Goal: Task Accomplishment & Management: Manage account settings

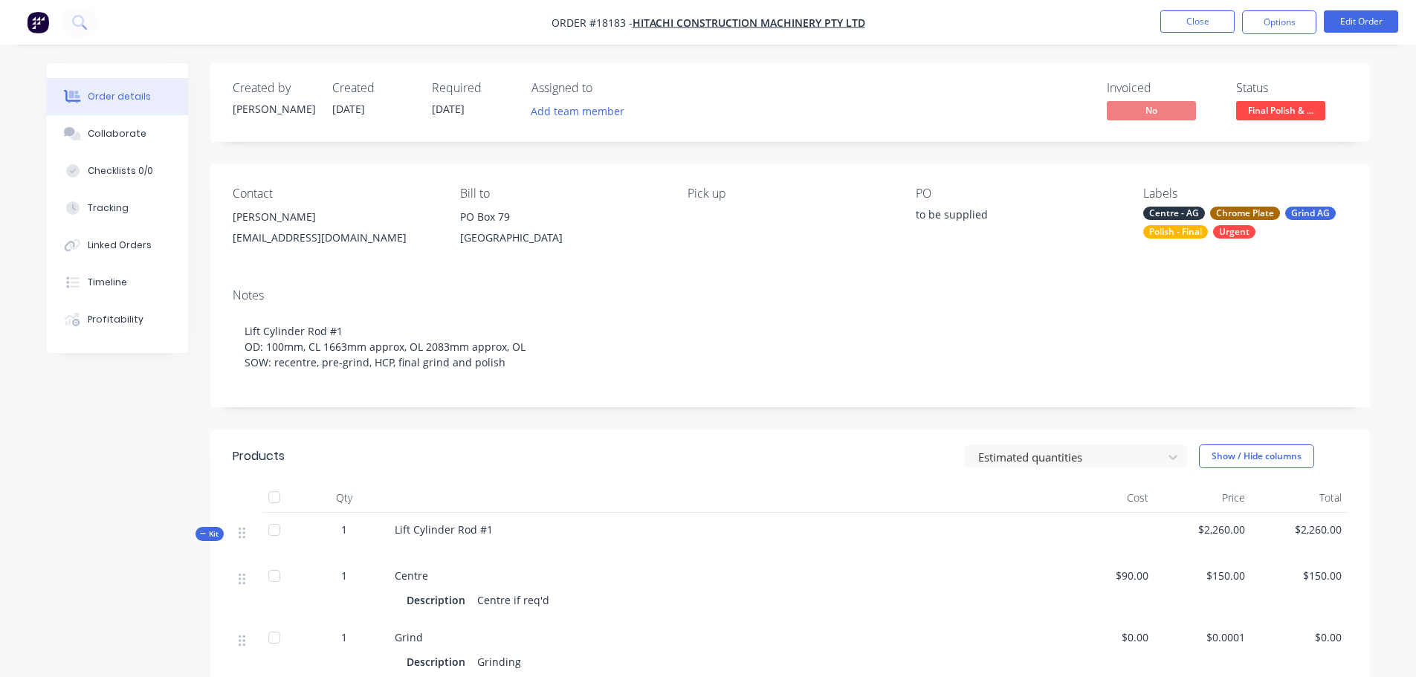
click at [1261, 109] on span "Final Polish & ..." at bounding box center [1280, 110] width 89 height 19
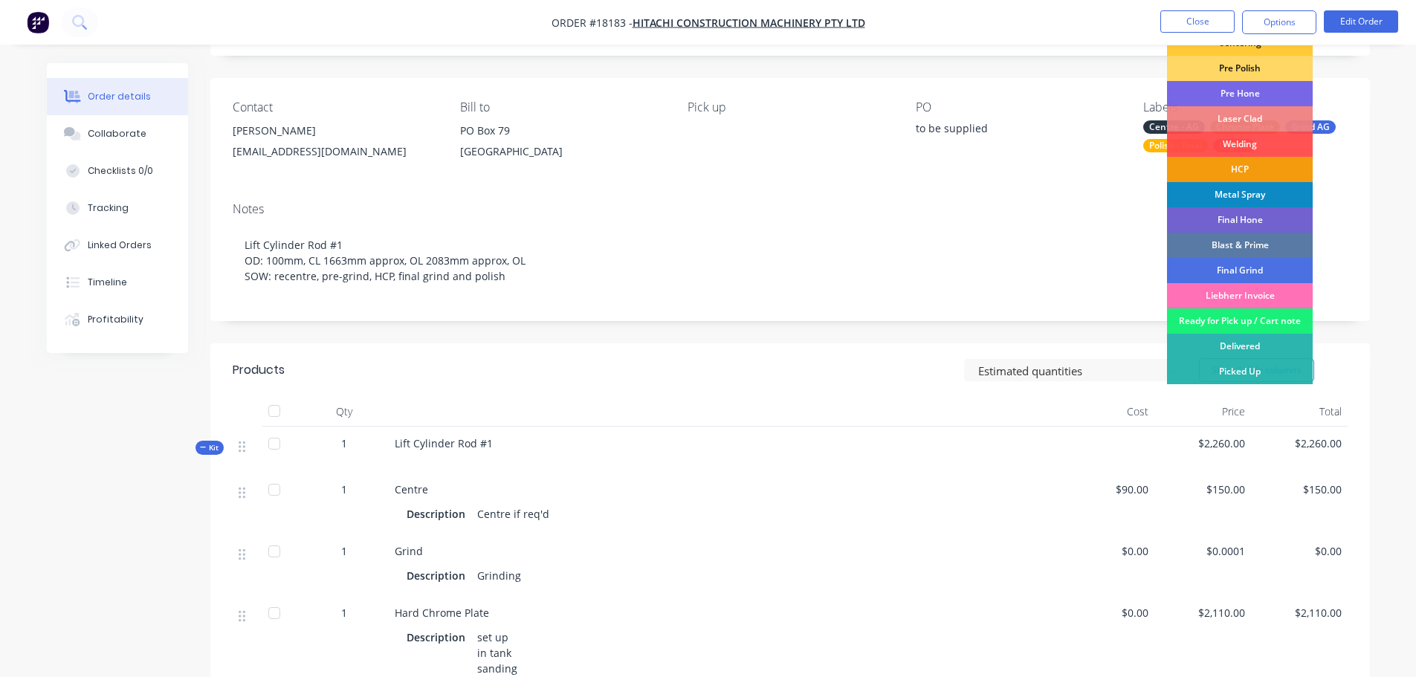
scroll to position [223, 0]
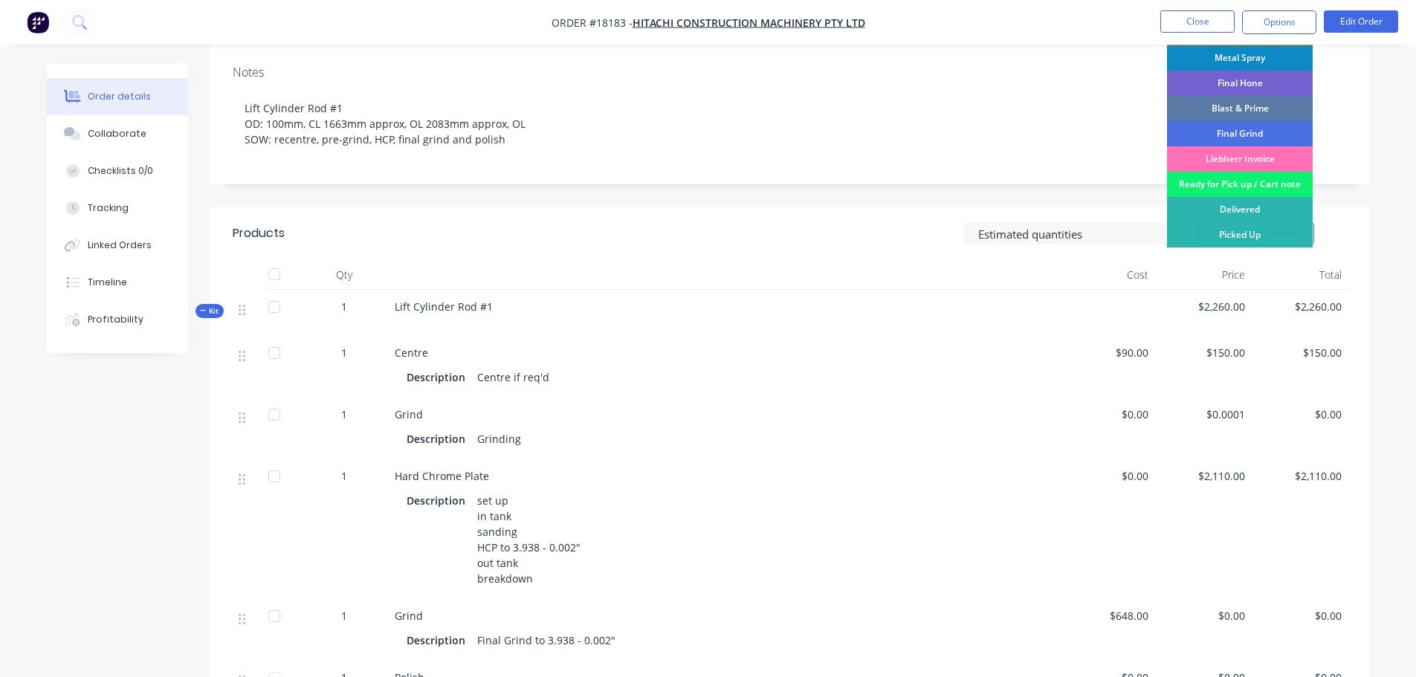
click at [1238, 184] on div "Ready for Pick up / Cart note" at bounding box center [1240, 184] width 146 height 25
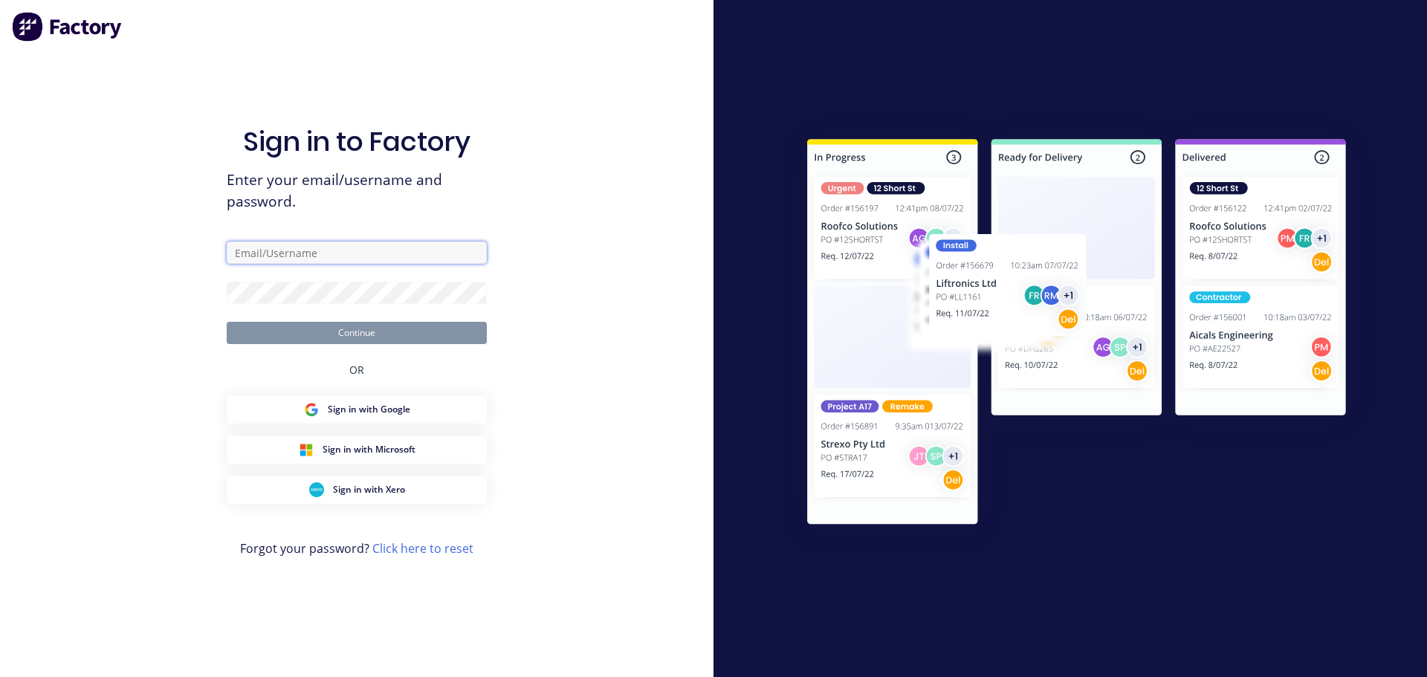
type input "jarred@toolchromecompany.com.au"
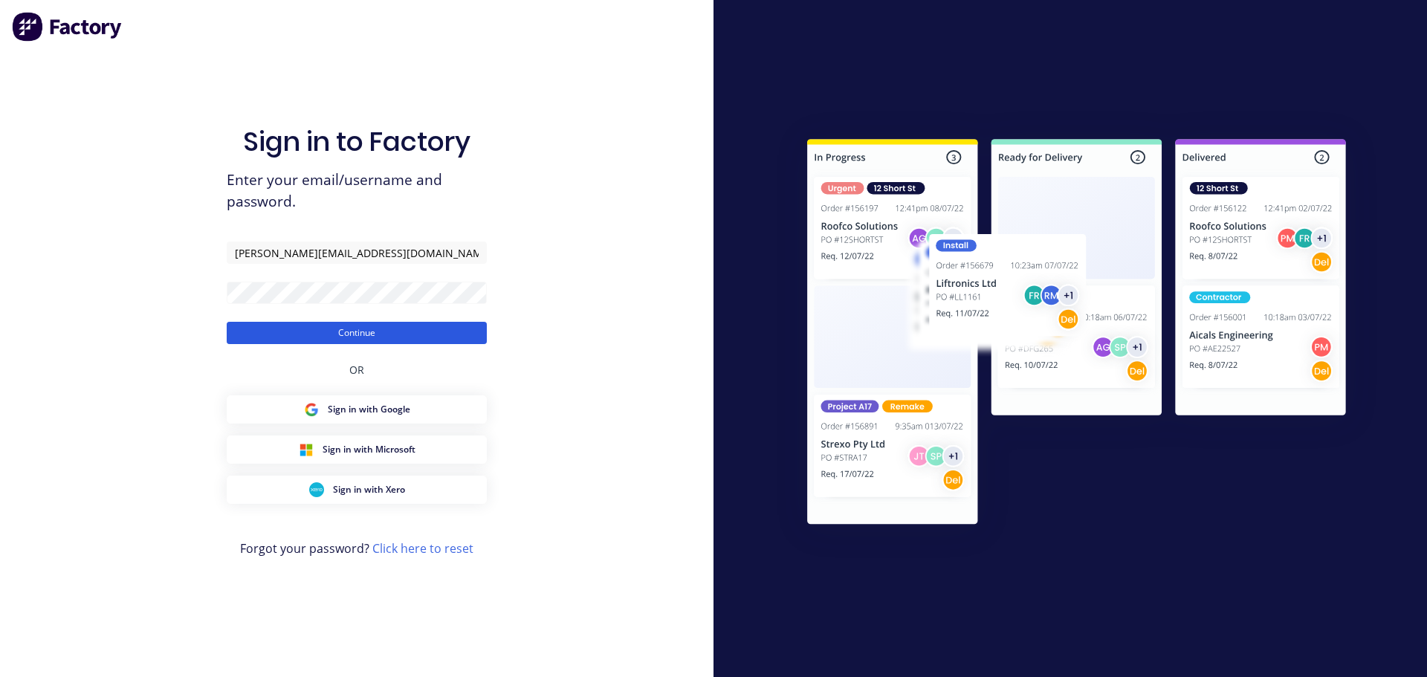
click at [463, 326] on button "Continue" at bounding box center [357, 333] width 260 height 22
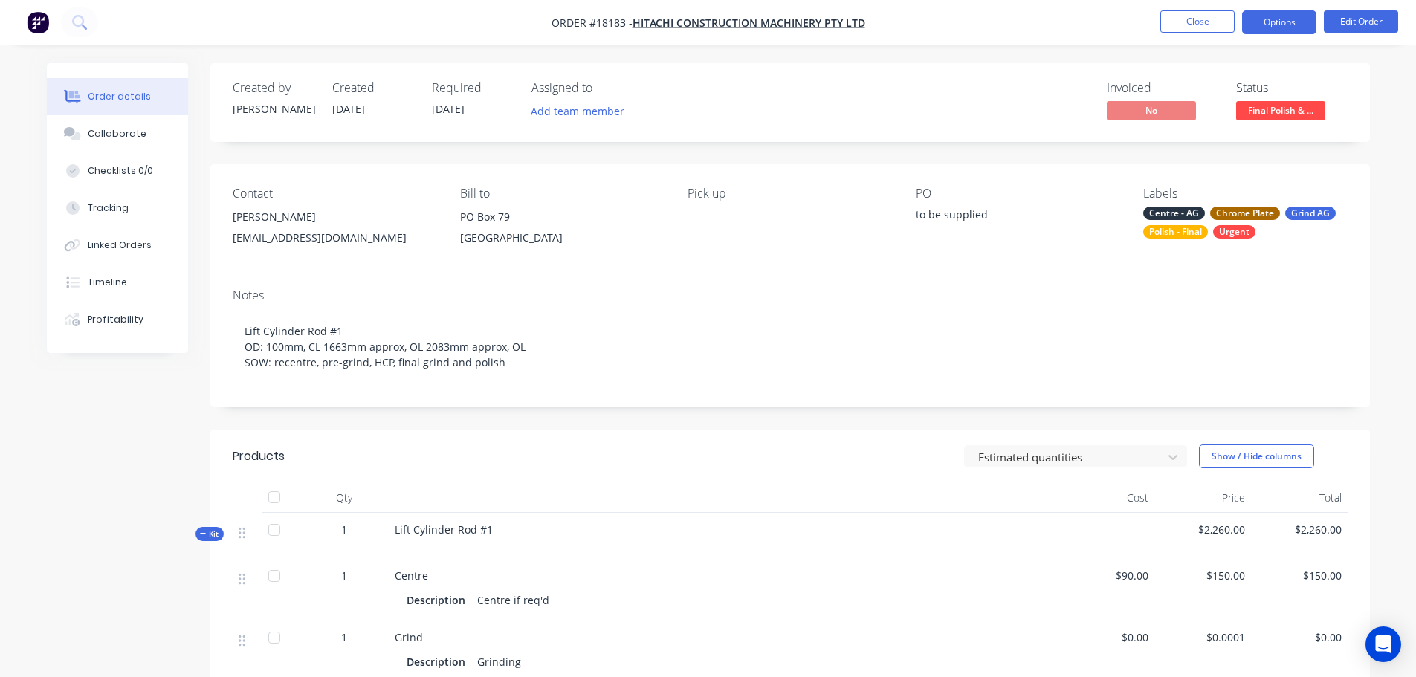
click at [1267, 25] on button "Options" at bounding box center [1279, 22] width 74 height 24
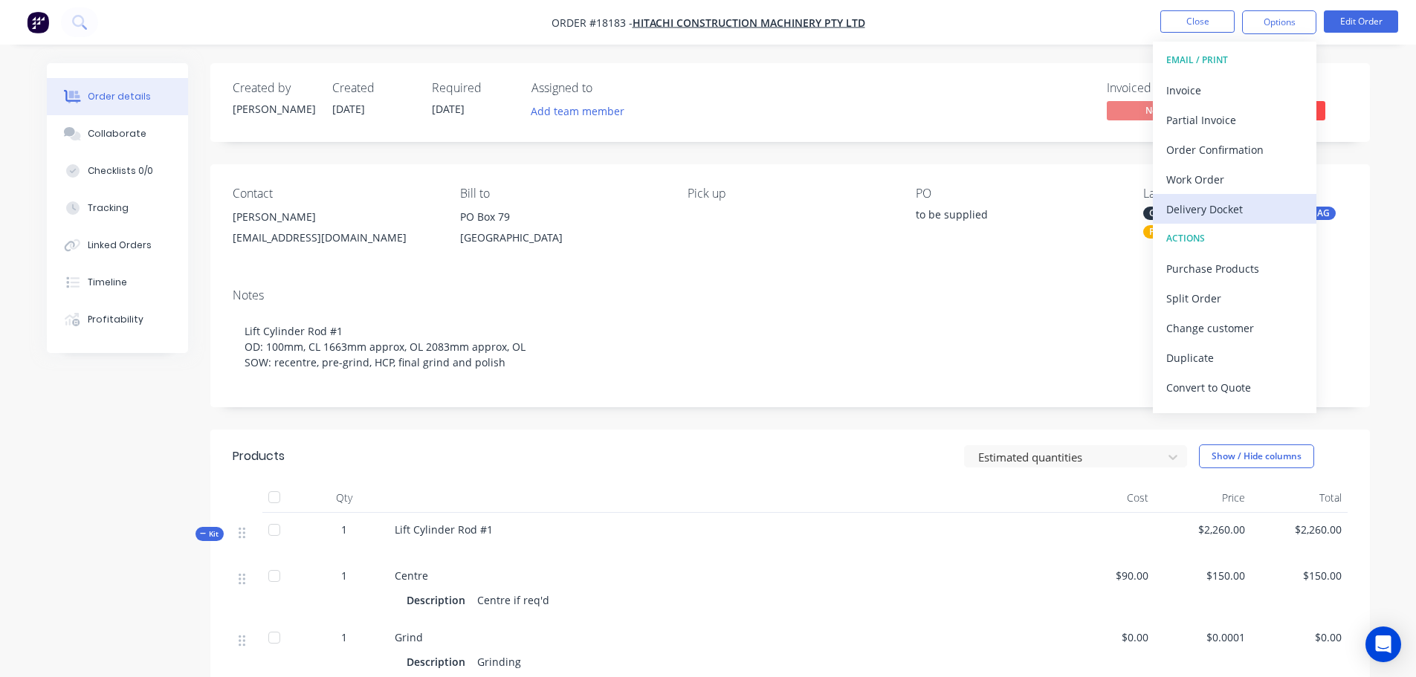
click at [1203, 210] on div "Delivery Docket" at bounding box center [1234, 209] width 137 height 22
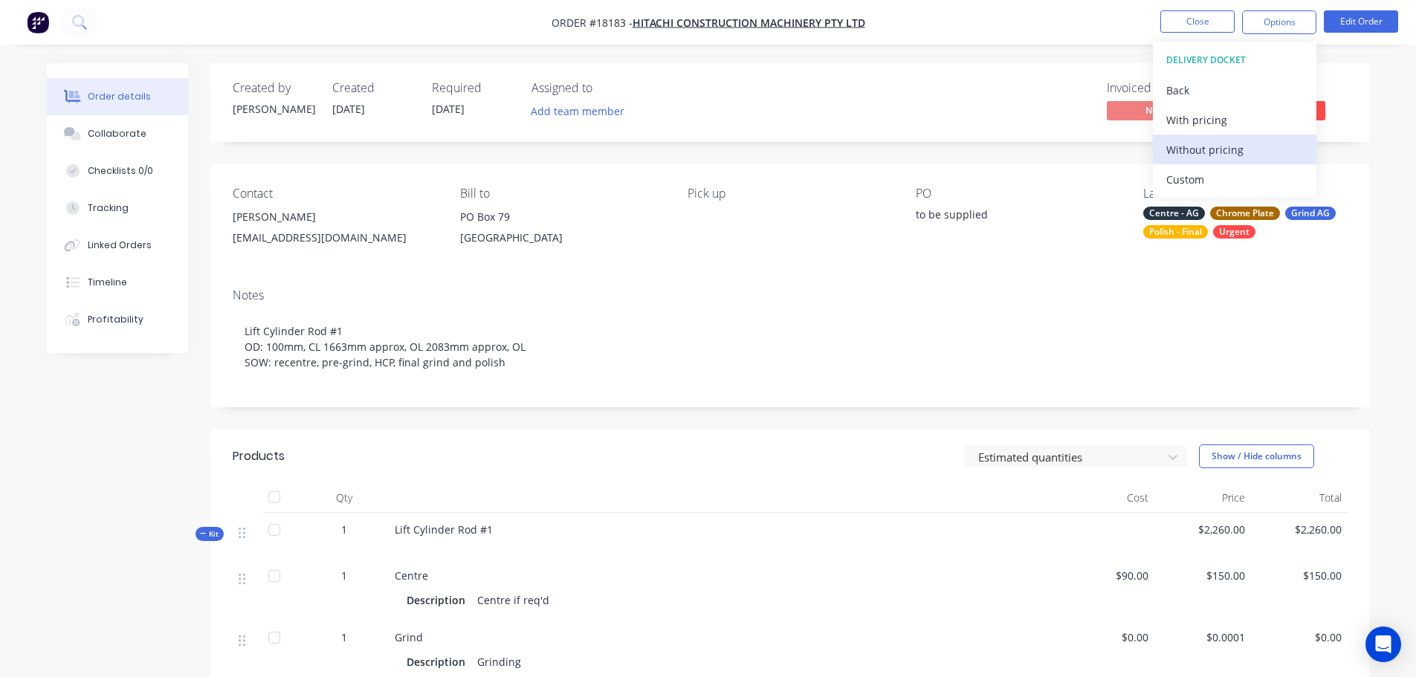
click at [1181, 151] on div "Without pricing" at bounding box center [1234, 150] width 137 height 22
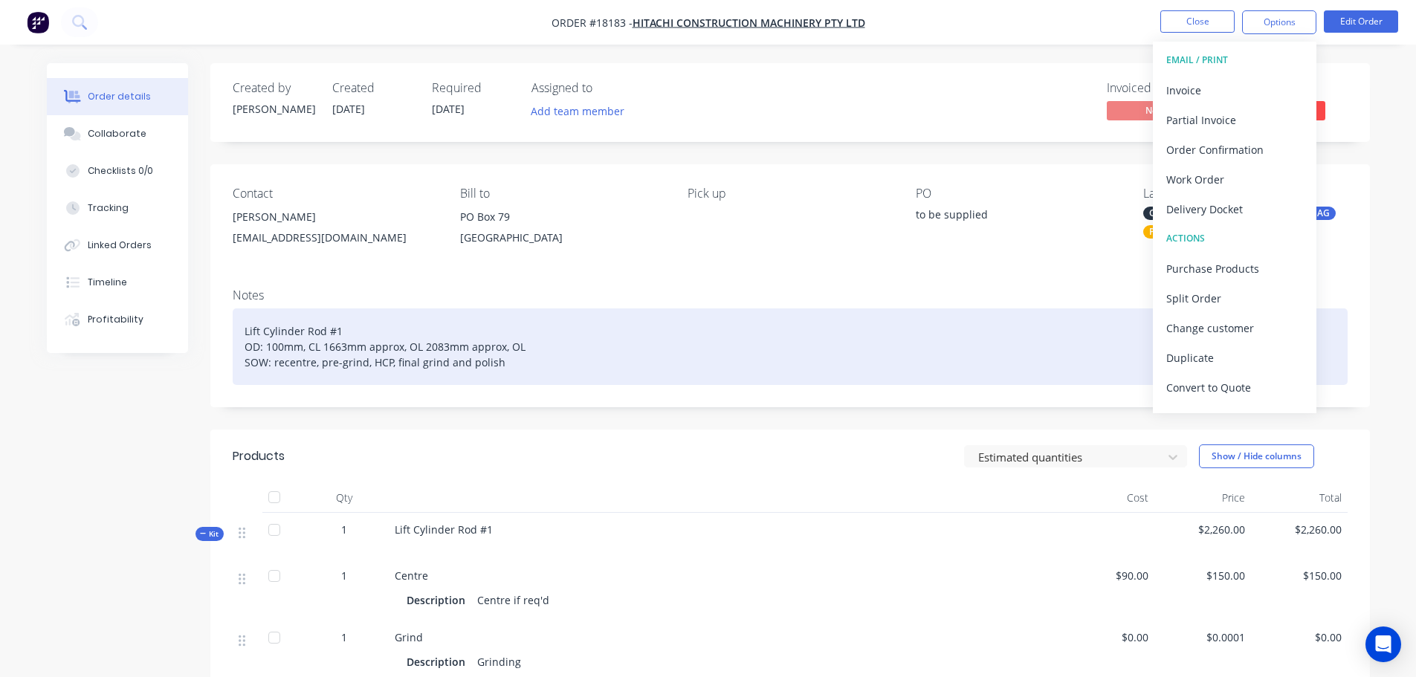
click at [349, 358] on div "Lift Cylinder Rod #1 OD: 100mm, CL 1663mm approx, OL 2083mm approx, OL SOW: rec…" at bounding box center [790, 347] width 1115 height 77
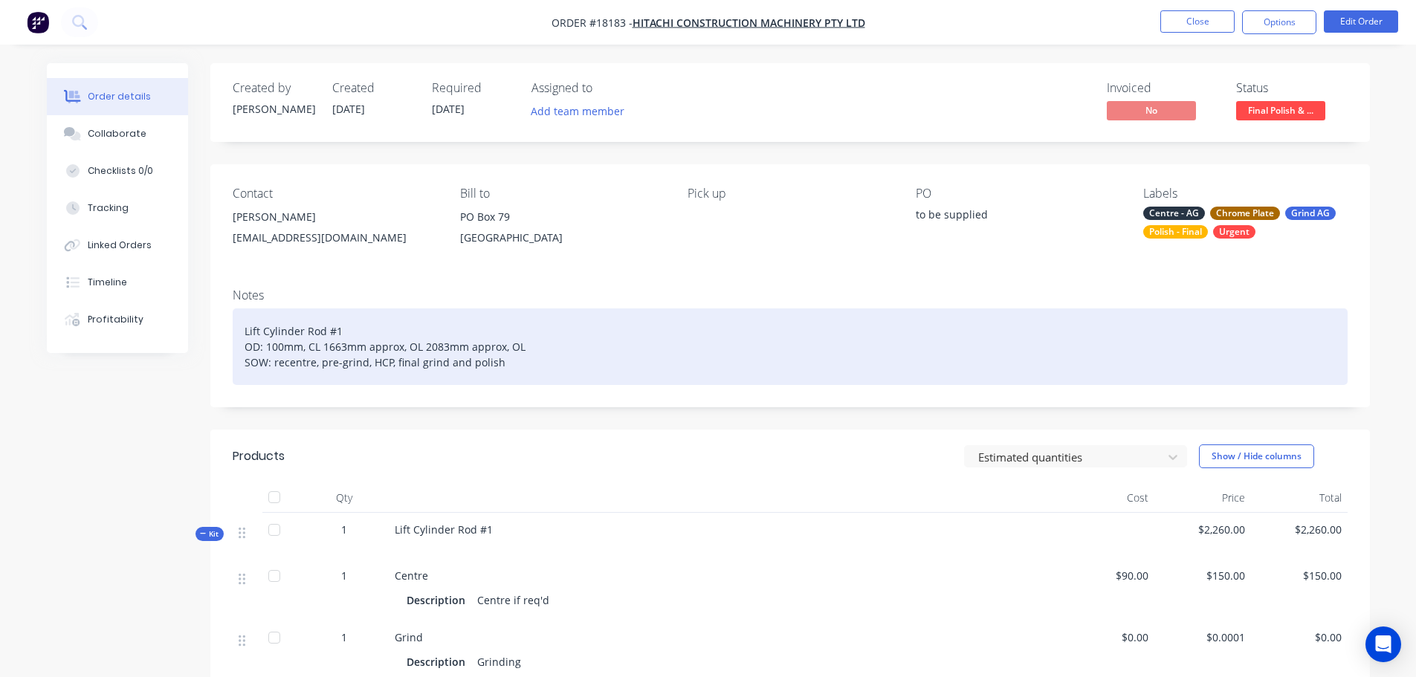
click at [251, 351] on div "Lift Cylinder Rod #1 OD: 100mm, CL 1663mm approx, OL 2083mm approx, OL SOW: rec…" at bounding box center [790, 347] width 1115 height 77
drag, startPoint x: 244, startPoint y: 329, endPoint x: 561, endPoint y: 379, distance: 320.6
click at [561, 379] on div "Lift Cylinder Rod #1 OD: 100mm, CL 1663mm approx, OL 2083mm approx, OL SOW: rec…" at bounding box center [790, 347] width 1115 height 77
copy div "Lift Cylinder Rod #1 OD: 100mm, CL 1663mm approx, OL 2083mm approx, OL SOW: rec…"
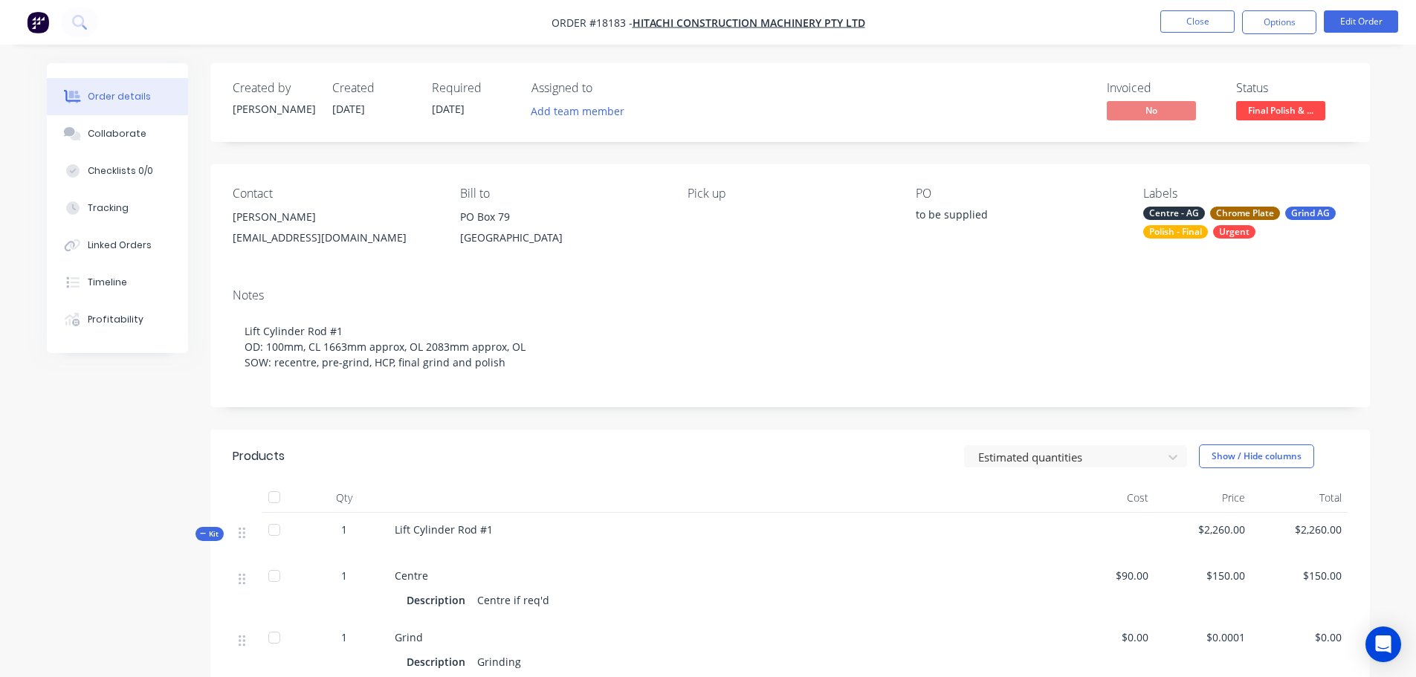
click at [528, 528] on div "Lift Cylinder Rod #1" at bounding box center [723, 536] width 669 height 46
click at [1372, 25] on button "Edit Order" at bounding box center [1361, 21] width 74 height 22
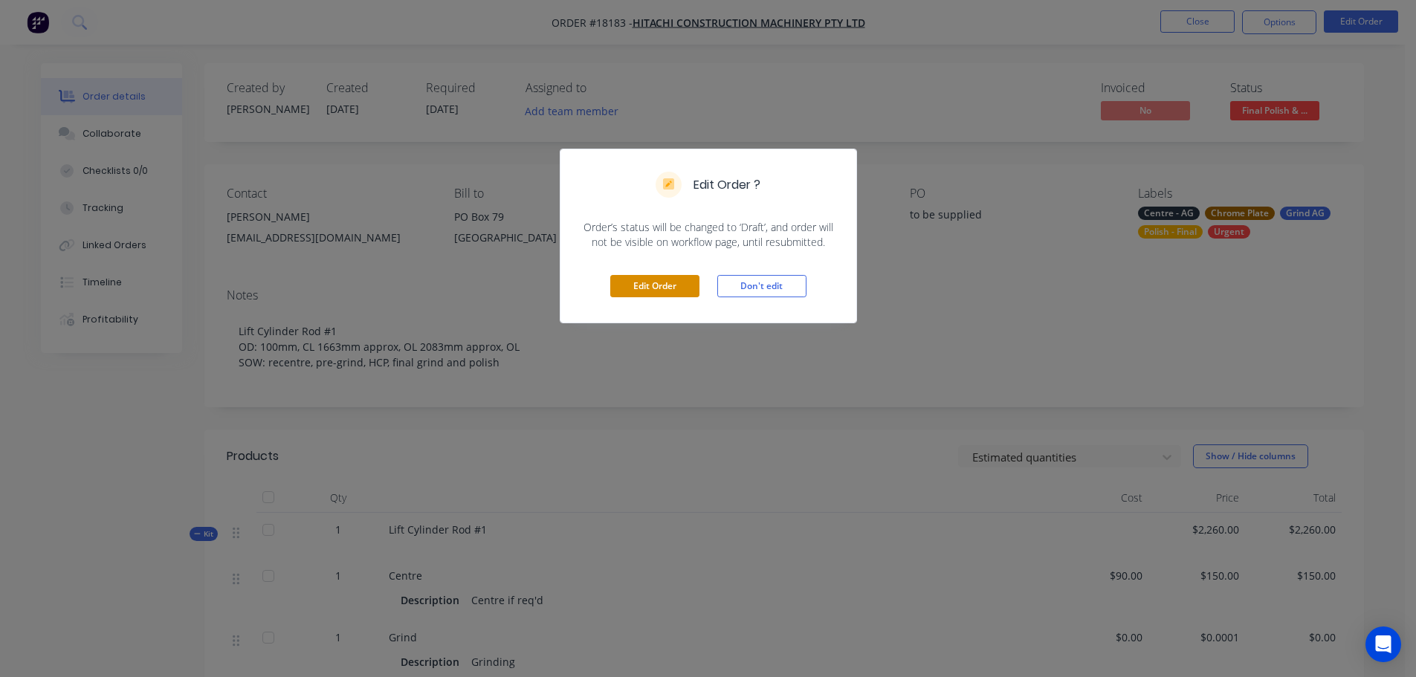
click at [654, 291] on button "Edit Order" at bounding box center [654, 286] width 89 height 22
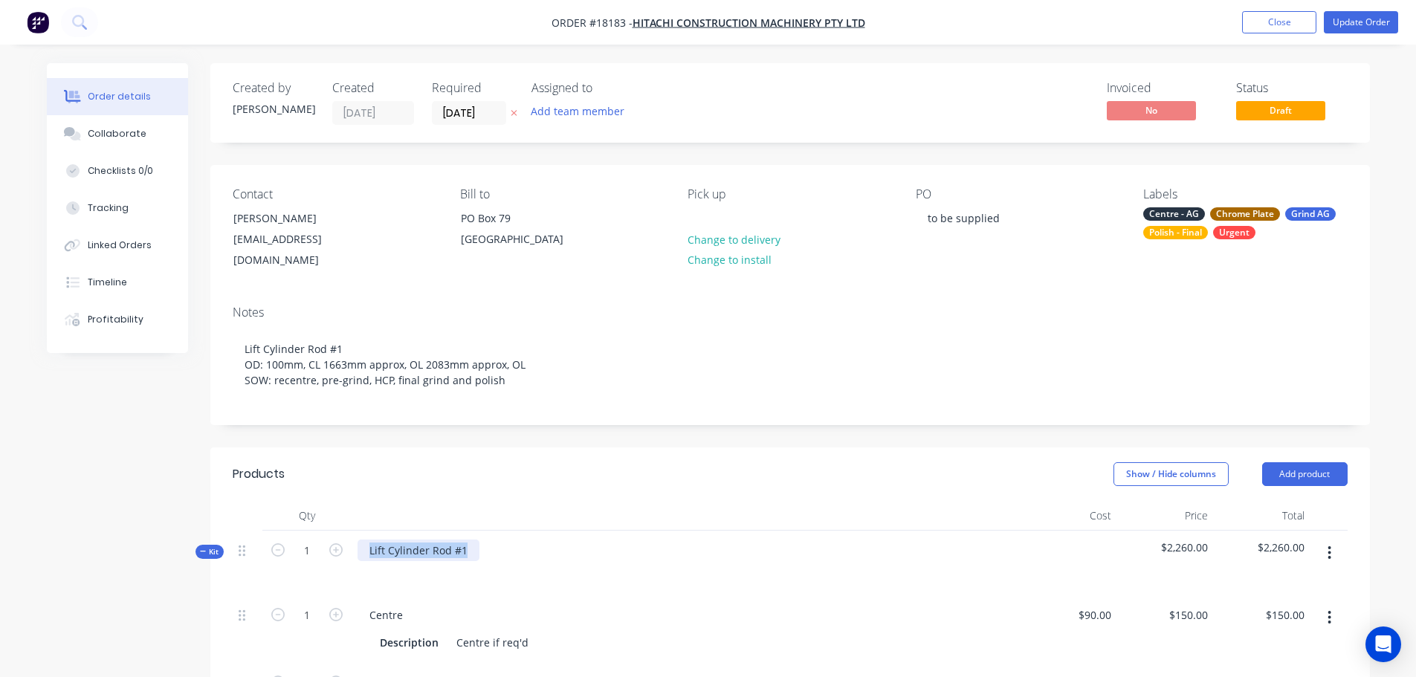
drag, startPoint x: 366, startPoint y: 548, endPoint x: 544, endPoint y: 541, distance: 177.8
click at [543, 541] on div "Lift Cylinder Rod #1" at bounding box center [686, 563] width 669 height 65
paste div
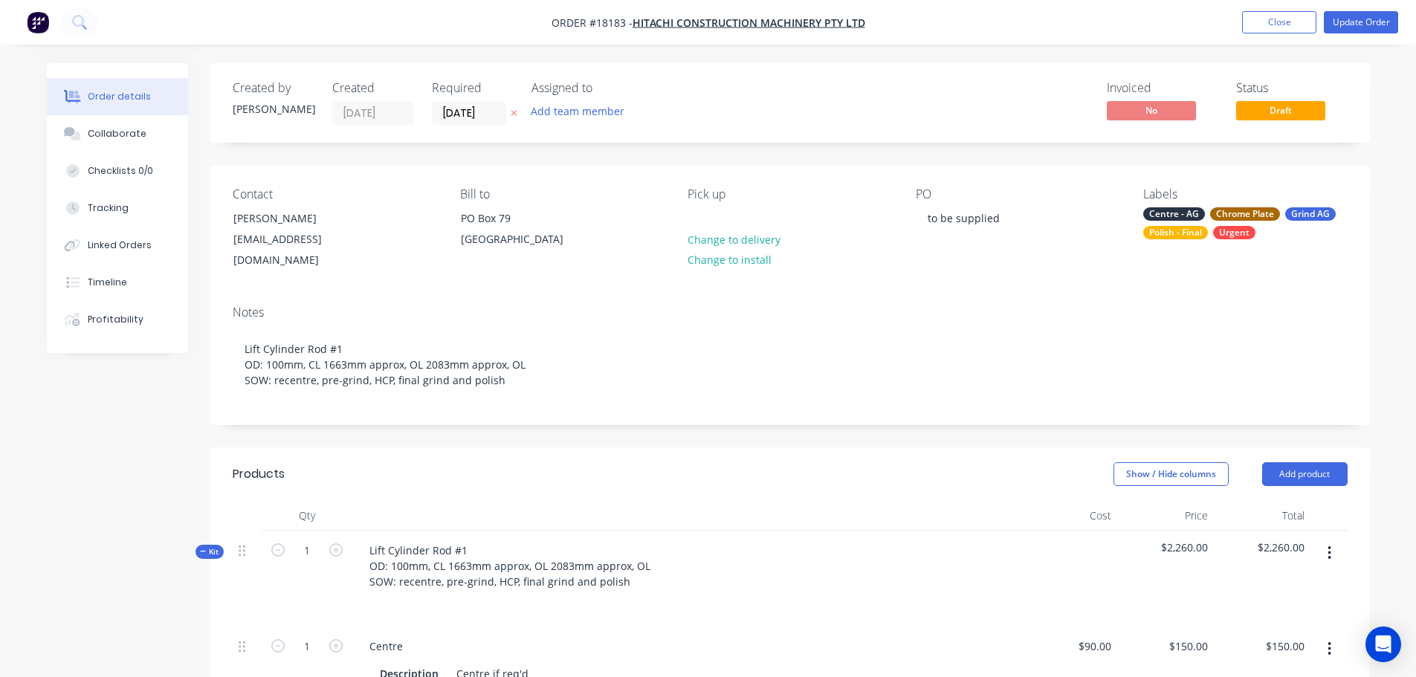
click at [599, 478] on div "Show / Hide columns Add product" at bounding box center [908, 474] width 878 height 24
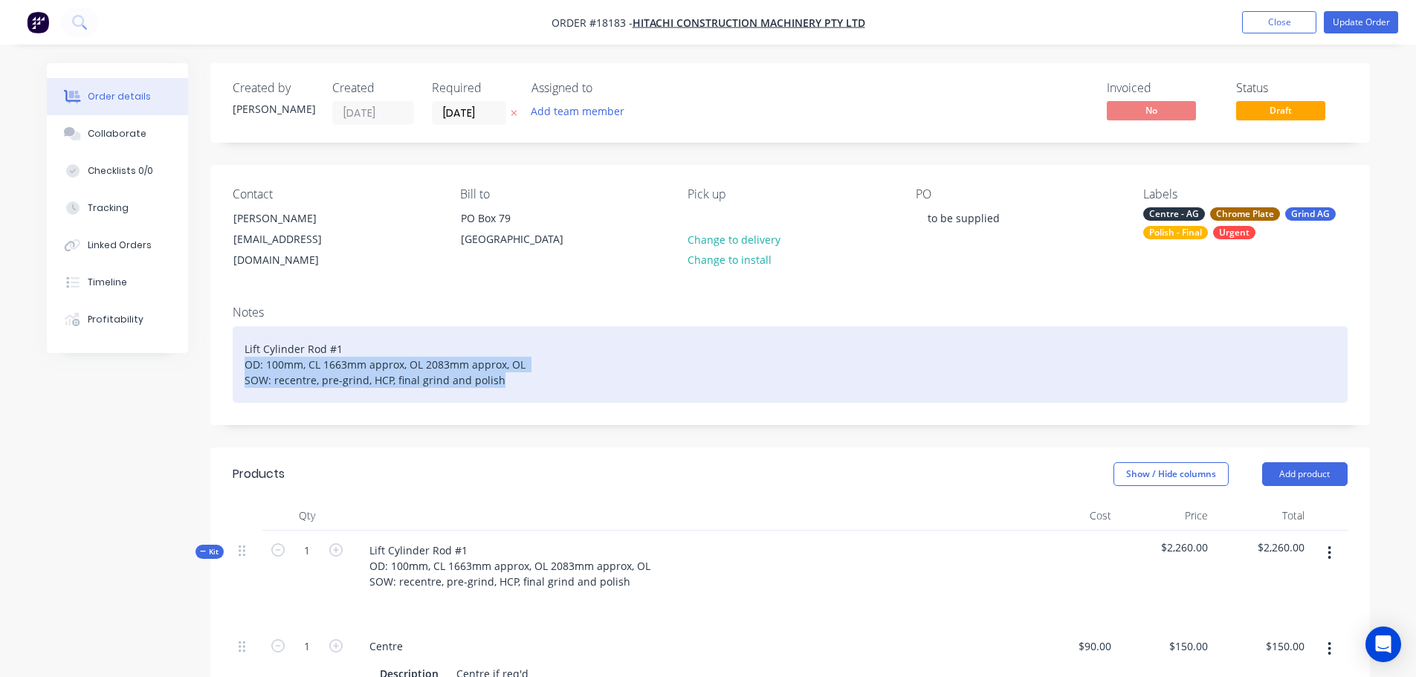
drag, startPoint x: 245, startPoint y: 346, endPoint x: 559, endPoint y: 371, distance: 314.7
click at [559, 371] on div "Lift Cylinder Rod #1 OD: 100mm, CL 1663mm approx, OL 2083mm approx, OL SOW: rec…" at bounding box center [790, 364] width 1115 height 77
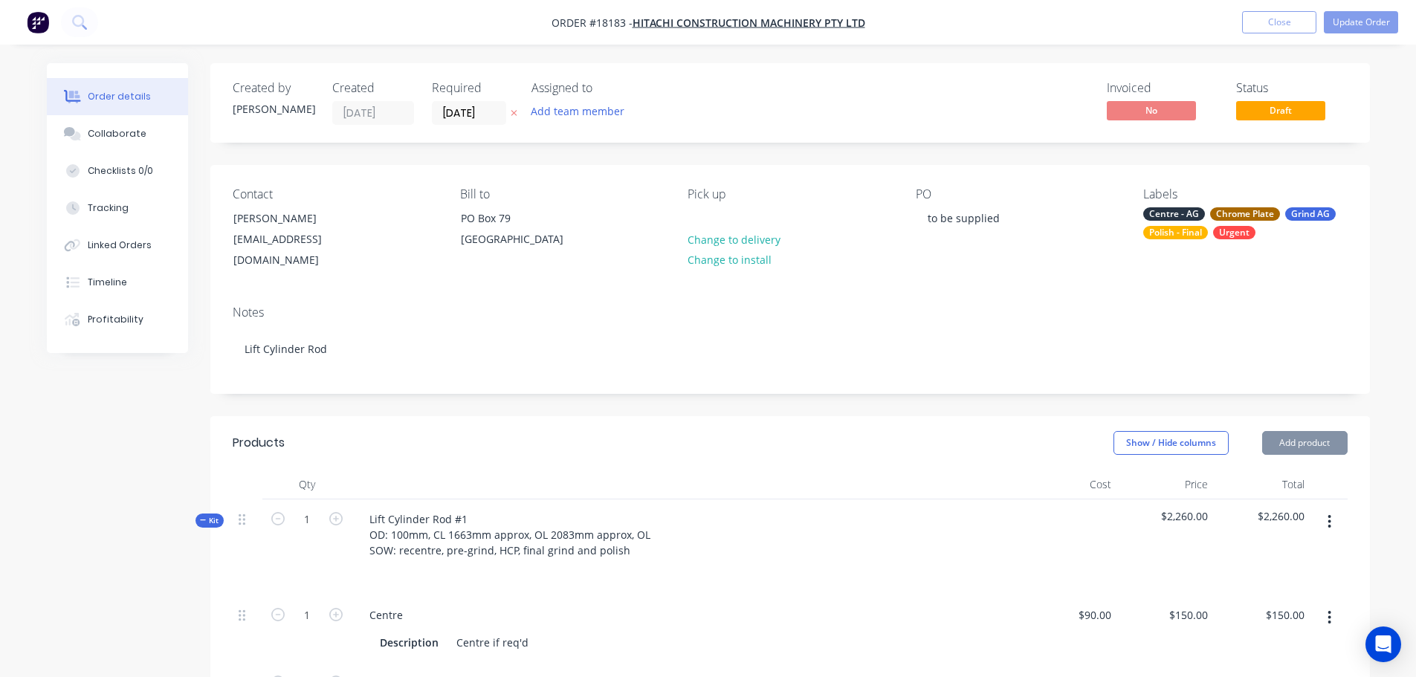
click at [604, 423] on header "Products Show / Hide columns Add product" at bounding box center [790, 443] width 1160 height 54
click at [1346, 31] on button "Update Order" at bounding box center [1361, 22] width 74 height 22
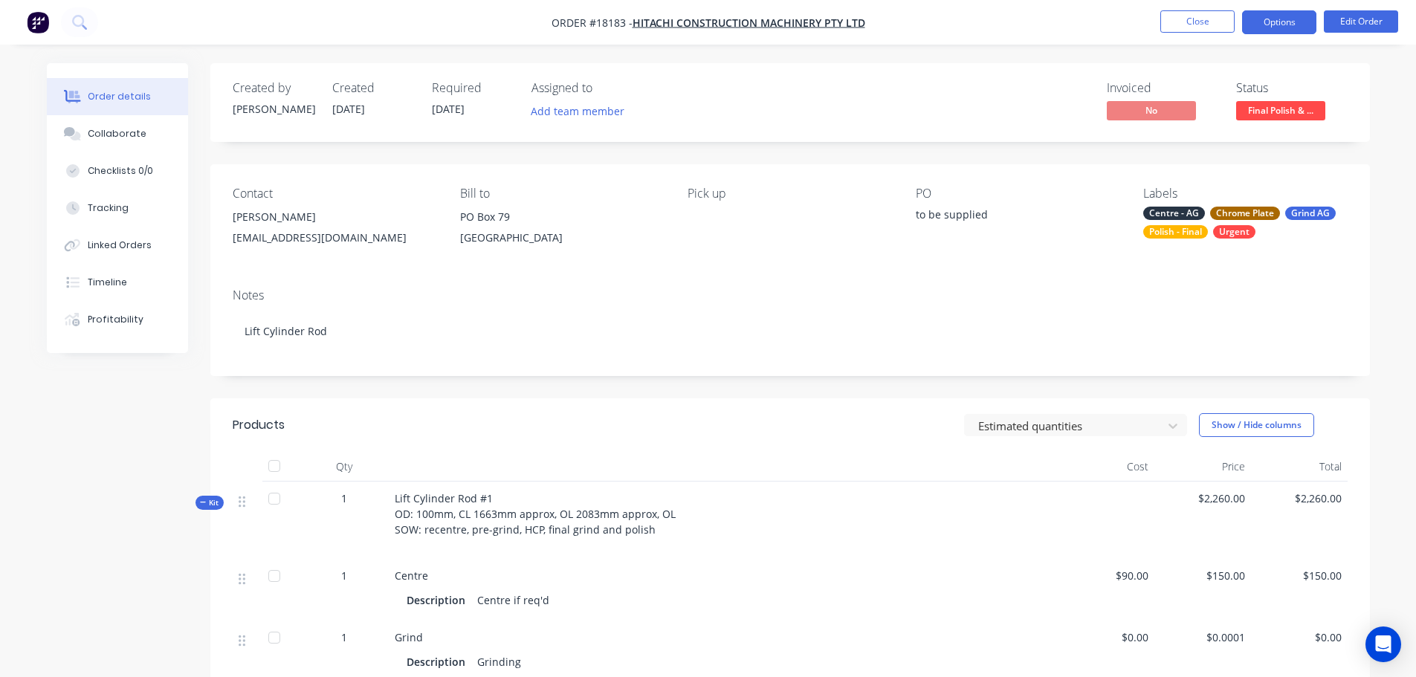
click at [1292, 21] on button "Options" at bounding box center [1279, 22] width 74 height 24
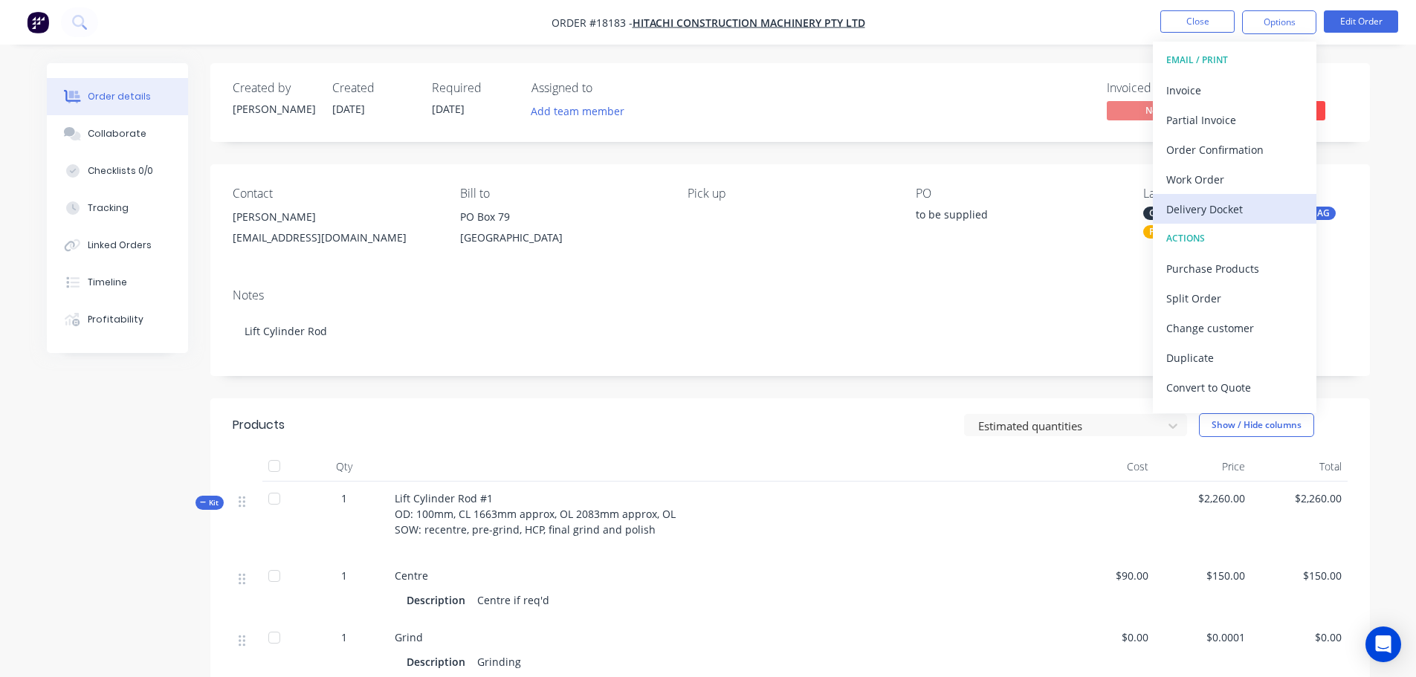
click at [1230, 207] on div "Delivery Docket" at bounding box center [1234, 209] width 137 height 22
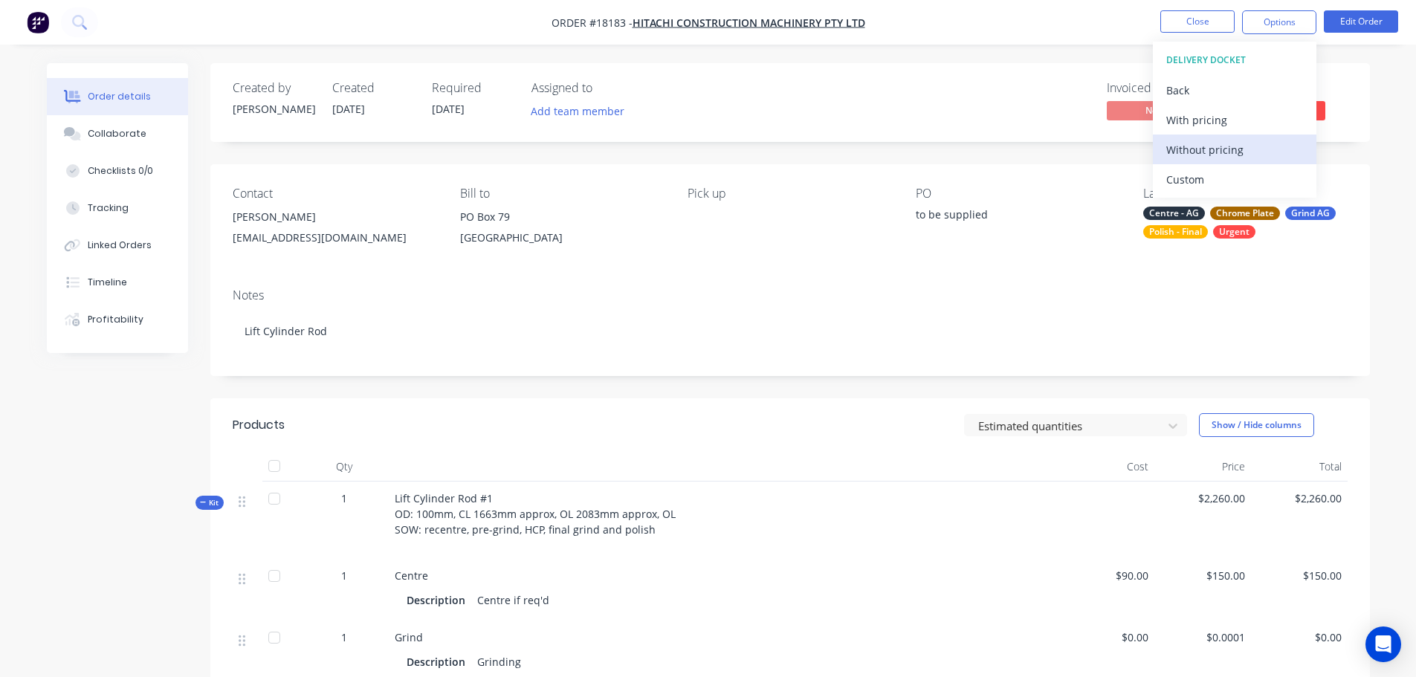
click at [1211, 156] on div "Without pricing" at bounding box center [1234, 150] width 137 height 22
click at [1339, 19] on button "Edit Order" at bounding box center [1361, 21] width 74 height 22
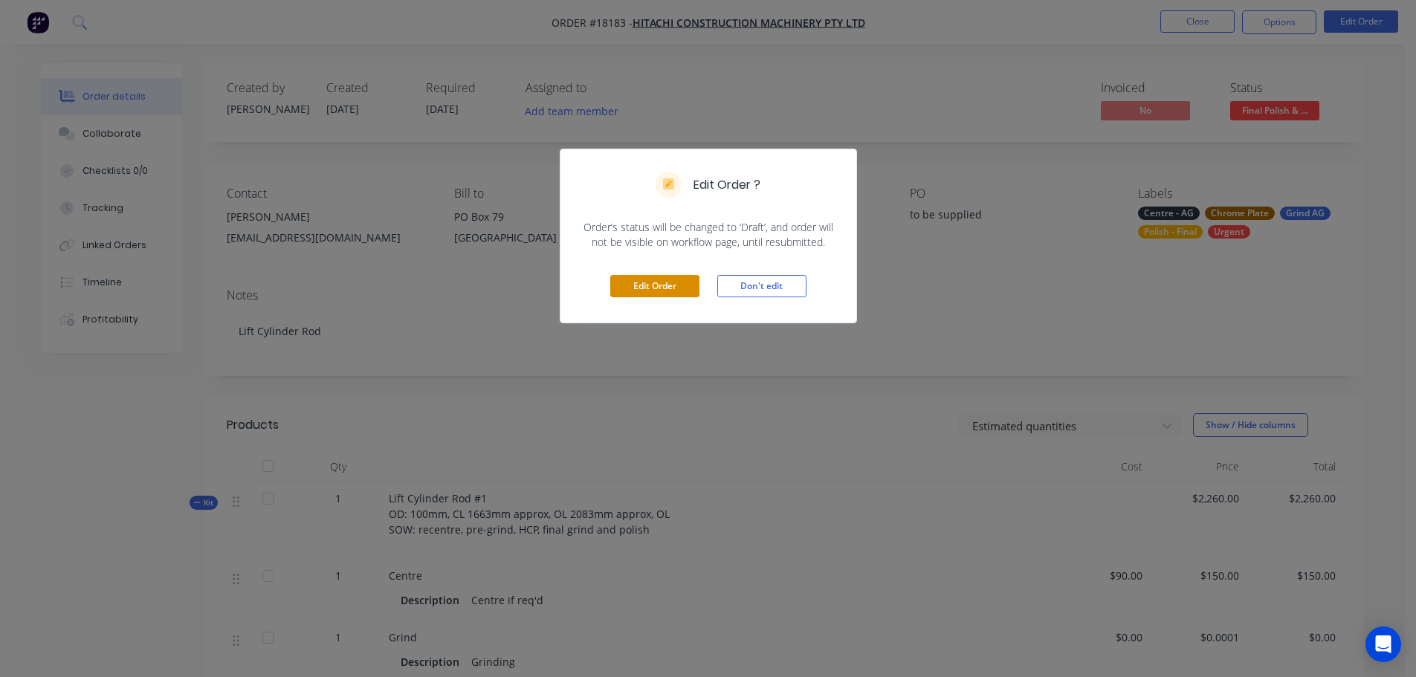
click at [668, 282] on button "Edit Order" at bounding box center [654, 286] width 89 height 22
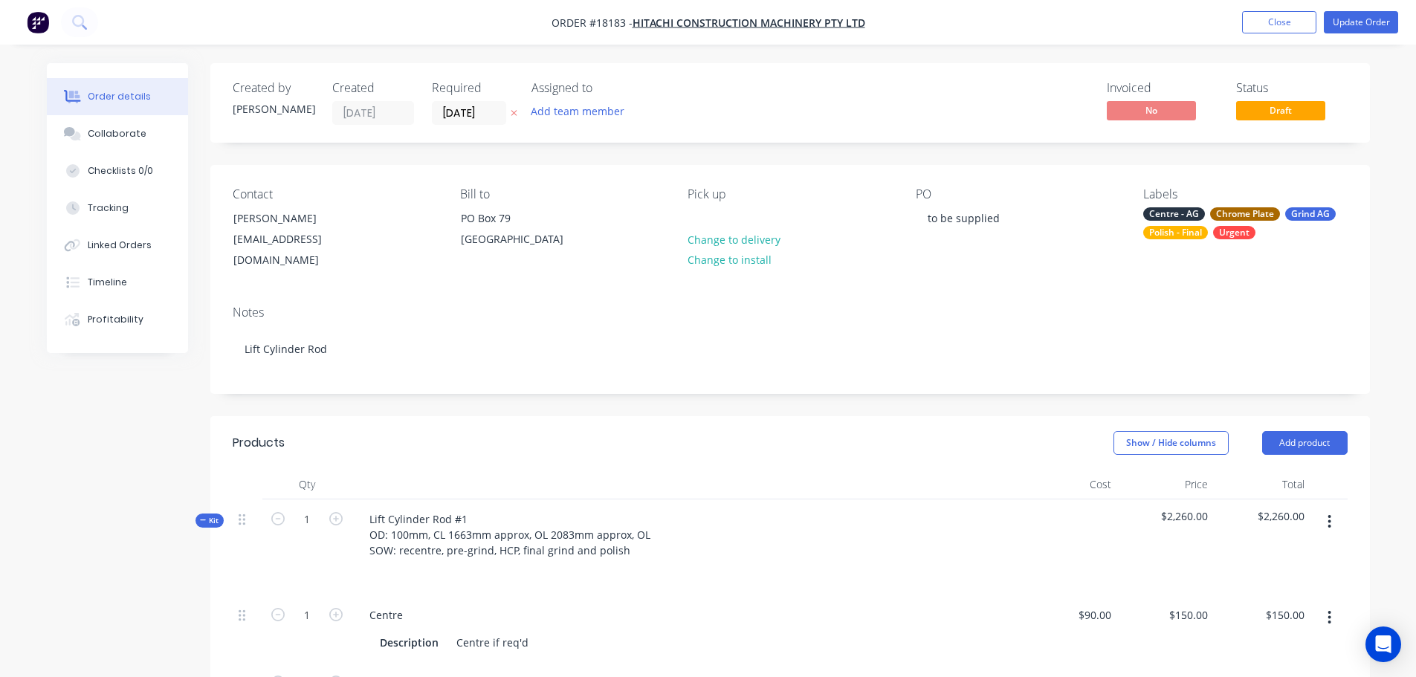
click at [717, 222] on div "Pick up Change to delivery Change to install" at bounding box center [790, 229] width 204 height 84
click at [706, 211] on div at bounding box center [700, 218] width 24 height 22
drag, startPoint x: 762, startPoint y: 216, endPoint x: 692, endPoint y: 219, distance: 70.0
click at [692, 219] on div "Jet Couriers" at bounding box center [729, 218] width 82 height 22
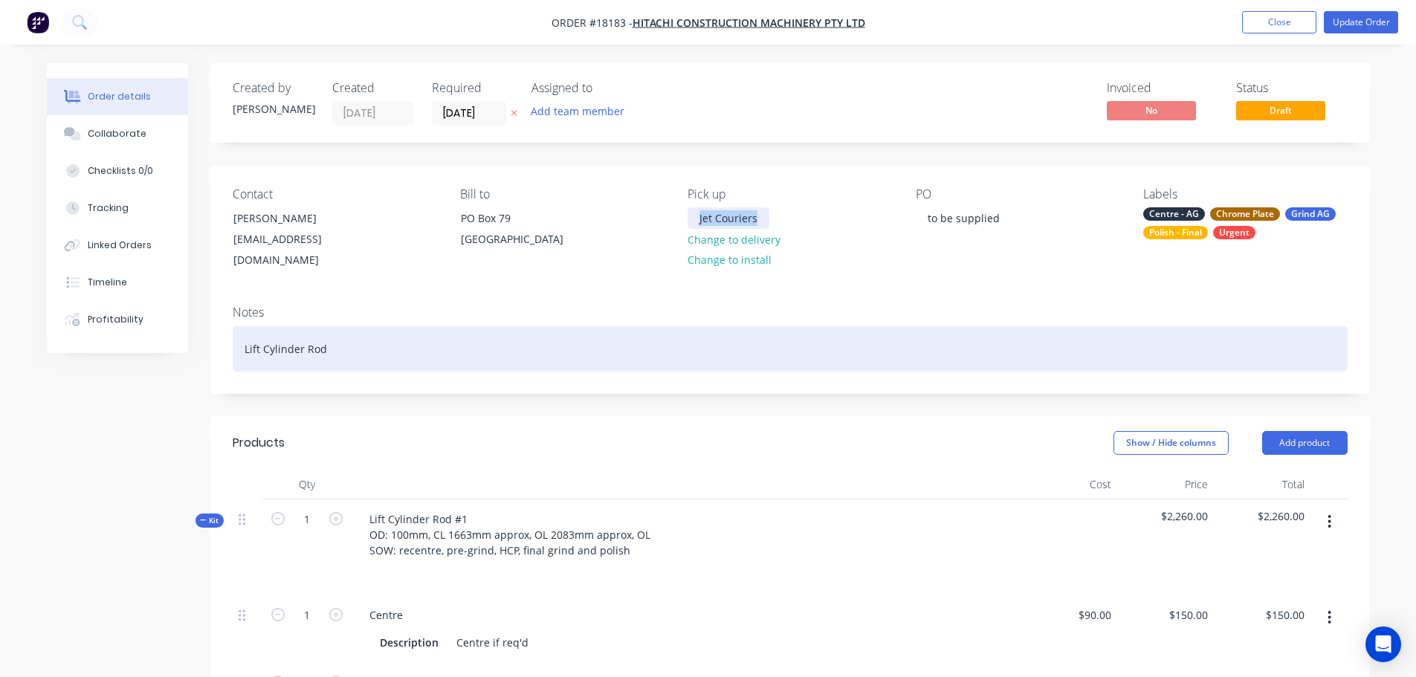
copy div "Jet Couriers"
click at [794, 326] on div "Lift Cylinder Rod" at bounding box center [790, 348] width 1115 height 45
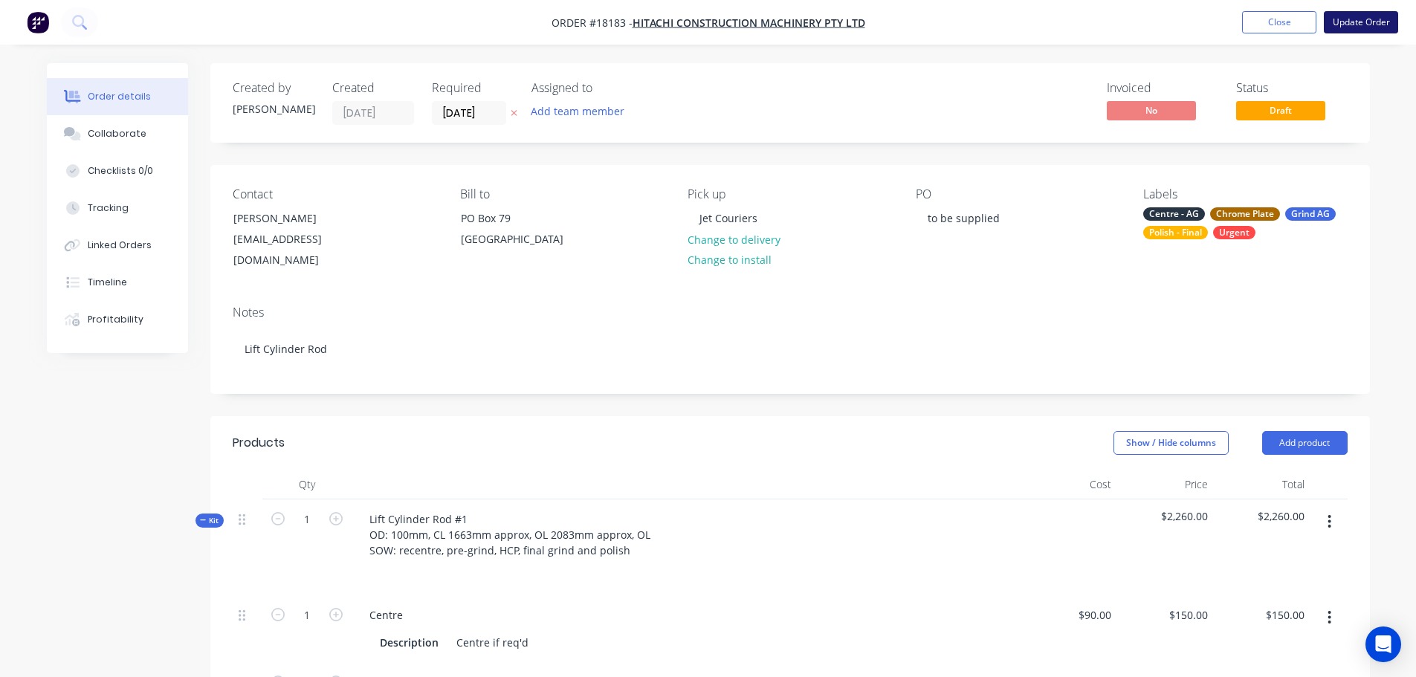
click at [1372, 25] on button "Update Order" at bounding box center [1361, 22] width 74 height 22
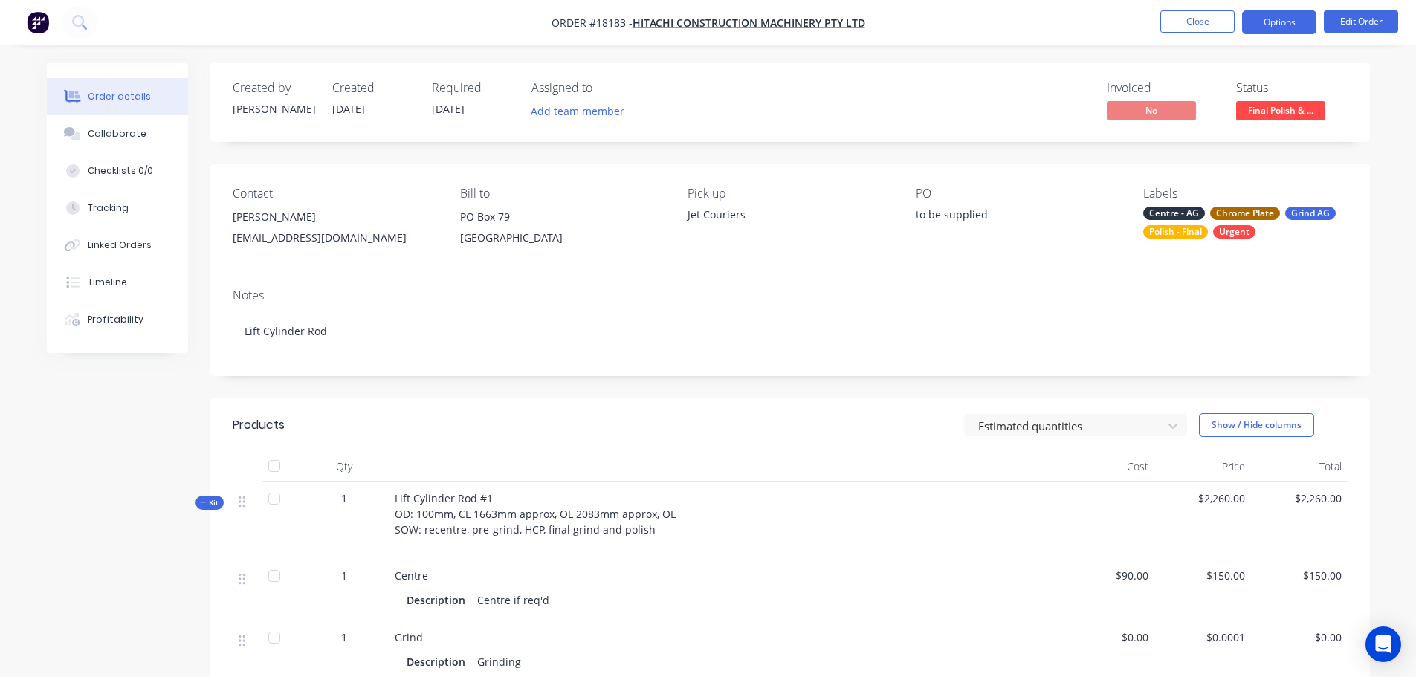
click at [1299, 29] on button "Options" at bounding box center [1279, 22] width 74 height 24
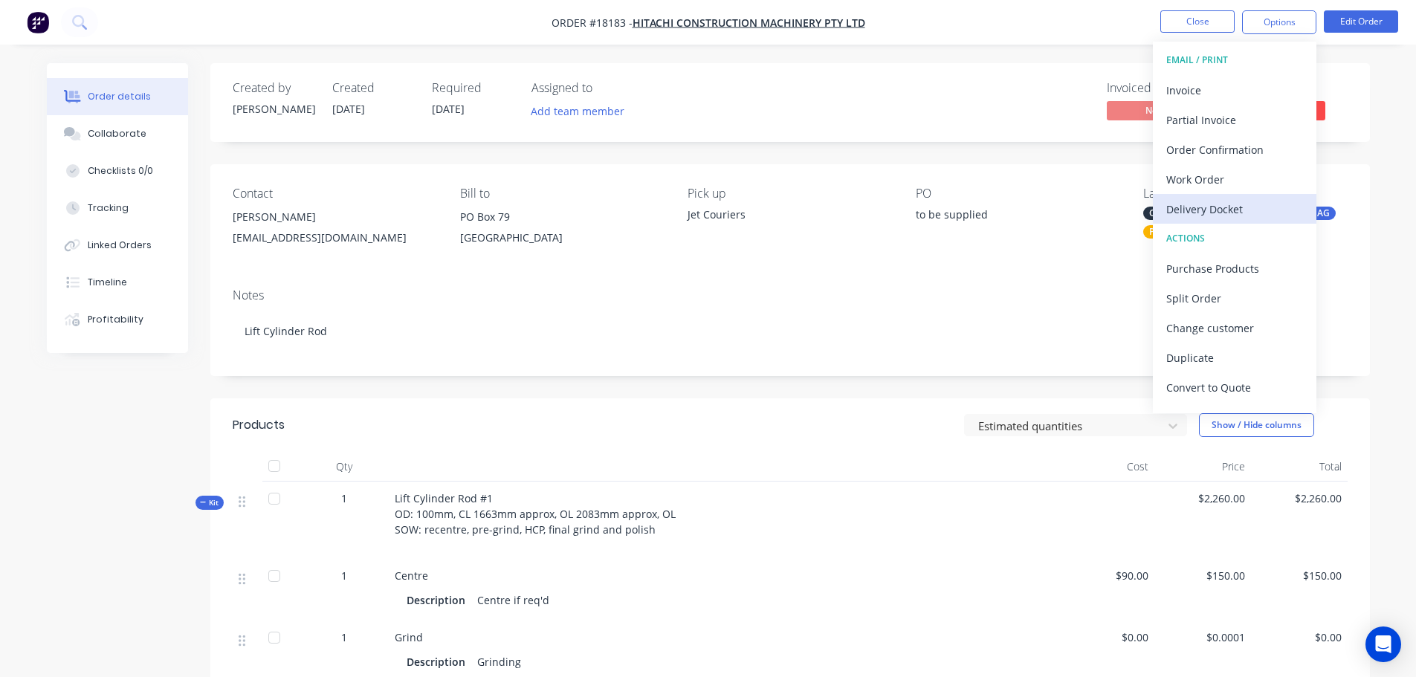
click at [1228, 199] on div "Delivery Docket" at bounding box center [1234, 209] width 137 height 22
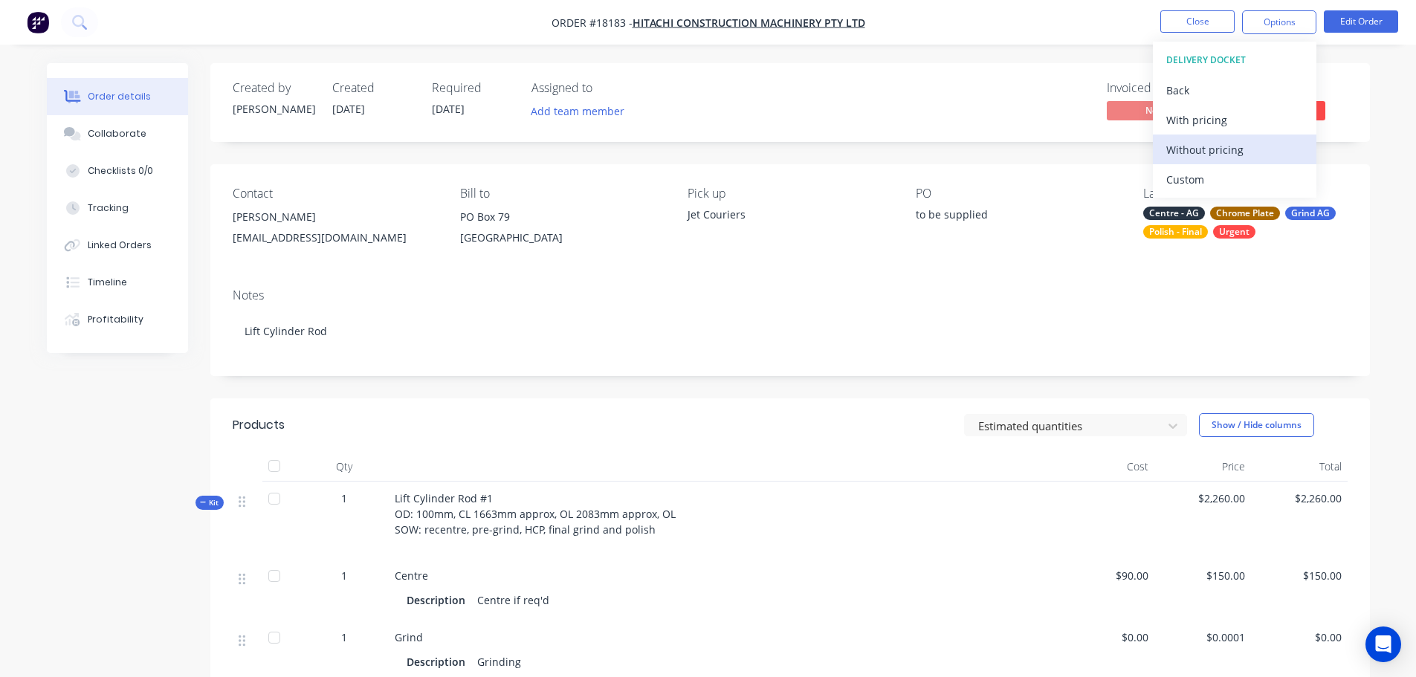
click at [1200, 150] on div "Without pricing" at bounding box center [1234, 150] width 137 height 22
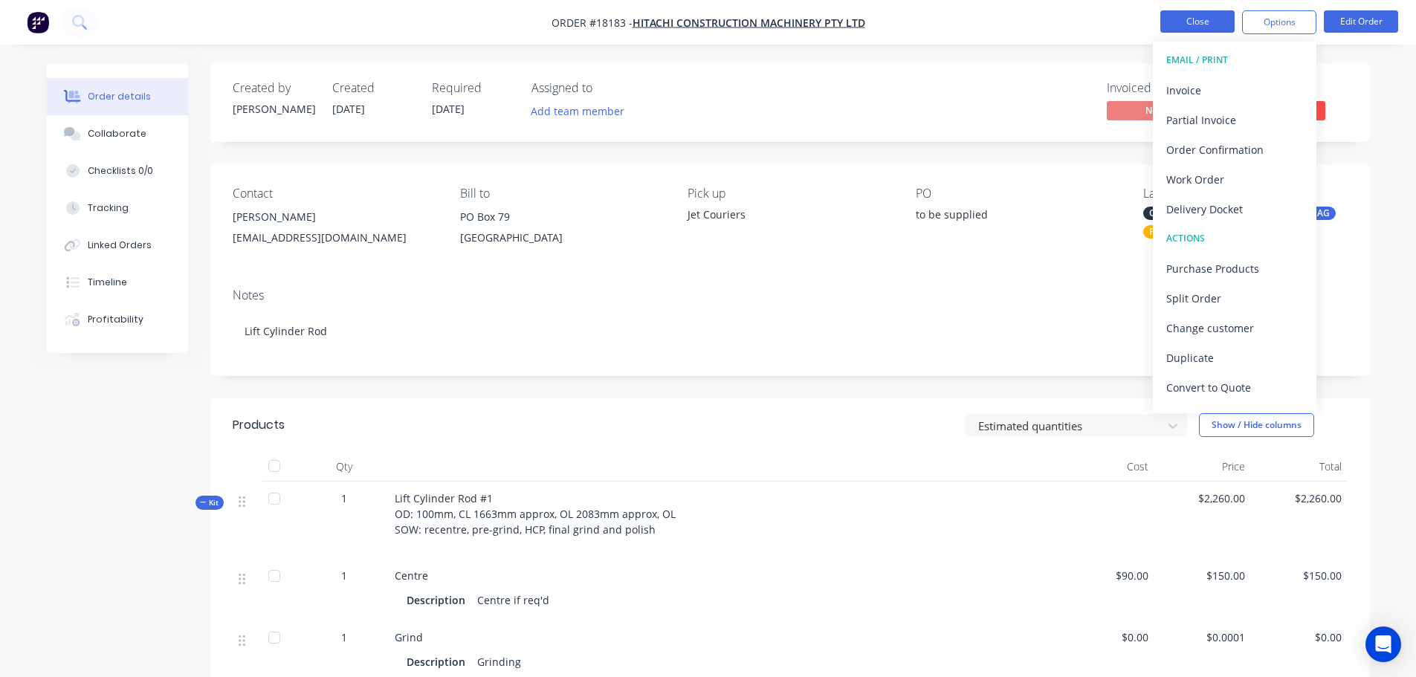
click at [1192, 22] on button "Close" at bounding box center [1197, 21] width 74 height 22
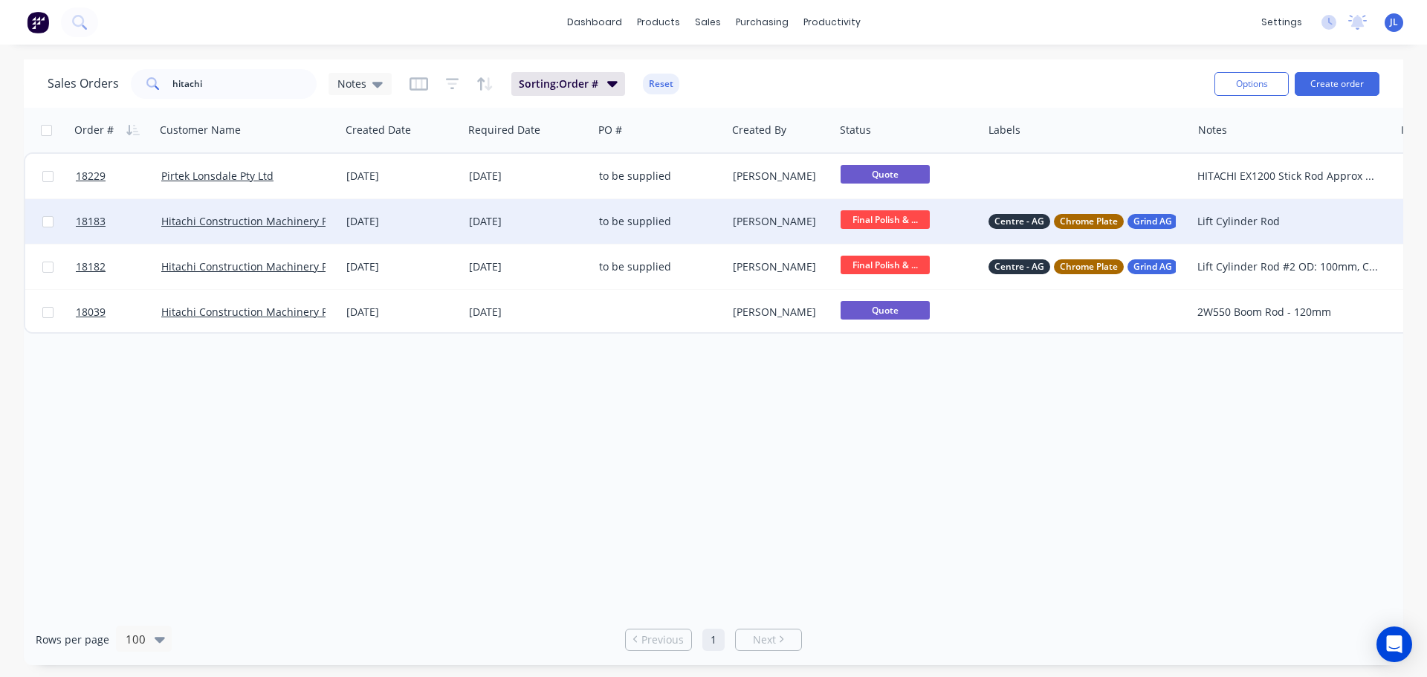
click at [707, 216] on div "to be supplied" at bounding box center [656, 221] width 115 height 15
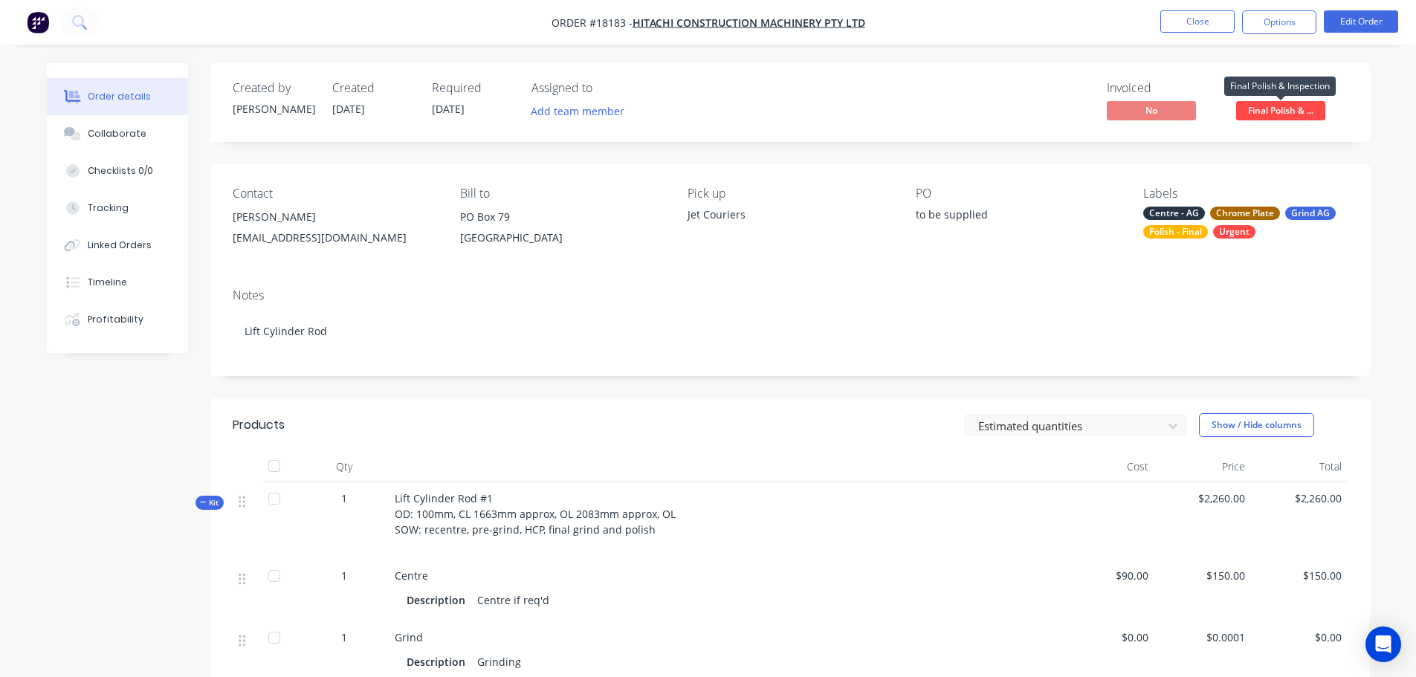
click at [1274, 117] on span "Final Polish & ..." at bounding box center [1280, 110] width 89 height 19
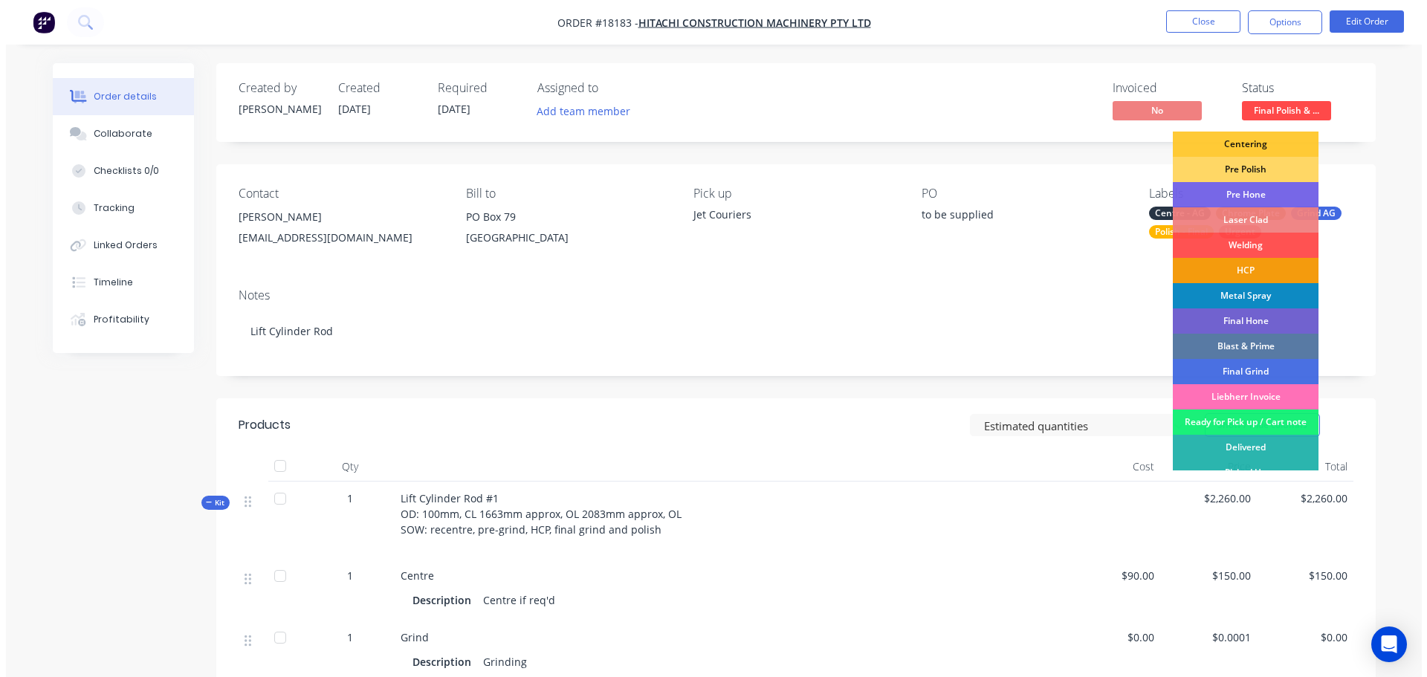
scroll to position [167, 0]
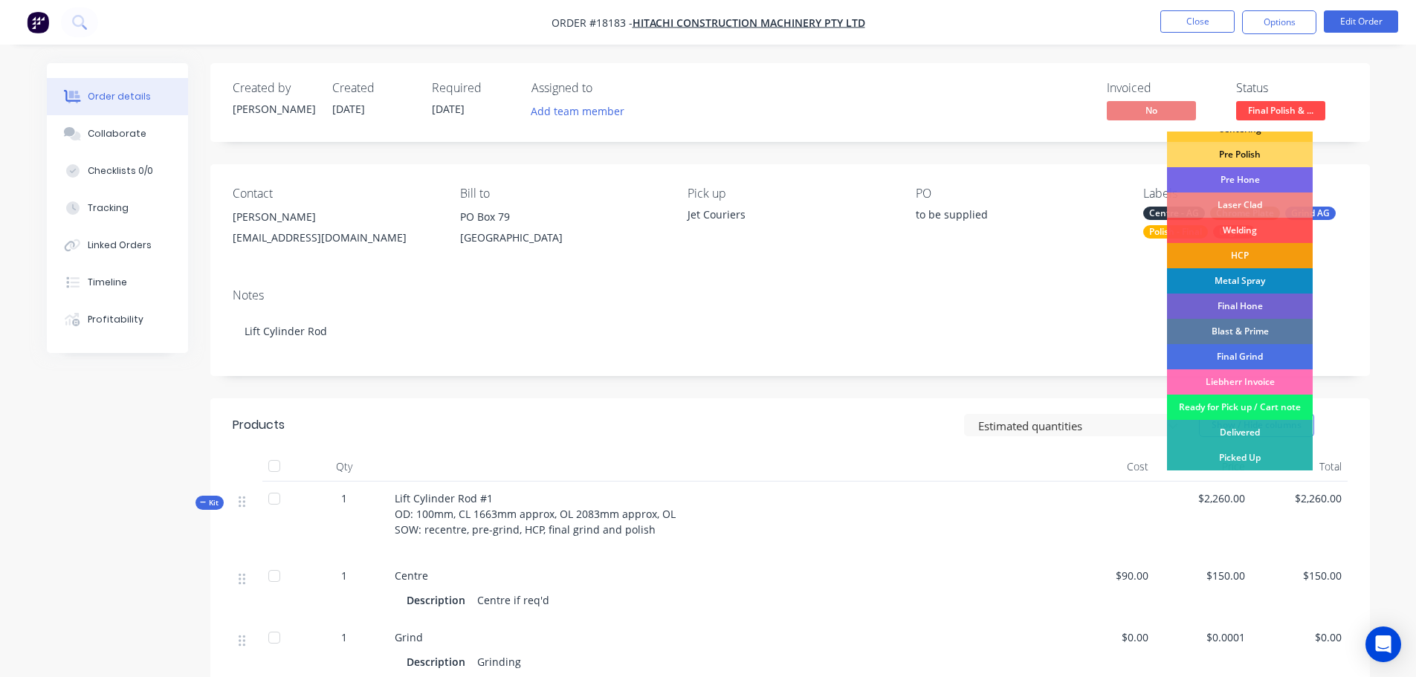
click at [1233, 404] on div "Ready for Pick up / Cart note" at bounding box center [1240, 407] width 146 height 25
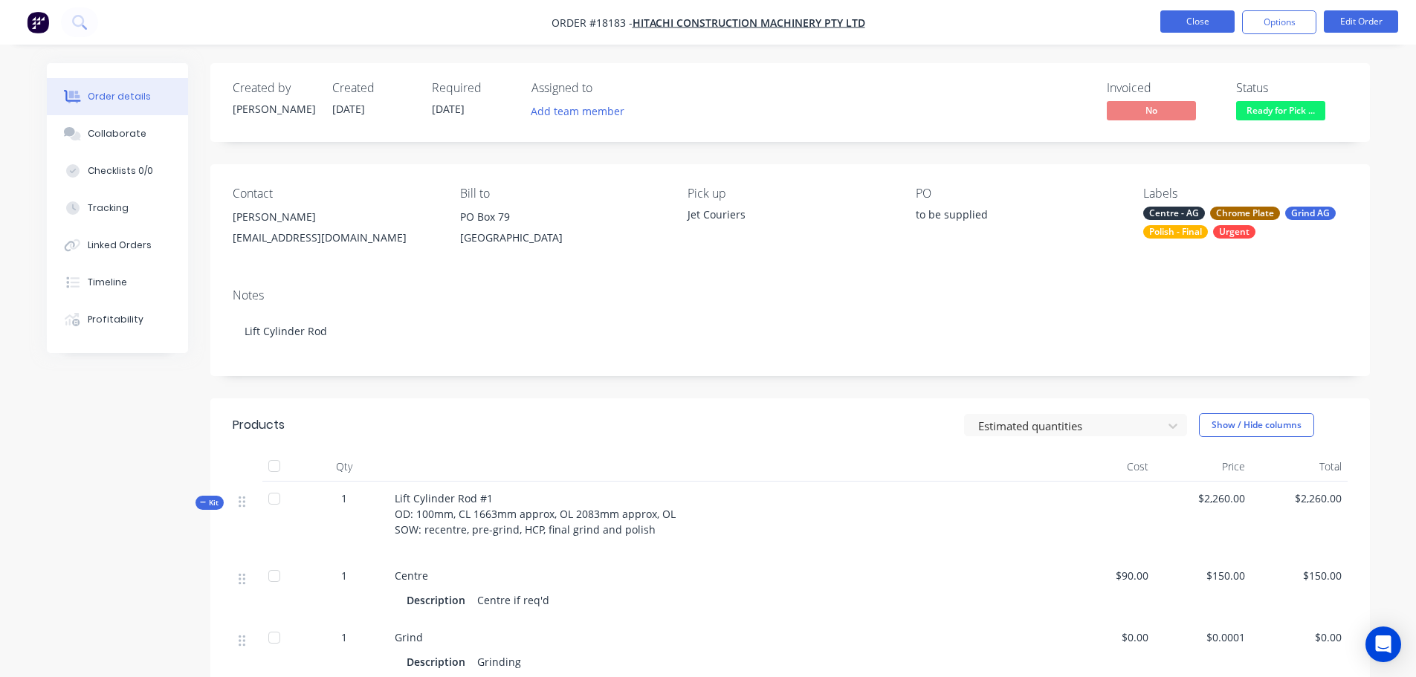
click at [1201, 30] on button "Close" at bounding box center [1197, 21] width 74 height 22
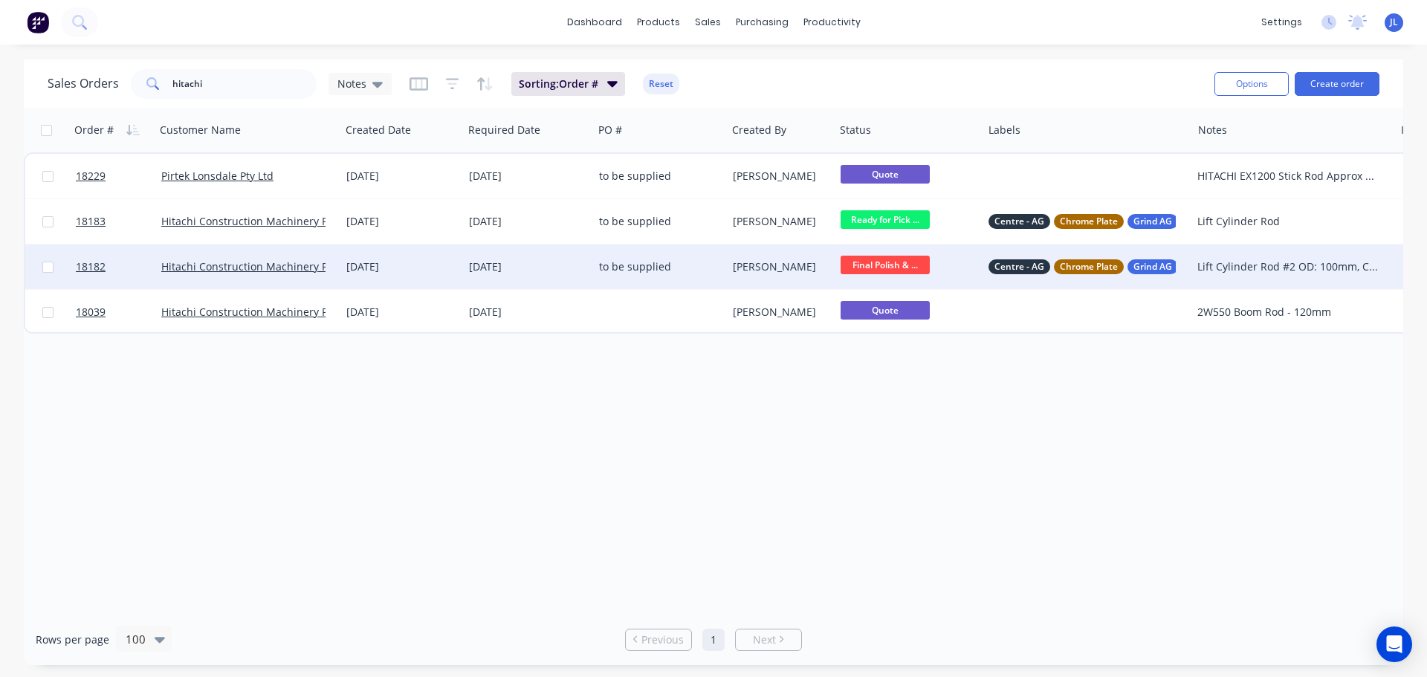
click at [758, 272] on div "Paul O'Connor" at bounding box center [778, 266] width 91 height 15
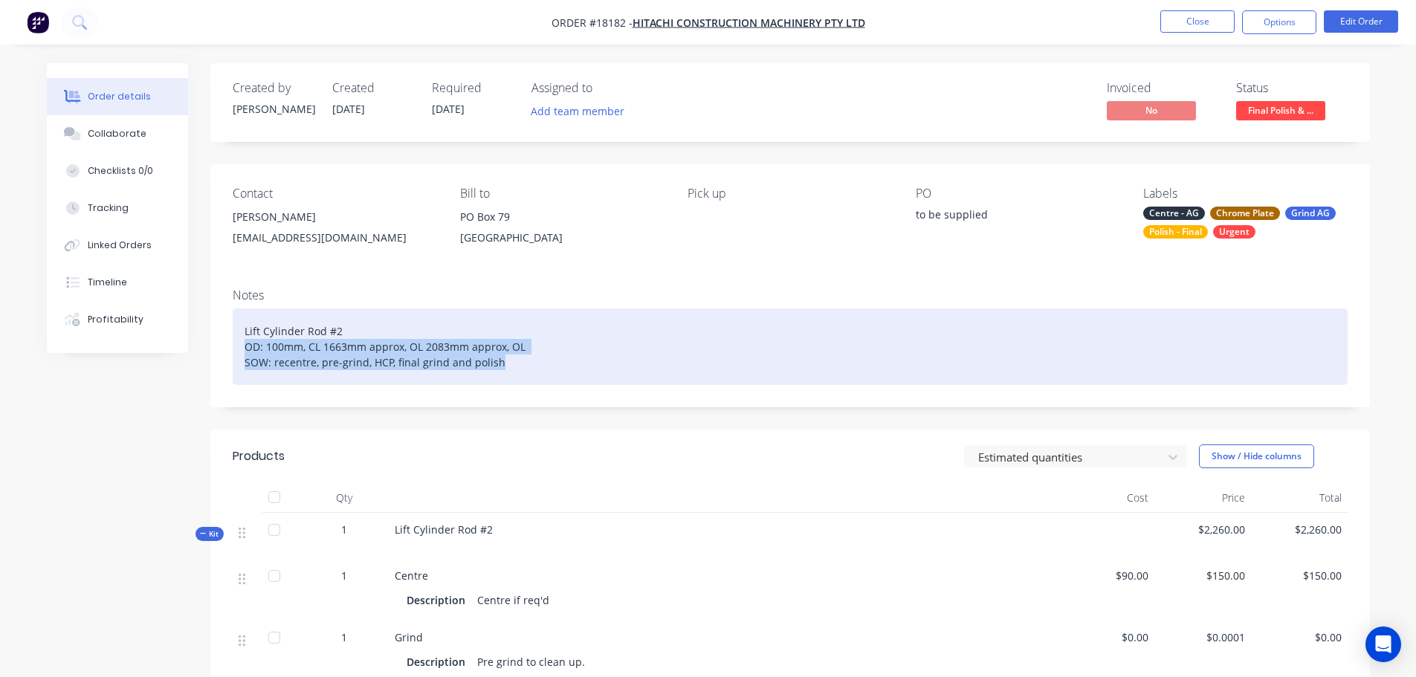
drag, startPoint x: 471, startPoint y: 371, endPoint x: 219, endPoint y: 346, distance: 252.5
click at [219, 346] on div "Notes Lift Cylinder Rod #2 OD: 100mm, CL 1663mm approx, OL 2083mm approx, OL SO…" at bounding box center [790, 342] width 1160 height 131
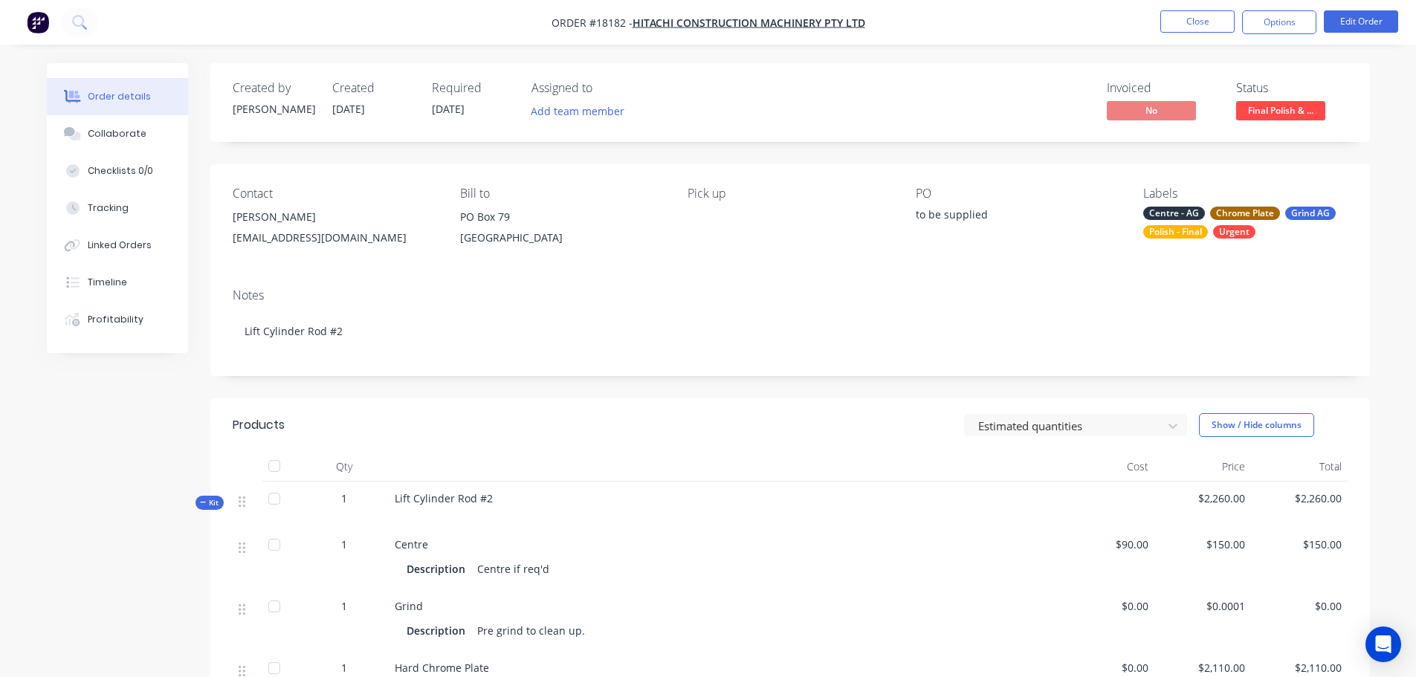
click at [1366, 33] on li "Edit Order" at bounding box center [1361, 22] width 74 height 24
click at [1368, 28] on button "Edit Order" at bounding box center [1361, 21] width 74 height 22
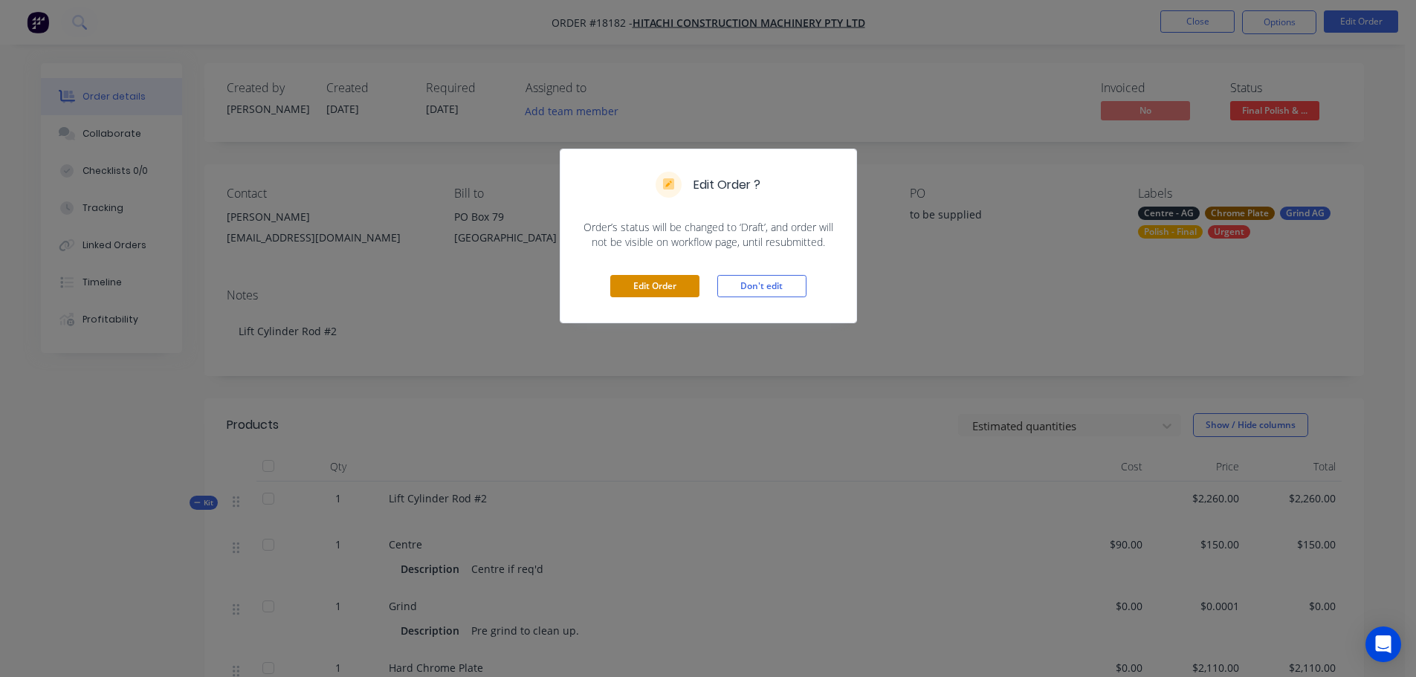
click at [670, 288] on button "Edit Order" at bounding box center [654, 286] width 89 height 22
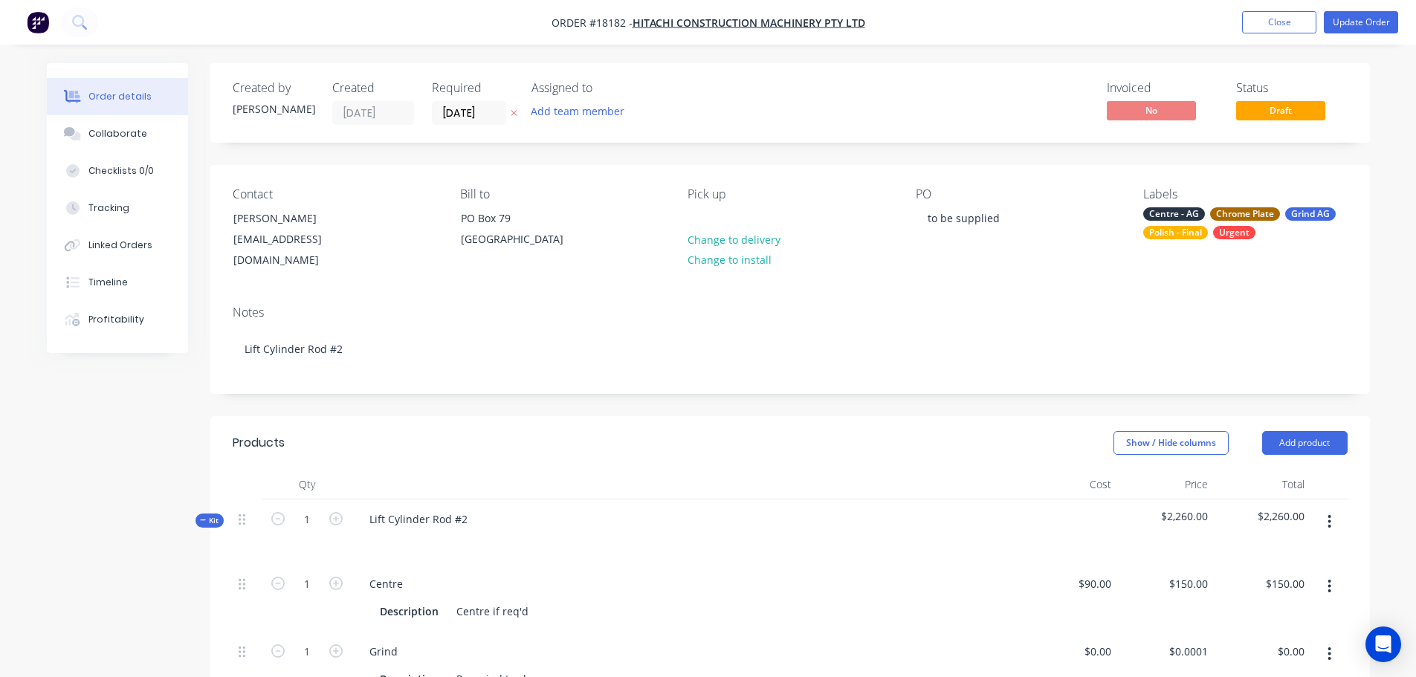
click at [419, 540] on div at bounding box center [686, 541] width 657 height 22
click at [465, 520] on div "Lift Cylinder Rod #2" at bounding box center [419, 519] width 122 height 22
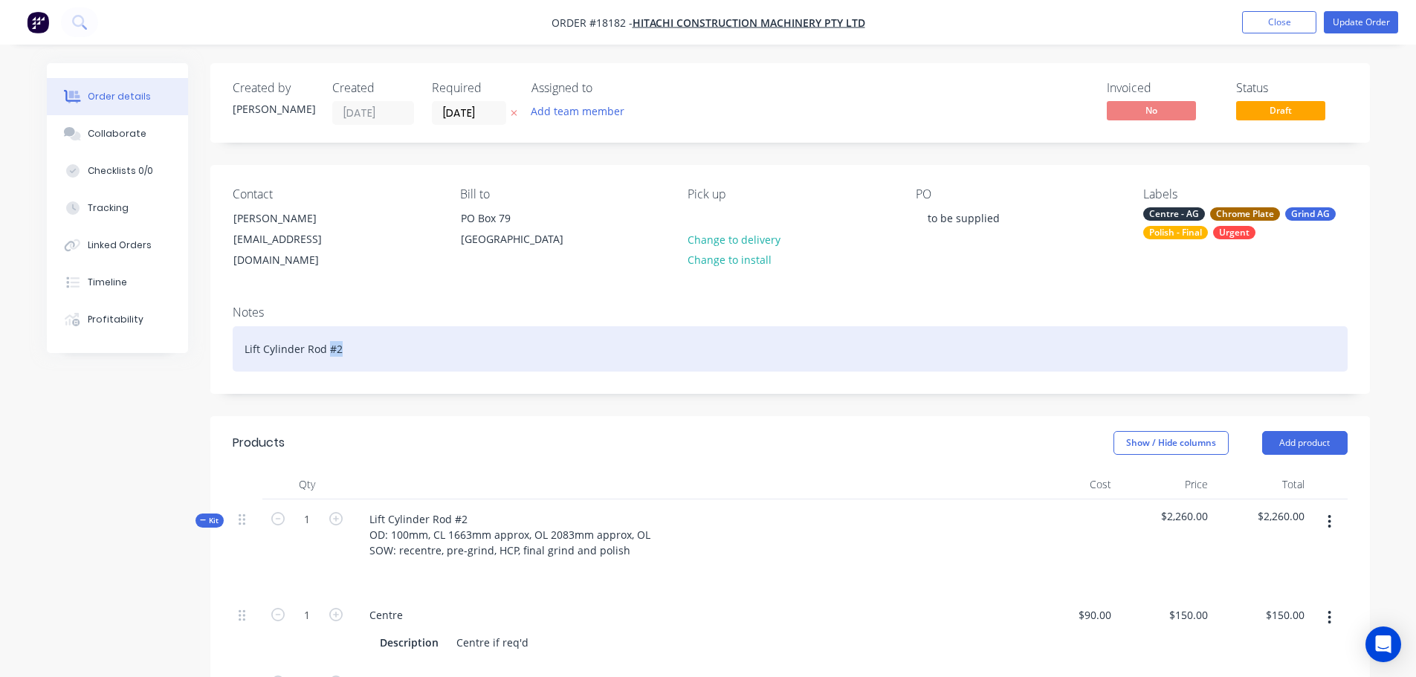
drag, startPoint x: 327, startPoint y: 329, endPoint x: 409, endPoint y: 329, distance: 81.8
click at [409, 329] on div "Lift Cylinder Rod #2" at bounding box center [790, 348] width 1115 height 45
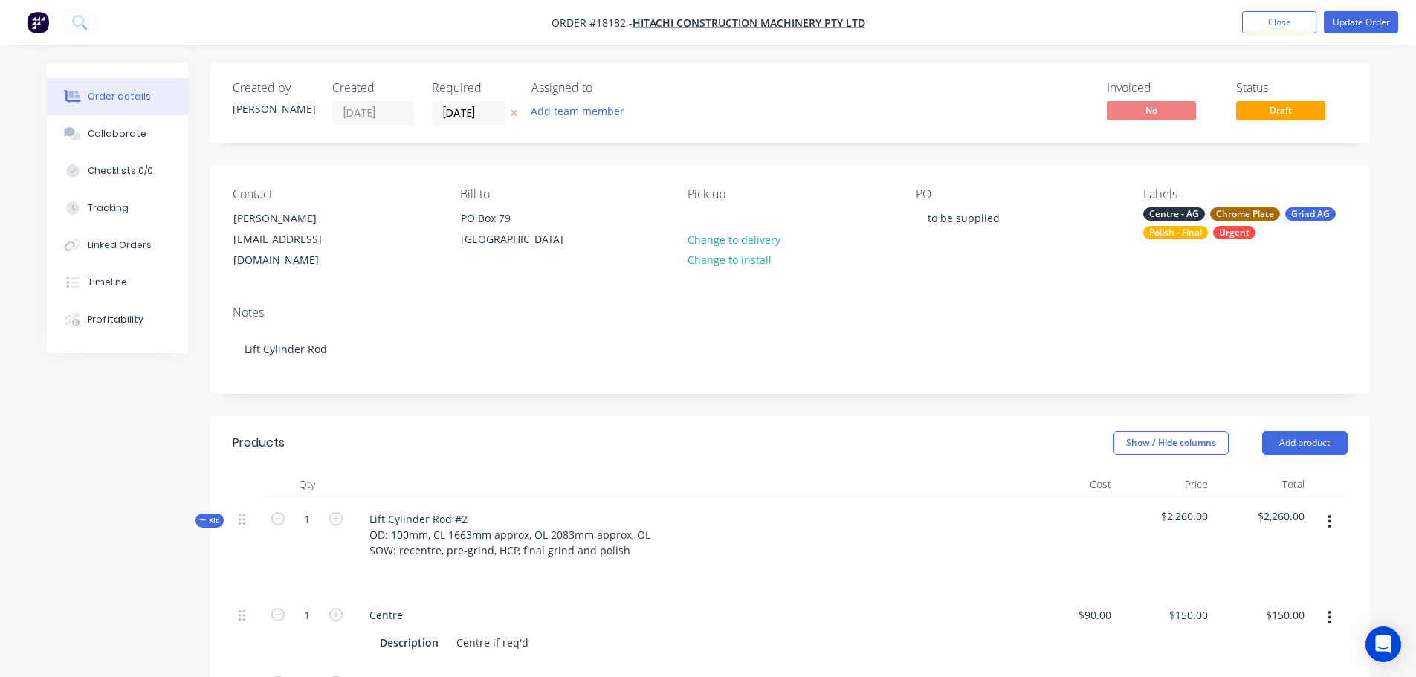
click at [543, 433] on div "Show / Hide columns Add product" at bounding box center [908, 443] width 878 height 24
click at [707, 214] on div at bounding box center [700, 218] width 24 height 22
click at [774, 450] on div "Show / Hide columns Add product" at bounding box center [908, 443] width 878 height 24
click at [1353, 27] on button "Update Order" at bounding box center [1361, 22] width 74 height 22
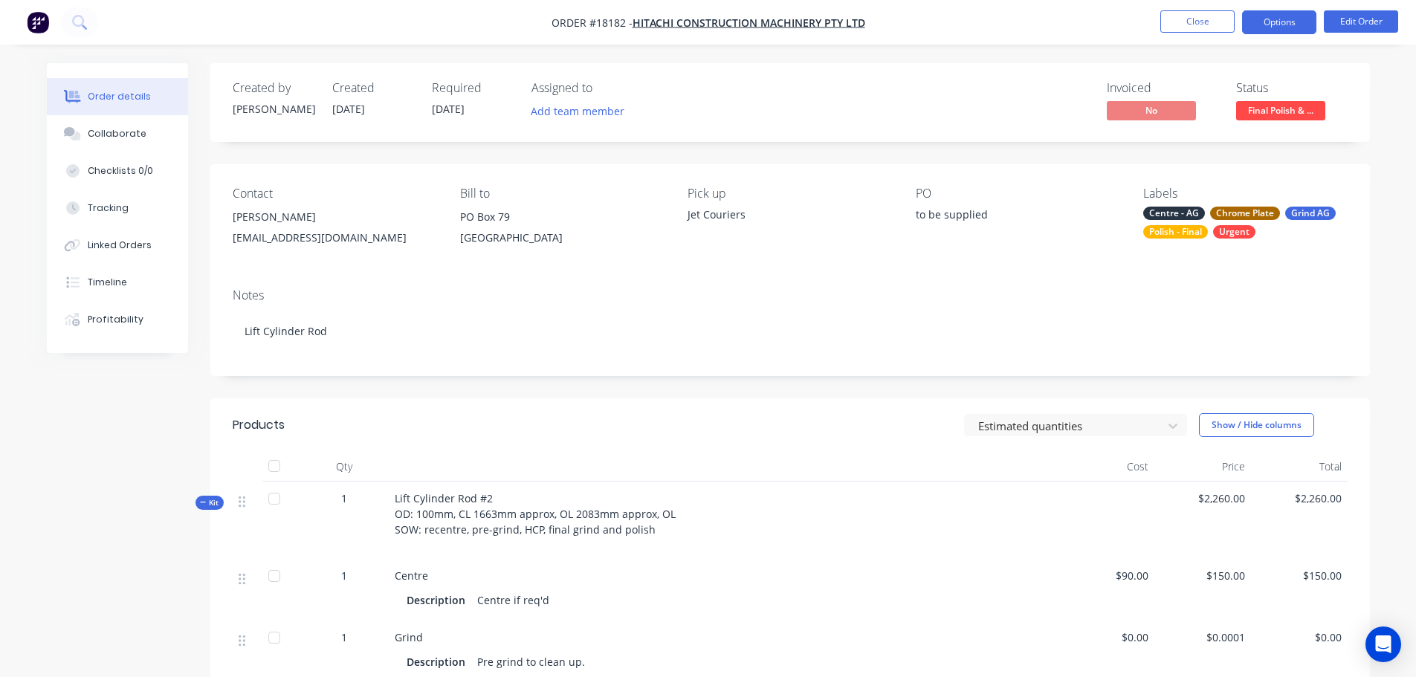
click at [1263, 26] on button "Options" at bounding box center [1279, 22] width 74 height 24
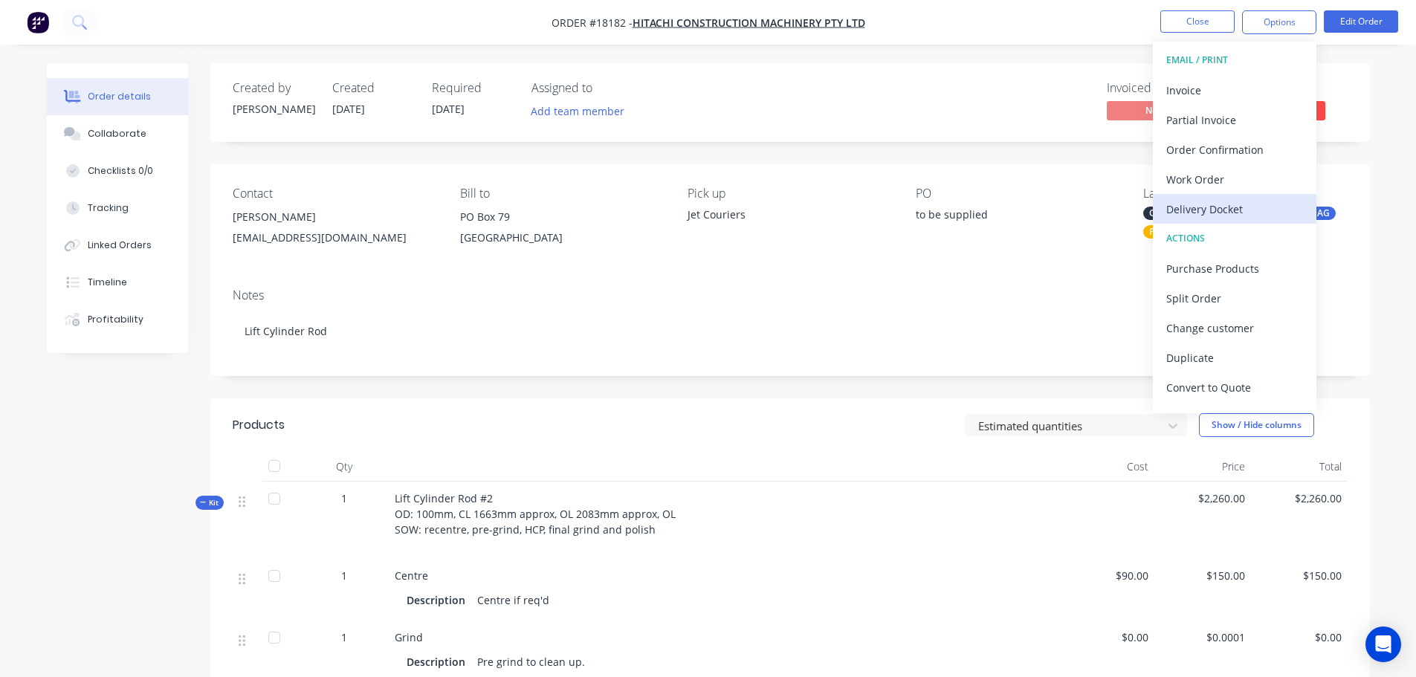
click at [1227, 200] on div "Delivery Docket" at bounding box center [1234, 209] width 137 height 22
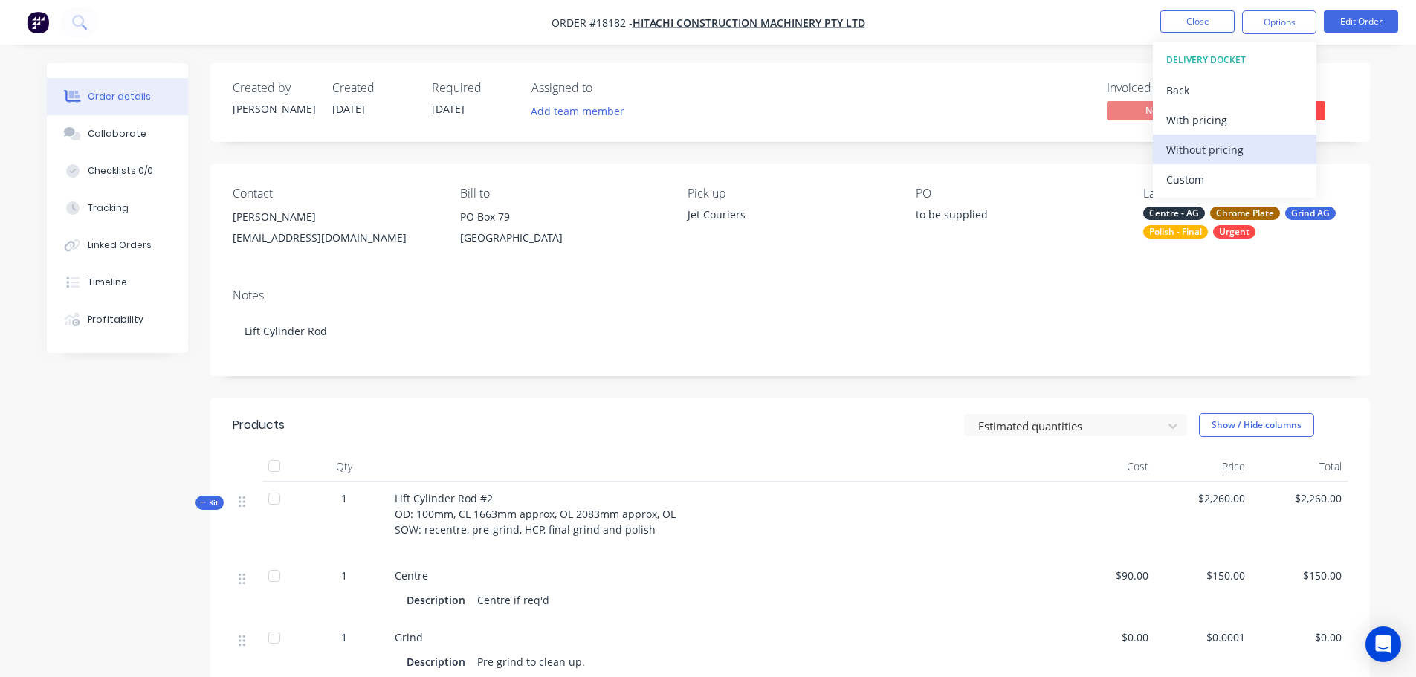
click at [1196, 156] on div "Without pricing" at bounding box center [1234, 150] width 137 height 22
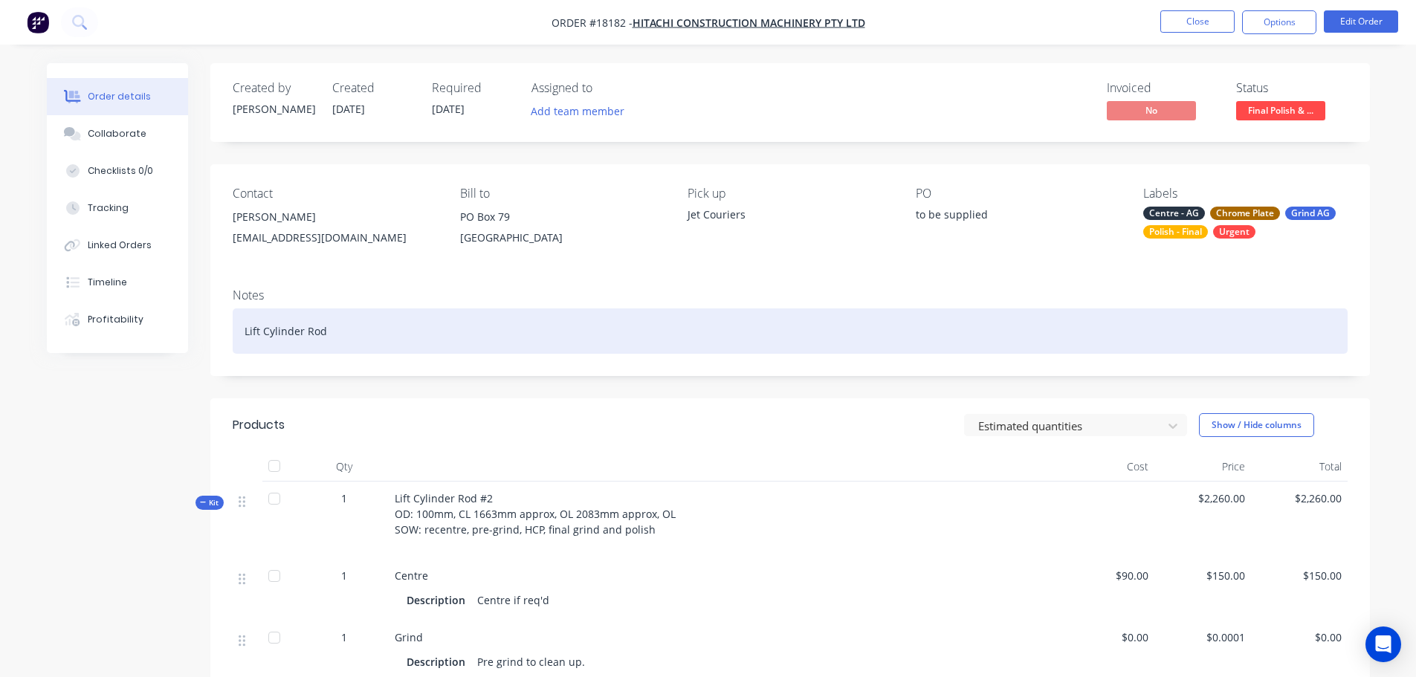
click at [543, 349] on div "Lift Cylinder Rod" at bounding box center [790, 331] width 1115 height 45
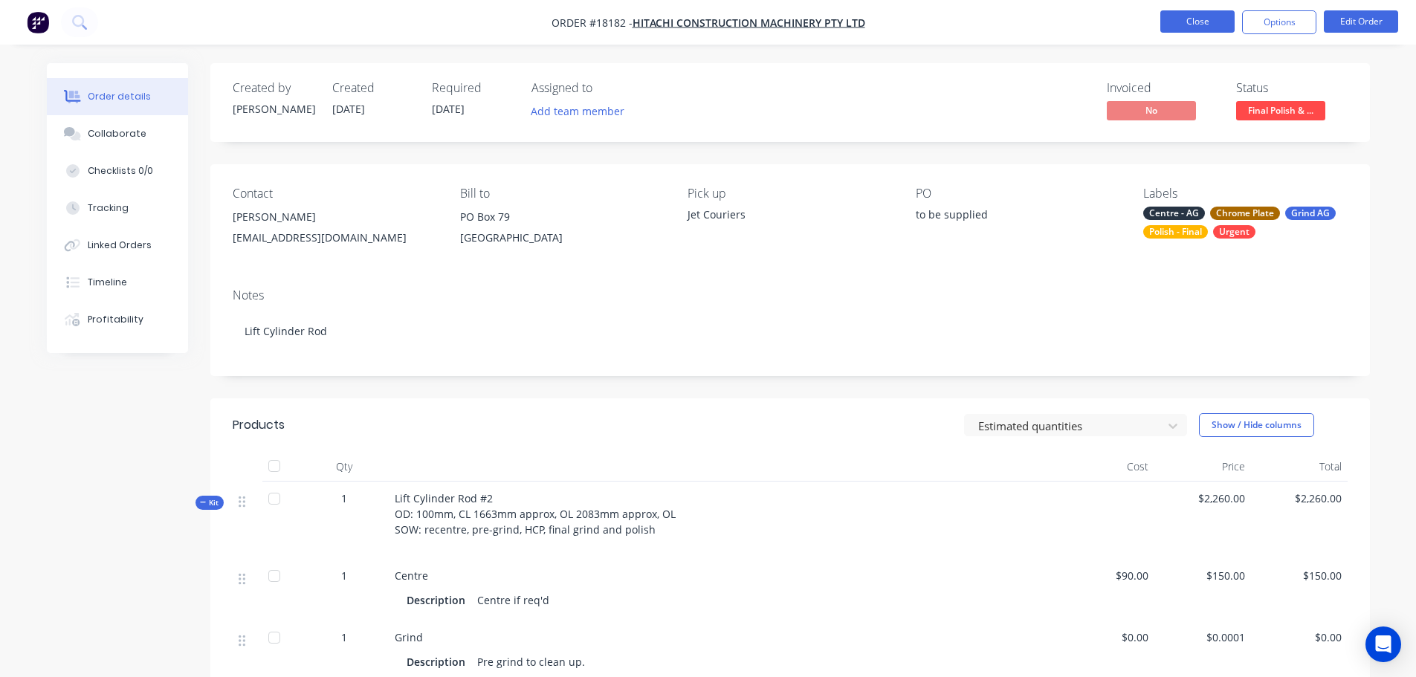
click at [1194, 19] on button "Close" at bounding box center [1197, 21] width 74 height 22
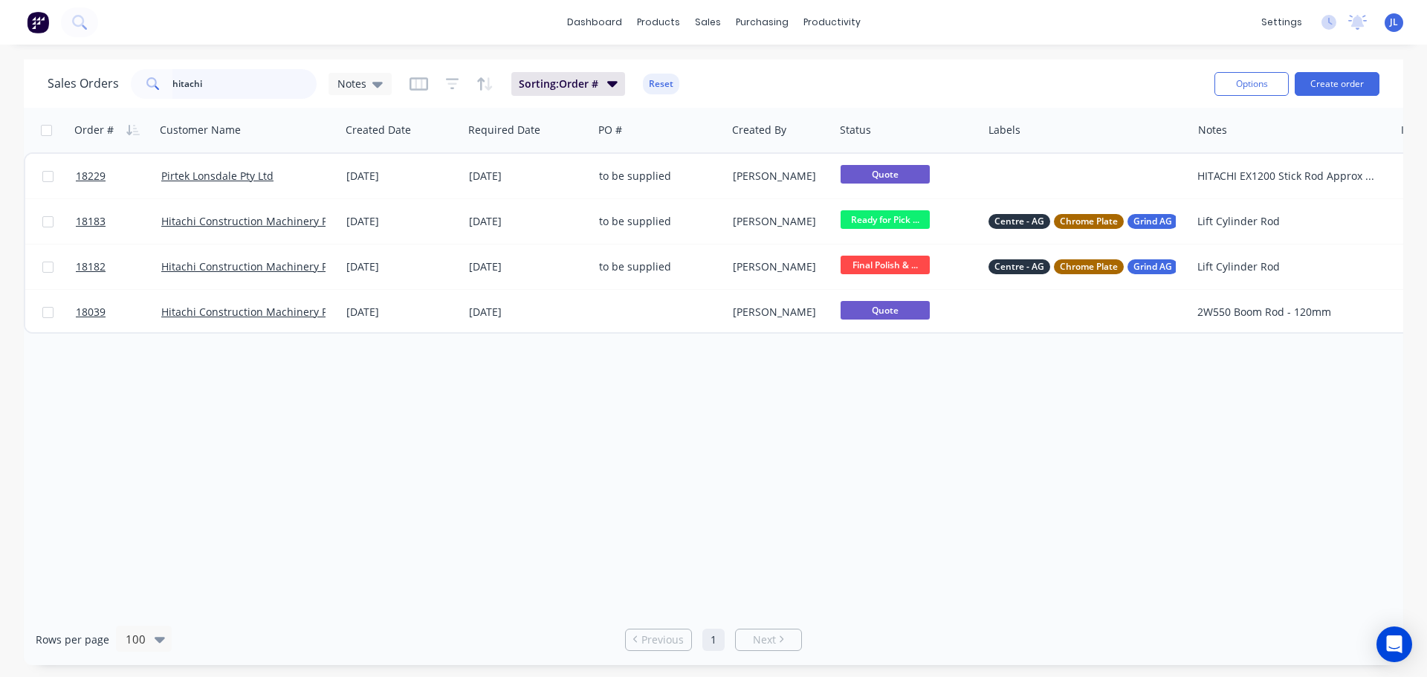
click at [221, 87] on input "hitachi" at bounding box center [244, 84] width 145 height 30
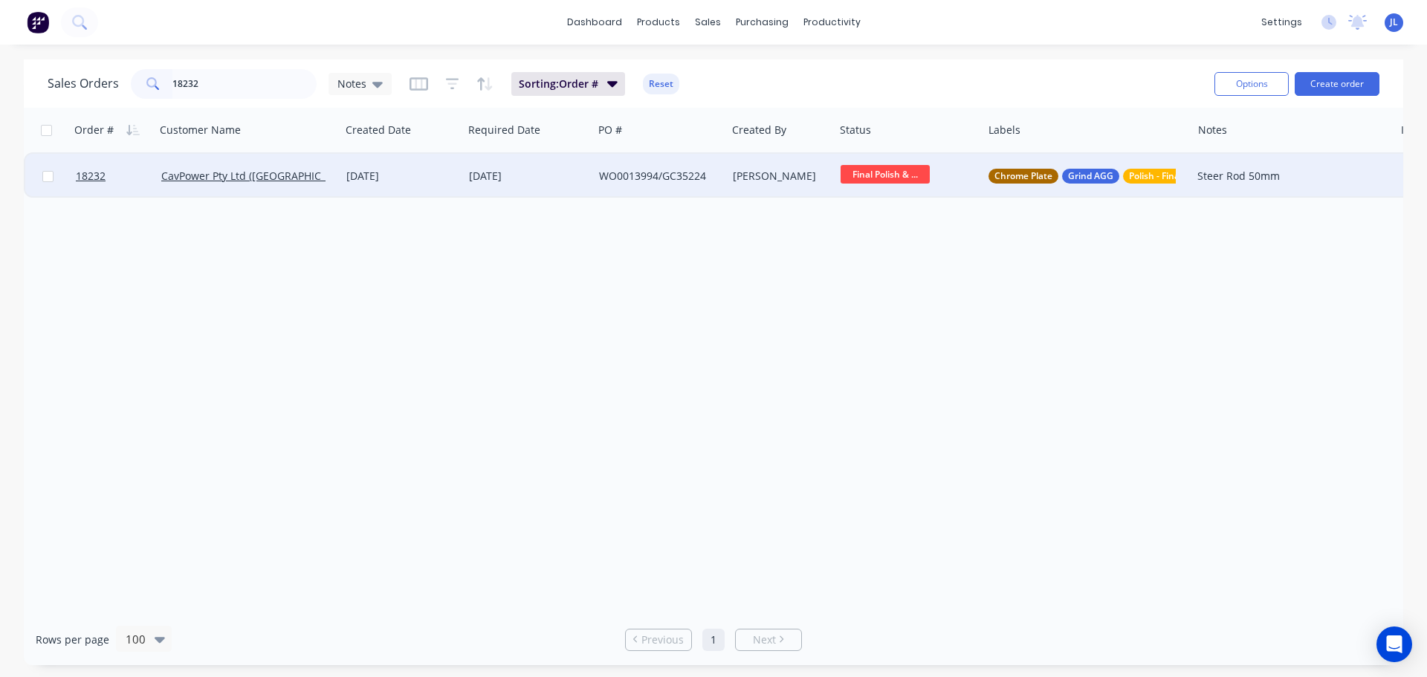
click at [882, 181] on span "Final Polish & ..." at bounding box center [885, 174] width 89 height 19
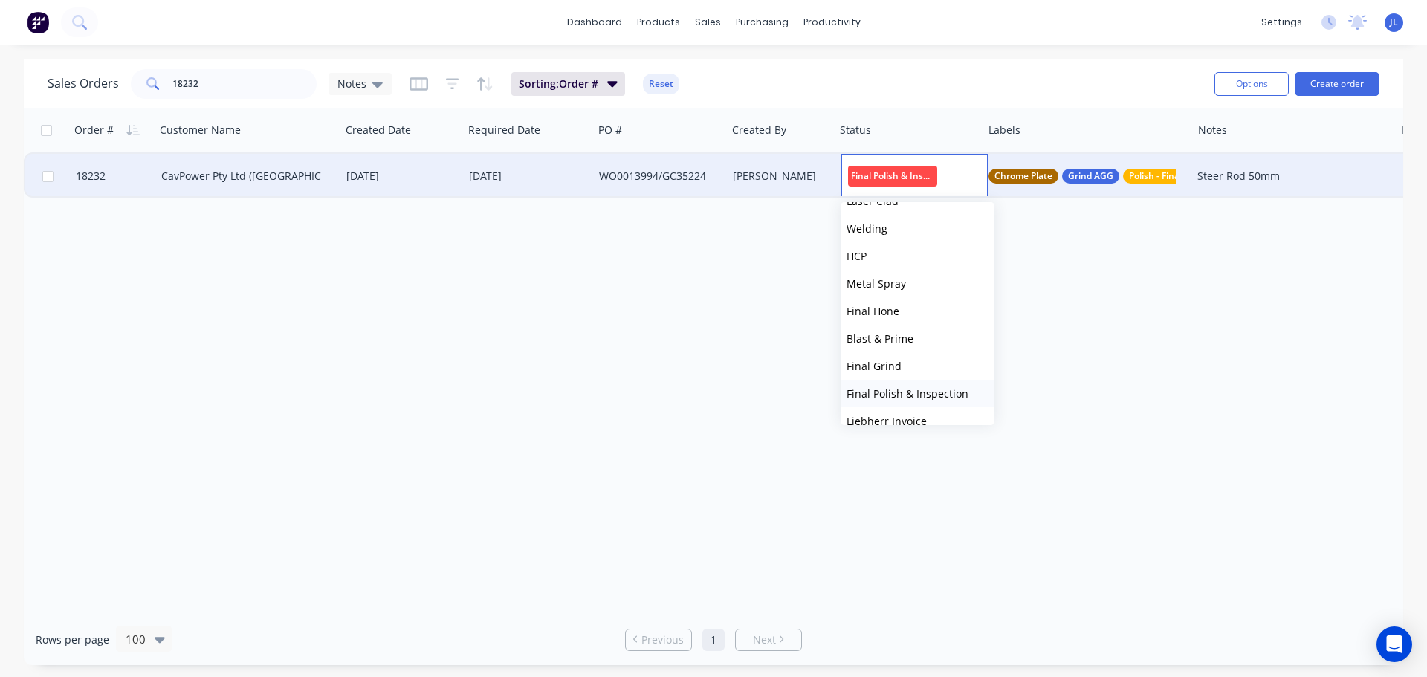
scroll to position [366, 0]
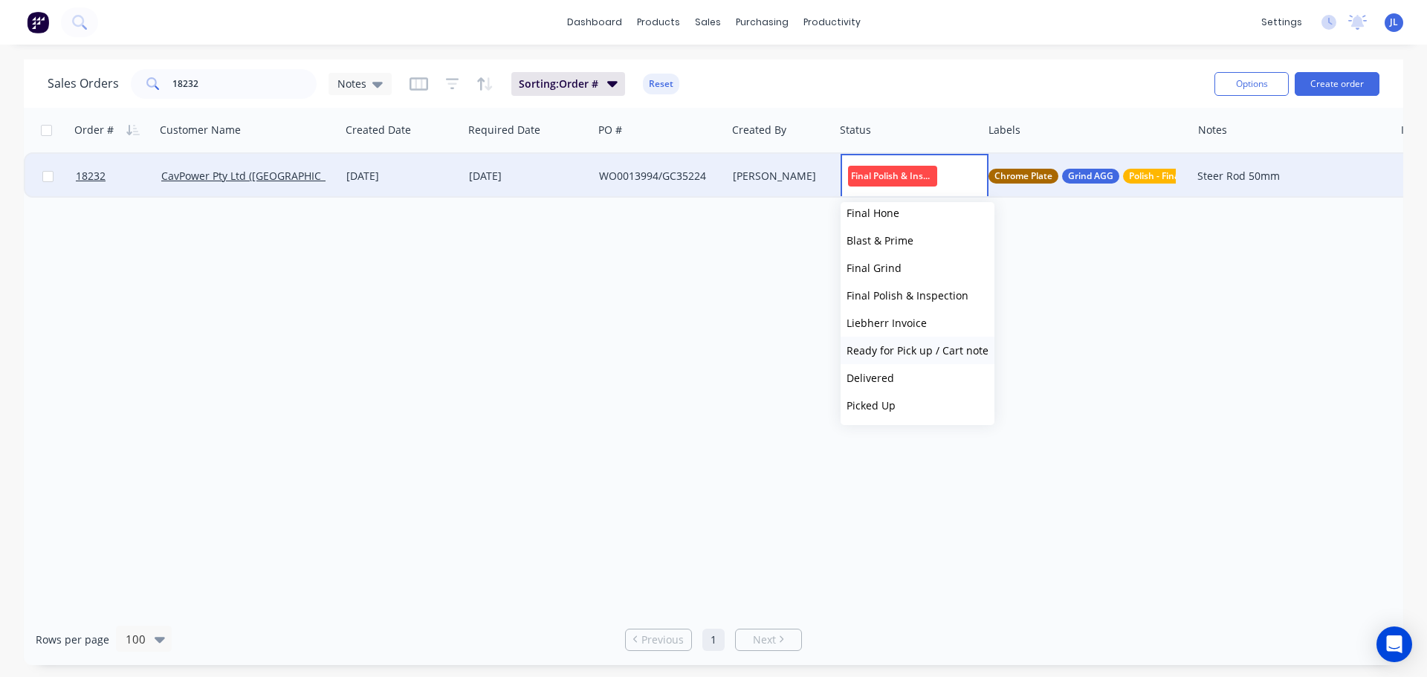
click at [934, 347] on span "Ready for Pick up / Cart note" at bounding box center [918, 350] width 142 height 14
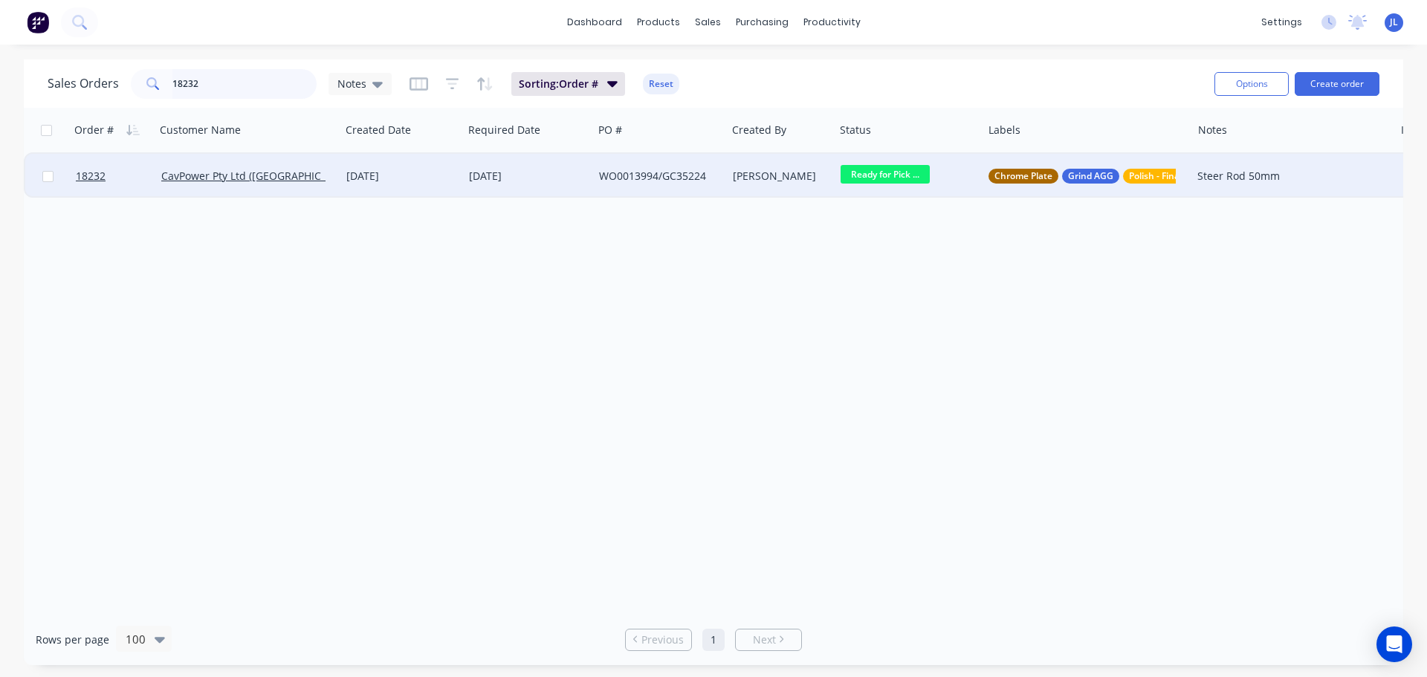
click at [239, 80] on input "18232" at bounding box center [244, 84] width 145 height 30
click at [899, 169] on span "Final Polish & ..." at bounding box center [885, 174] width 89 height 19
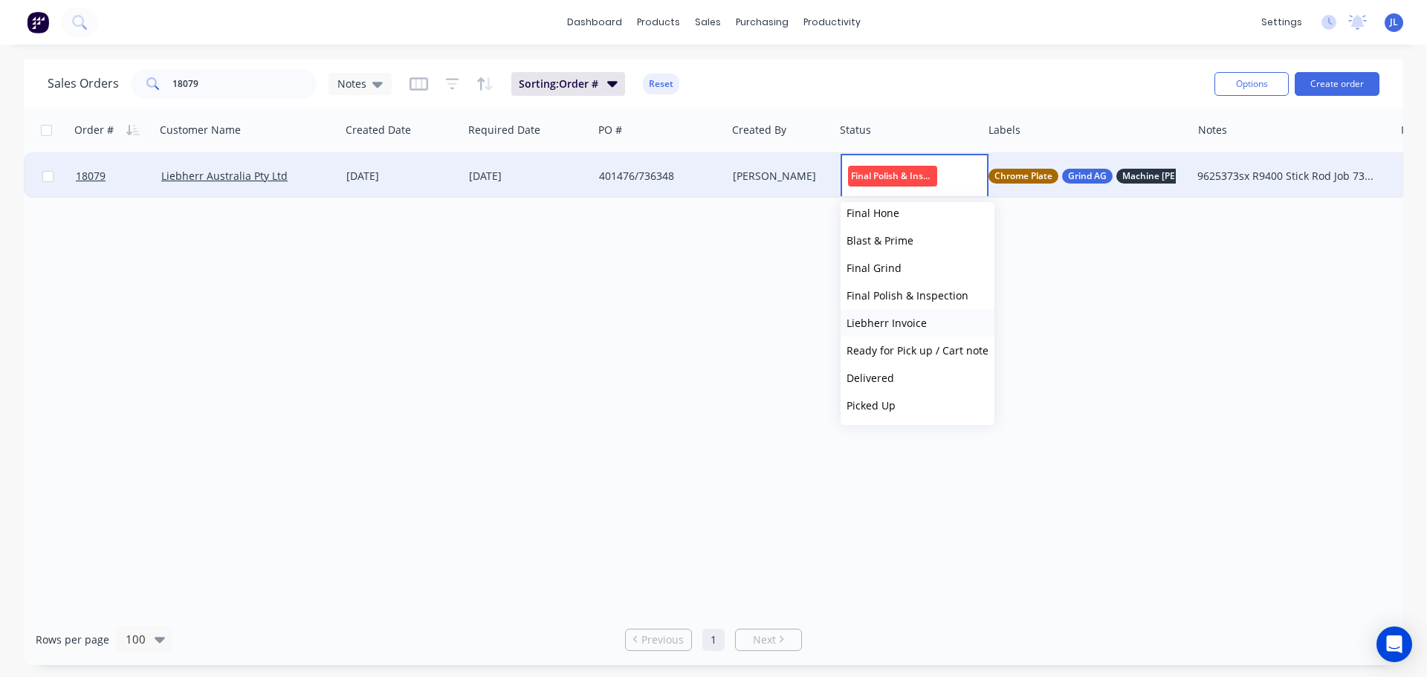
click at [912, 326] on span "Liebherr Invoice" at bounding box center [887, 323] width 80 height 14
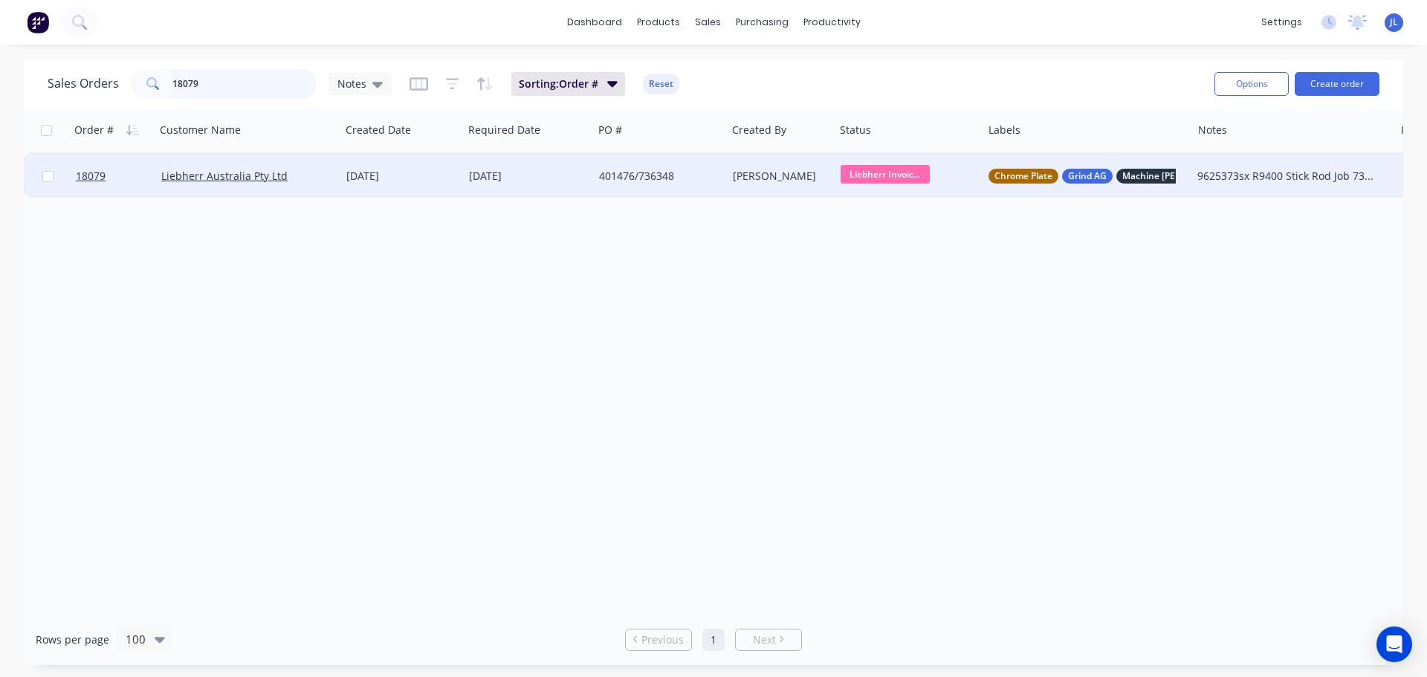
click at [211, 88] on input "18079" at bounding box center [244, 84] width 145 height 30
type input "18232"
click at [819, 164] on div "Paul O'Connor" at bounding box center [781, 176] width 108 height 45
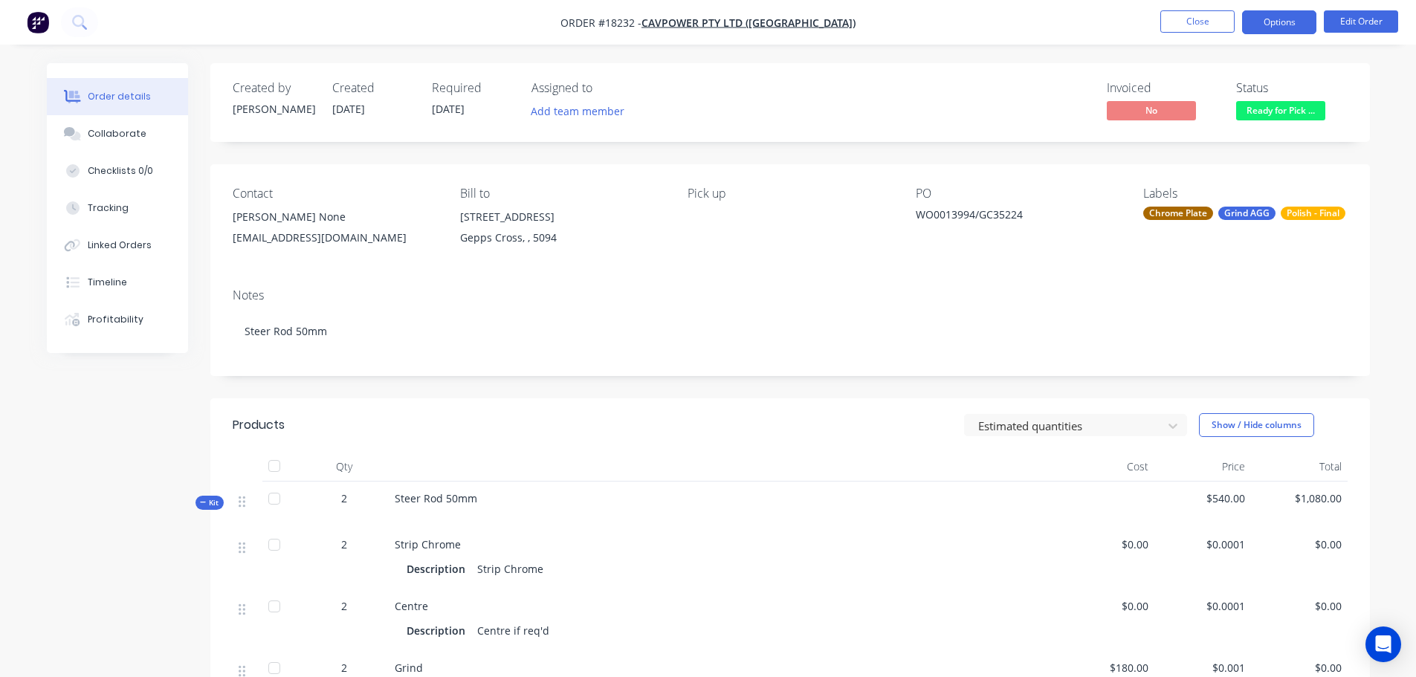
click at [1293, 25] on button "Options" at bounding box center [1279, 22] width 74 height 24
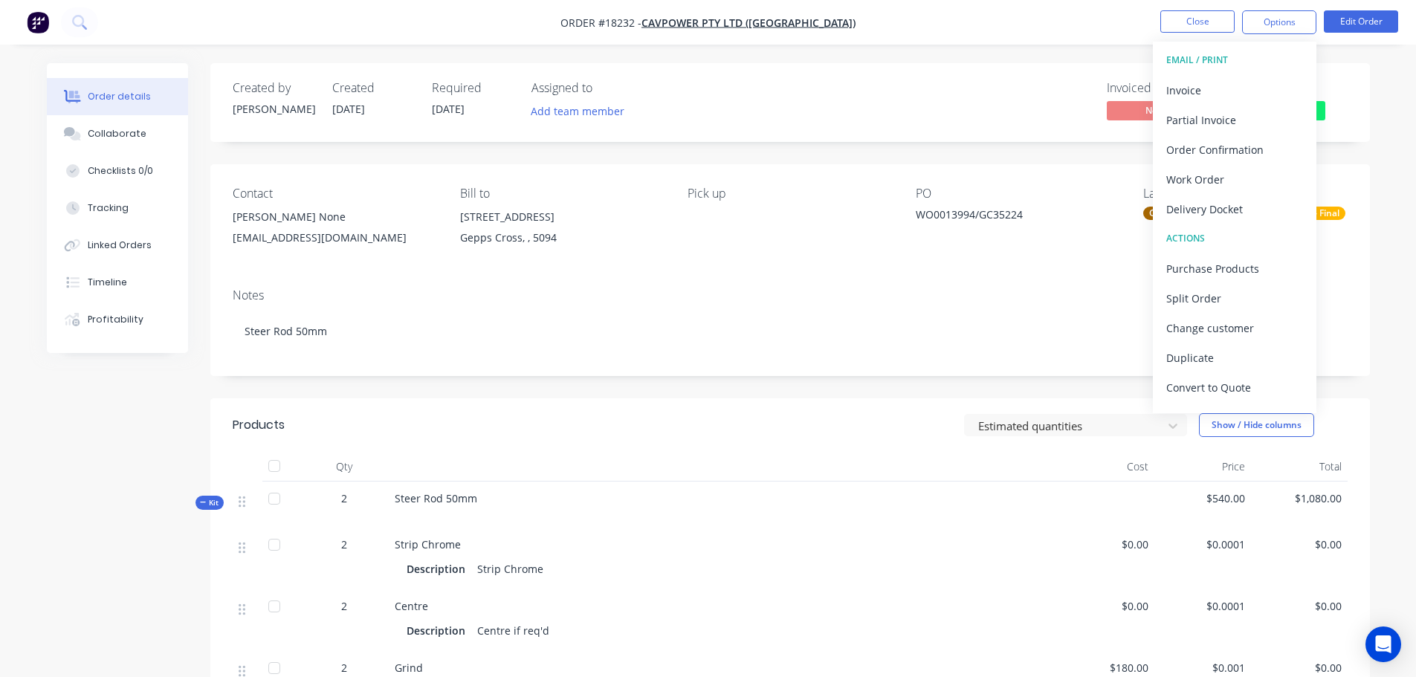
click at [807, 398] on header "Products Estimated quantities Show / Hide columns" at bounding box center [790, 425] width 1160 height 54
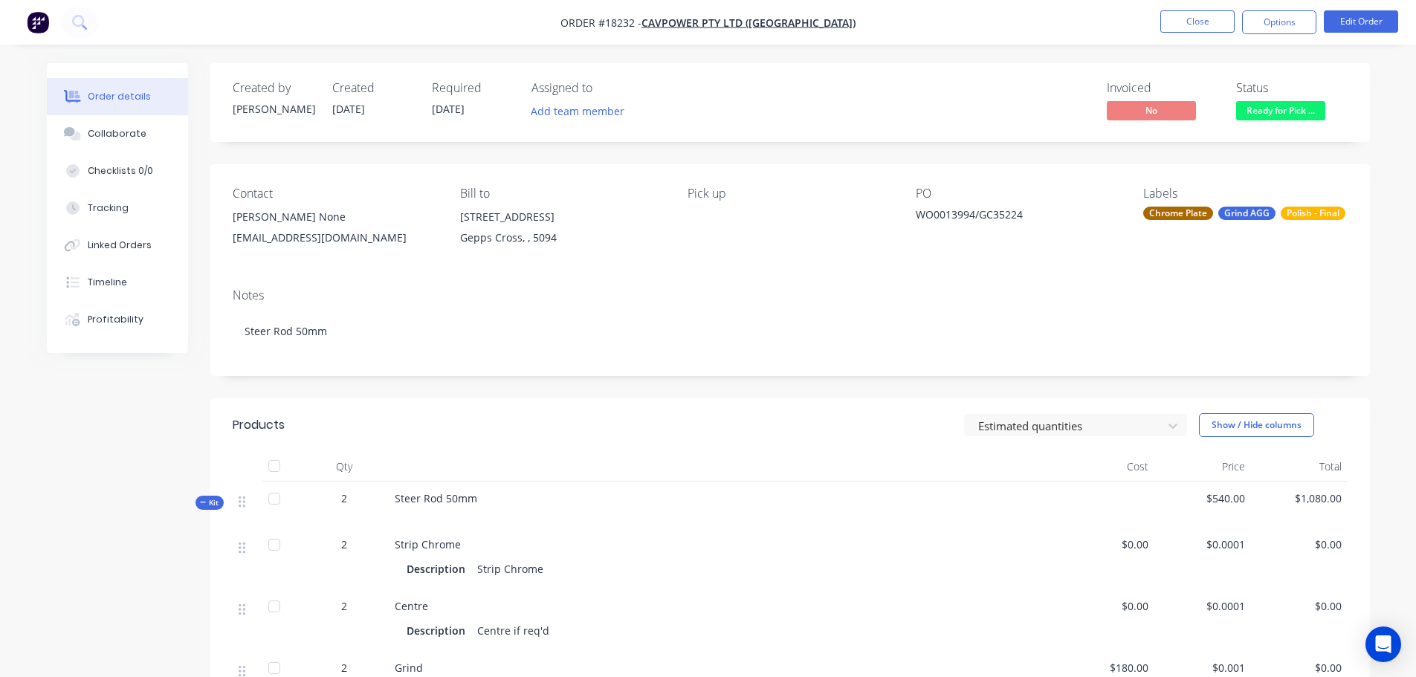
click at [1406, 38] on nav "Order #18232 - CavPower Pty Ltd (ADELAIDE) Close Options Edit Order" at bounding box center [708, 22] width 1416 height 45
click at [1386, 28] on button "Edit Order" at bounding box center [1361, 21] width 74 height 22
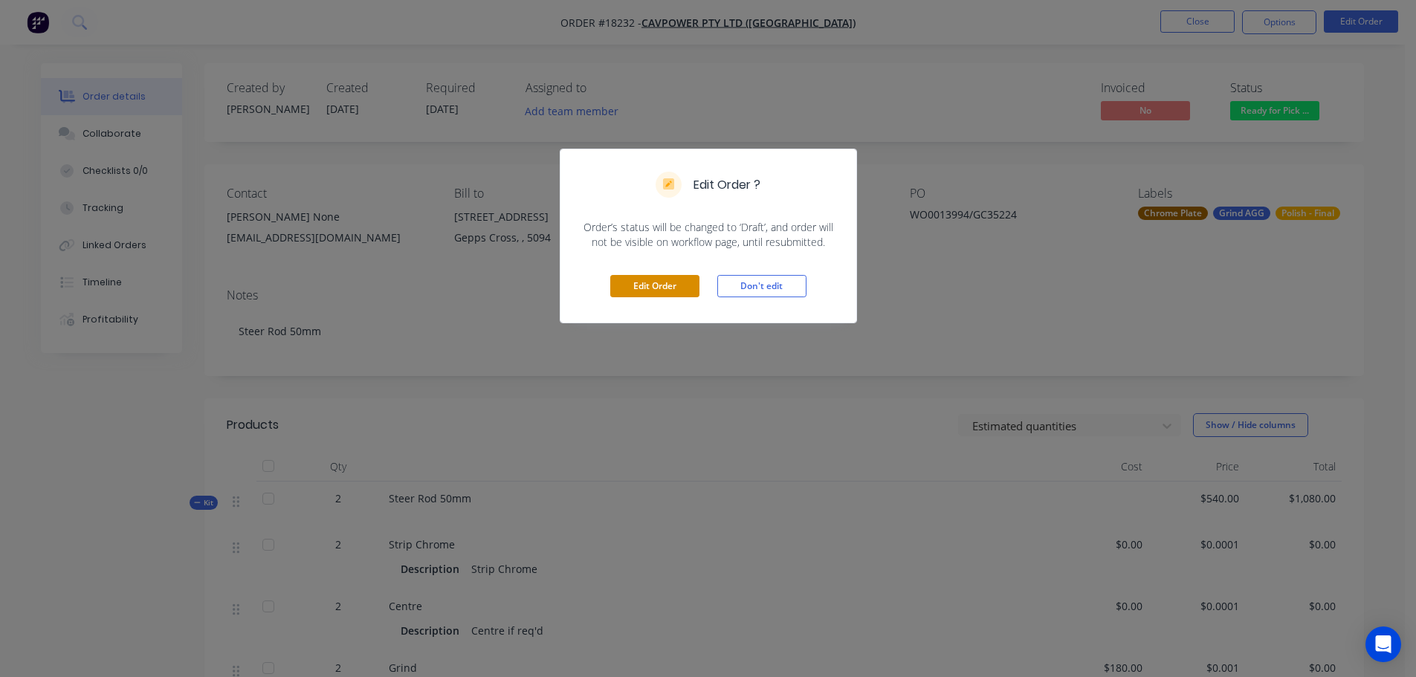
click at [654, 278] on button "Edit Order" at bounding box center [654, 286] width 89 height 22
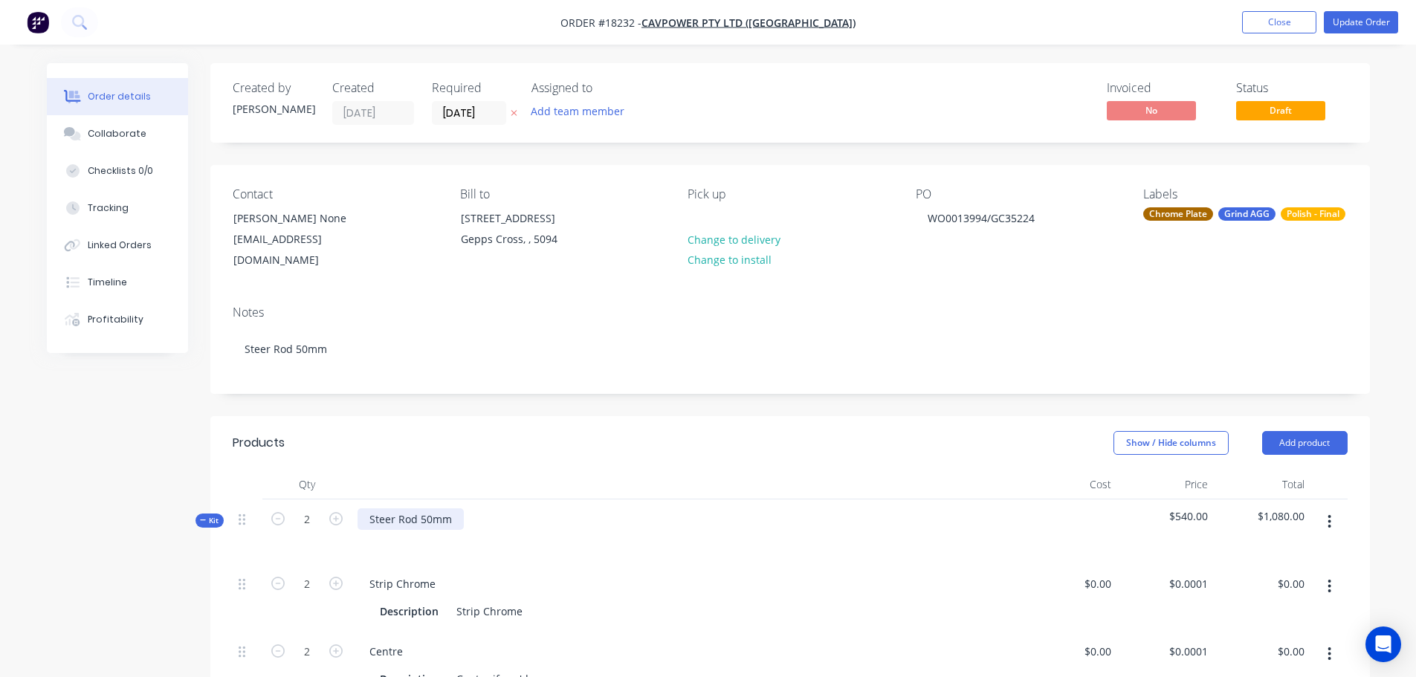
click at [454, 508] on div "Steer Rod 50mm" at bounding box center [411, 519] width 106 height 22
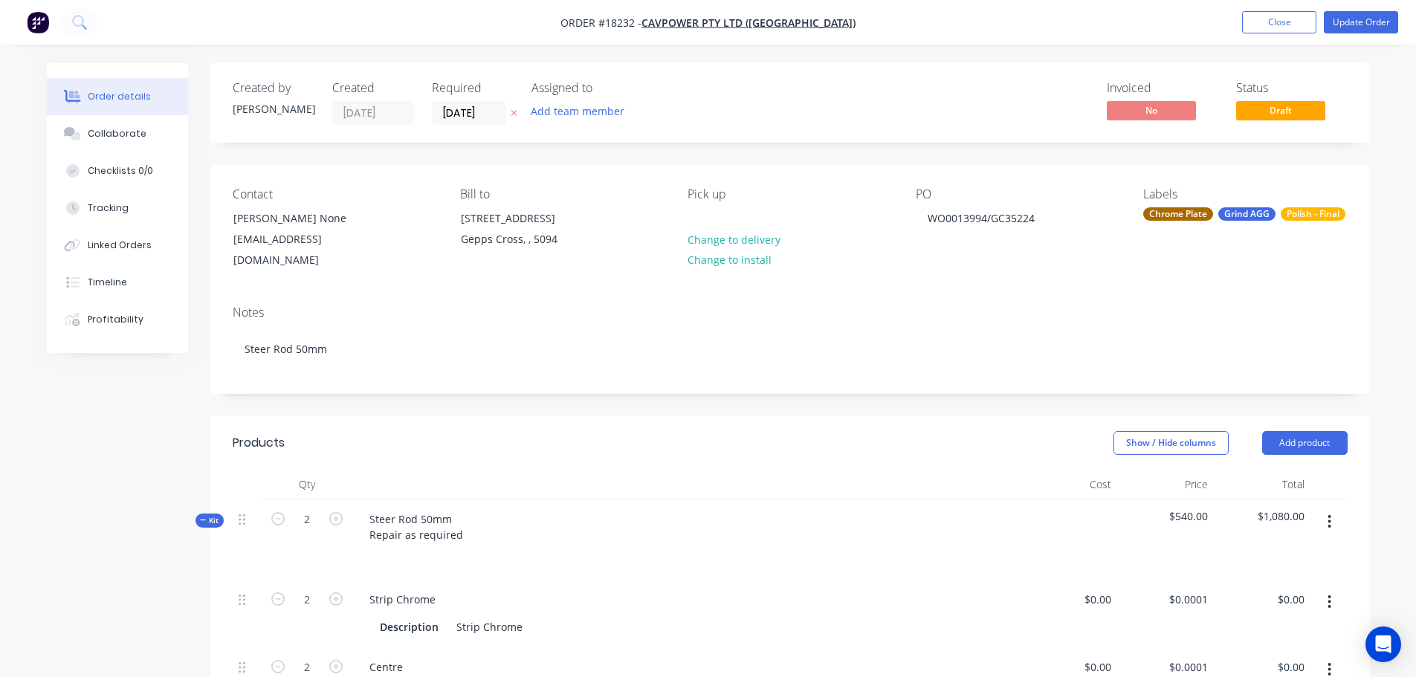
click at [518, 470] on div at bounding box center [686, 485] width 669 height 30
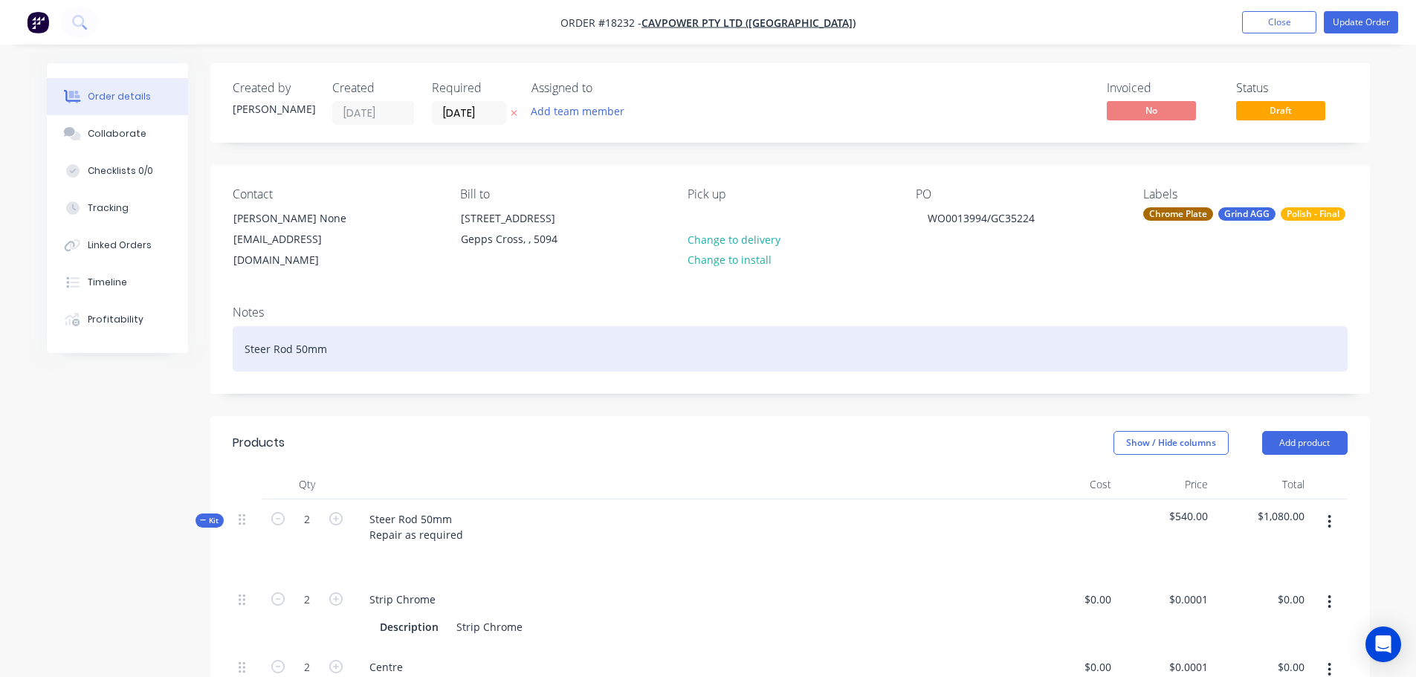
click at [245, 332] on div "Steer Rod 50mm" at bounding box center [790, 348] width 1115 height 45
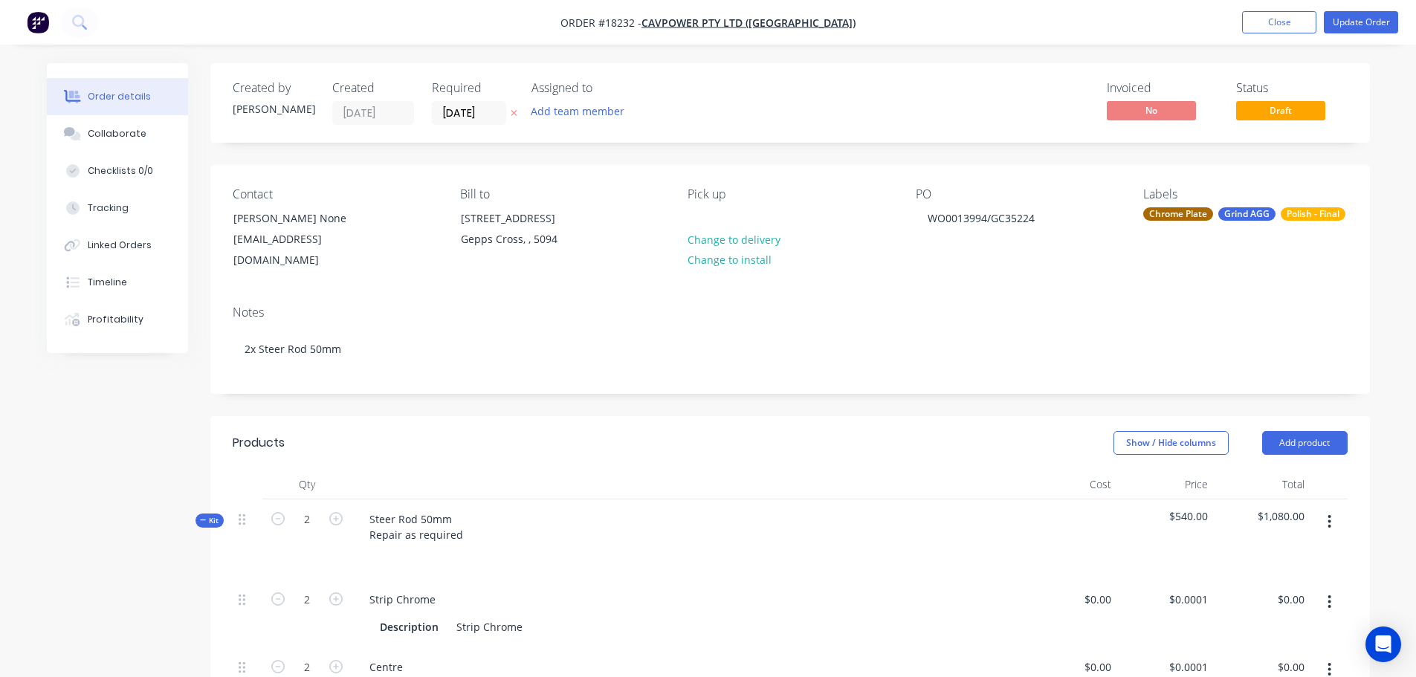
click at [1350, 24] on button "Update Order" at bounding box center [1361, 22] width 74 height 22
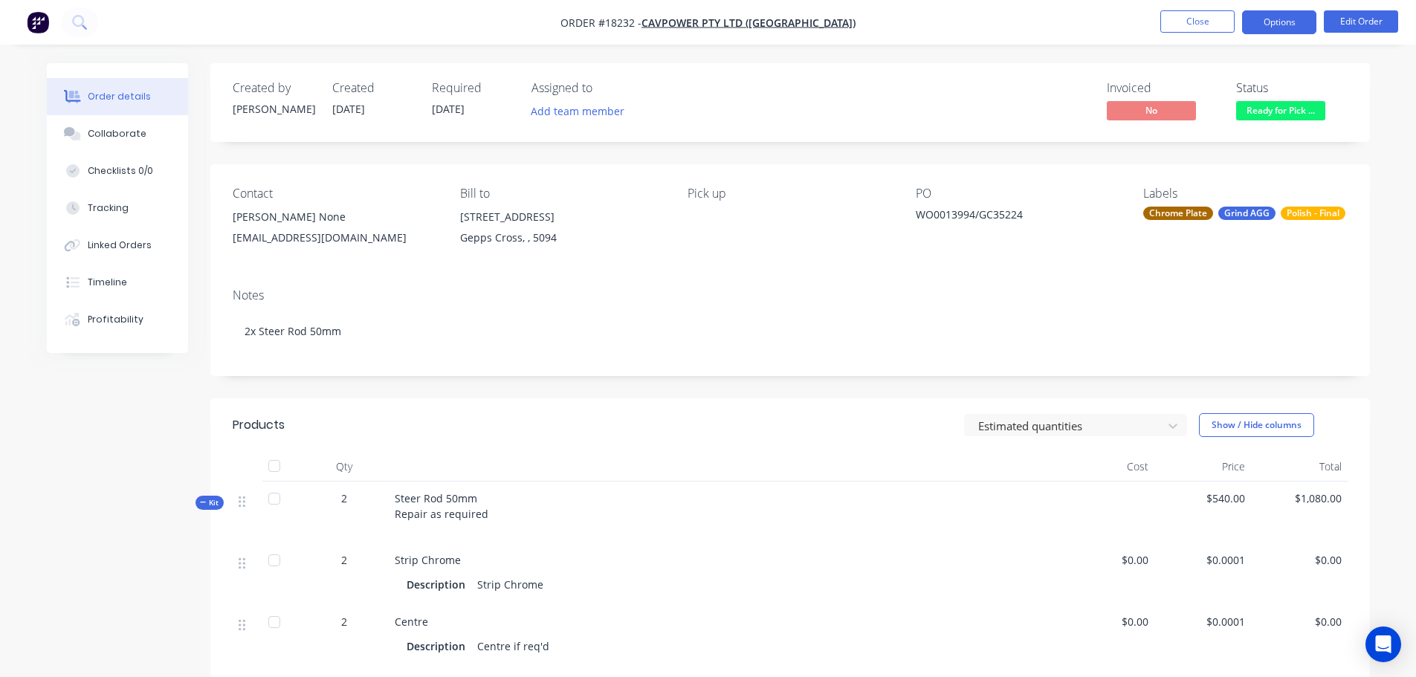
click at [1285, 26] on button "Options" at bounding box center [1279, 22] width 74 height 24
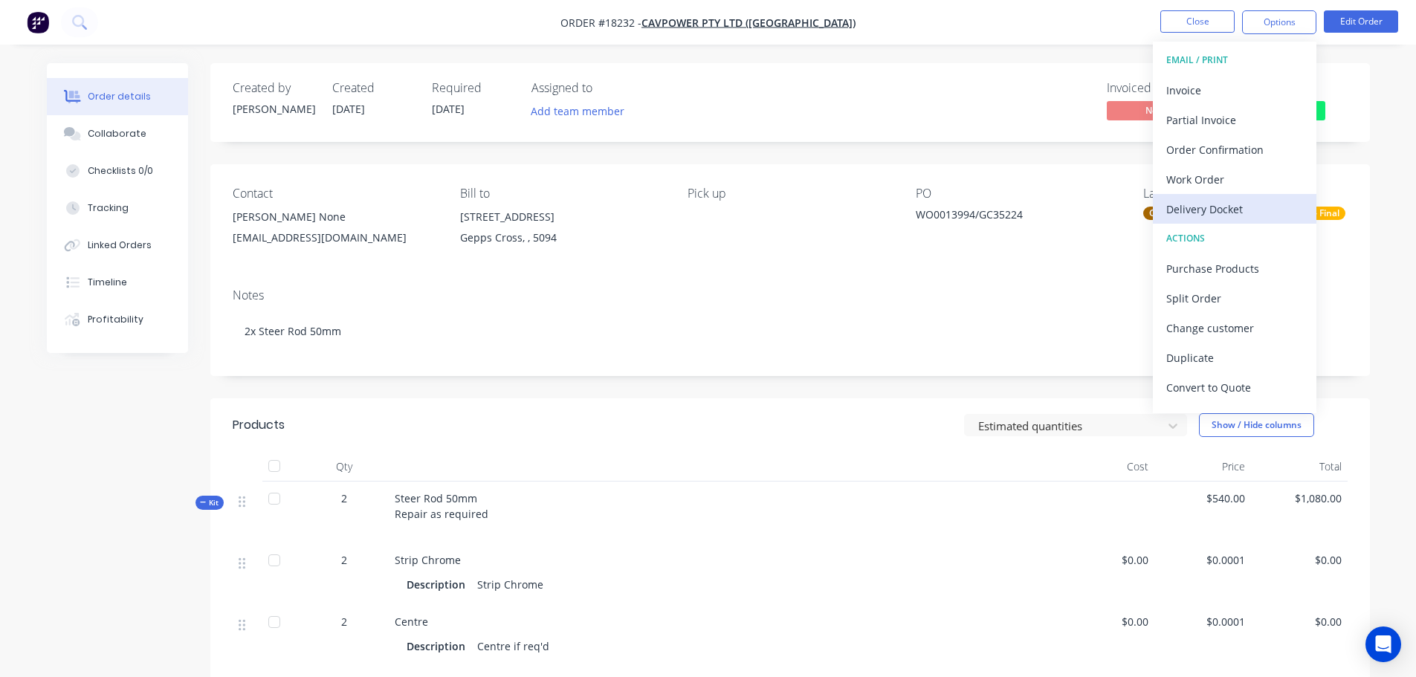
click at [1229, 203] on div "Delivery Docket" at bounding box center [1234, 209] width 137 height 22
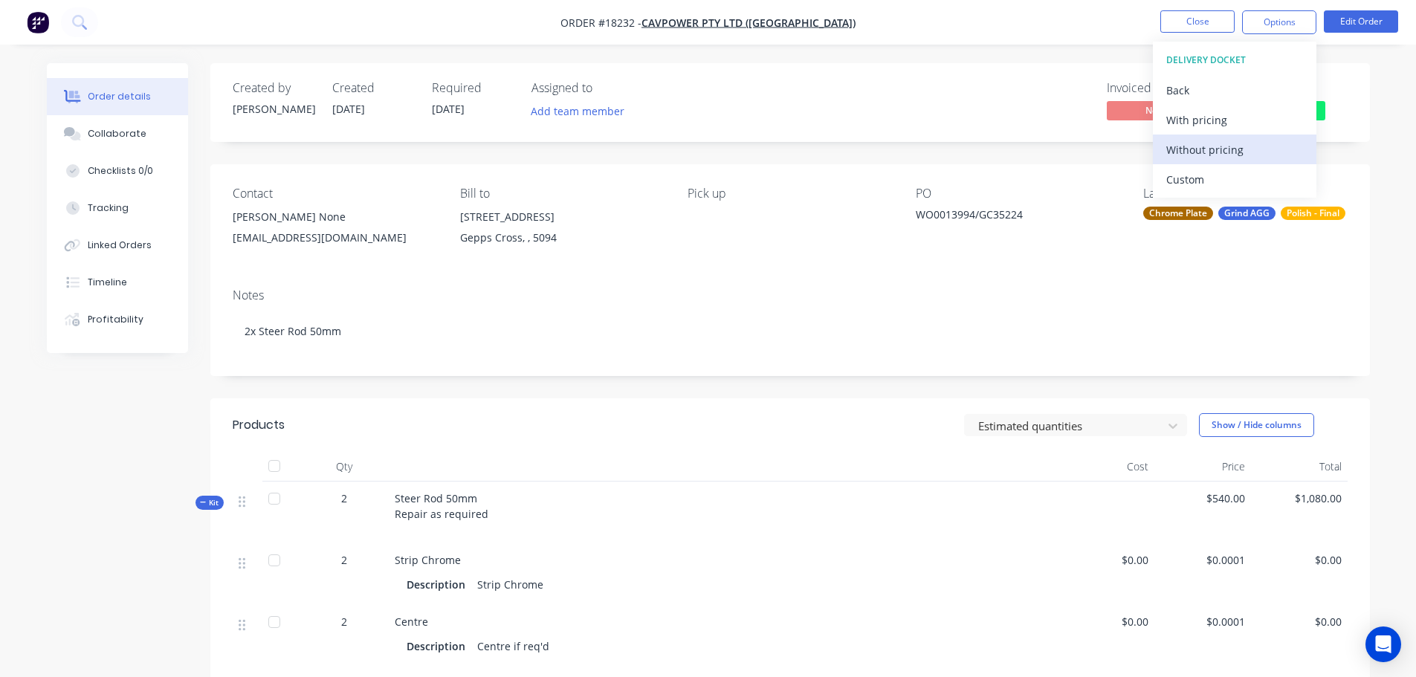
click at [1209, 143] on div "Without pricing" at bounding box center [1234, 150] width 137 height 22
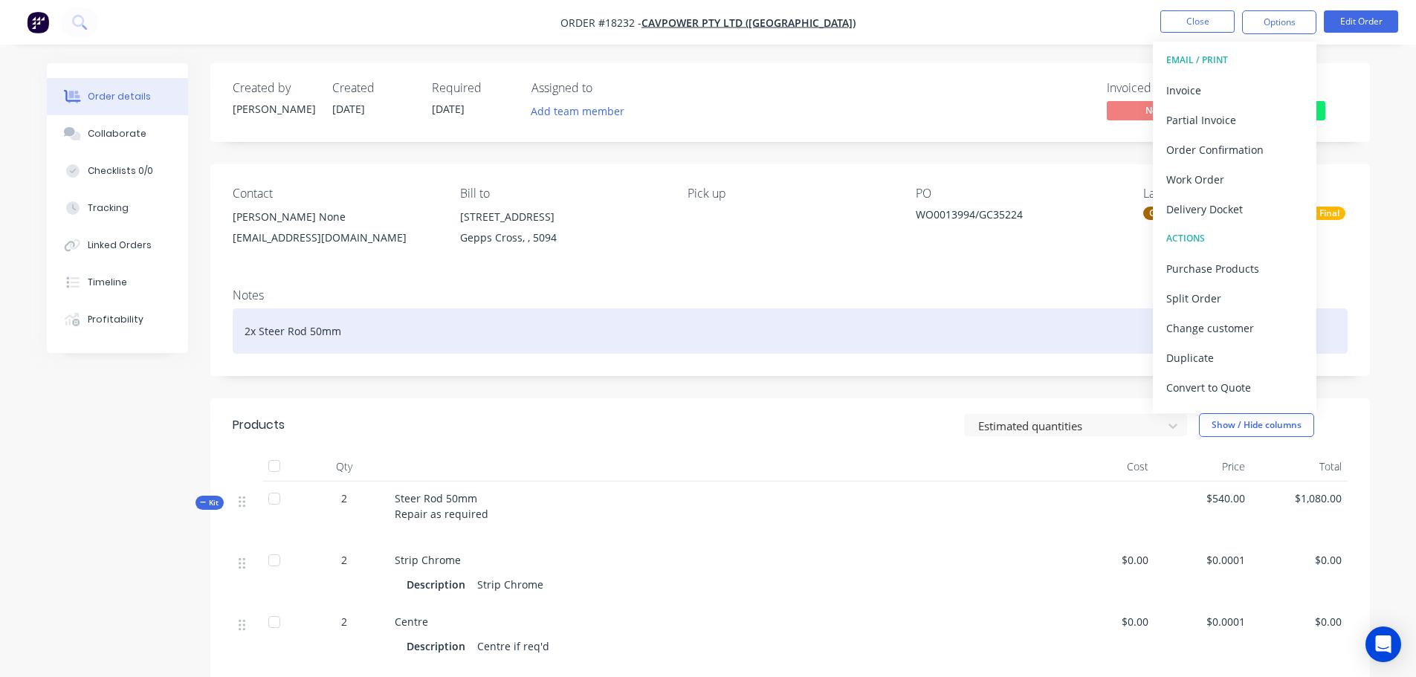
click at [873, 346] on div "2x Steer Rod 50mm" at bounding box center [790, 331] width 1115 height 45
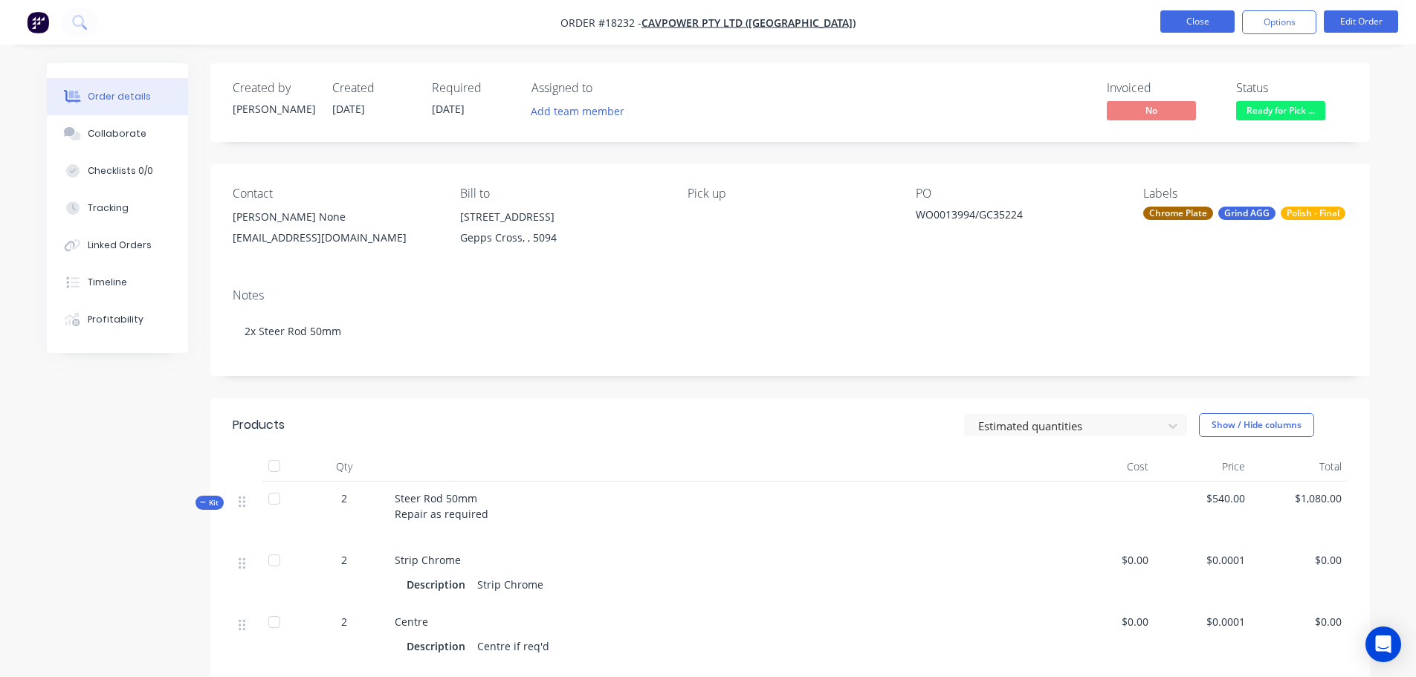
click at [1225, 25] on button "Close" at bounding box center [1197, 21] width 74 height 22
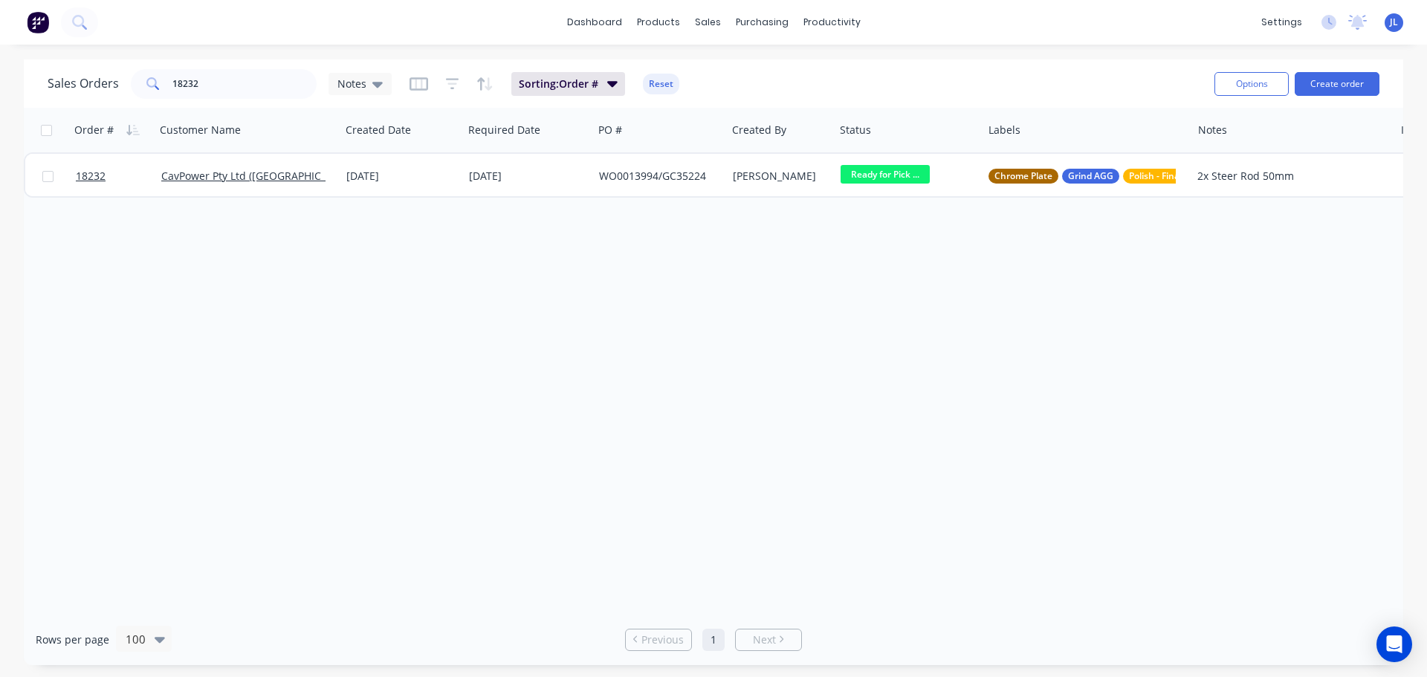
click at [236, 103] on div "Sales Orders 18232 Notes Sorting: Order # Reset Options Create order" at bounding box center [714, 83] width 1380 height 48
click at [236, 85] on input "18232" at bounding box center [244, 84] width 145 height 30
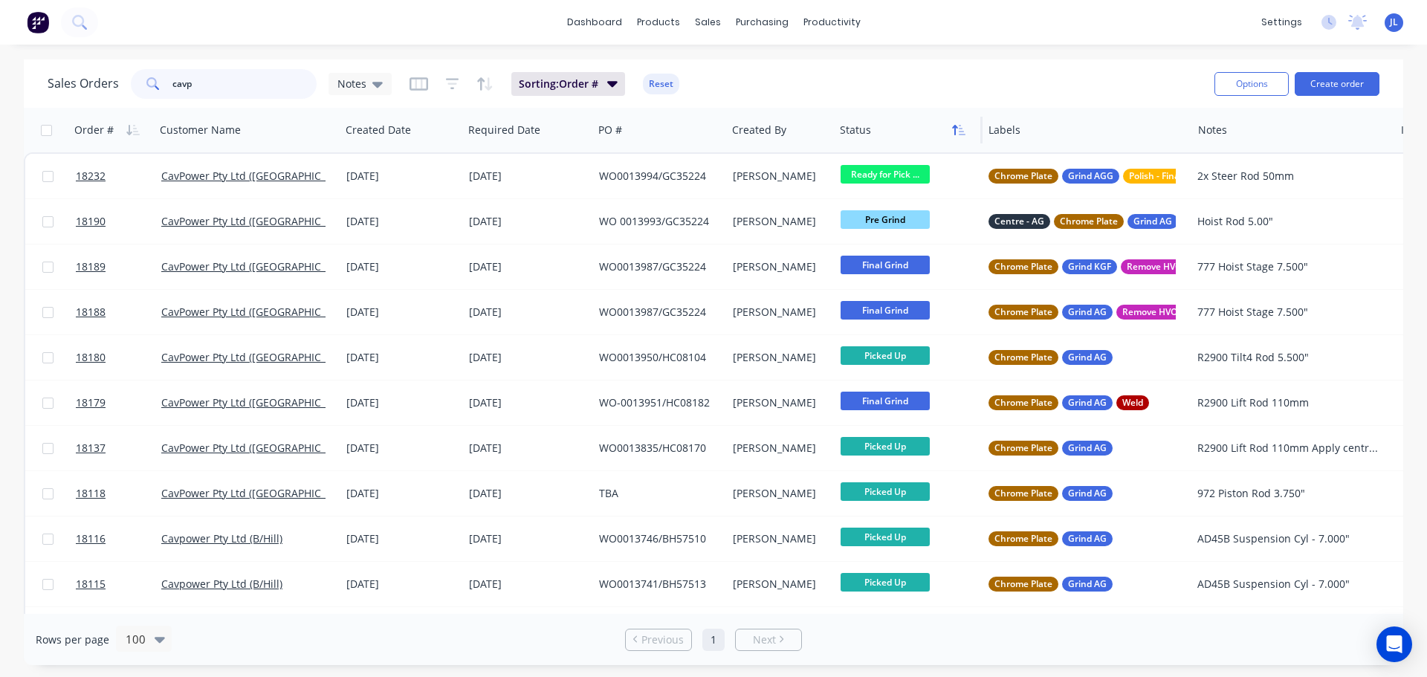
type input "cavp"
click at [956, 135] on icon "button" at bounding box center [958, 130] width 13 height 12
click at [128, 132] on icon "button" at bounding box center [128, 130] width 5 height 10
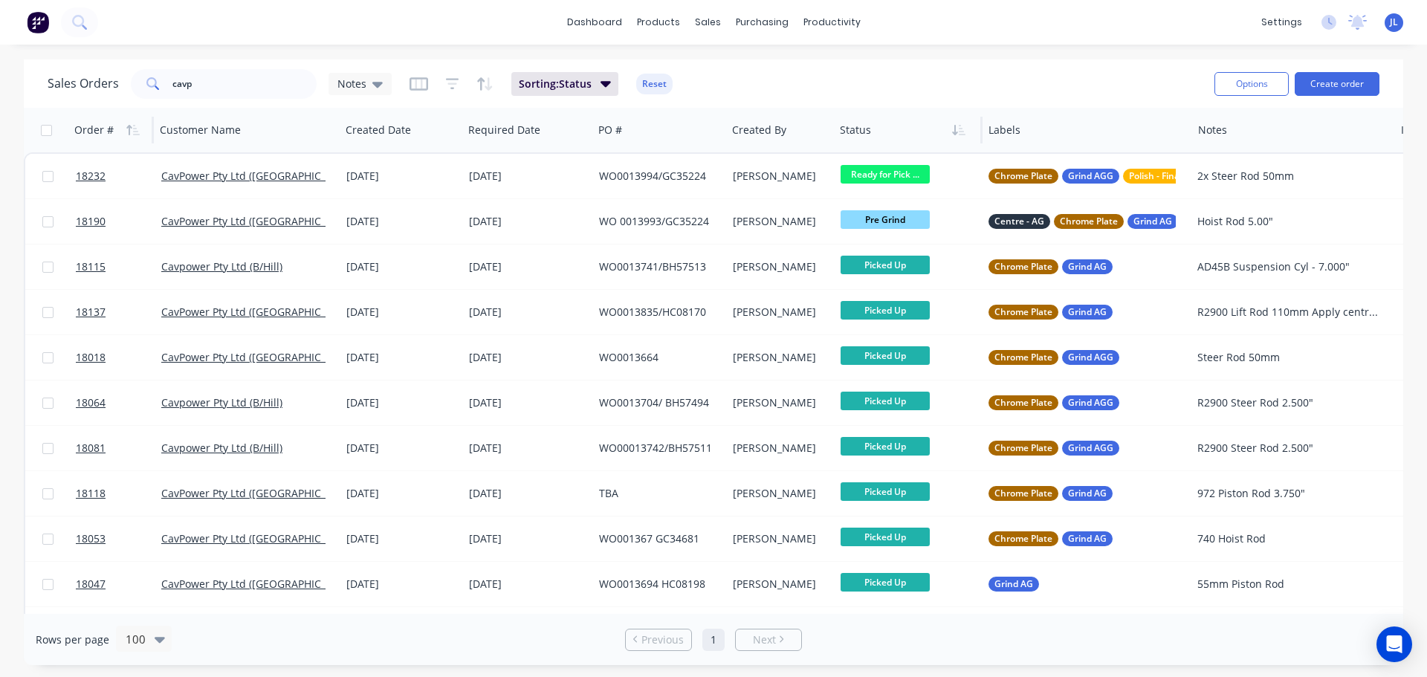
click at [130, 132] on icon "button" at bounding box center [128, 130] width 5 height 10
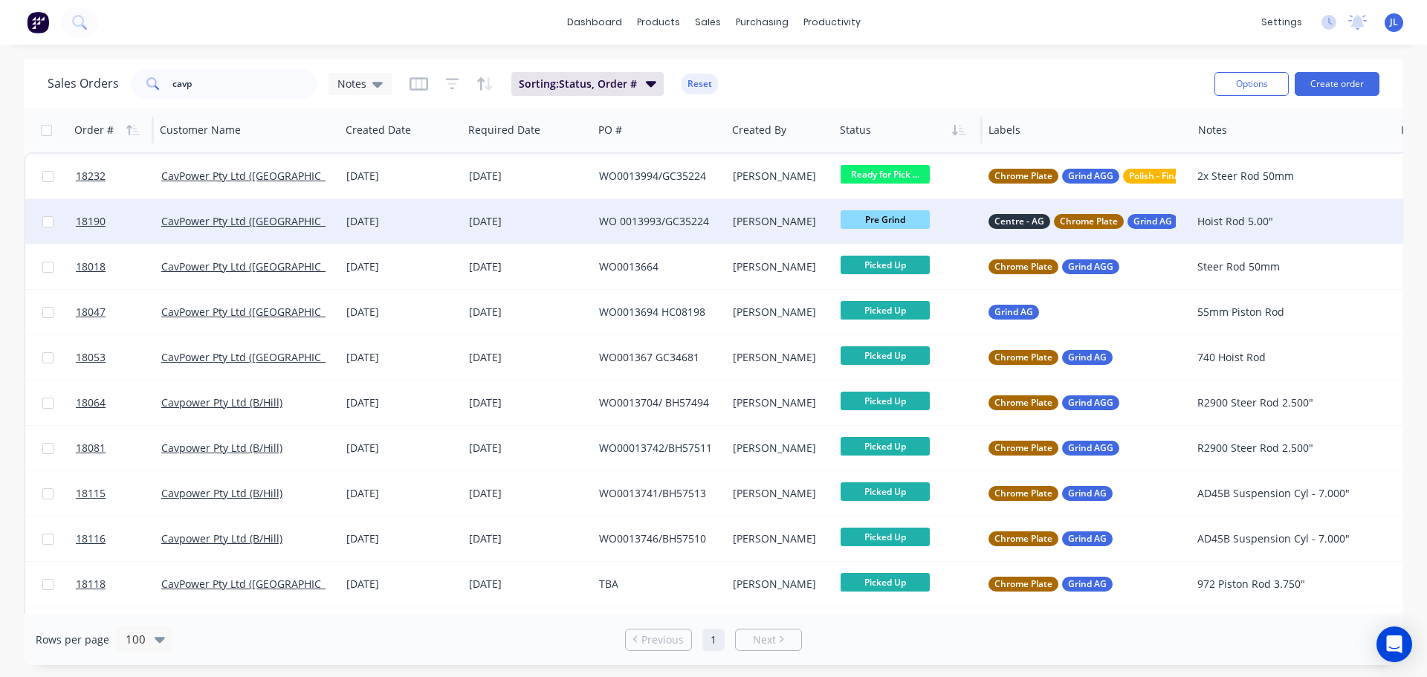
click at [776, 213] on div "Paul O'Connor" at bounding box center [781, 221] width 108 height 45
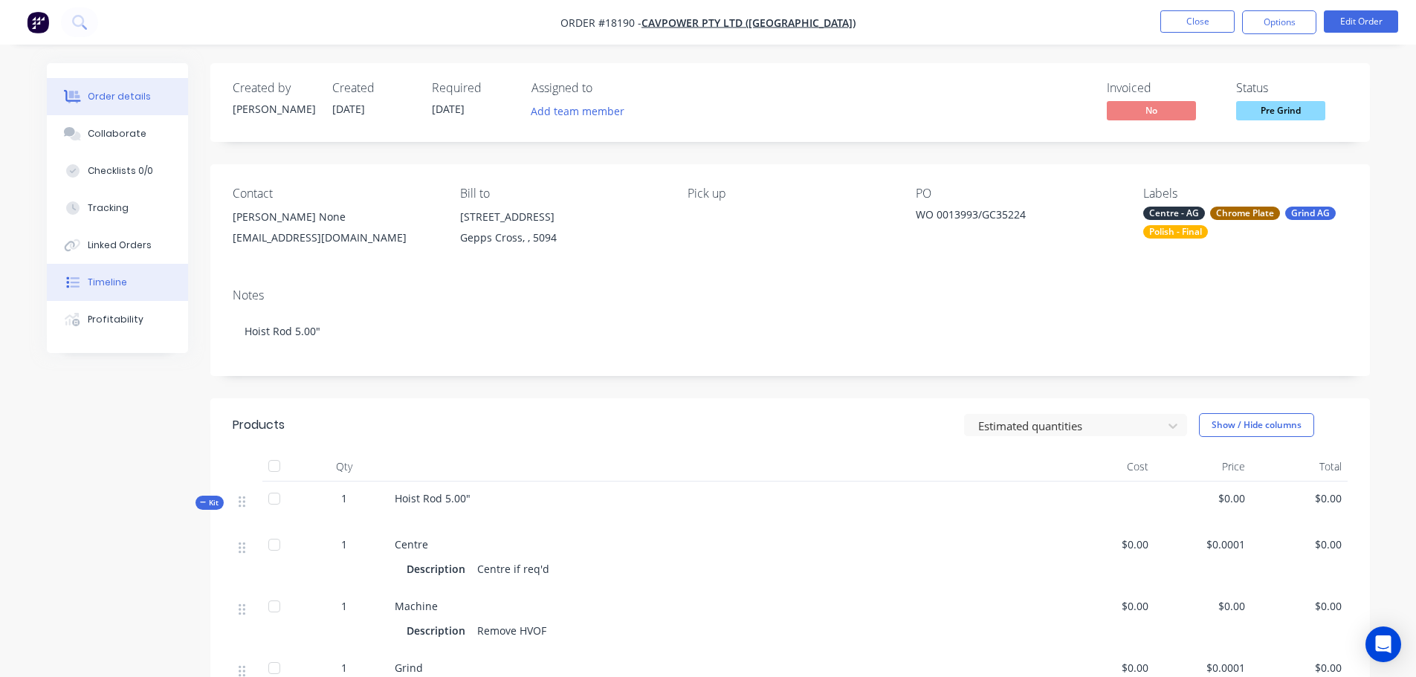
click at [140, 271] on button "Timeline" at bounding box center [117, 282] width 141 height 37
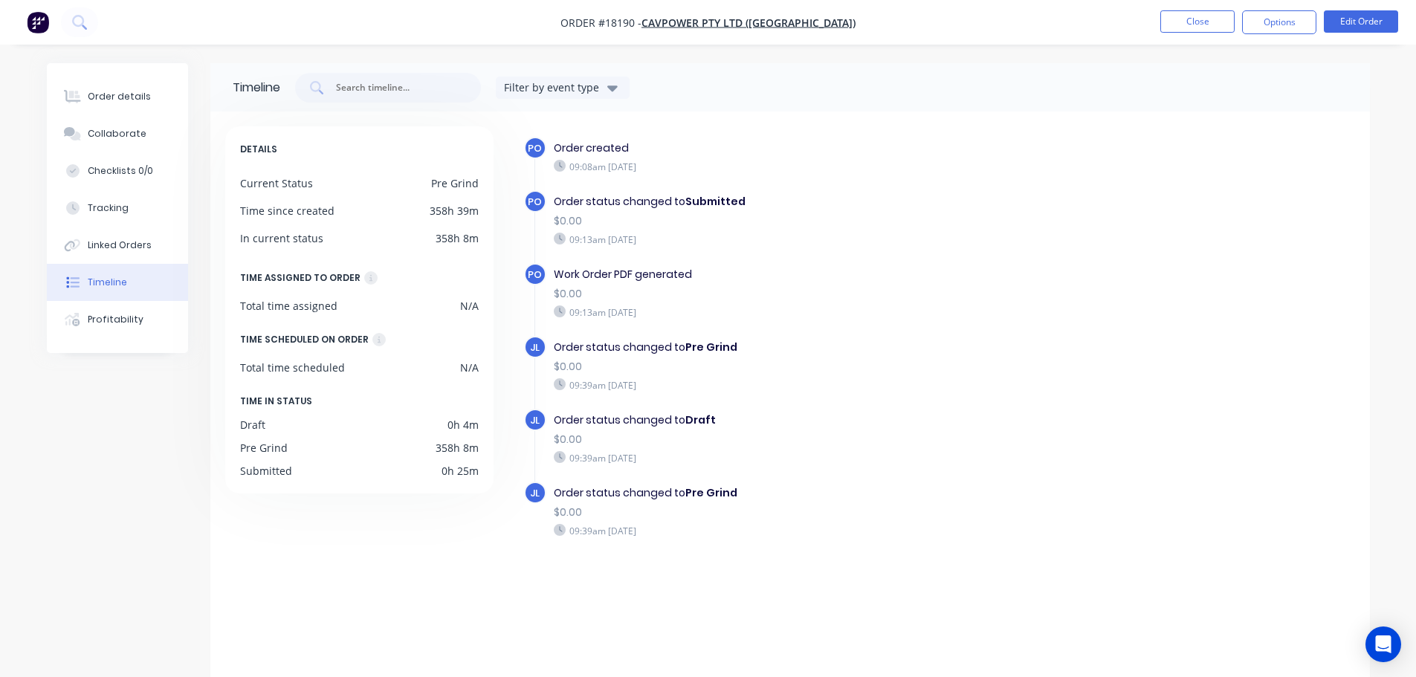
click at [930, 478] on div "Jl Order status changed to Draft $0.00 09:39am Wednesday 24/09/25" at bounding box center [818, 445] width 588 height 73
click at [1204, 15] on button "Close" at bounding box center [1197, 21] width 74 height 22
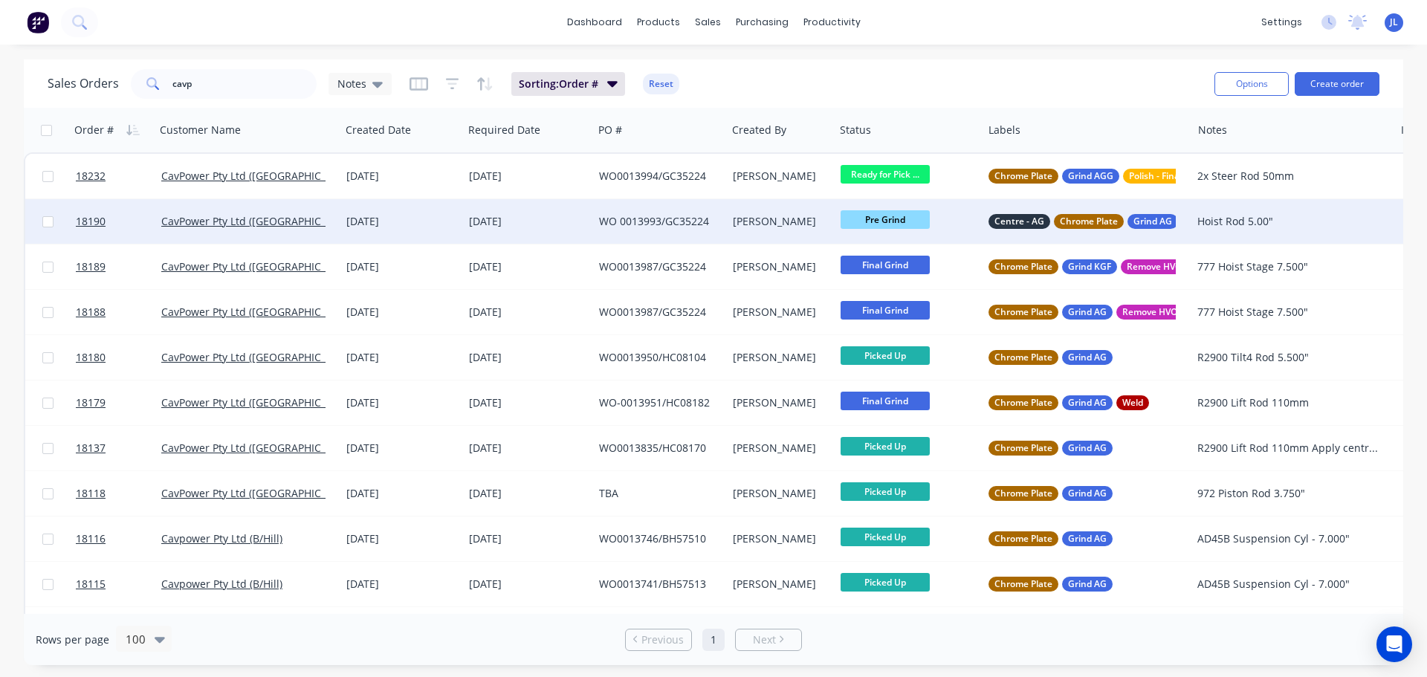
click at [1241, 230] on div "Hoist Rod 5.00"" at bounding box center [1293, 221] width 202 height 45
click at [759, 219] on div "Paul O'Connor" at bounding box center [778, 221] width 91 height 15
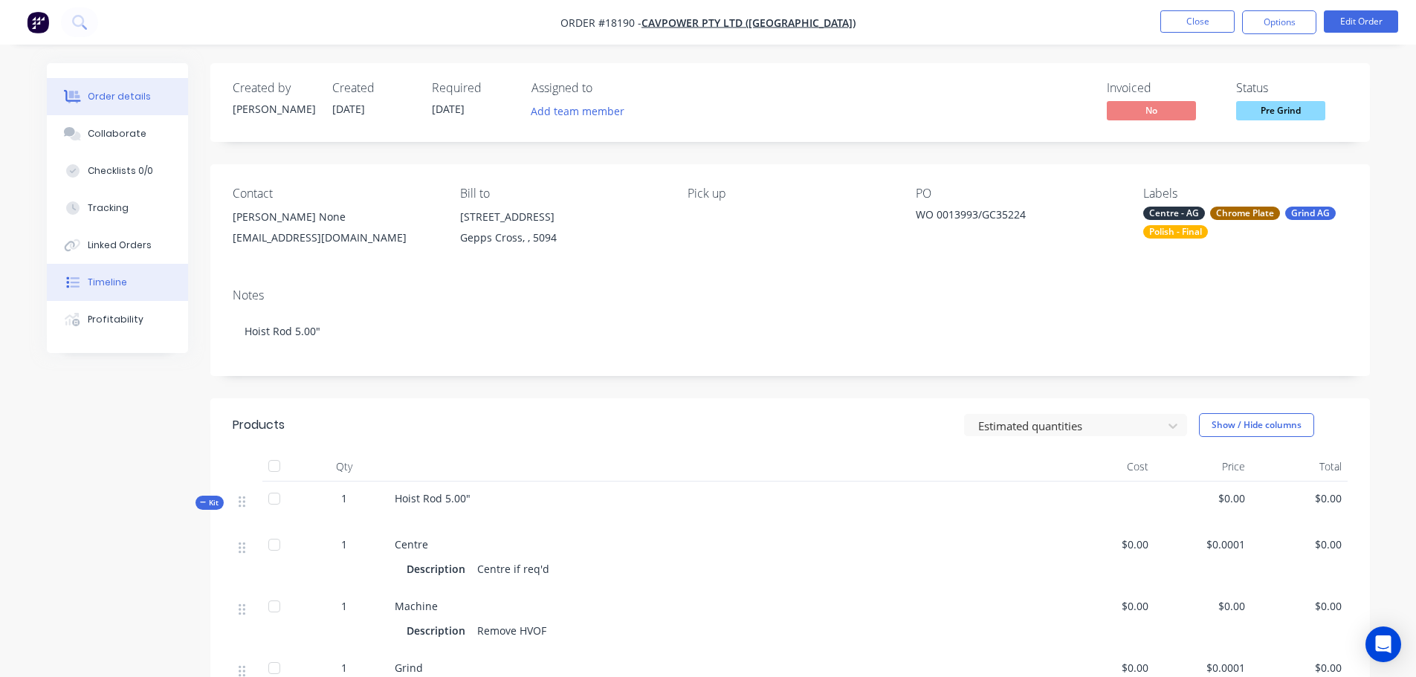
click at [128, 288] on button "Timeline" at bounding box center [117, 282] width 141 height 37
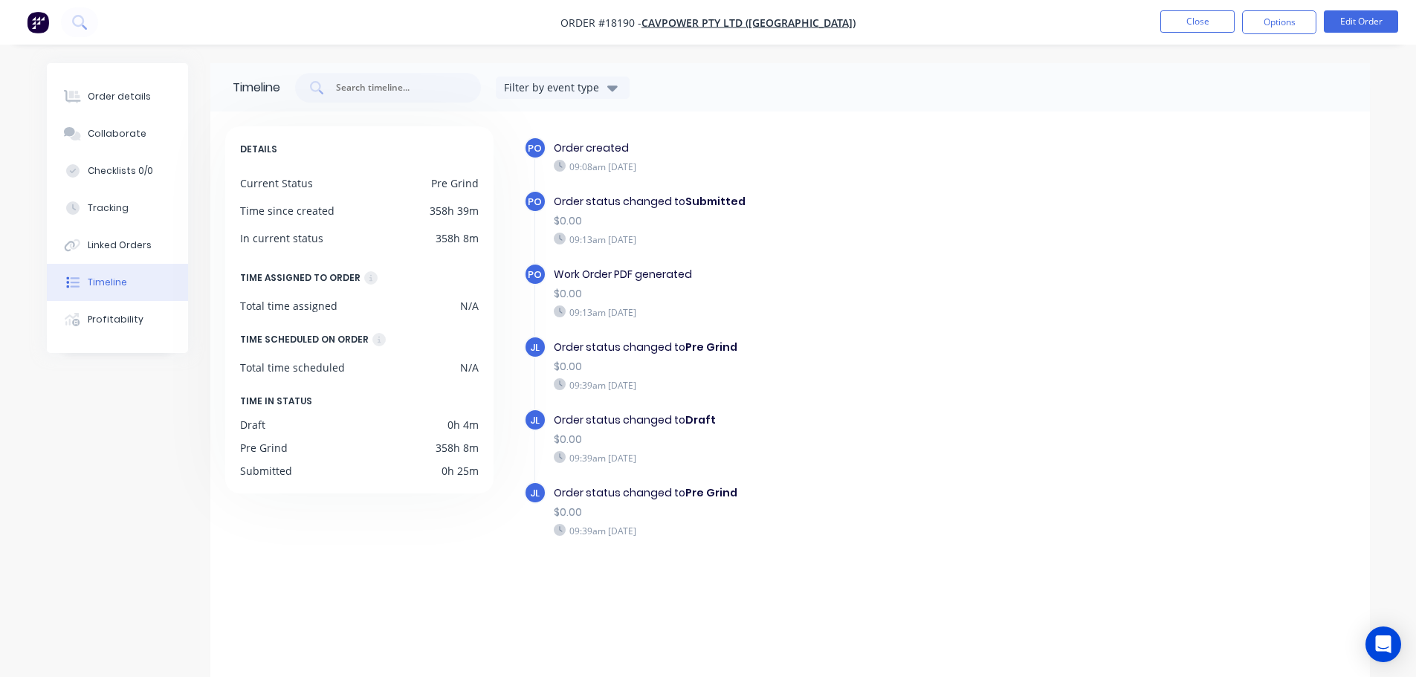
click at [636, 587] on div "PO Order created 09:08am Wednesday 24/09/25 PO Order status changed to Submitte…" at bounding box center [939, 364] width 831 height 455
click at [133, 239] on div "Linked Orders" at bounding box center [120, 245] width 64 height 13
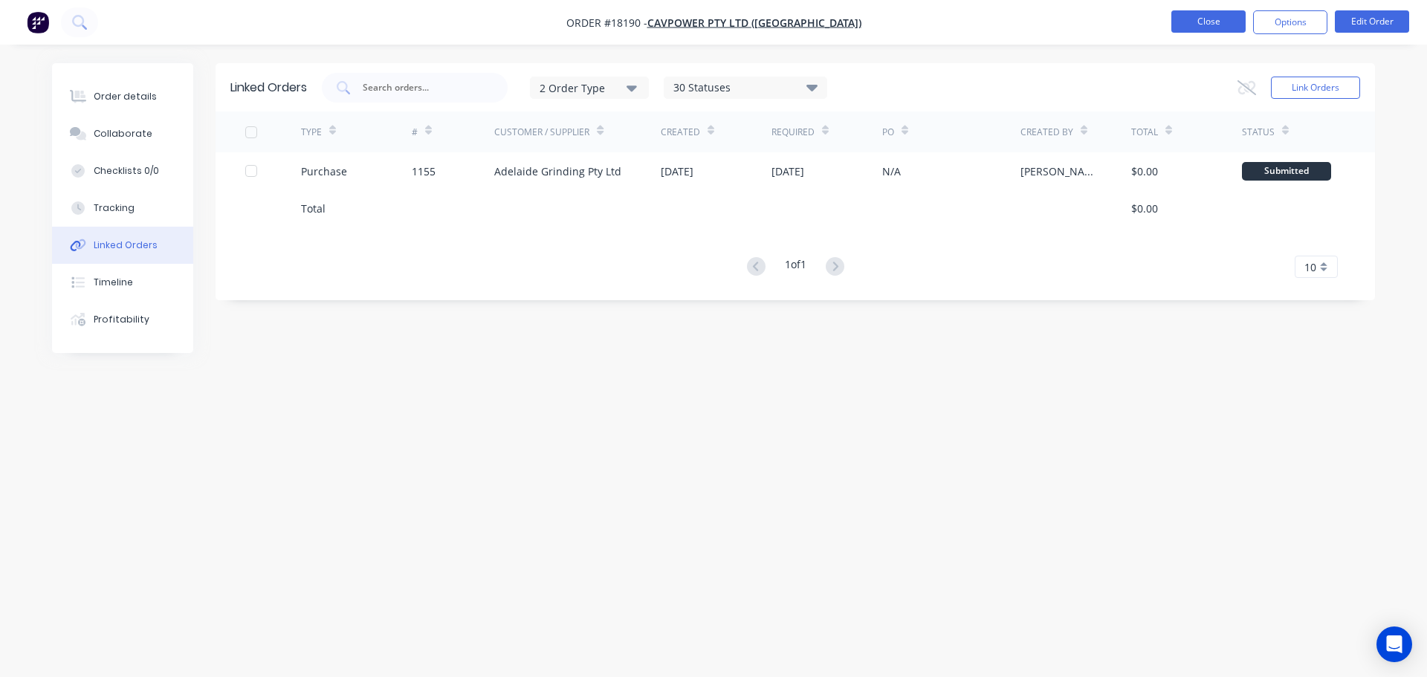
click at [1182, 28] on button "Close" at bounding box center [1209, 21] width 74 height 22
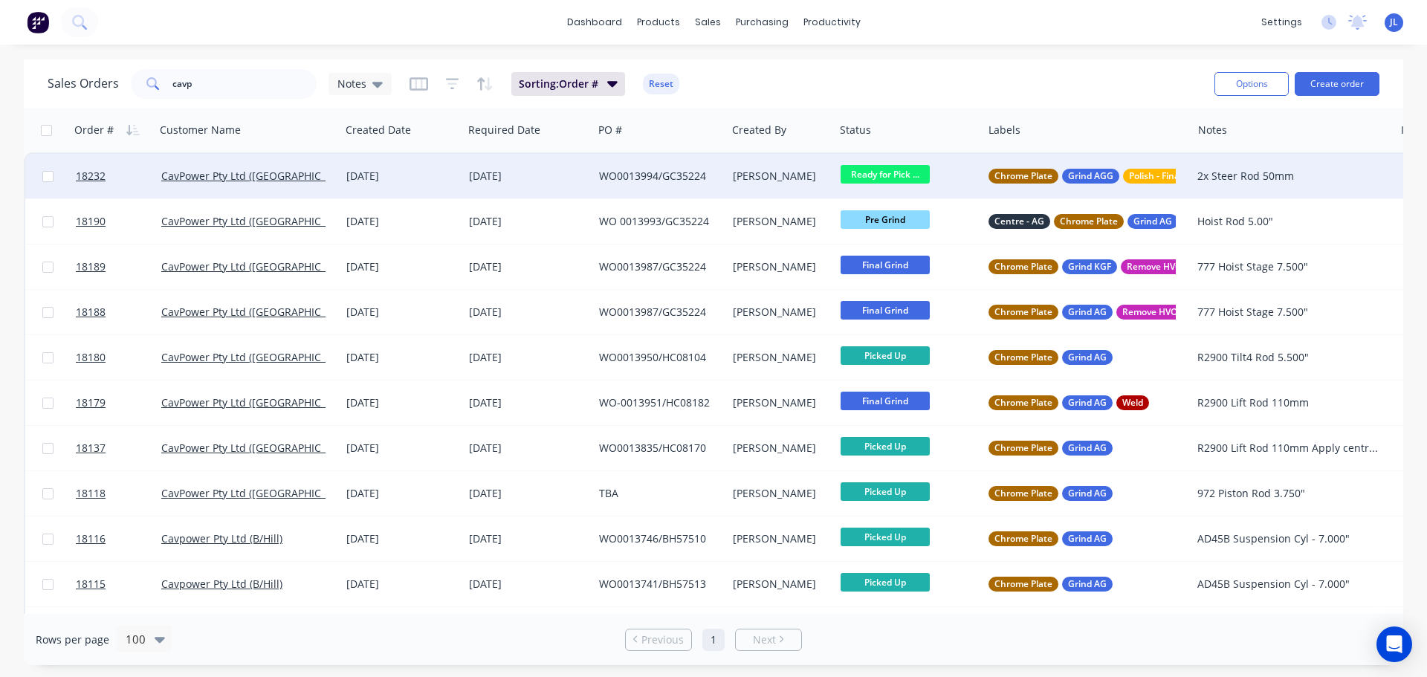
click at [747, 179] on div "Paul O'Connor" at bounding box center [778, 176] width 91 height 15
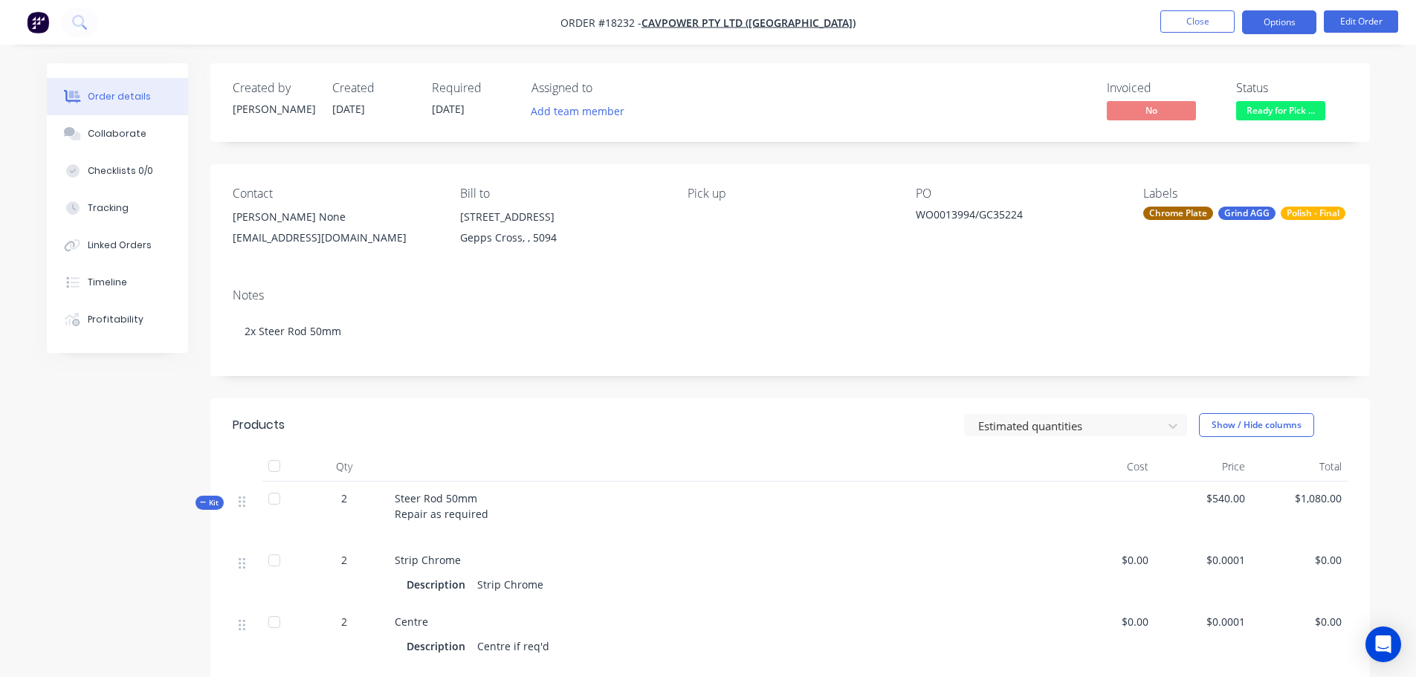
click at [1278, 28] on button "Options" at bounding box center [1279, 22] width 74 height 24
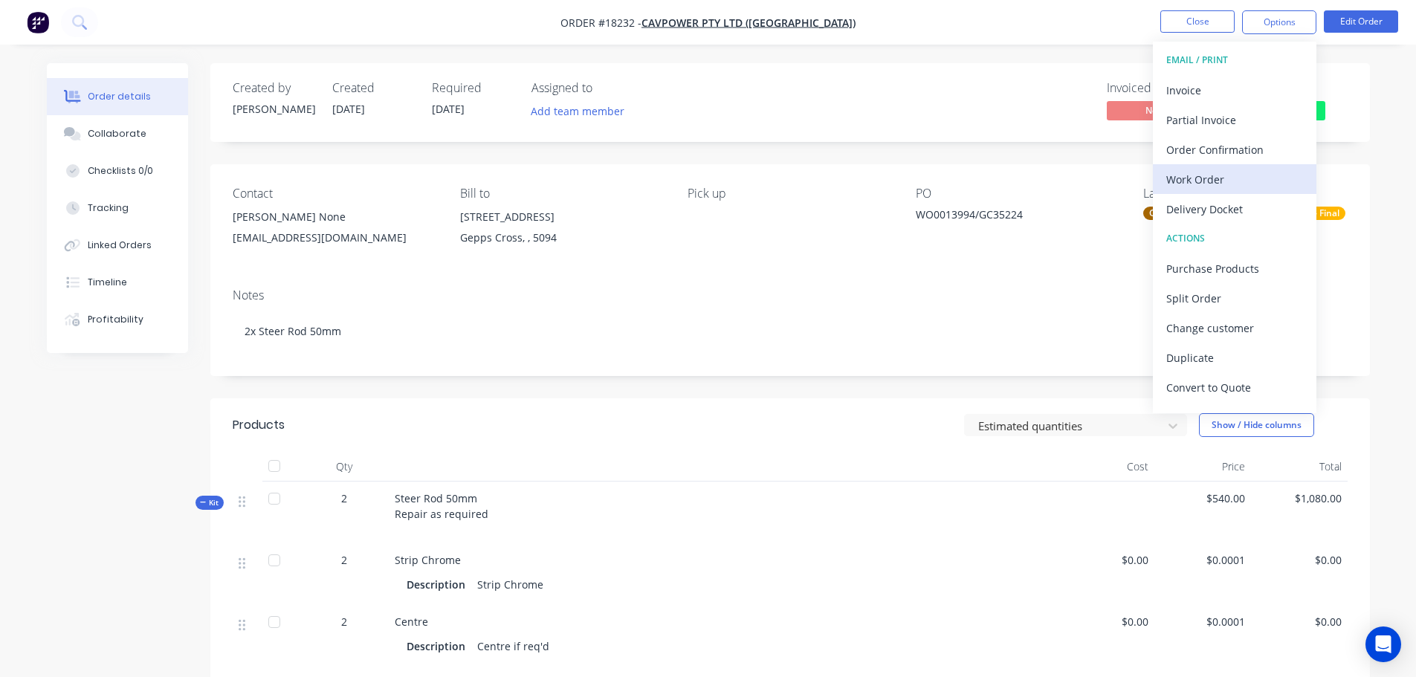
click at [1230, 184] on div "Work Order" at bounding box center [1234, 180] width 137 height 22
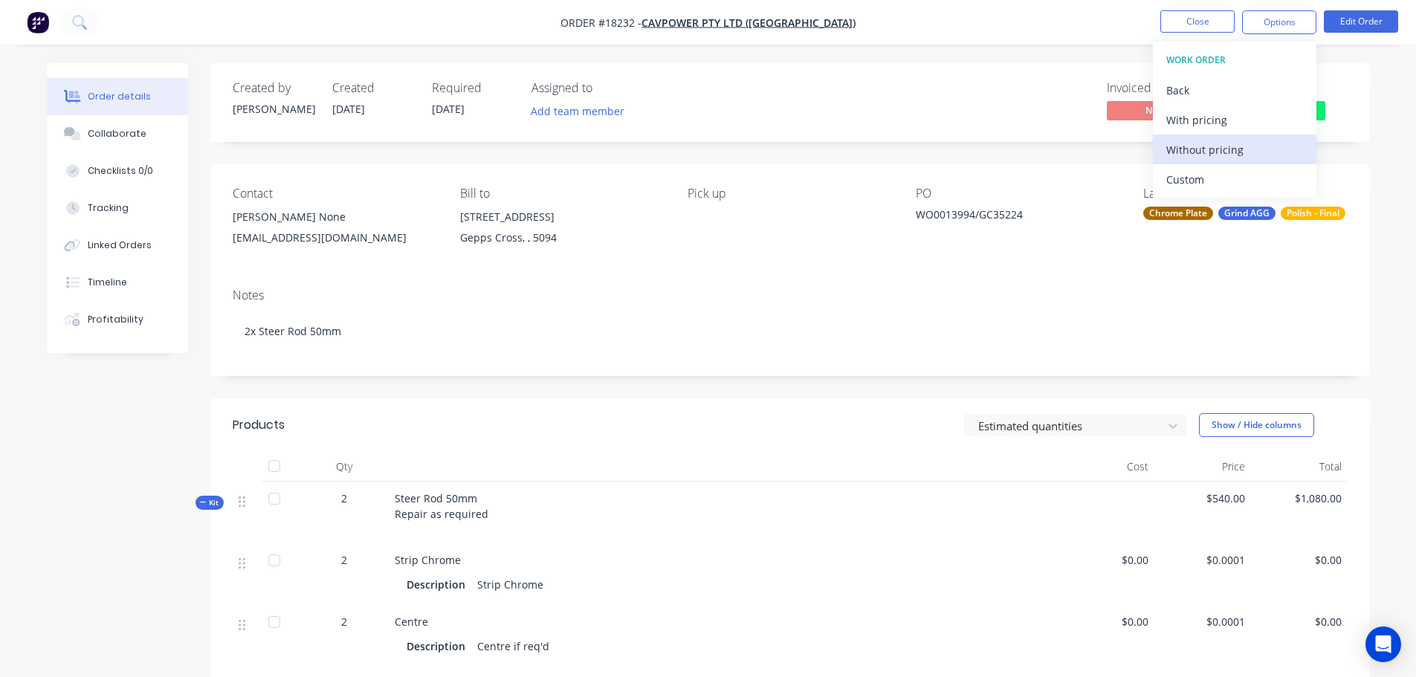
click at [1219, 153] on div "Without pricing" at bounding box center [1234, 150] width 137 height 22
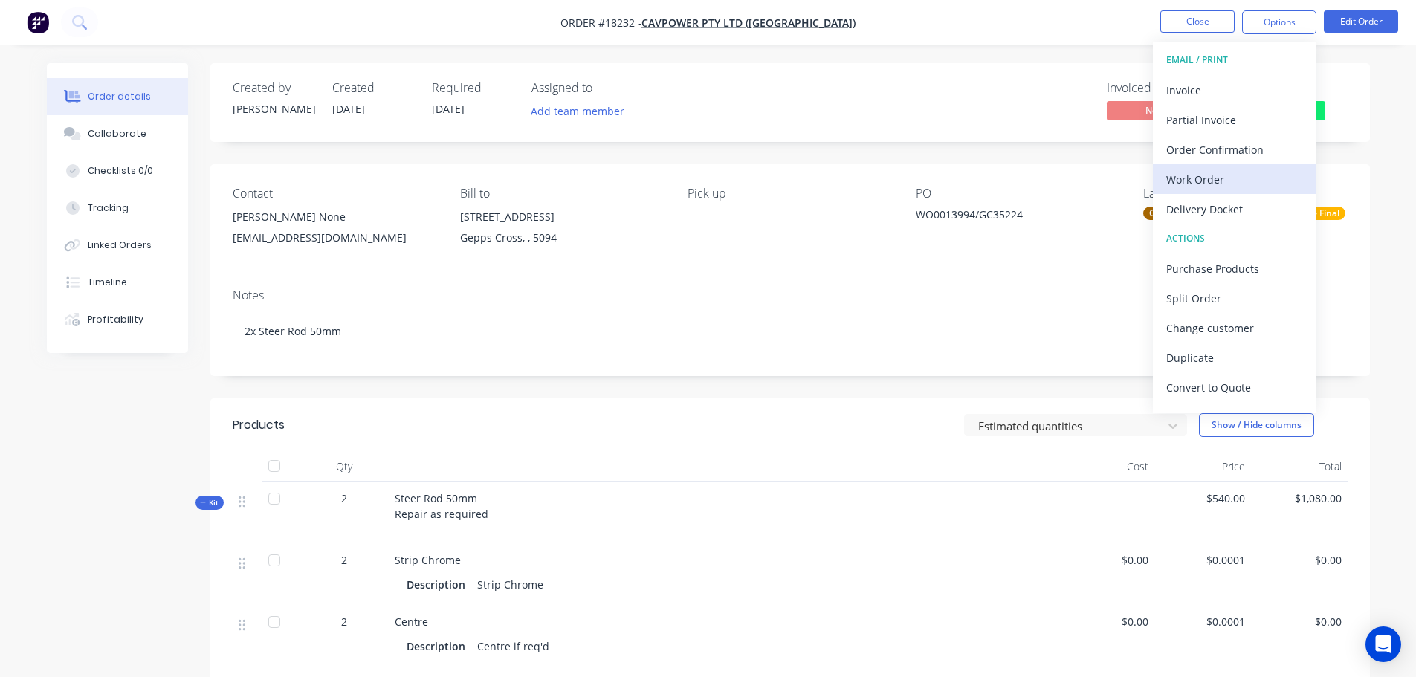
click at [1210, 170] on div "Work Order" at bounding box center [1234, 180] width 137 height 22
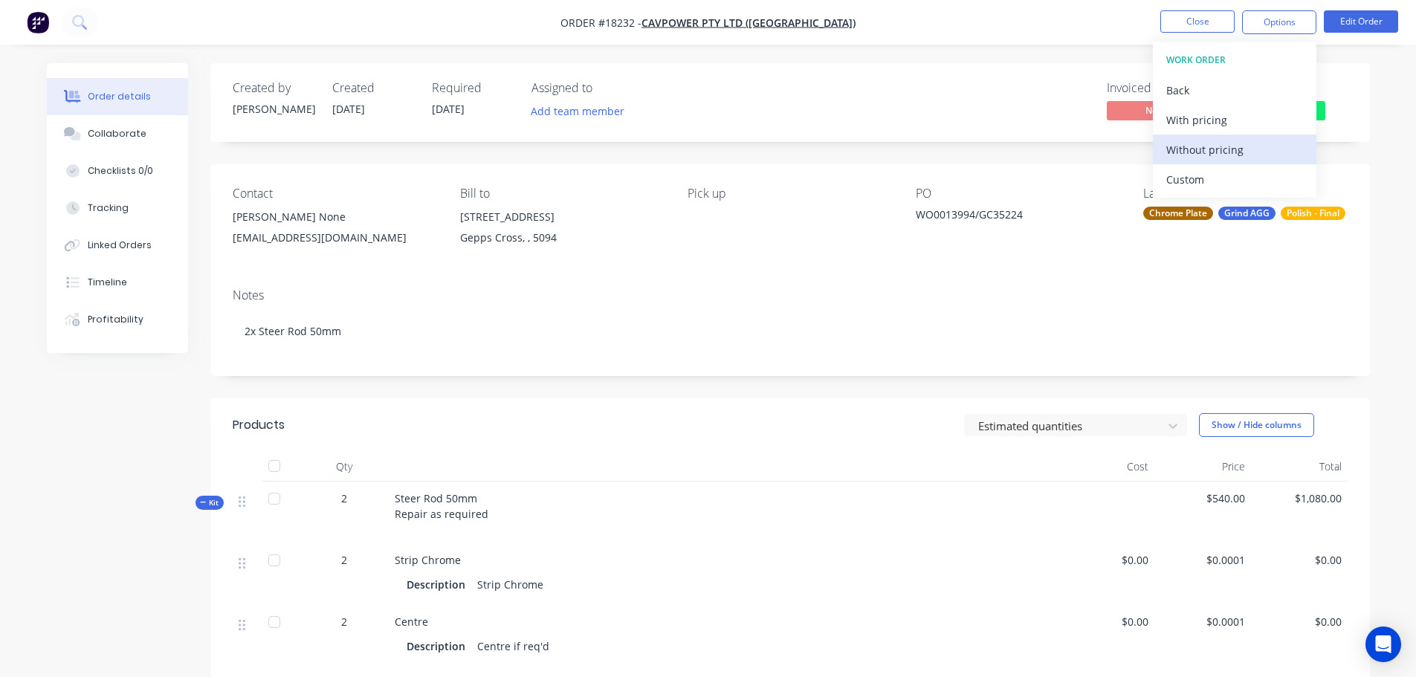
click at [1218, 149] on div "Without pricing" at bounding box center [1234, 150] width 137 height 22
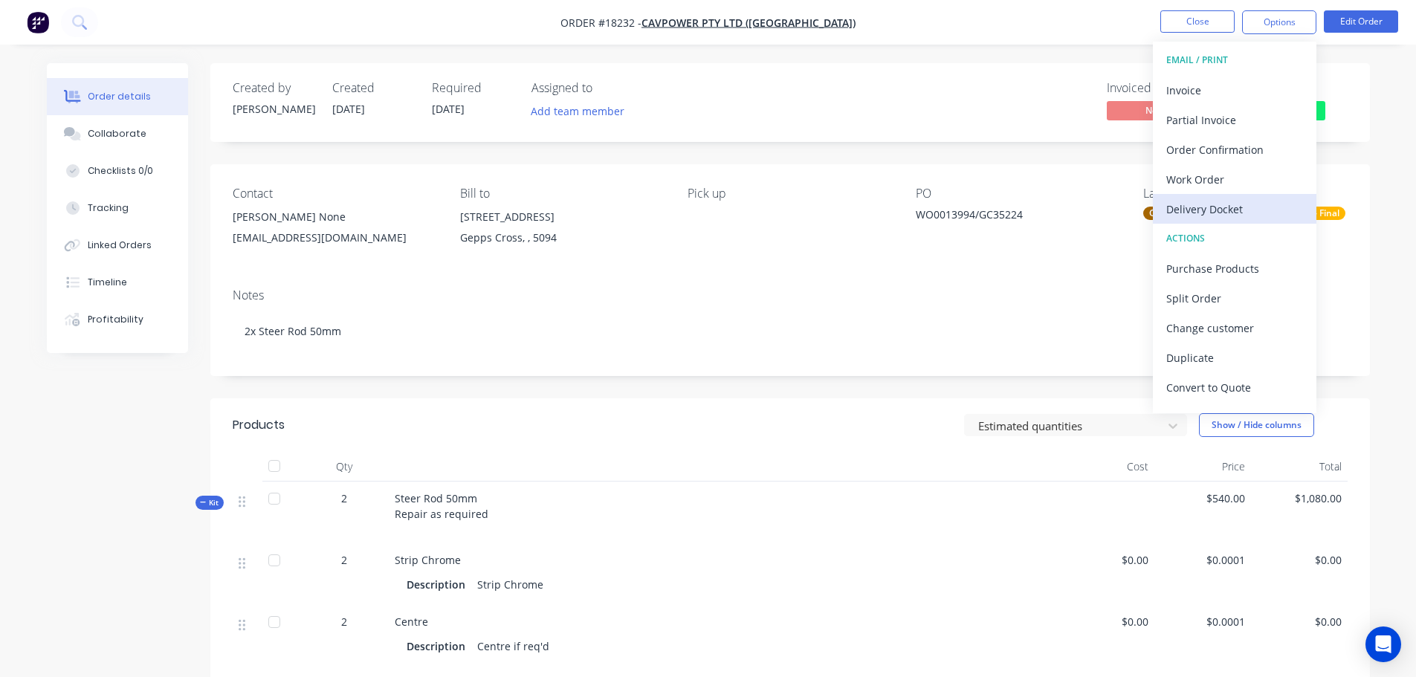
click at [1212, 215] on div "Delivery Docket" at bounding box center [1234, 209] width 137 height 22
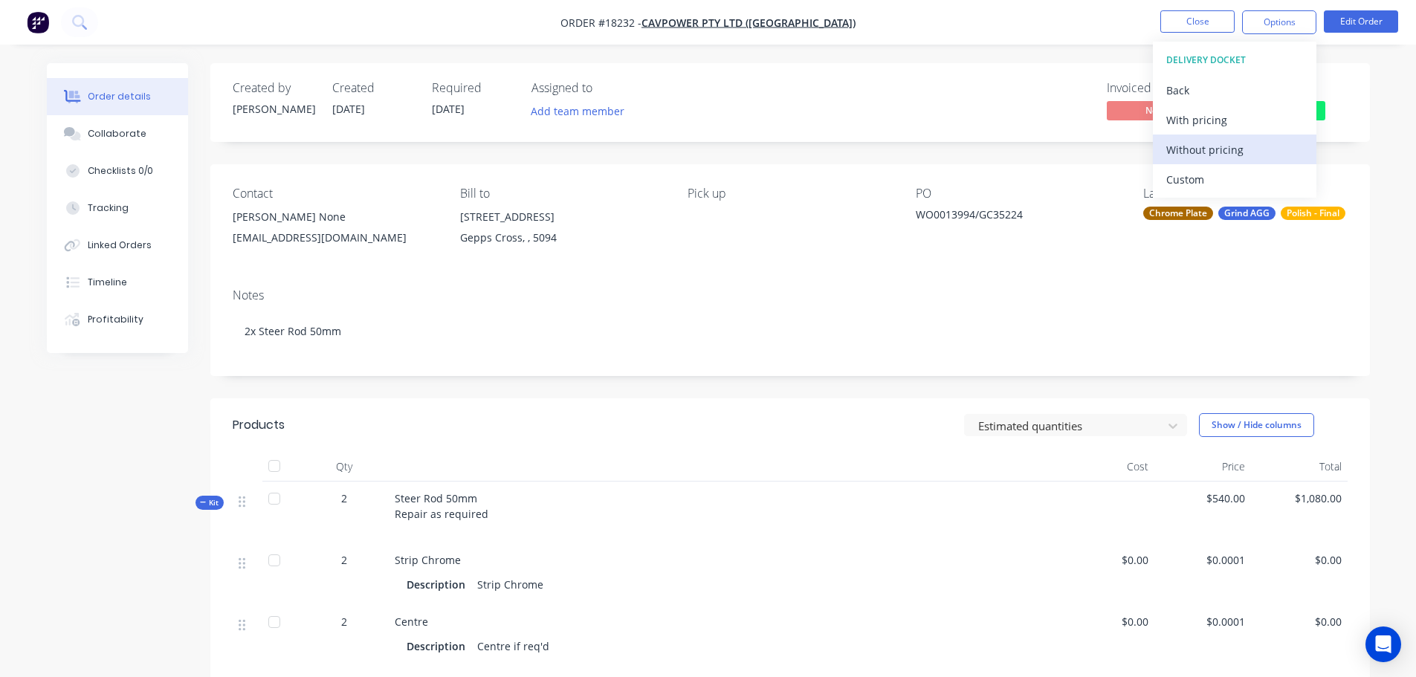
click at [1213, 154] on div "Without pricing" at bounding box center [1234, 150] width 137 height 22
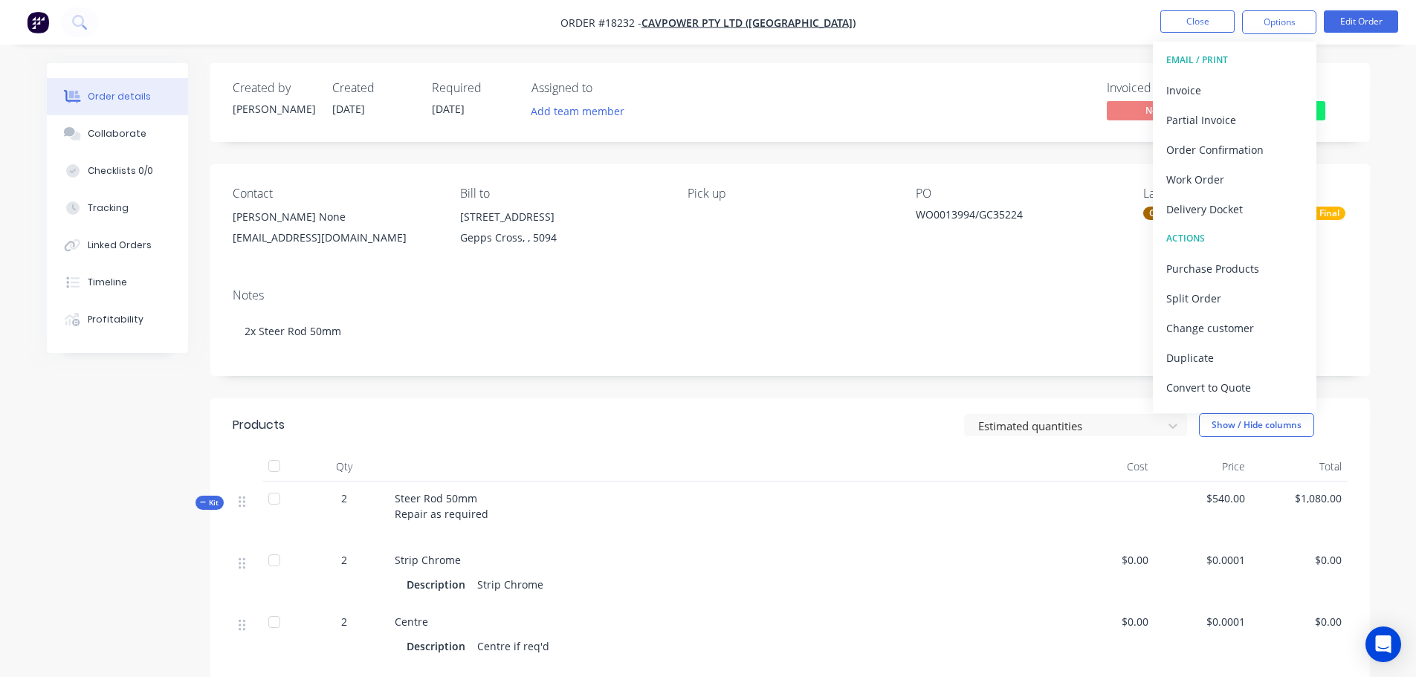
click at [482, 271] on div "Contact Kerry None kbolland@cavpower.com Bill to 589 Grand Junction Road Gepps …" at bounding box center [790, 220] width 1160 height 112
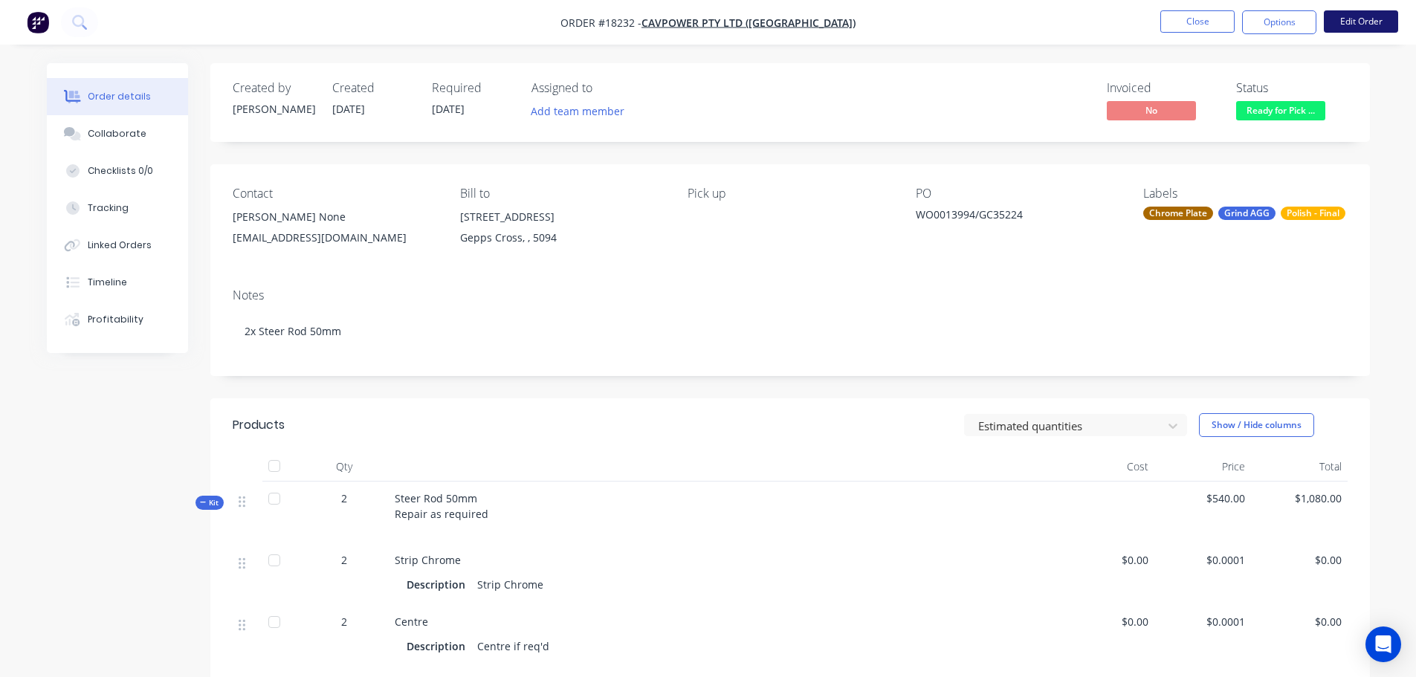
click at [1356, 29] on button "Edit Order" at bounding box center [1361, 21] width 74 height 22
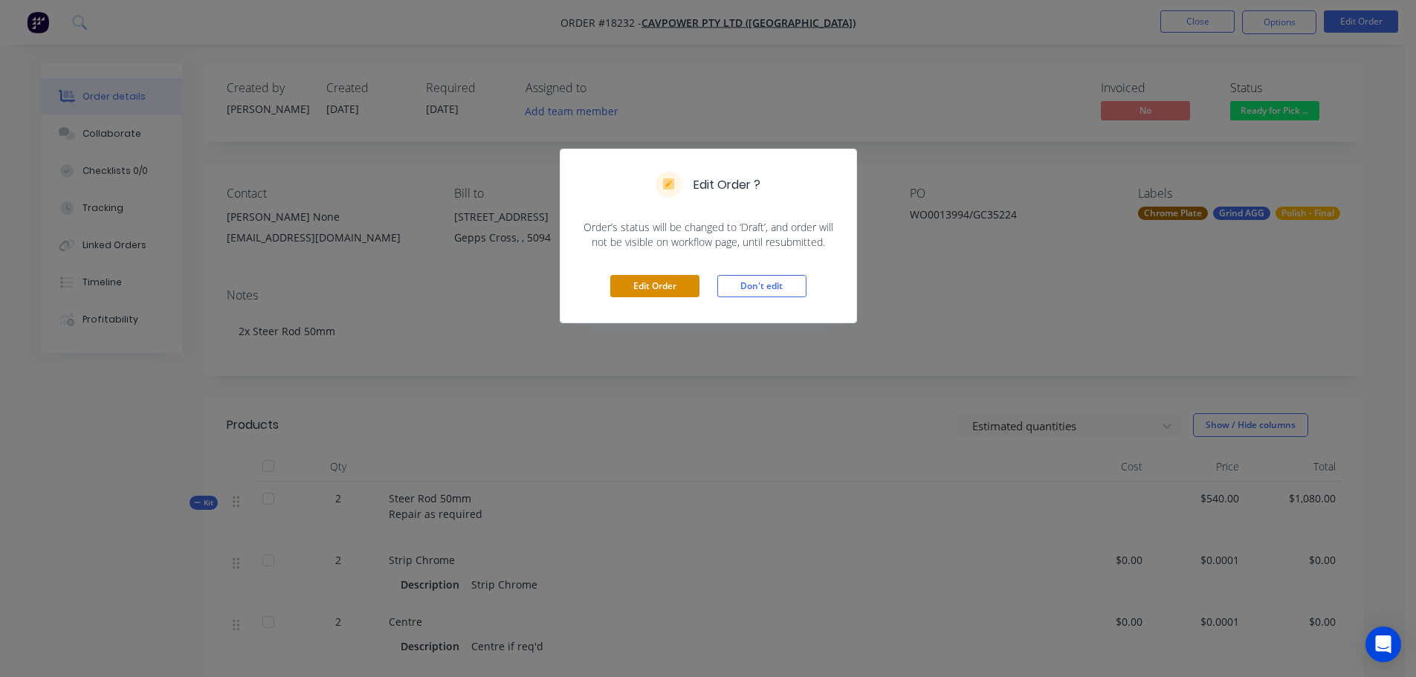
click at [661, 290] on button "Edit Order" at bounding box center [654, 286] width 89 height 22
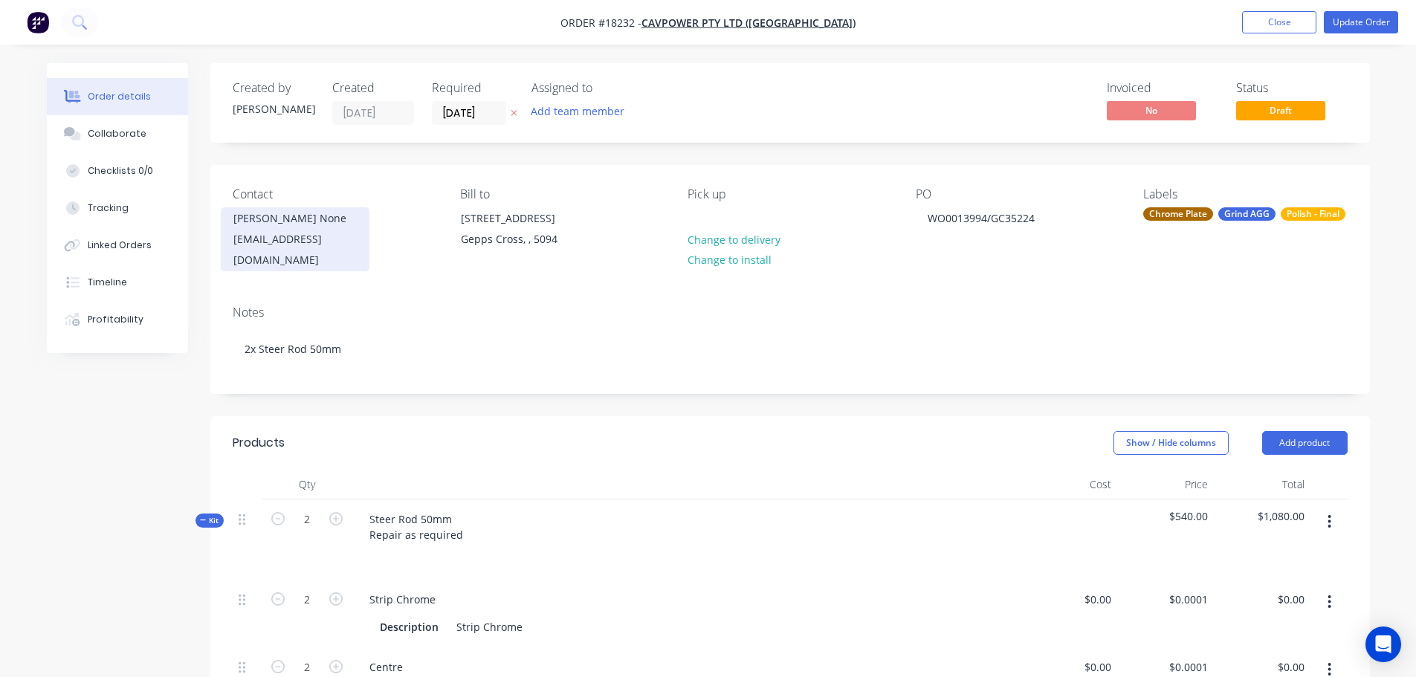
click at [326, 228] on div "Kerry None" at bounding box center [294, 218] width 123 height 21
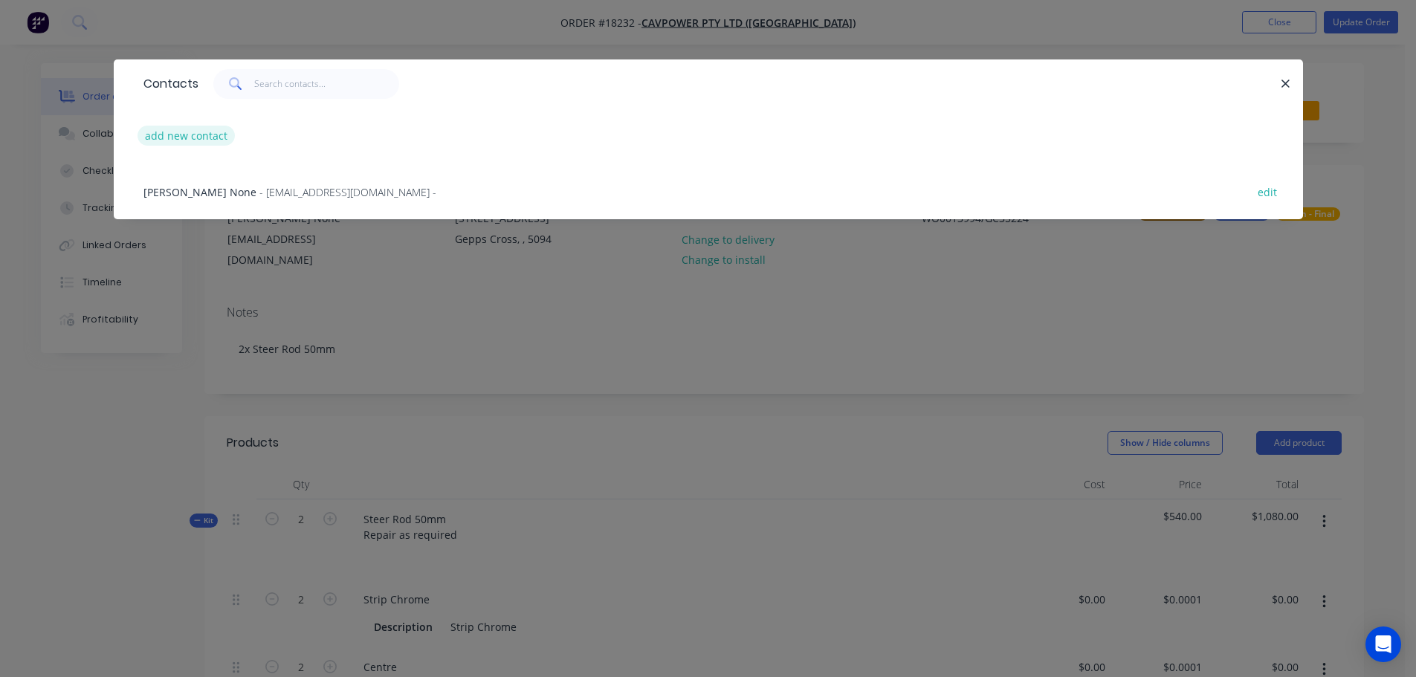
click at [216, 135] on button "add new contact" at bounding box center [187, 136] width 98 height 20
select select "AU"
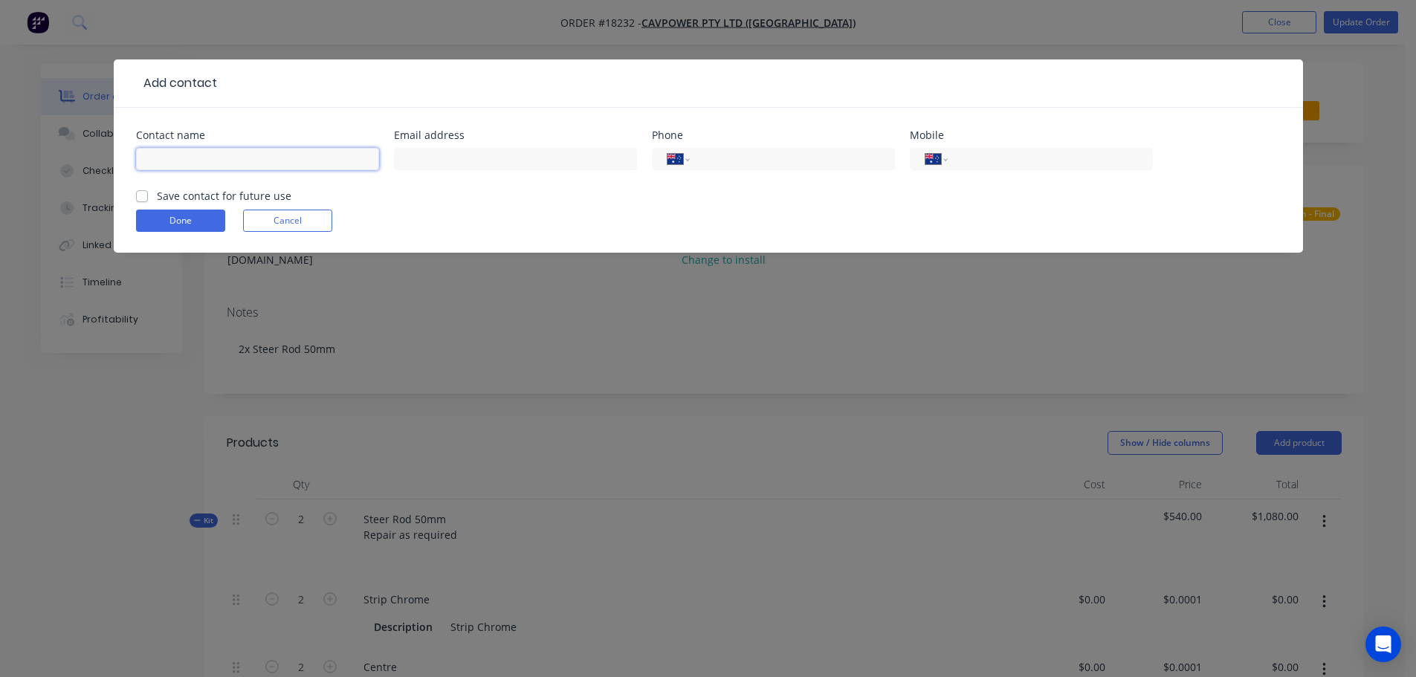
click at [249, 155] on input "text" at bounding box center [257, 159] width 243 height 22
type input "Dion"
click at [514, 148] on input "text" at bounding box center [515, 159] width 243 height 22
paste input "DHolmes@cavpower.com"
type input "DHolmes@cavpower.com"
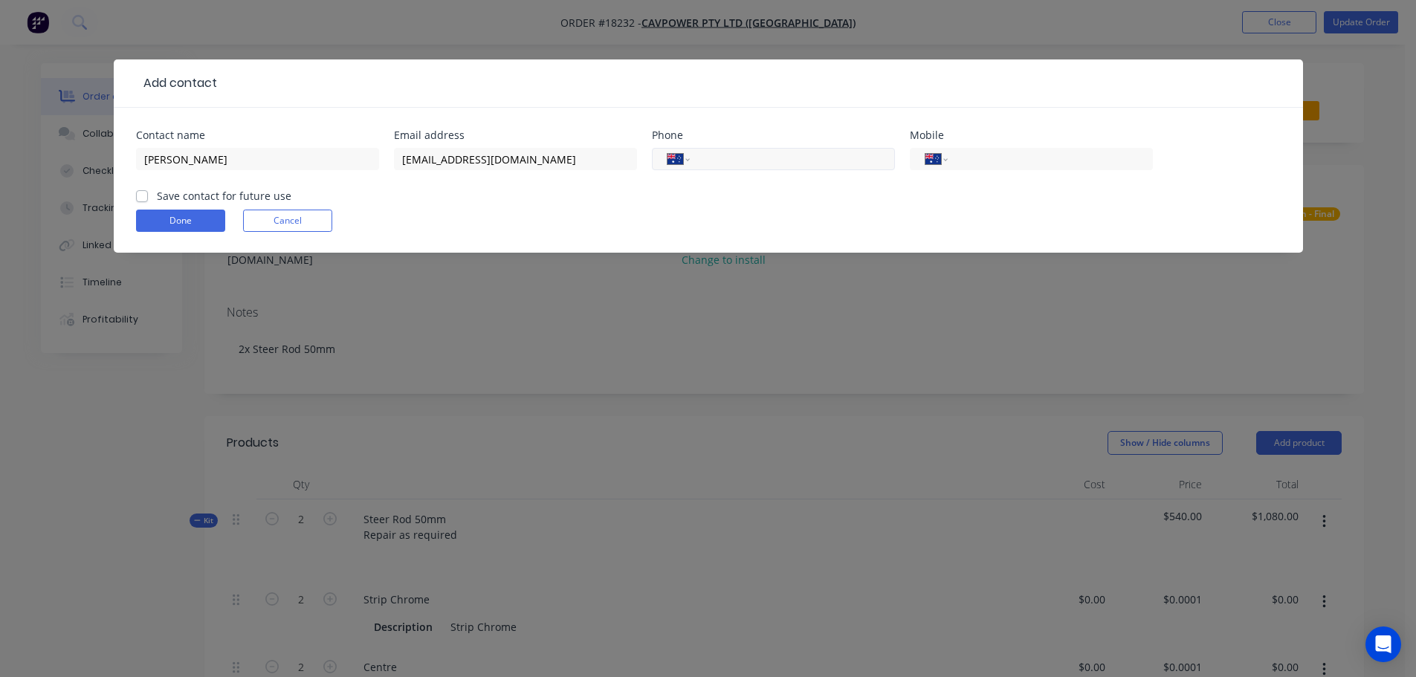
click at [717, 164] on input "tel" at bounding box center [789, 159] width 178 height 17
type input "0413 010 702"
drag, startPoint x: 798, startPoint y: 163, endPoint x: 688, endPoint y: 169, distance: 110.2
click at [688, 169] on div "International Afghanistan Åland Islands Albania Algeria American Samoa Andorra …" at bounding box center [773, 159] width 243 height 22
click at [1070, 168] on div "International Afghanistan Åland Islands Albania Algeria American Samoa Andorra …" at bounding box center [1031, 159] width 243 height 22
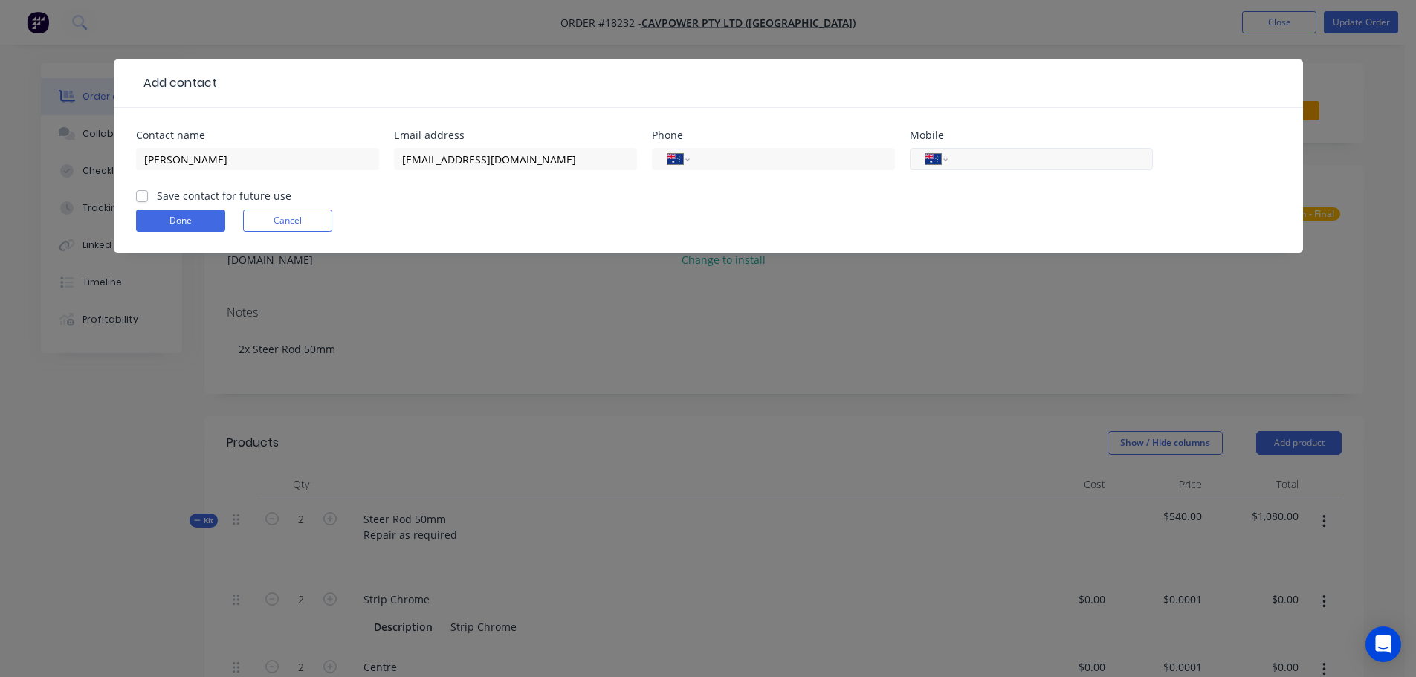
click at [1025, 149] on div "International Afghanistan Åland Islands Albania Algeria American Samoa Andorra …" at bounding box center [1031, 159] width 243 height 22
click at [1019, 159] on input "tel" at bounding box center [1047, 159] width 178 height 17
paste input "0413 010 702"
type input "0413 010 702"
click at [891, 224] on div "Done Cancel" at bounding box center [708, 221] width 1145 height 22
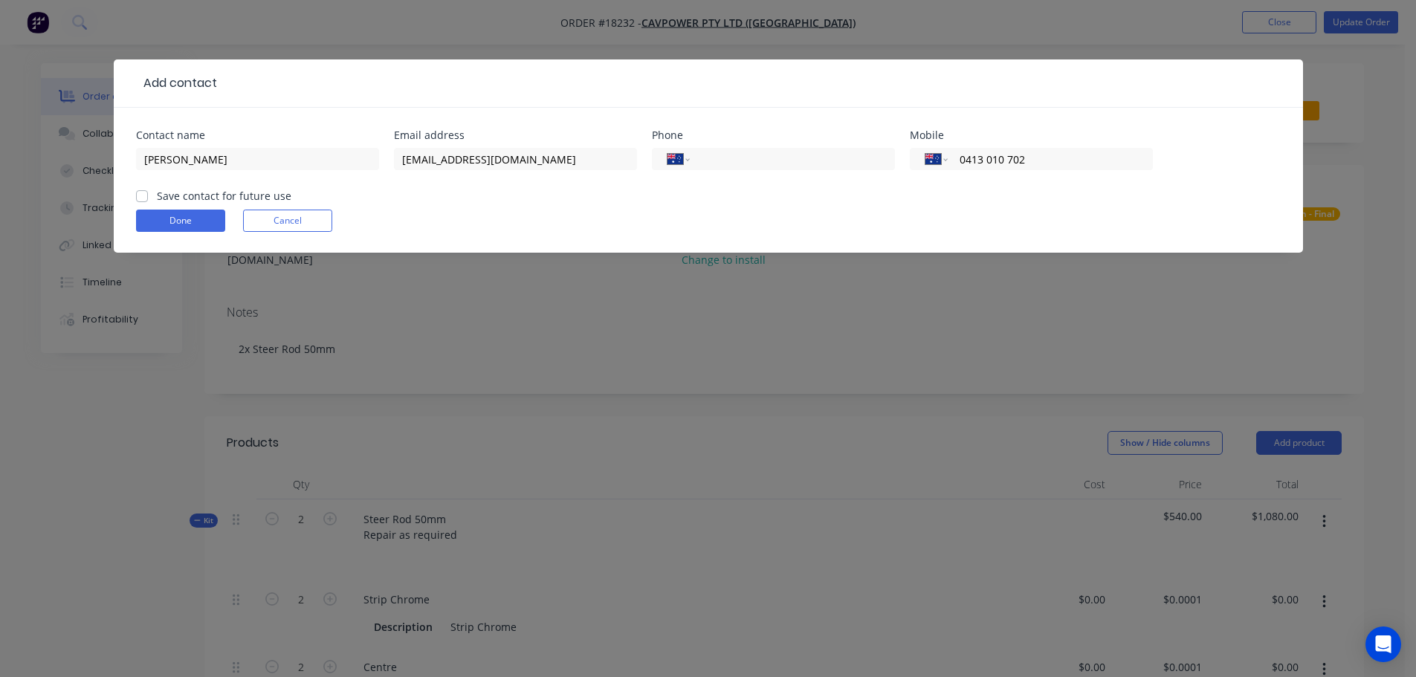
click at [138, 188] on input "Save contact for future use" at bounding box center [142, 195] width 12 height 14
checkbox input "true"
click at [166, 225] on button "Done" at bounding box center [180, 221] width 89 height 22
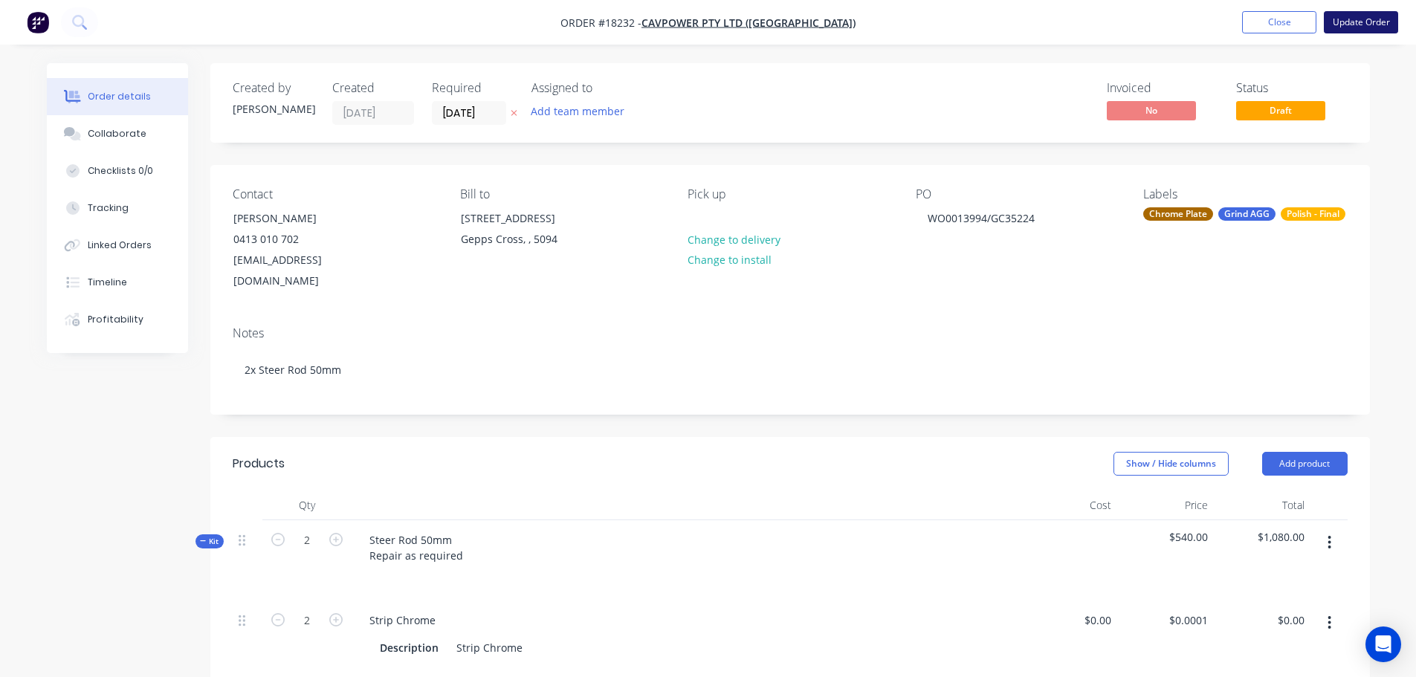
click at [1356, 26] on button "Update Order" at bounding box center [1361, 22] width 74 height 22
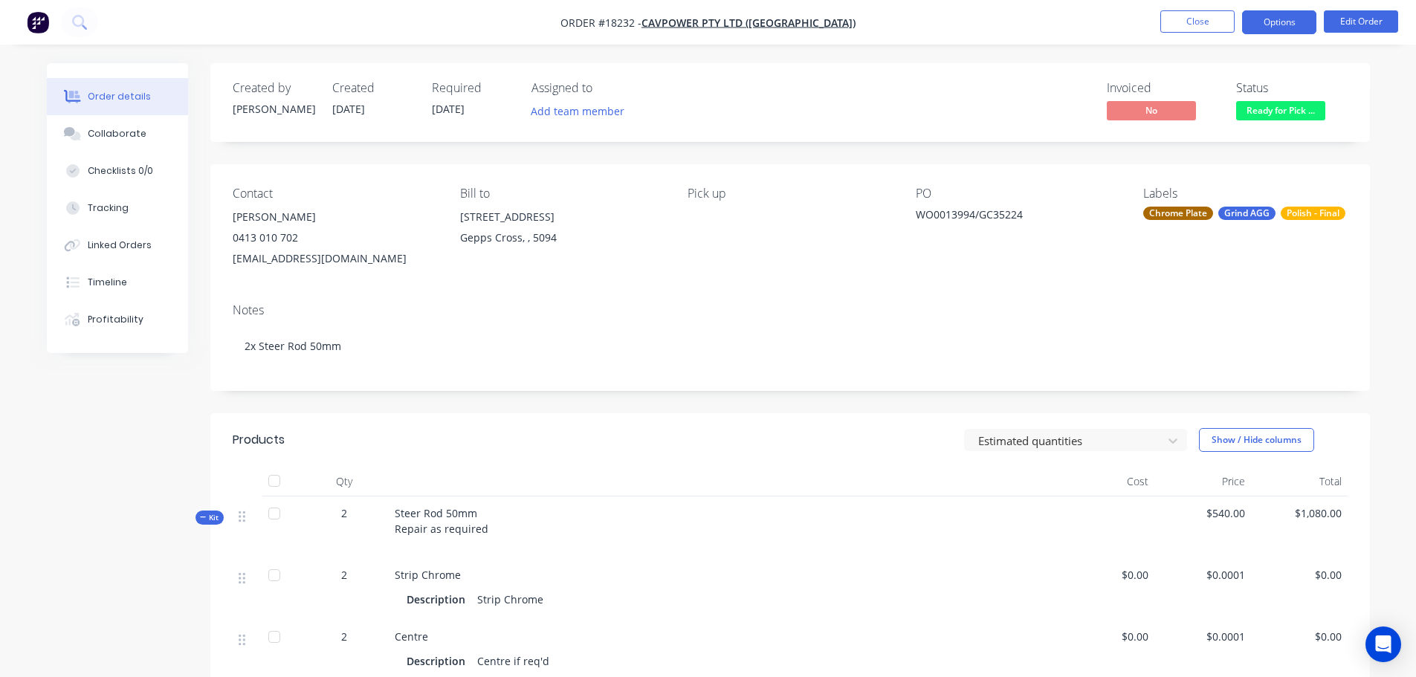
click at [1272, 29] on button "Options" at bounding box center [1279, 22] width 74 height 24
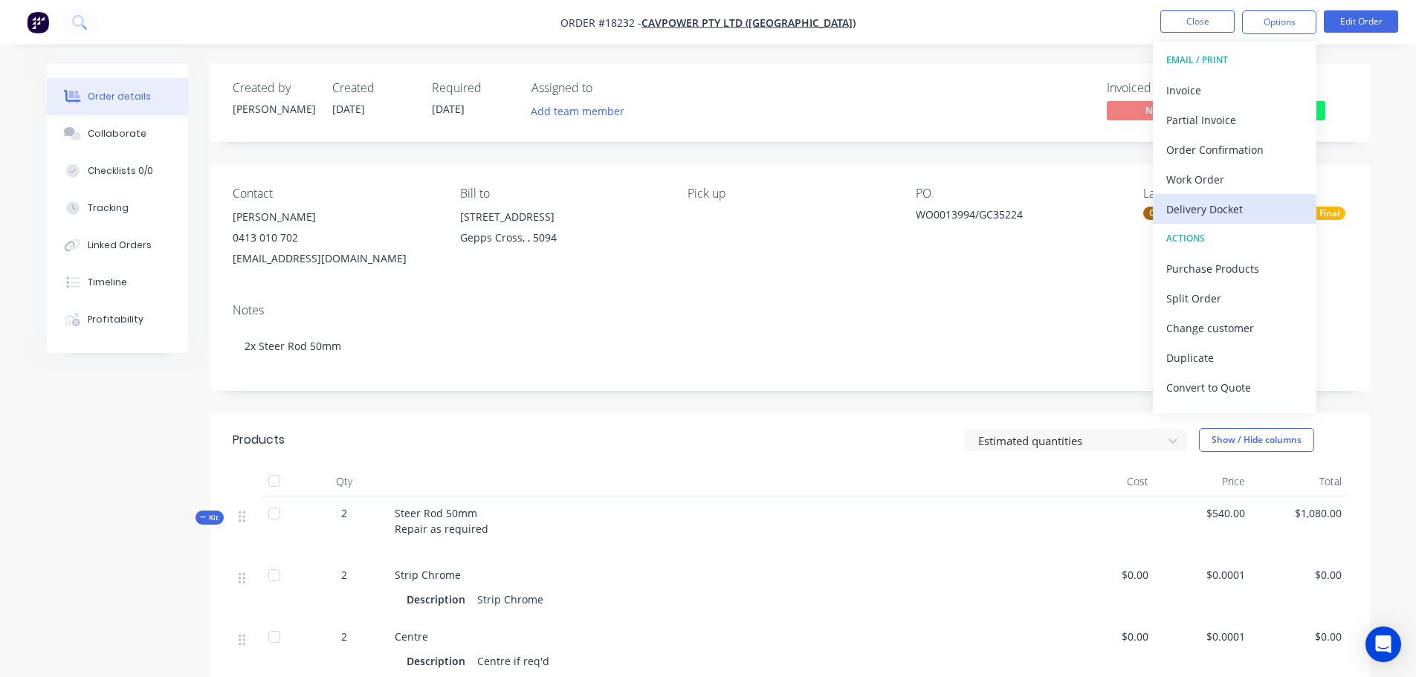
click at [1210, 207] on div "Delivery Docket" at bounding box center [1234, 209] width 137 height 22
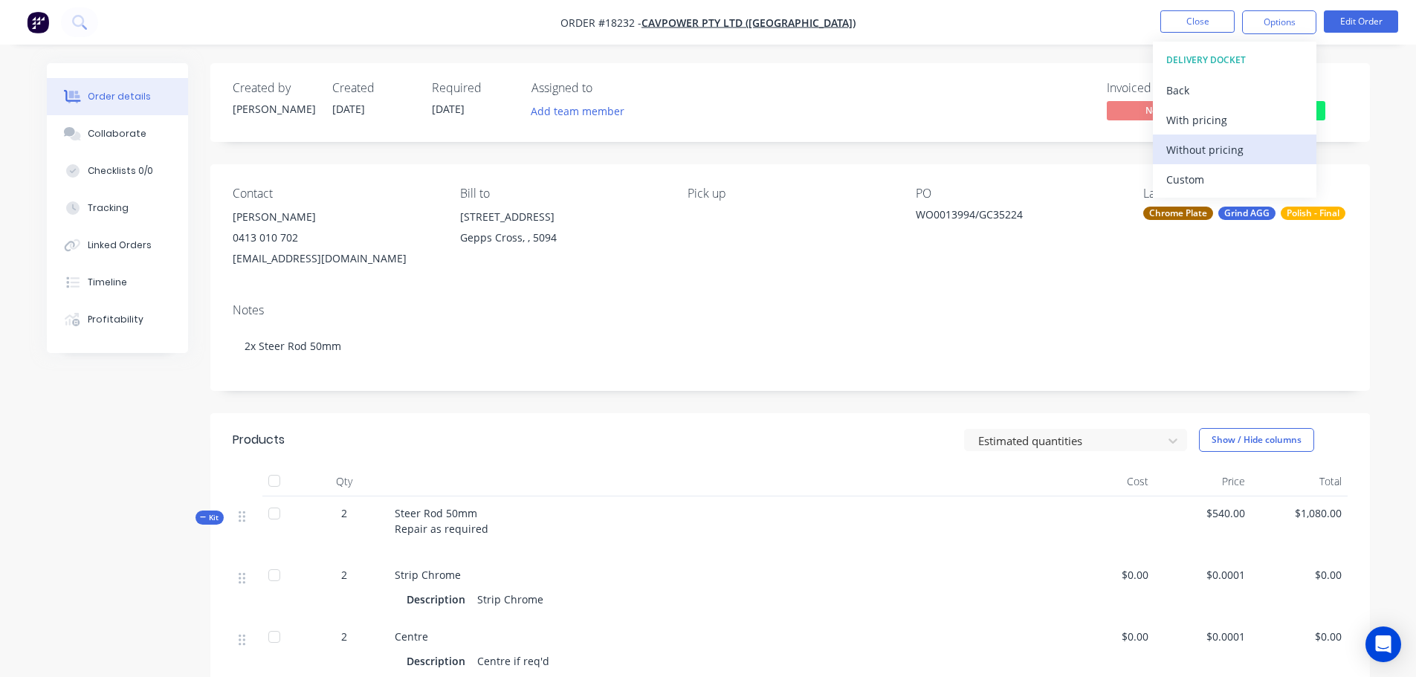
click at [1204, 149] on div "Without pricing" at bounding box center [1234, 150] width 137 height 22
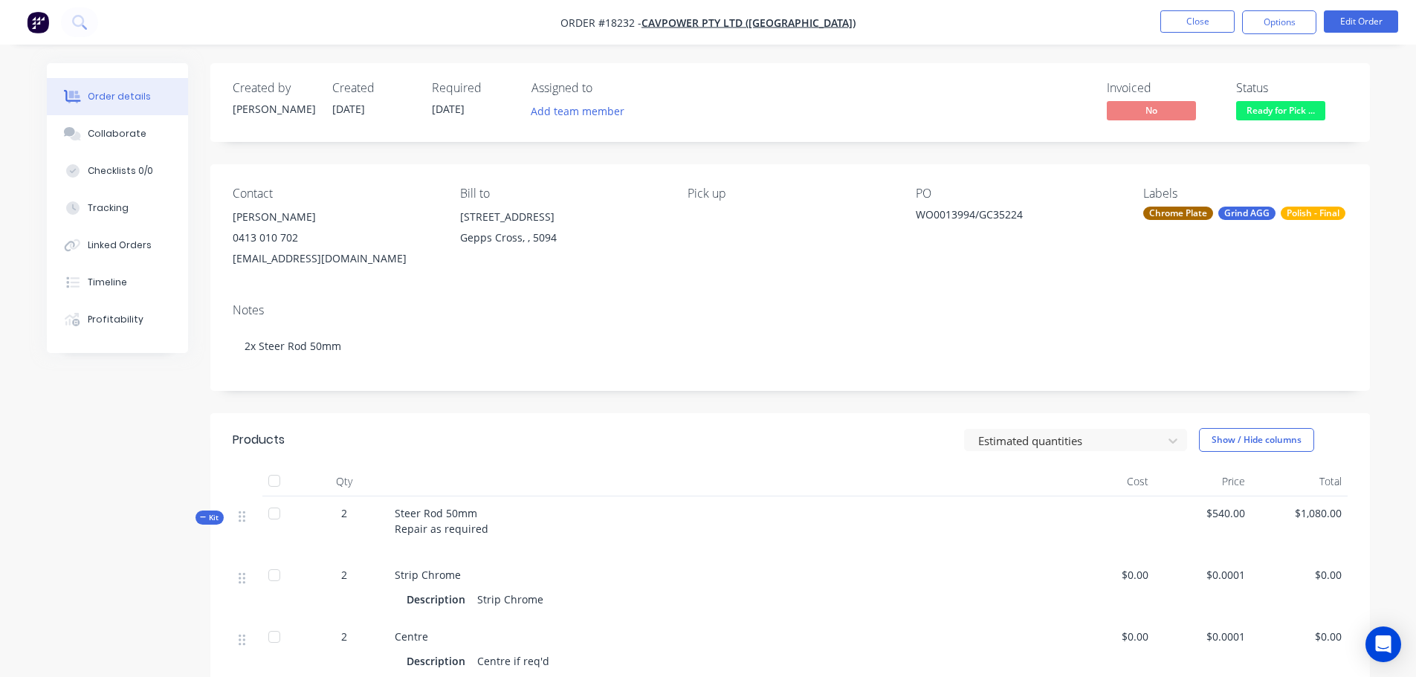
click at [374, 140] on div "Created by Paul Created 30/09/25 Required 14/10/25 Assigned to Add team member …" at bounding box center [790, 102] width 1160 height 79
click at [1223, 23] on button "Close" at bounding box center [1197, 21] width 74 height 22
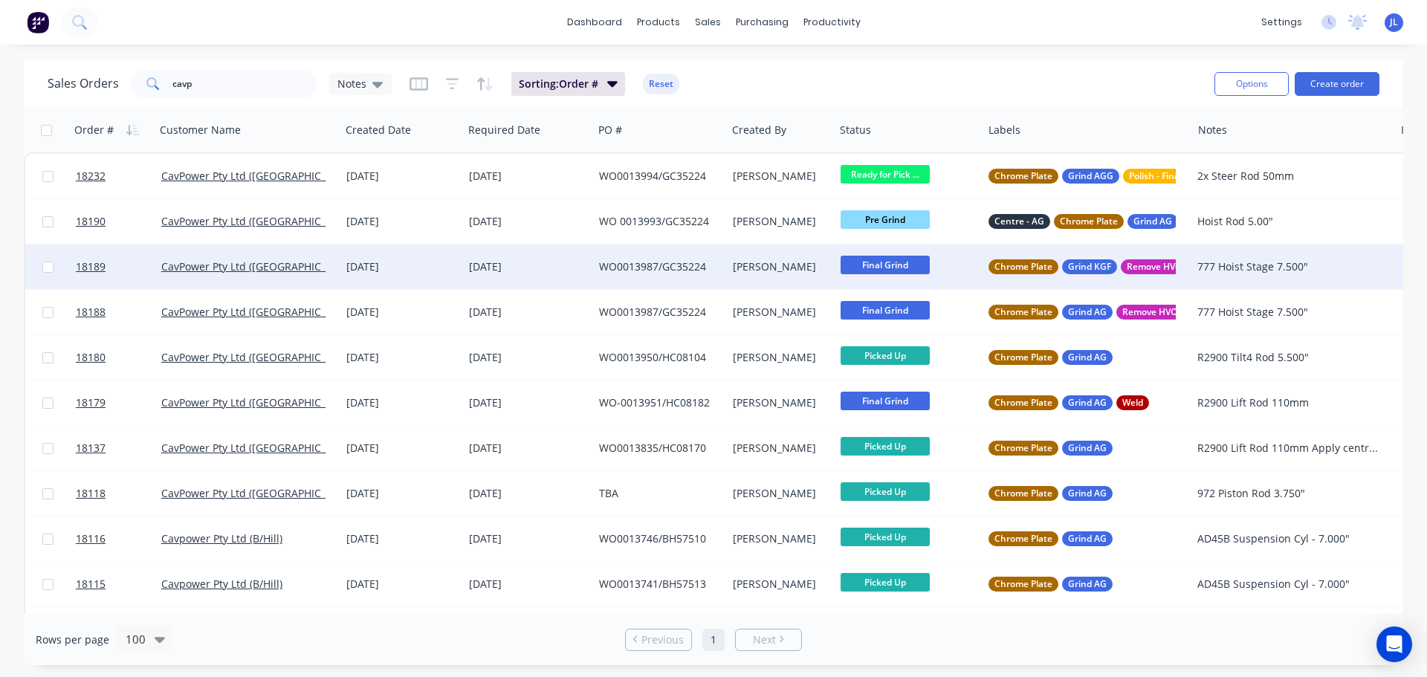
click at [587, 270] on div "08 Oct 2025" at bounding box center [528, 266] width 118 height 15
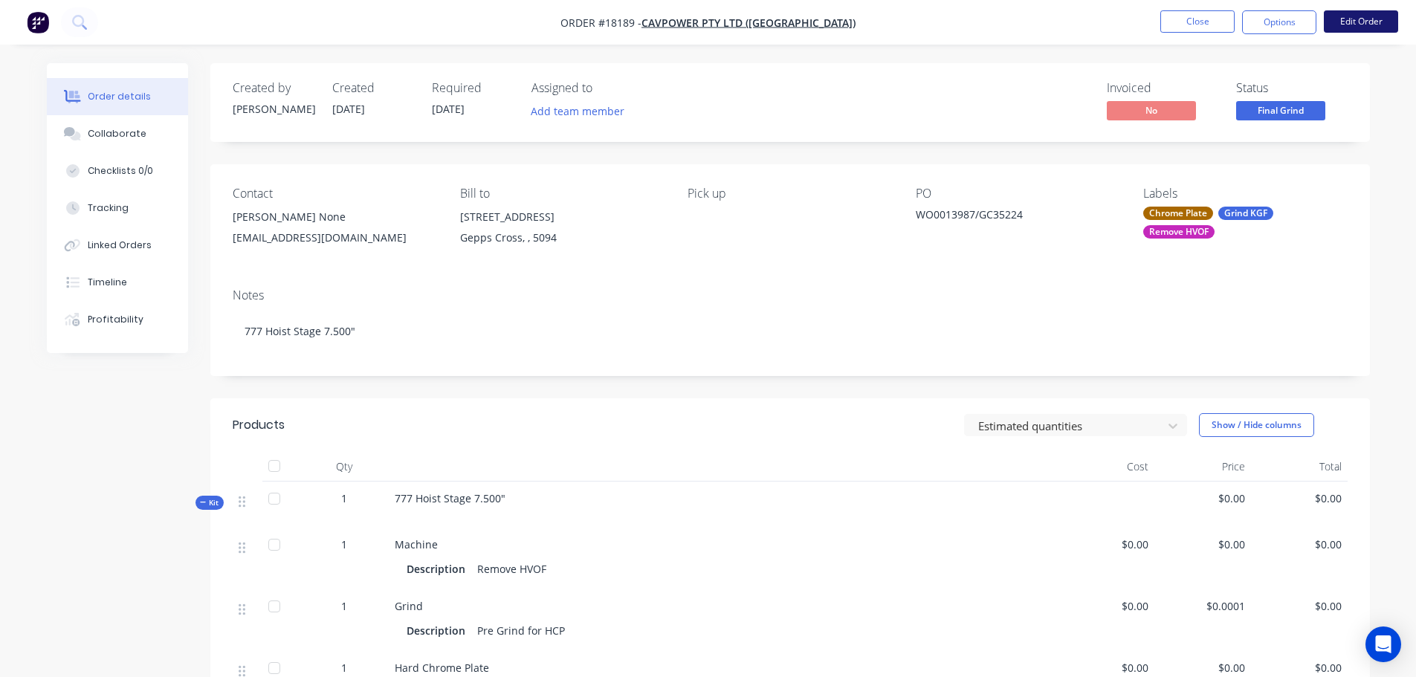
click at [1351, 19] on button "Edit Order" at bounding box center [1361, 21] width 74 height 22
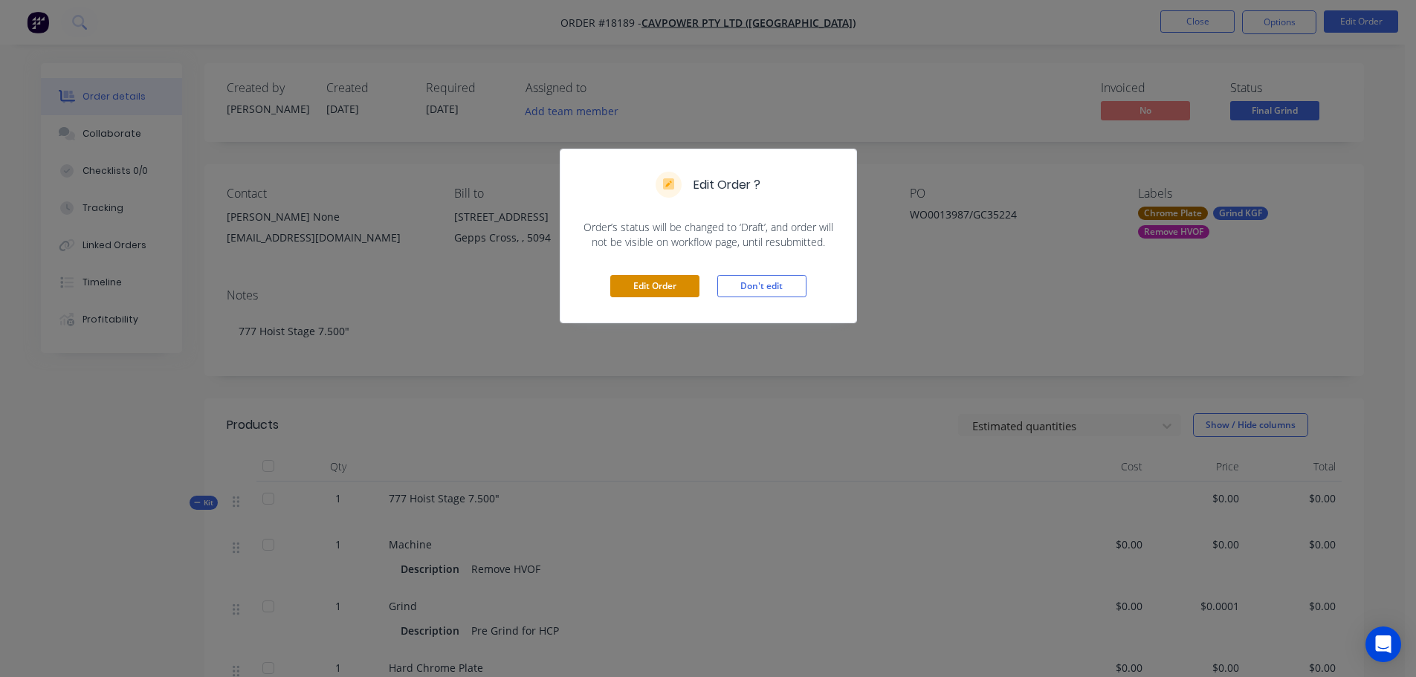
click at [650, 282] on button "Edit Order" at bounding box center [654, 286] width 89 height 22
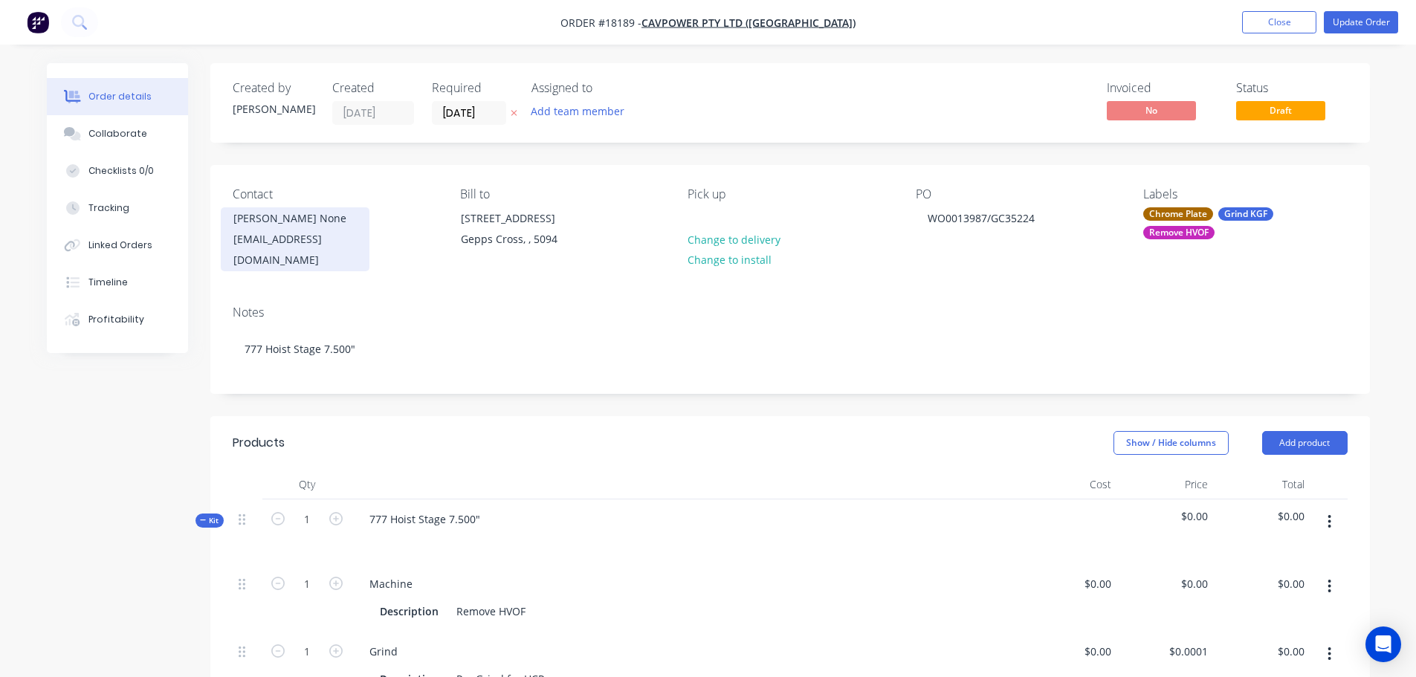
click at [297, 233] on div "kbolland@cavpower.com" at bounding box center [294, 250] width 123 height 42
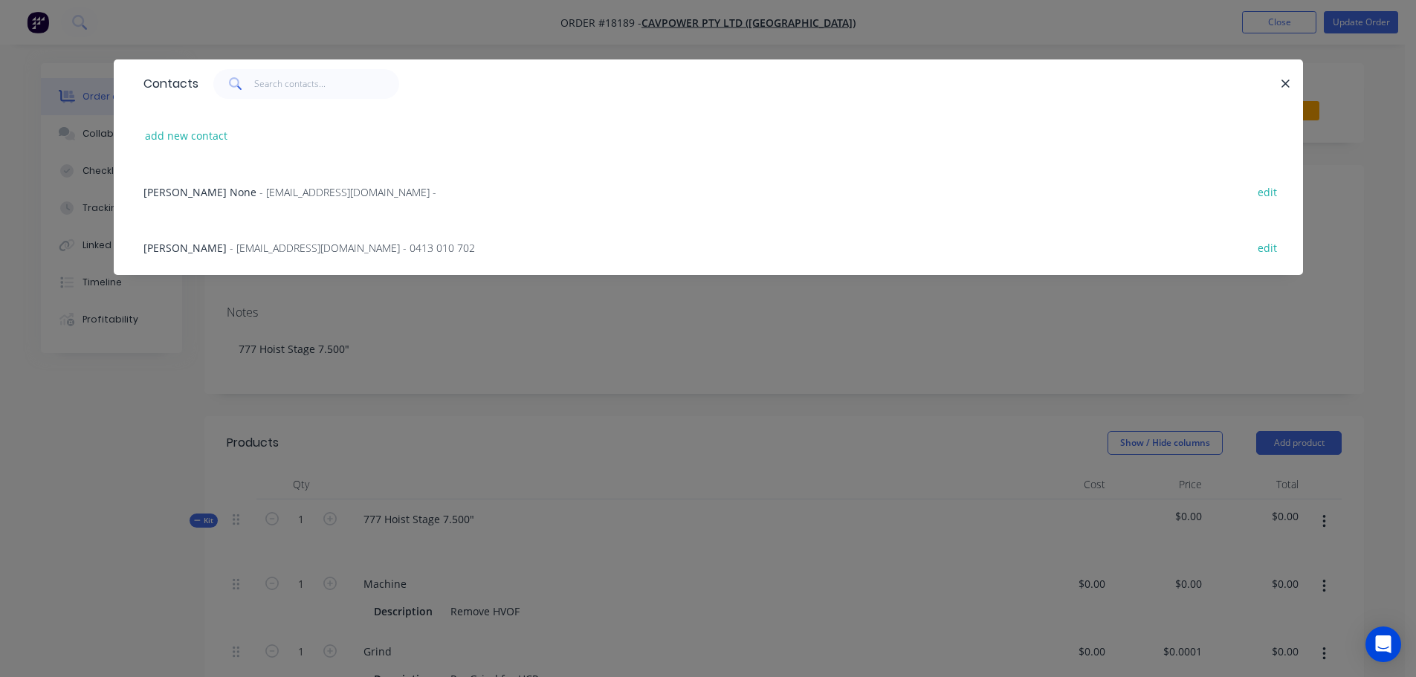
click at [161, 250] on span "Dion" at bounding box center [184, 248] width 83 height 14
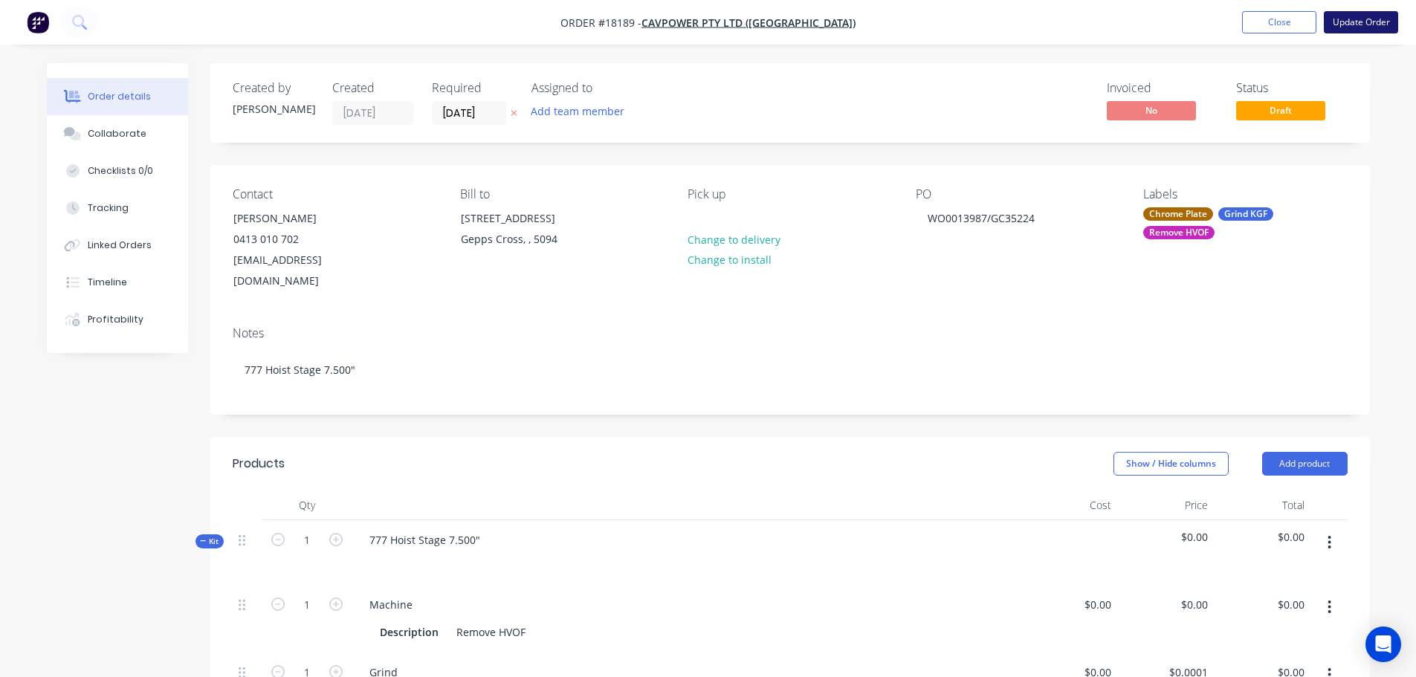
click at [1349, 25] on button "Update Order" at bounding box center [1361, 22] width 74 height 22
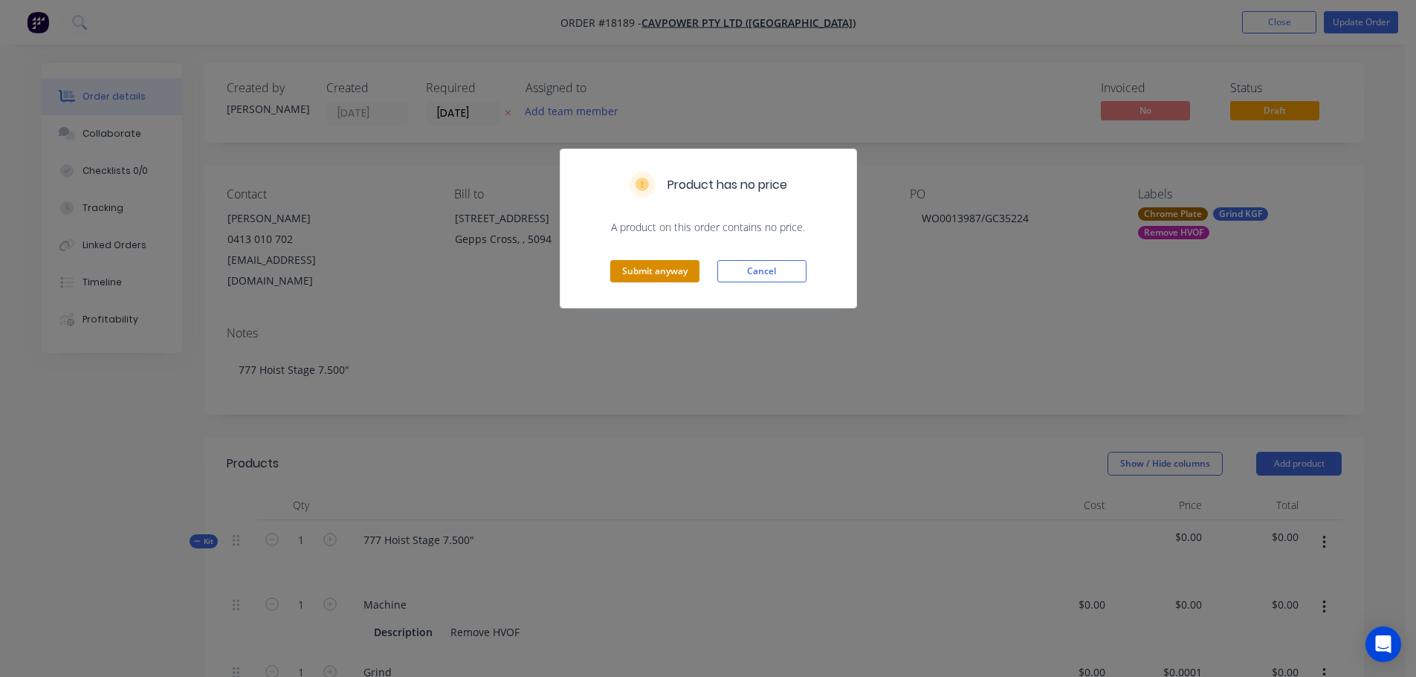
click at [693, 268] on button "Submit anyway" at bounding box center [654, 271] width 89 height 22
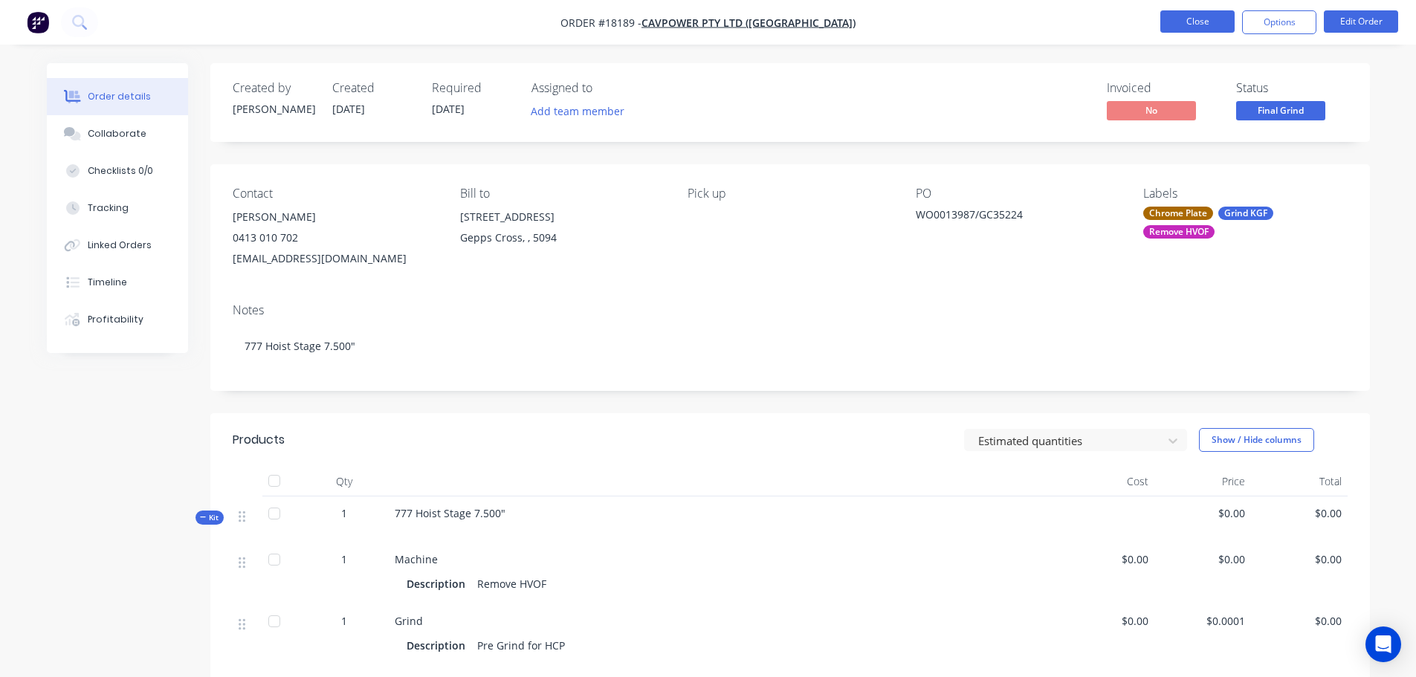
click at [1206, 25] on button "Close" at bounding box center [1197, 21] width 74 height 22
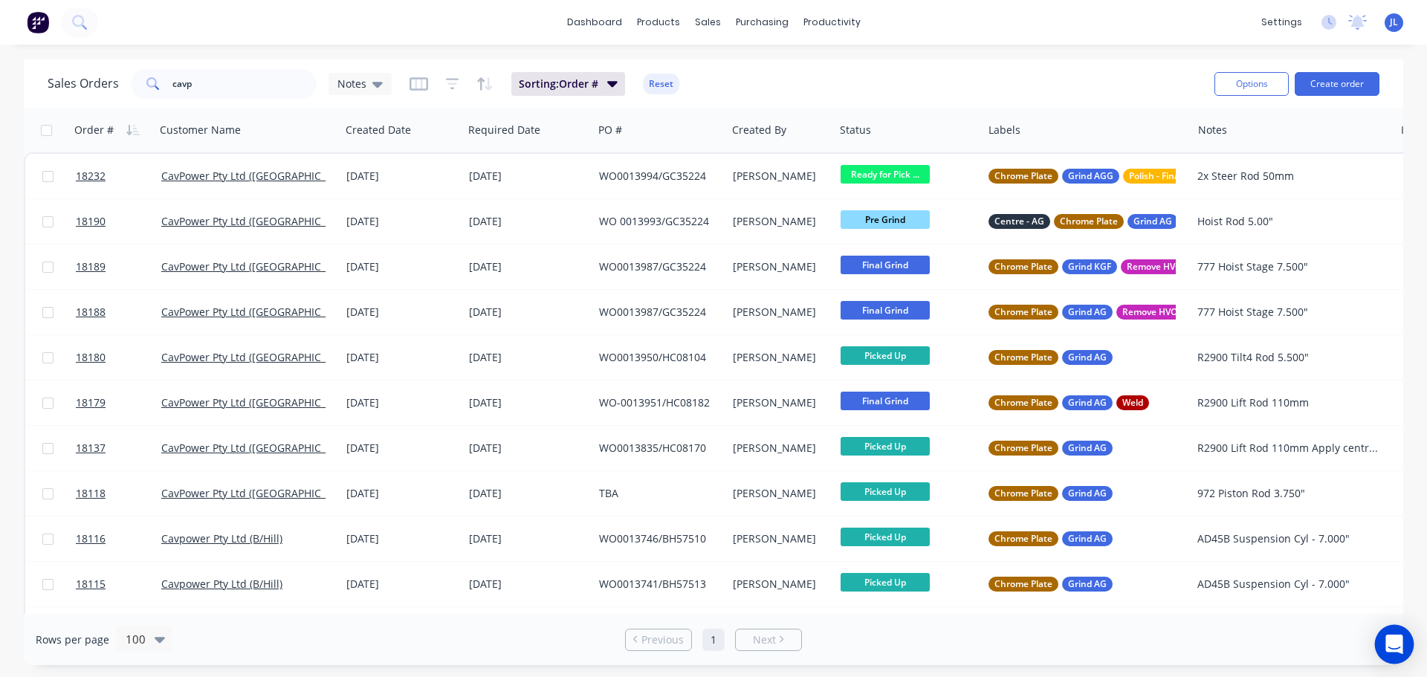
click at [1401, 653] on icon "Open Intercom Messenger" at bounding box center [1394, 644] width 19 height 19
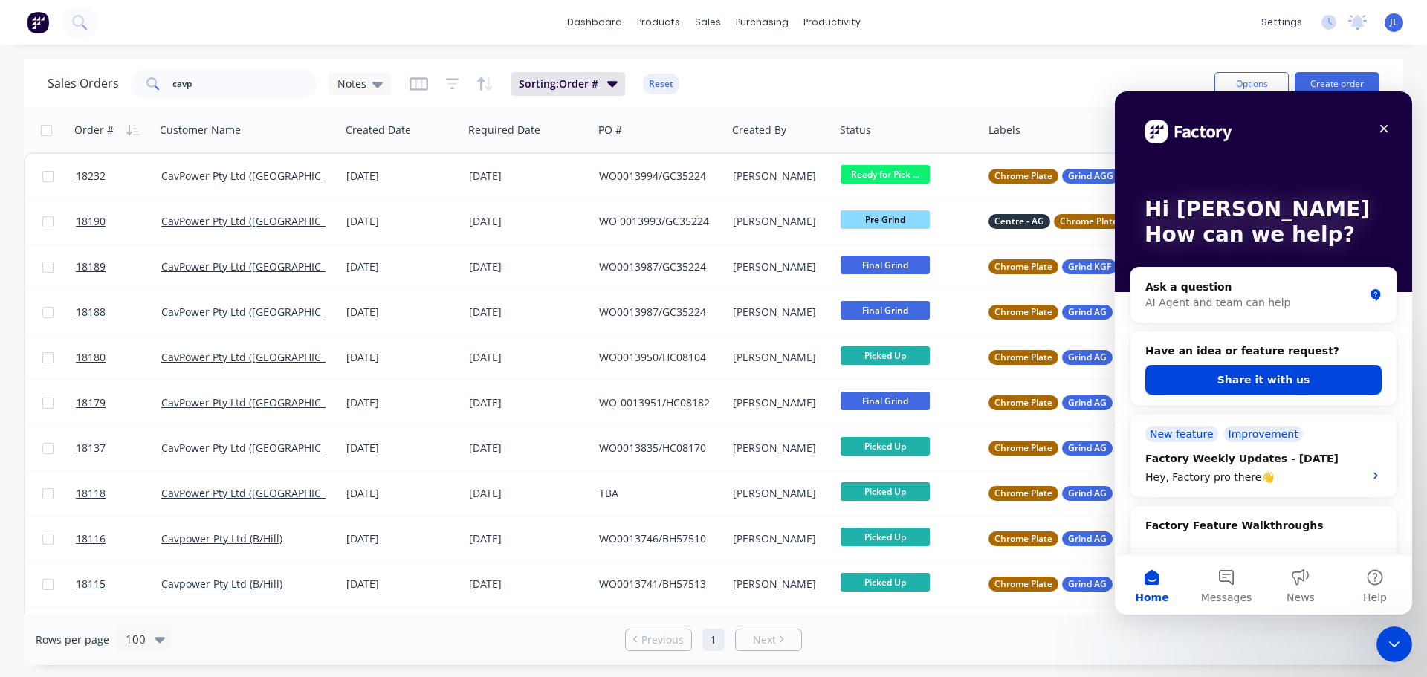
click at [1203, 41] on div "dashboard products sales purchasing productivity dashboard products Product Cat…" at bounding box center [713, 22] width 1427 height 45
click at [1383, 121] on div "Close" at bounding box center [1384, 128] width 27 height 27
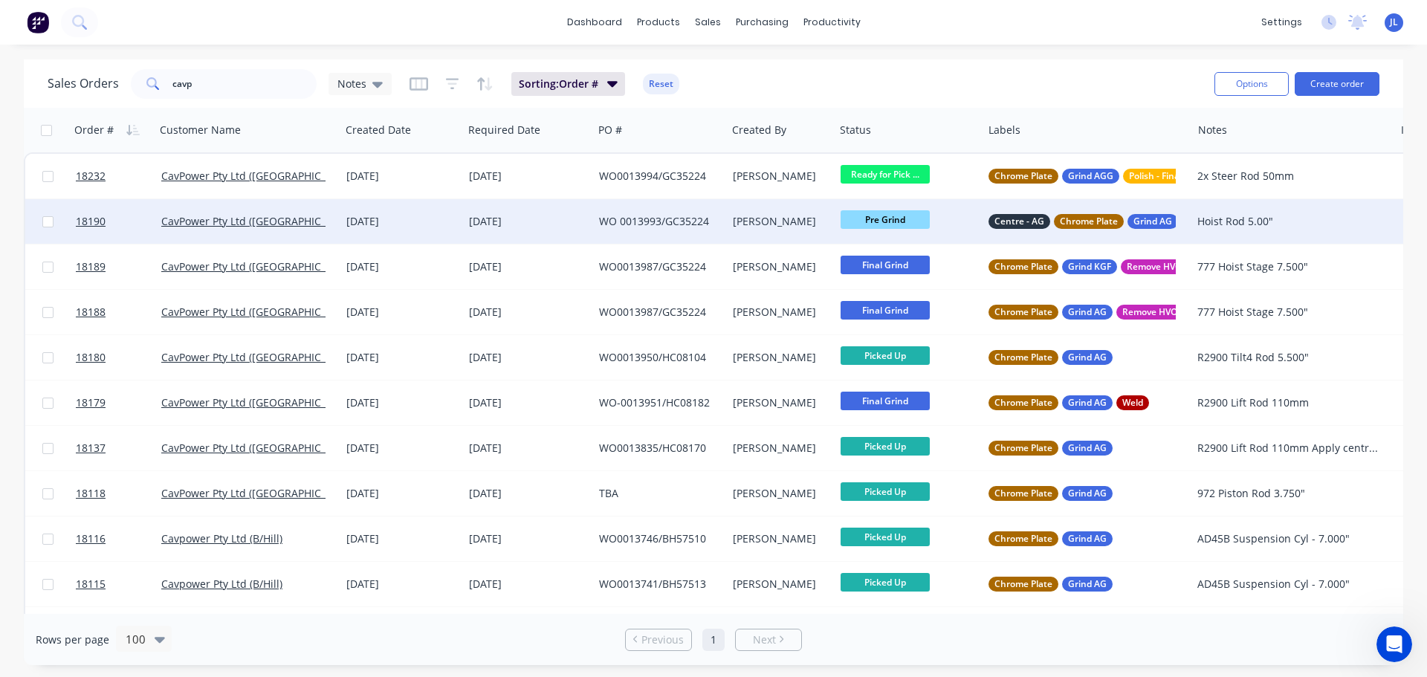
click at [375, 220] on div "24 Sep 2025" at bounding box center [401, 221] width 111 height 15
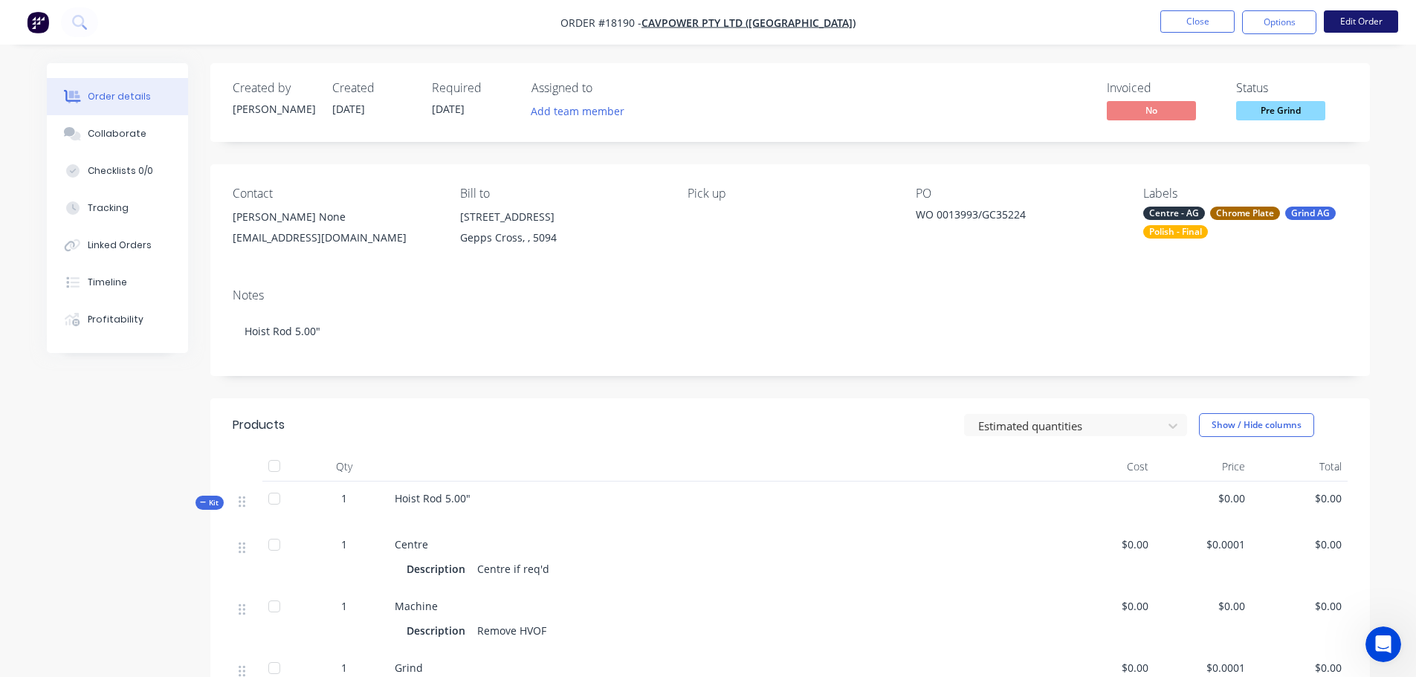
click at [1343, 27] on button "Edit Order" at bounding box center [1361, 21] width 74 height 22
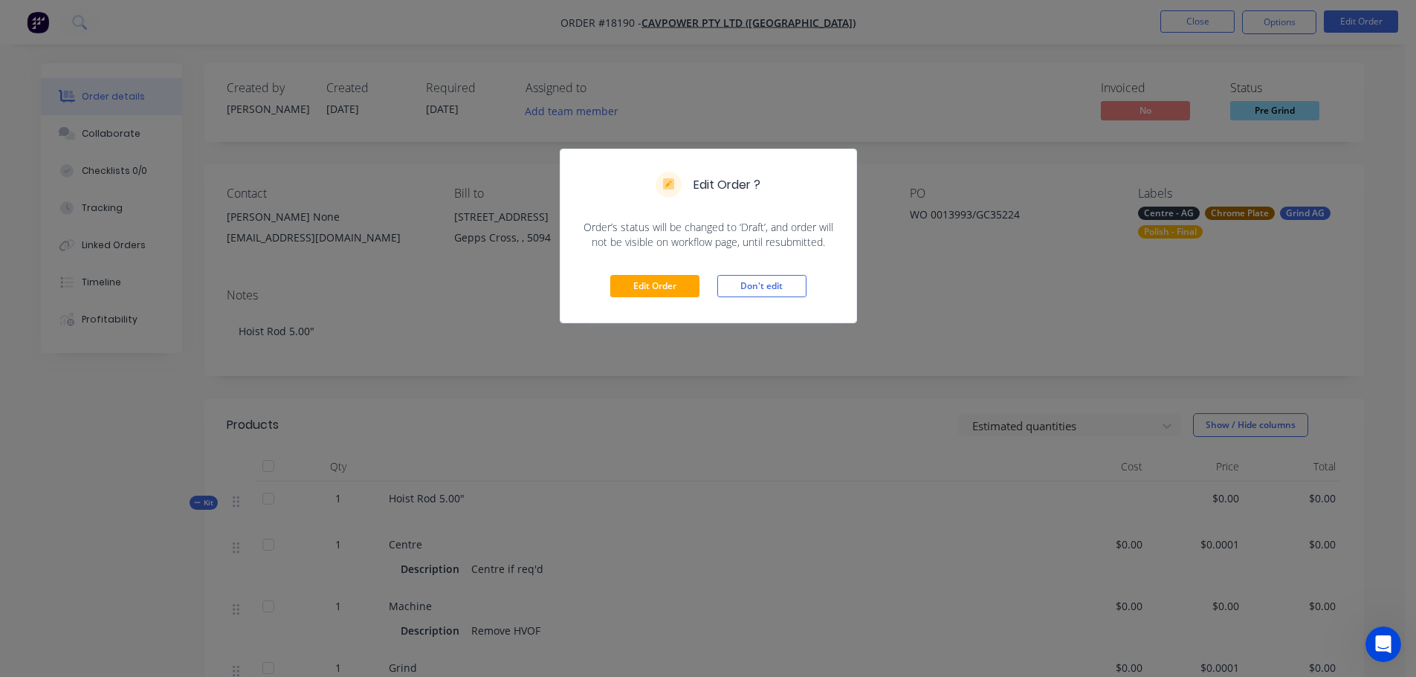
click at [637, 304] on div "Edit Order Don't edit" at bounding box center [709, 286] width 296 height 73
click at [645, 288] on button "Edit Order" at bounding box center [654, 286] width 89 height 22
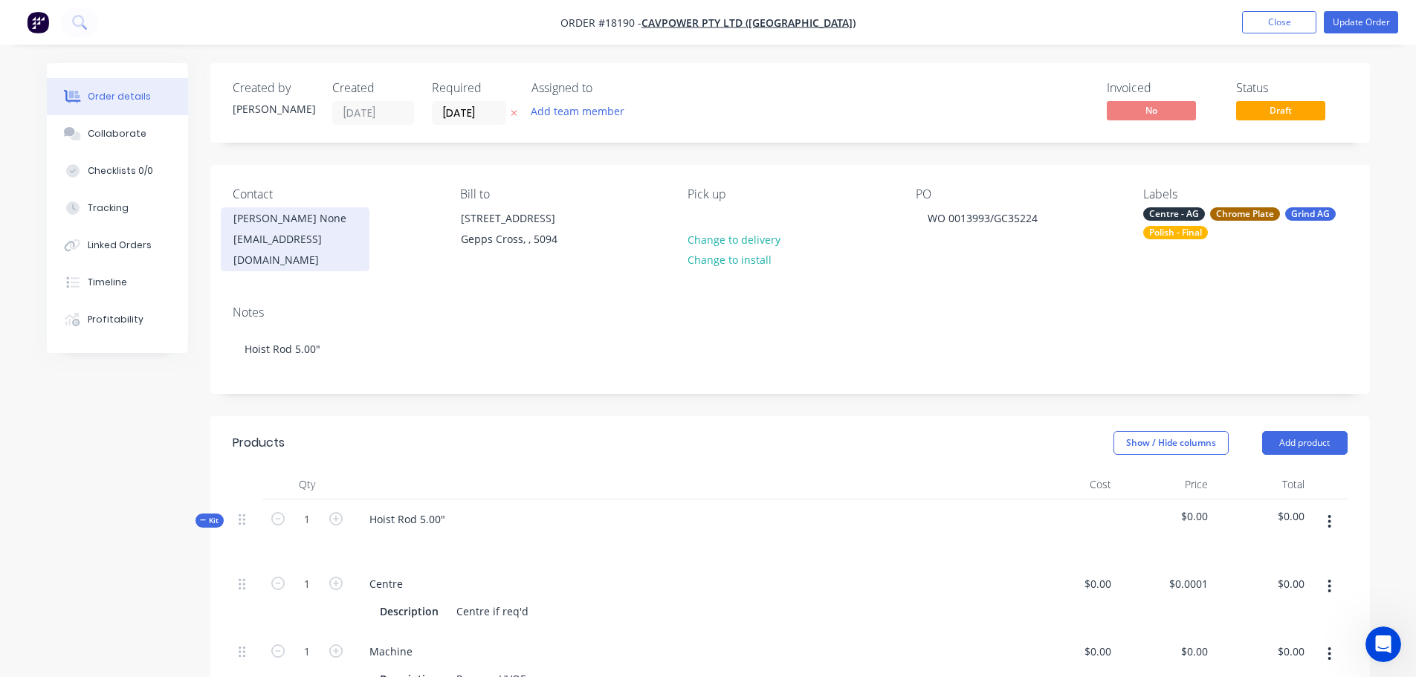
click at [265, 227] on div "Kerry None" at bounding box center [294, 218] width 123 height 21
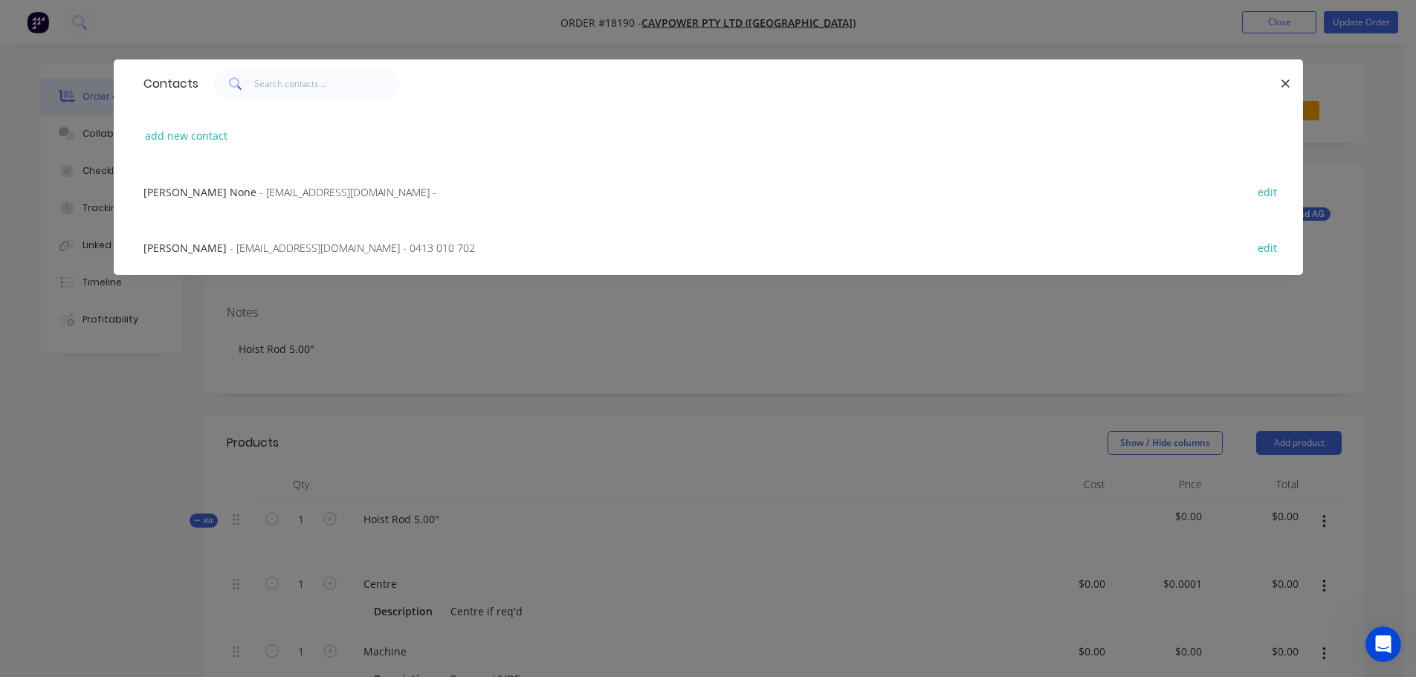
click at [224, 235] on div "Dion - DHolmes@cavpower.com - 0413 010 702 edit" at bounding box center [708, 247] width 1145 height 56
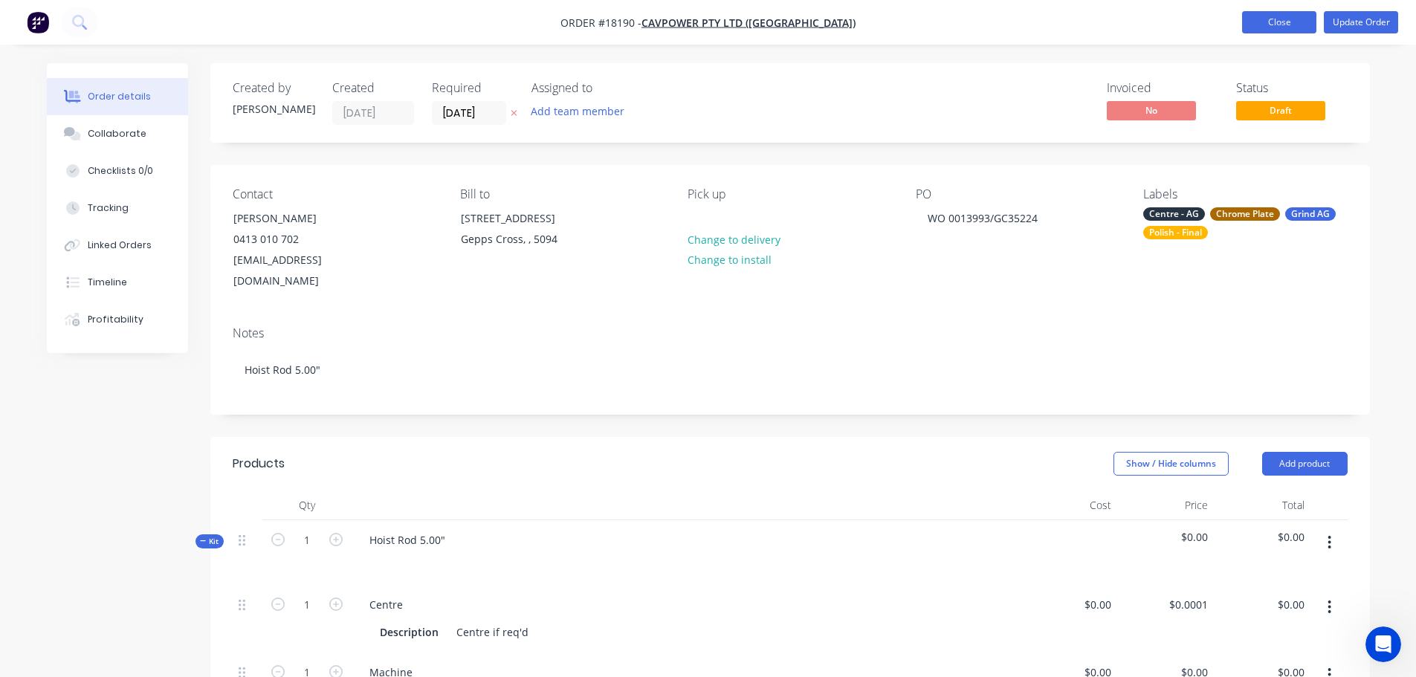
click at [1271, 19] on button "Close" at bounding box center [1279, 22] width 74 height 22
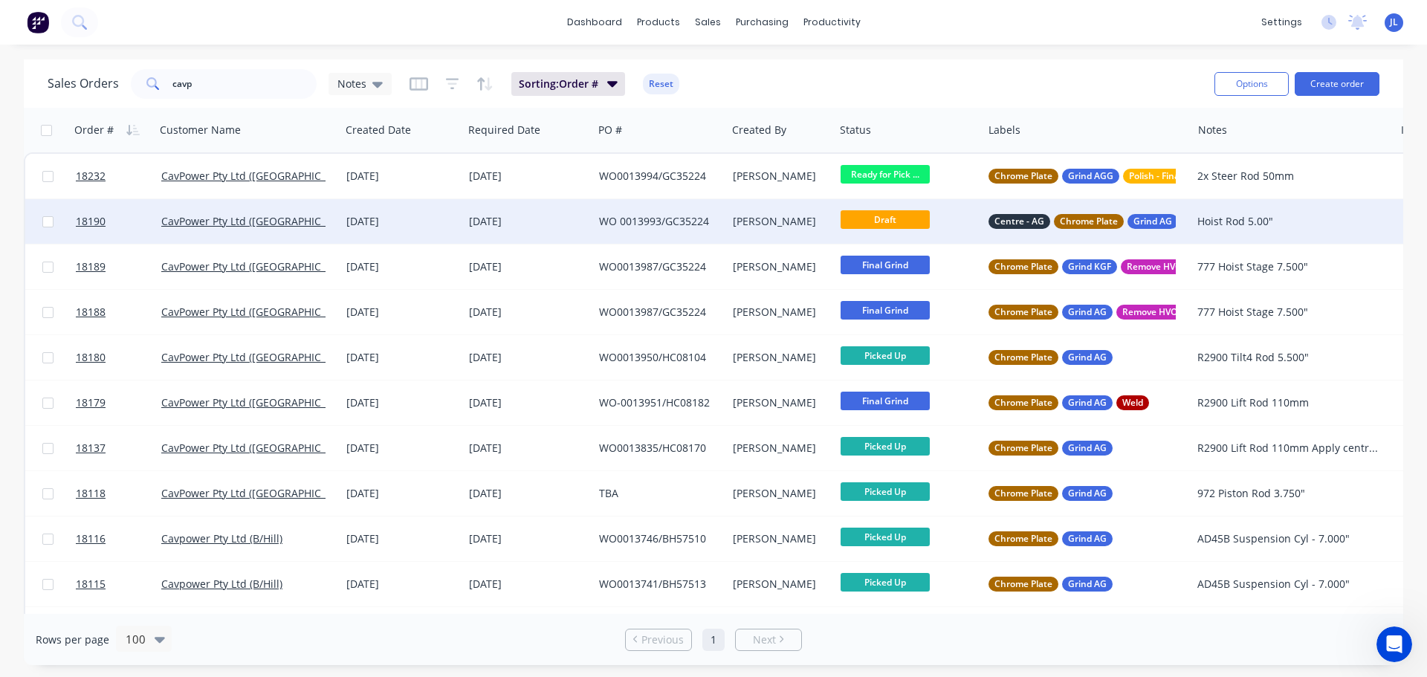
click at [789, 222] on div "Paul O'Connor" at bounding box center [778, 221] width 91 height 15
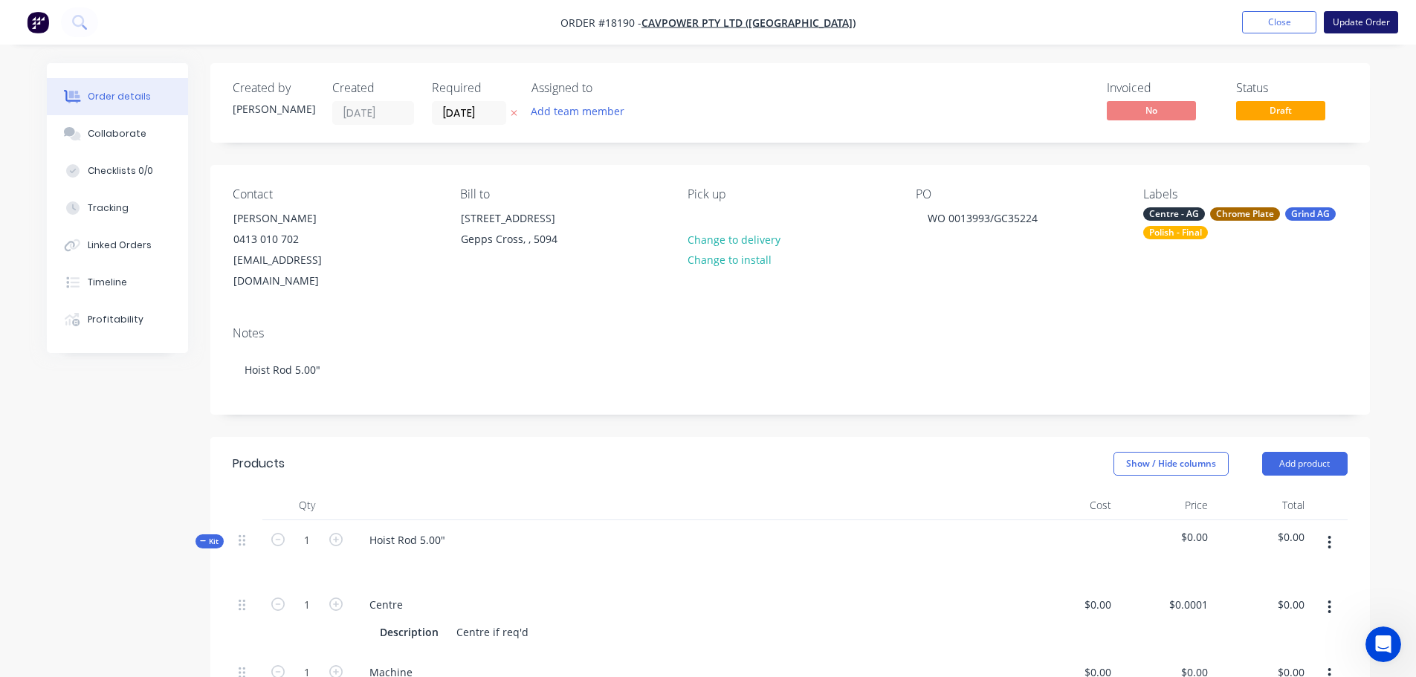
click at [1362, 28] on button "Update Order" at bounding box center [1361, 22] width 74 height 22
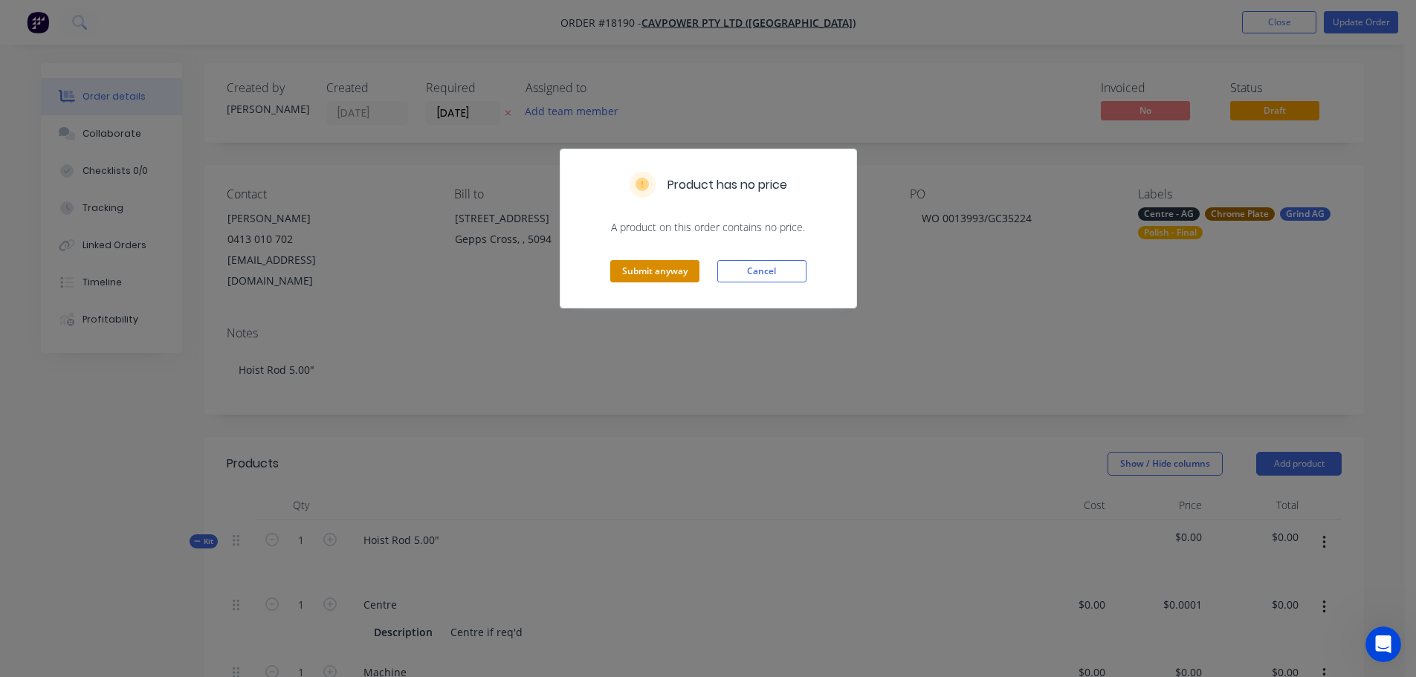
click at [677, 271] on button "Submit anyway" at bounding box center [654, 271] width 89 height 22
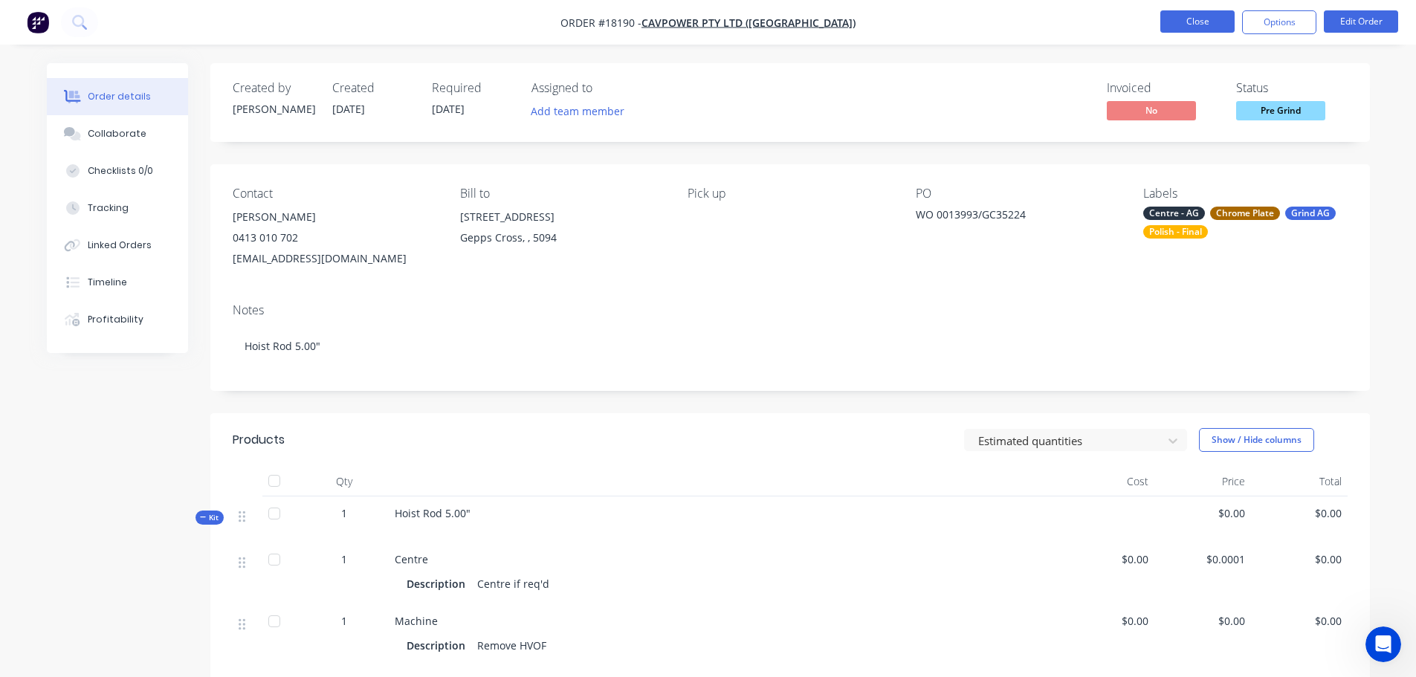
click at [1195, 22] on button "Close" at bounding box center [1197, 21] width 74 height 22
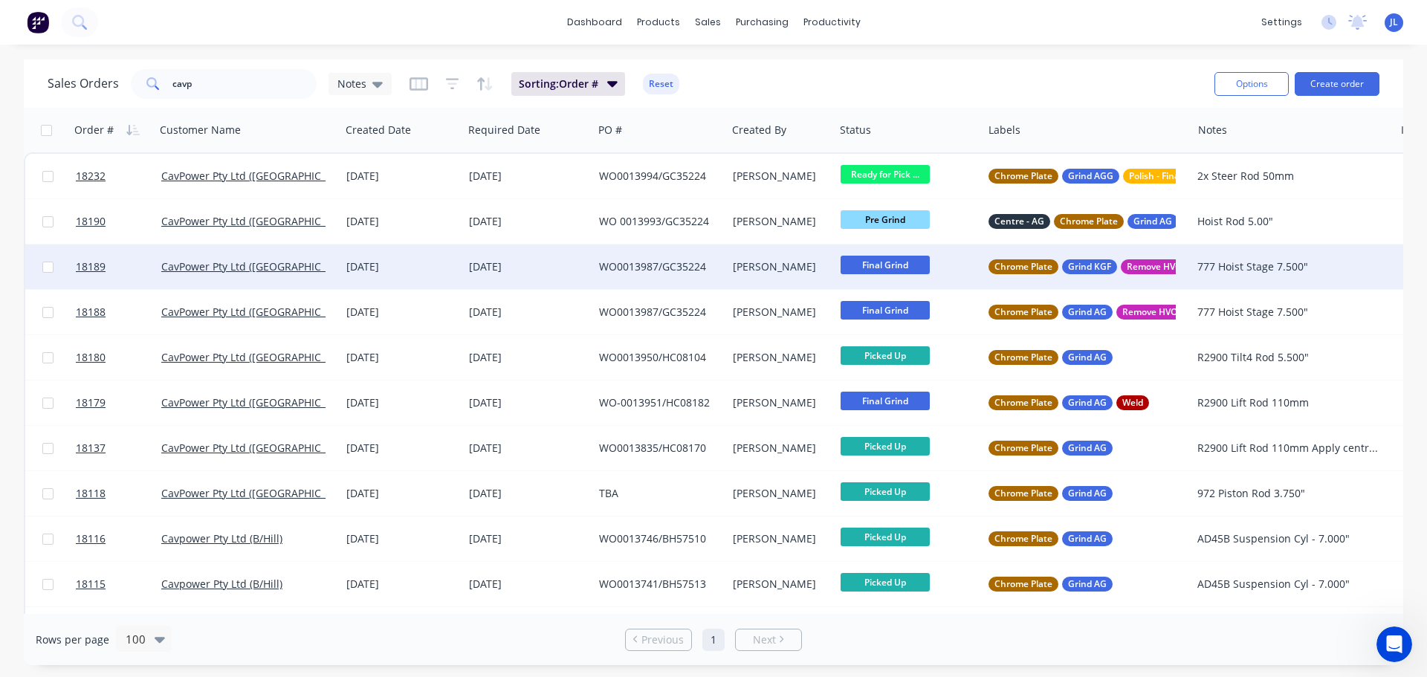
click at [514, 280] on div "08 Oct 2025" at bounding box center [528, 267] width 130 height 45
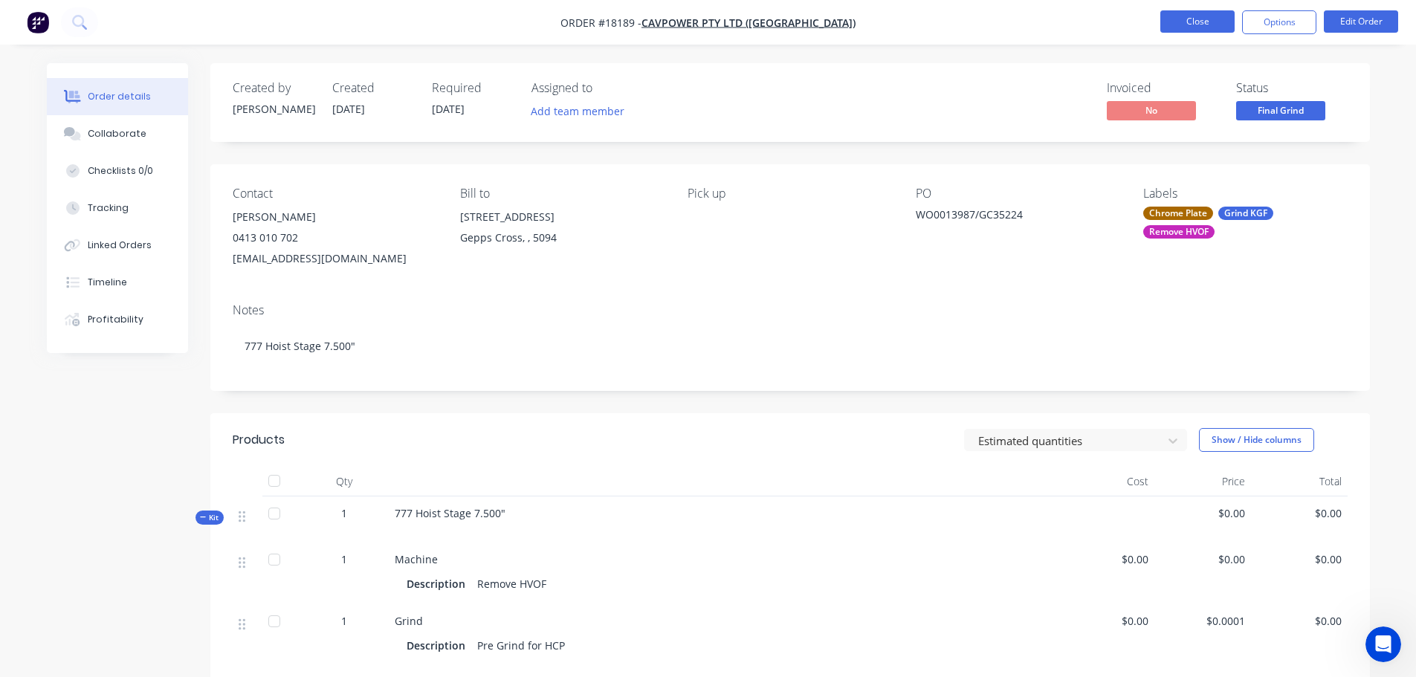
click at [1187, 26] on button "Close" at bounding box center [1197, 21] width 74 height 22
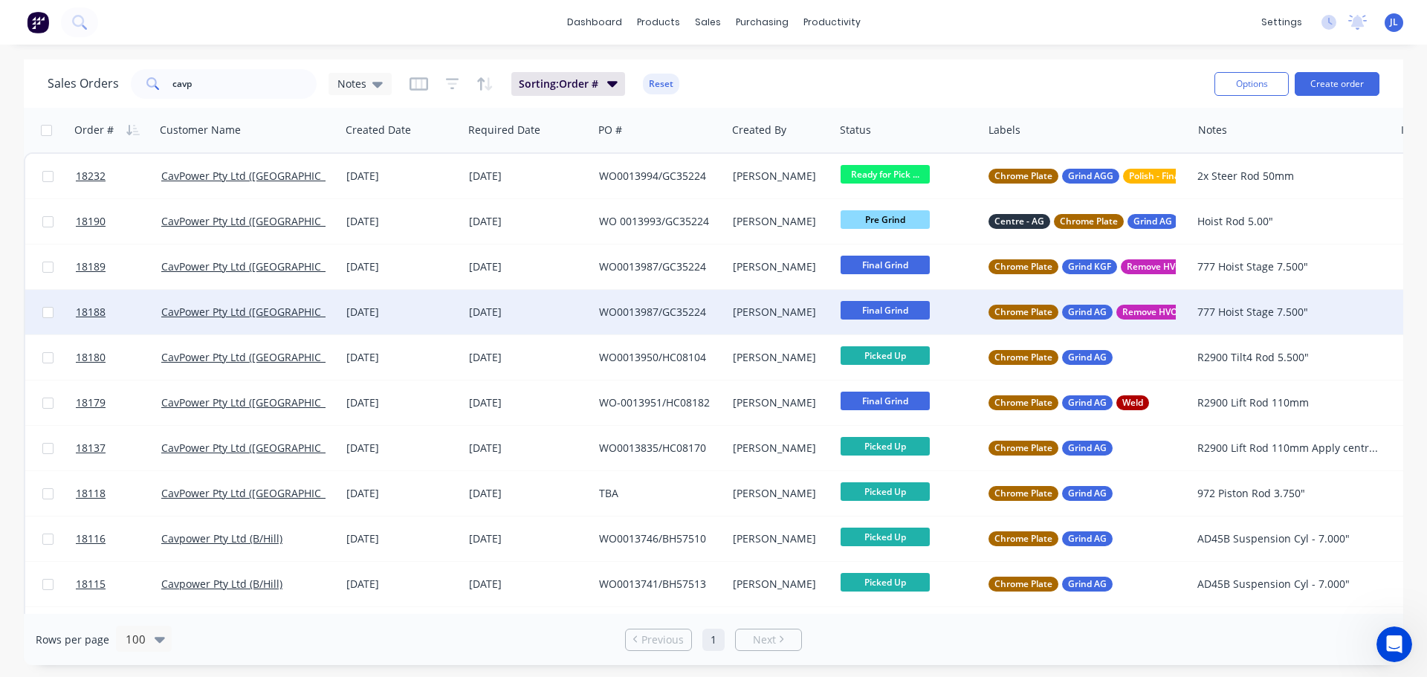
click at [436, 324] on div "24 Sep 2025" at bounding box center [401, 312] width 123 height 45
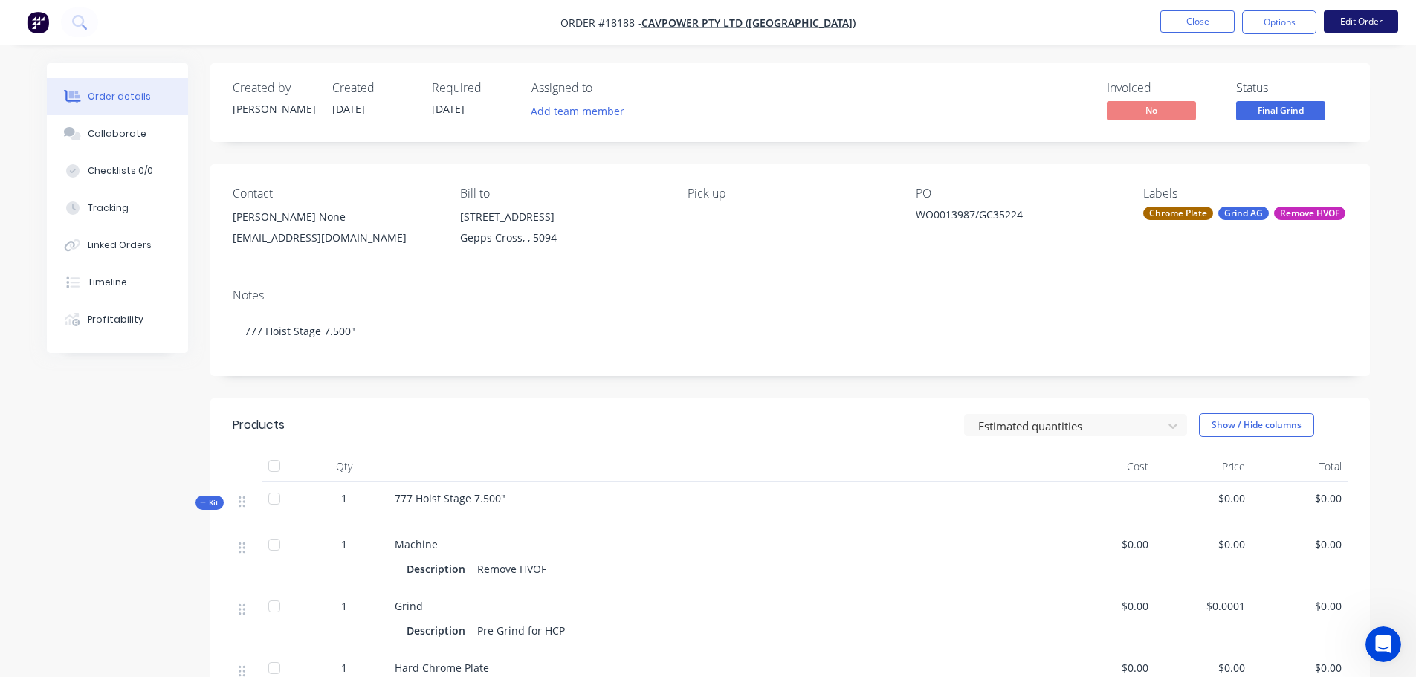
click at [1360, 15] on button "Edit Order" at bounding box center [1361, 21] width 74 height 22
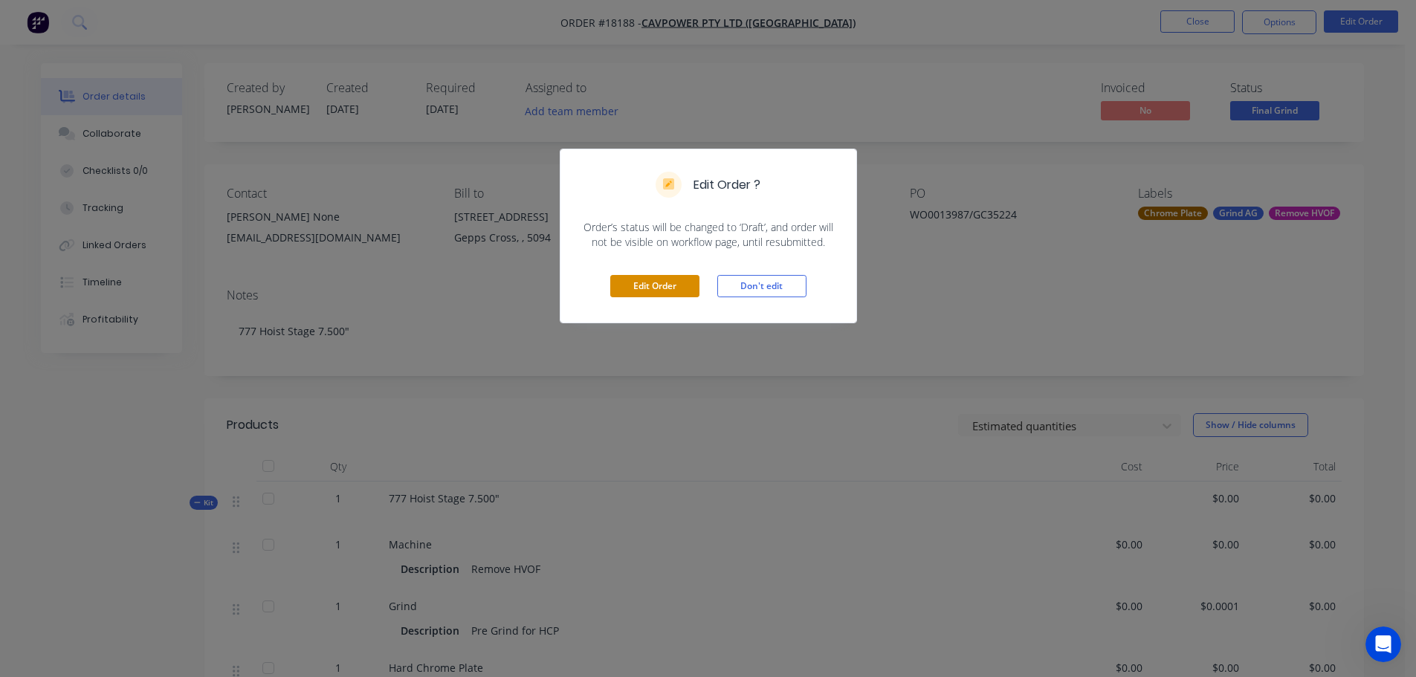
click at [645, 278] on button "Edit Order" at bounding box center [654, 286] width 89 height 22
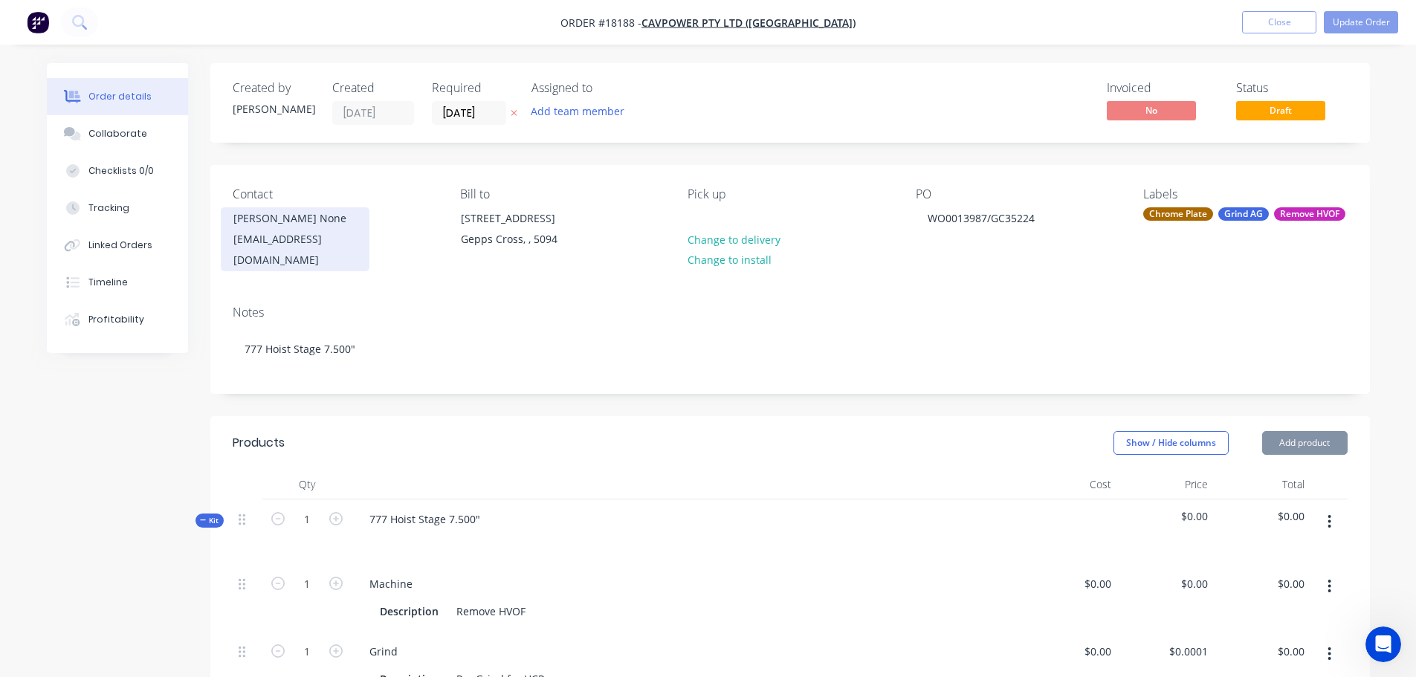
click at [295, 242] on div "kbolland@cavpower.com" at bounding box center [294, 250] width 123 height 42
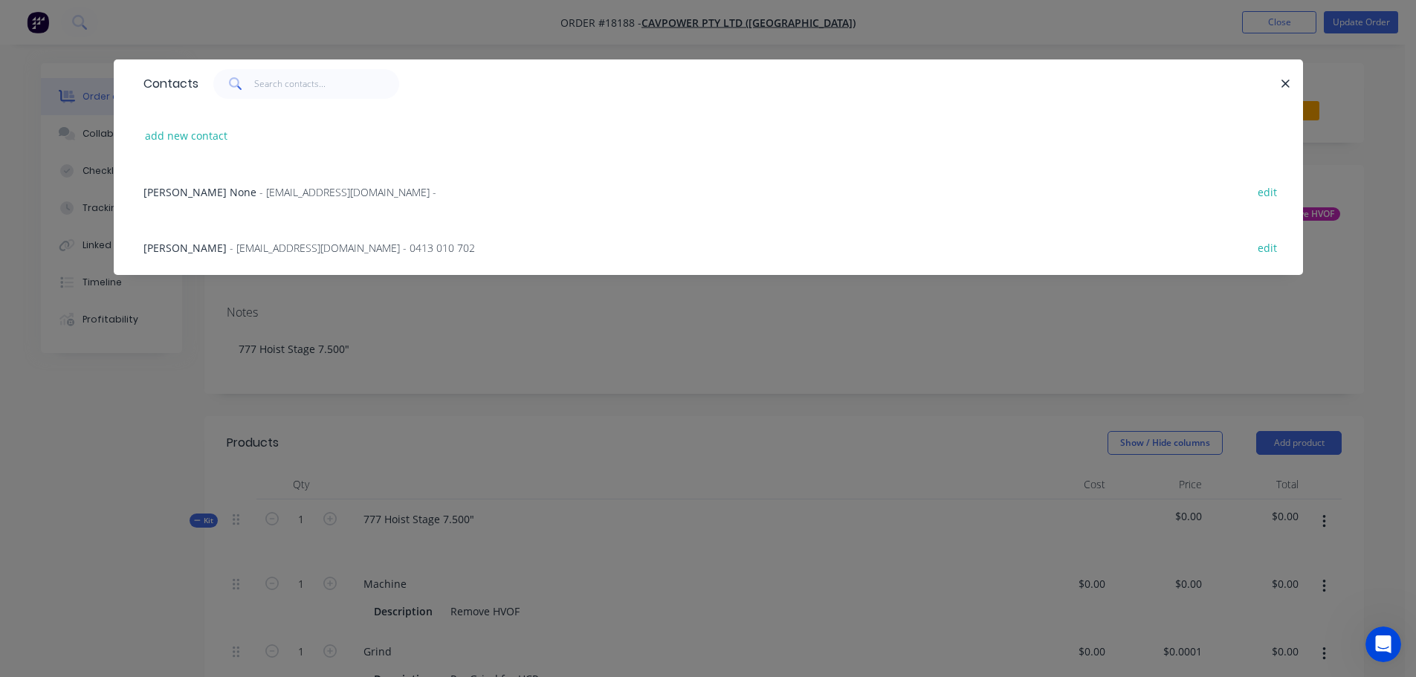
click at [255, 246] on span "- DHolmes@cavpower.com - 0413 010 702" at bounding box center [352, 248] width 245 height 14
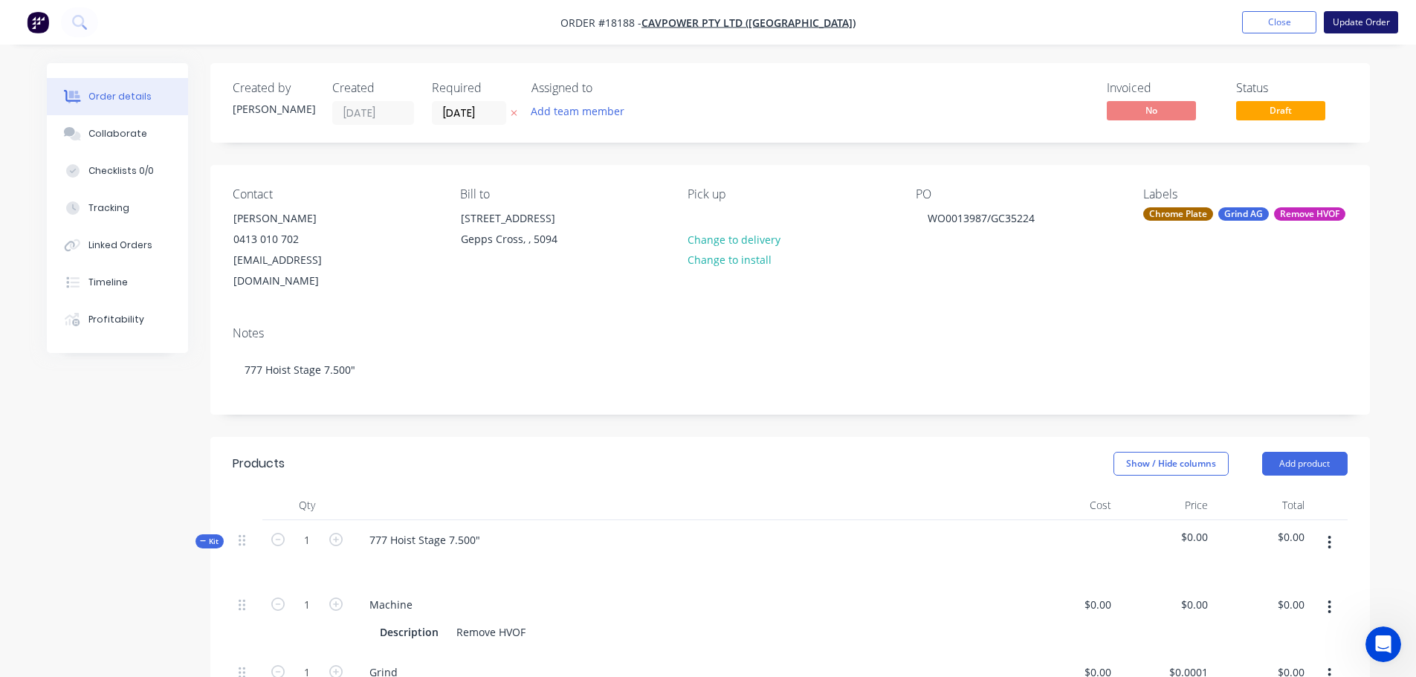
click at [1324, 32] on button "Update Order" at bounding box center [1361, 22] width 74 height 22
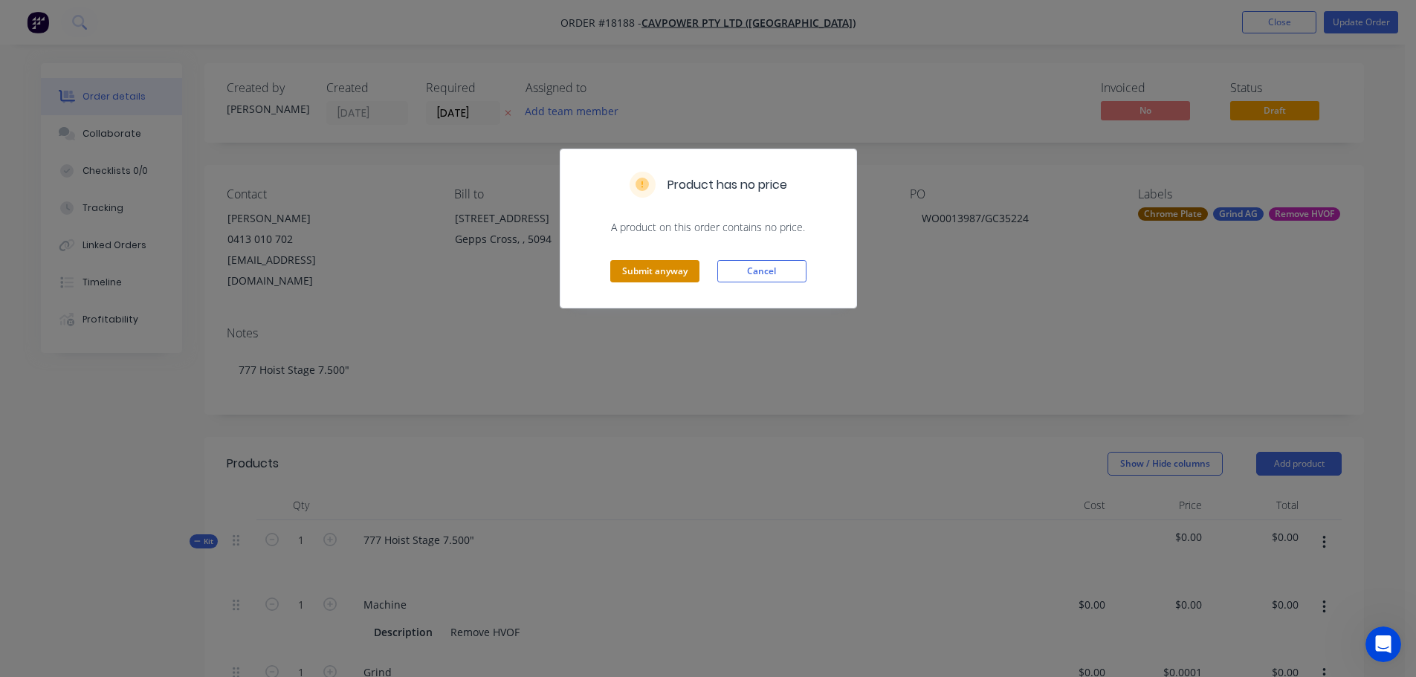
click at [662, 282] on button "Submit anyway" at bounding box center [654, 271] width 89 height 22
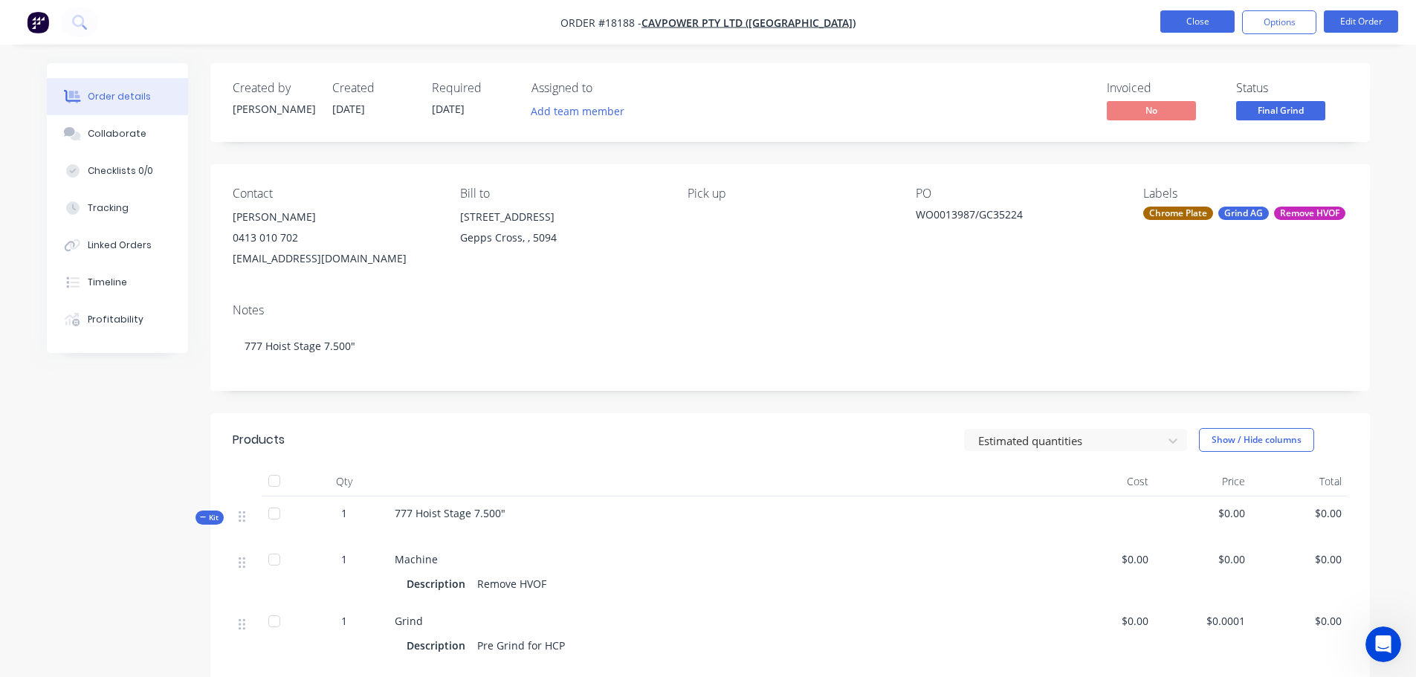
click at [1186, 19] on button "Close" at bounding box center [1197, 21] width 74 height 22
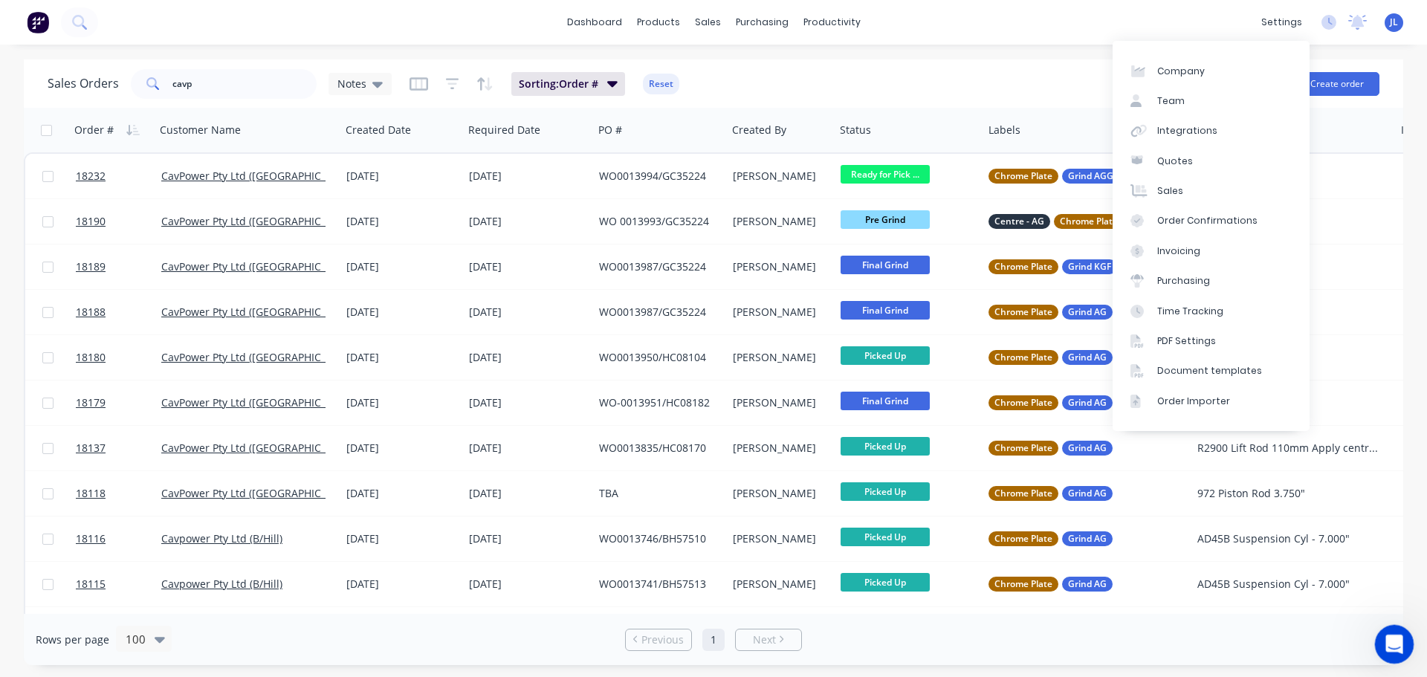
click at [1386, 660] on html at bounding box center [1392, 642] width 36 height 36
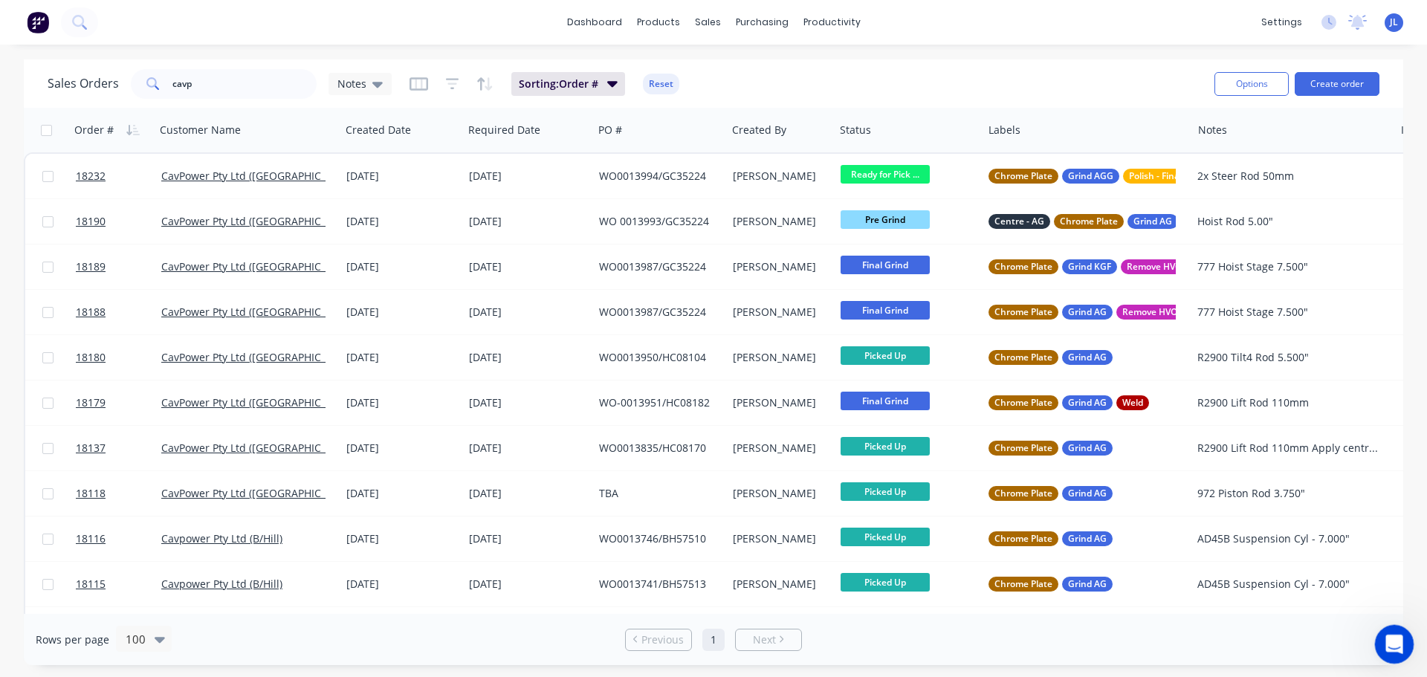
click at [1387, 645] on icon "Open Intercom Messenger" at bounding box center [1392, 642] width 25 height 25
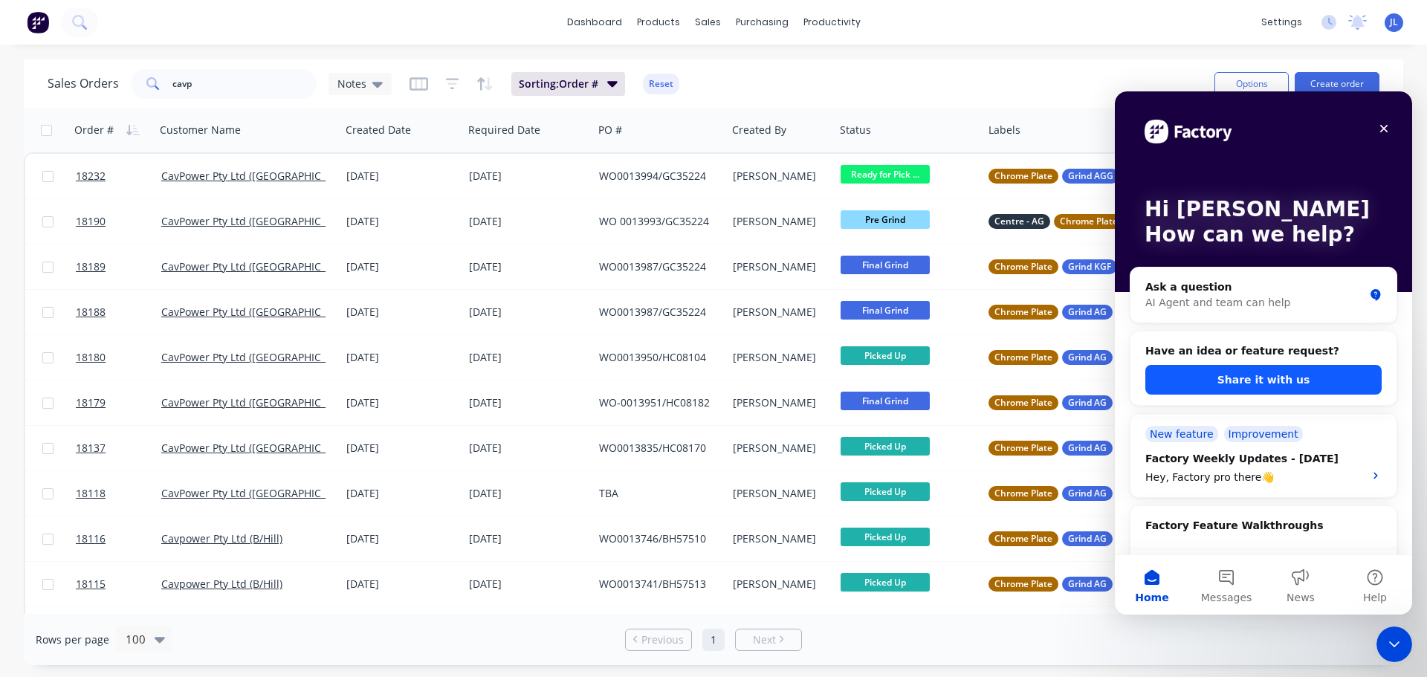
click at [1250, 387] on button "Share it with us" at bounding box center [1264, 380] width 236 height 30
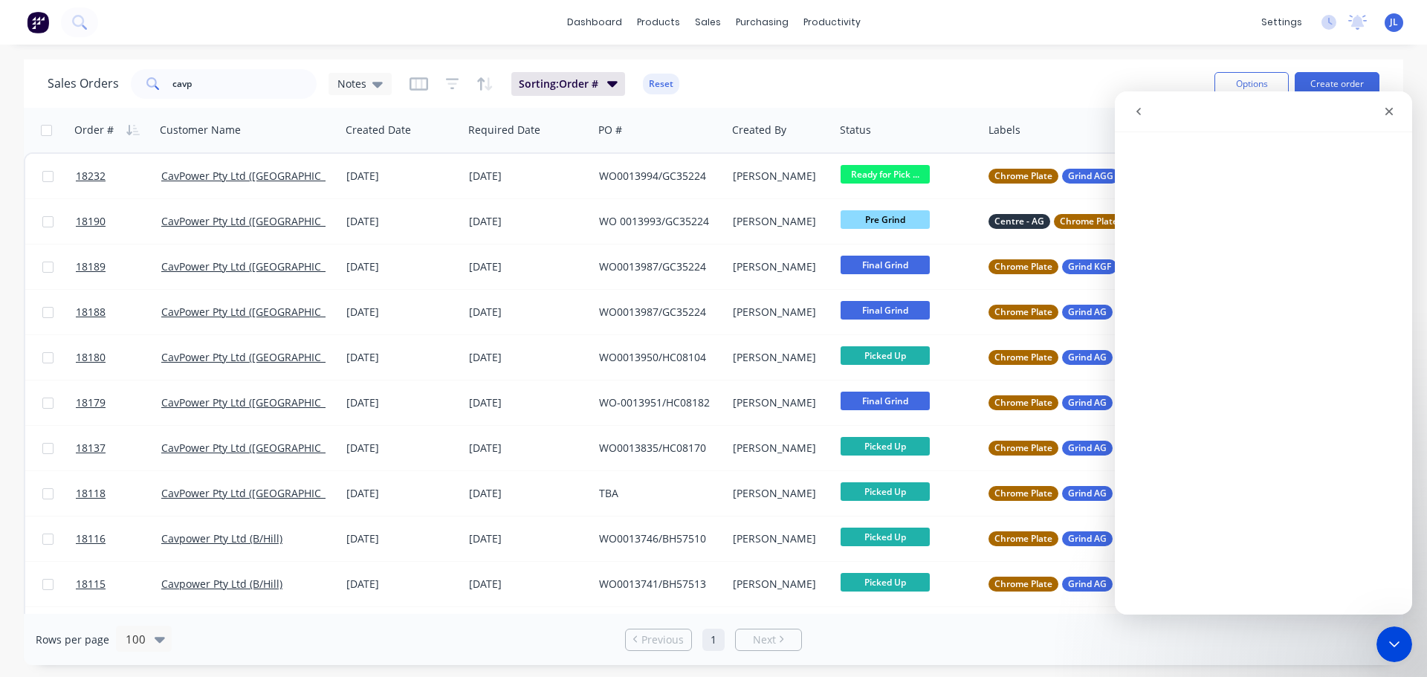
click at [1080, 60] on div "Sales Orders cavp Notes Sorting: Order # Reset Options Create order" at bounding box center [714, 83] width 1380 height 48
click at [1144, 110] on icon "go back" at bounding box center [1139, 112] width 12 height 12
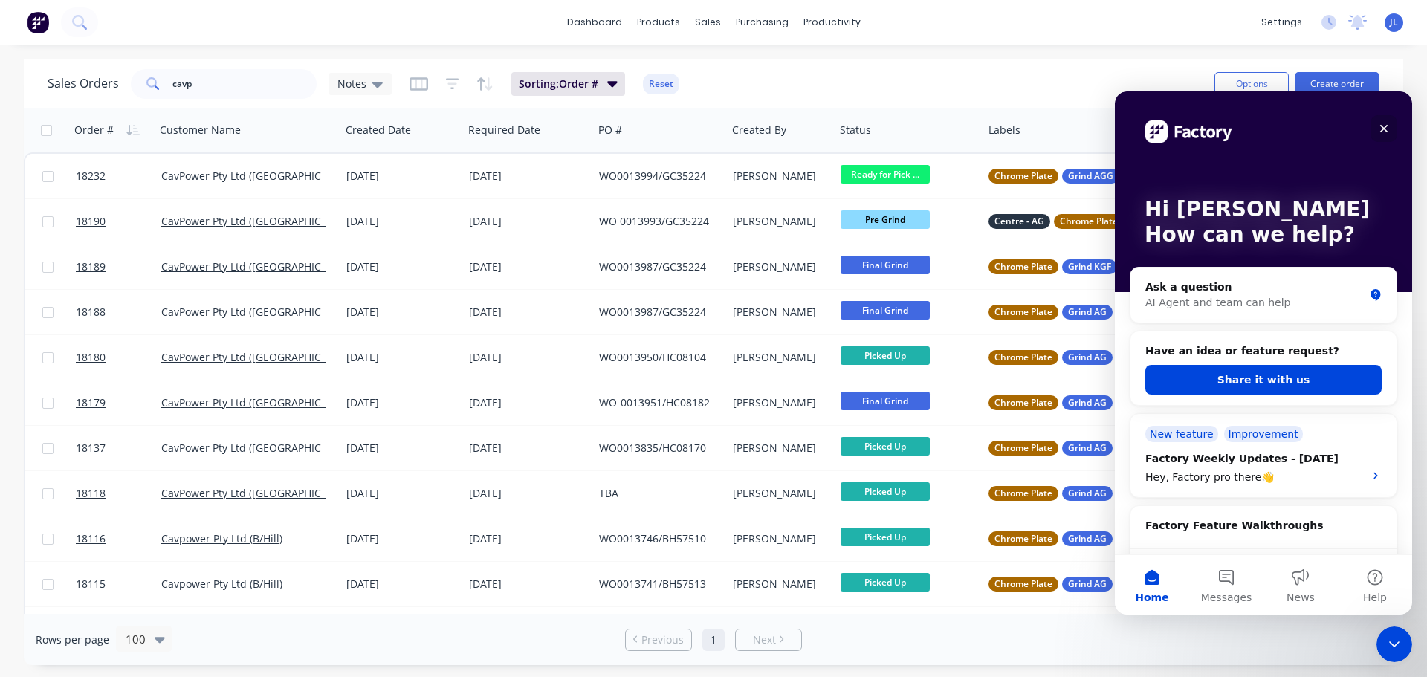
click at [1389, 126] on icon "Close" at bounding box center [1384, 129] width 12 height 12
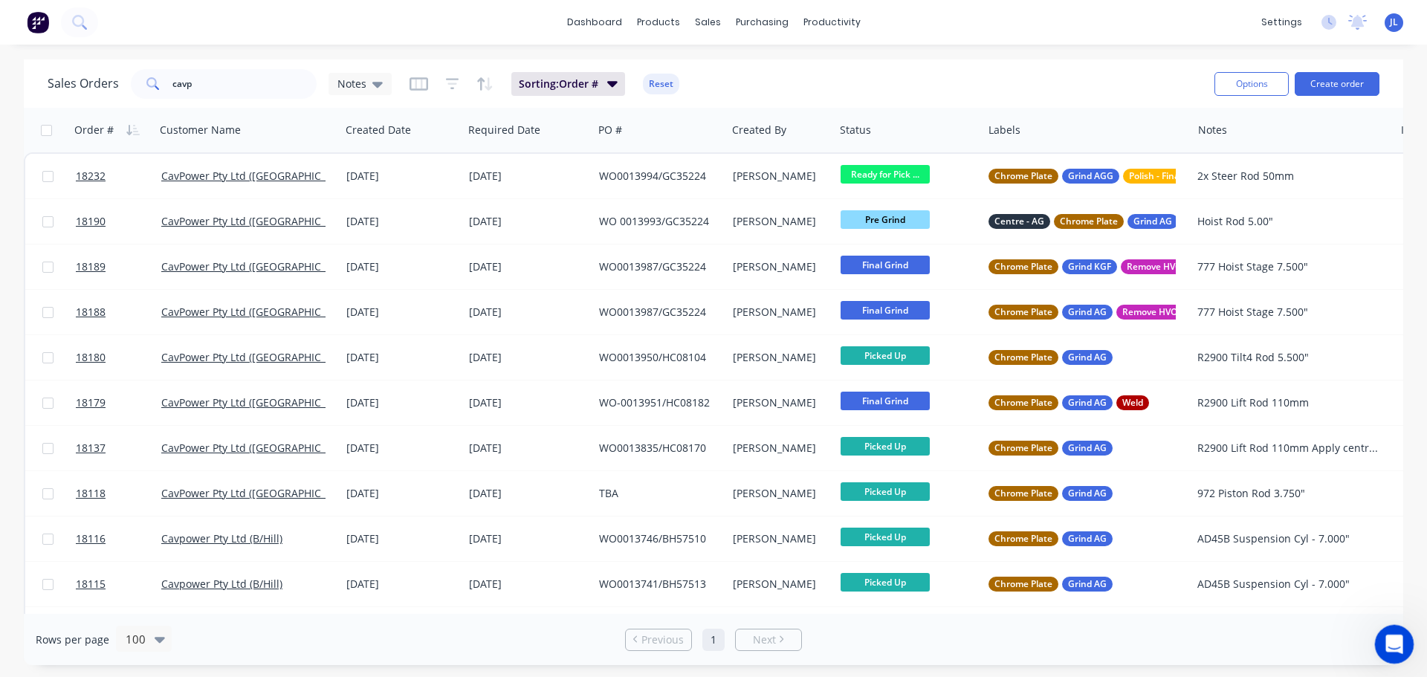
click at [1387, 645] on icon "Open Intercom Messenger" at bounding box center [1392, 642] width 25 height 25
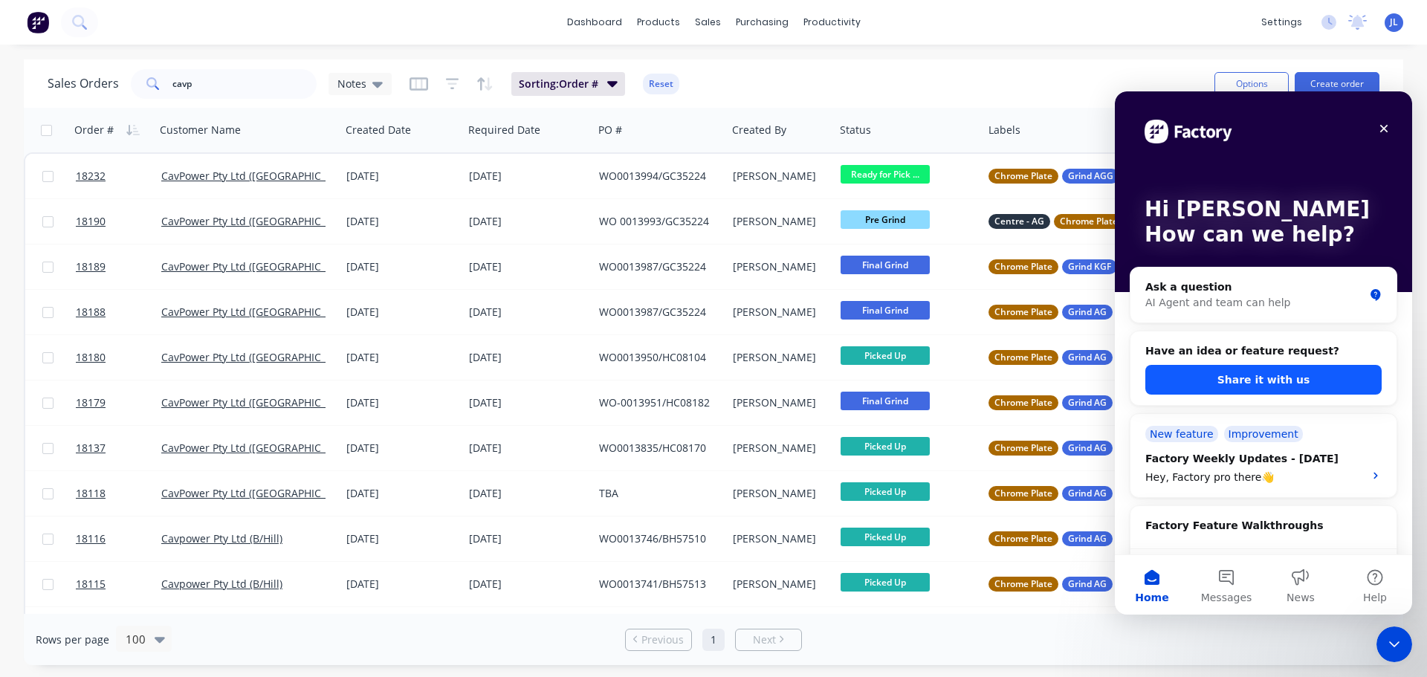
click at [1282, 387] on button "Share it with us" at bounding box center [1264, 380] width 236 height 30
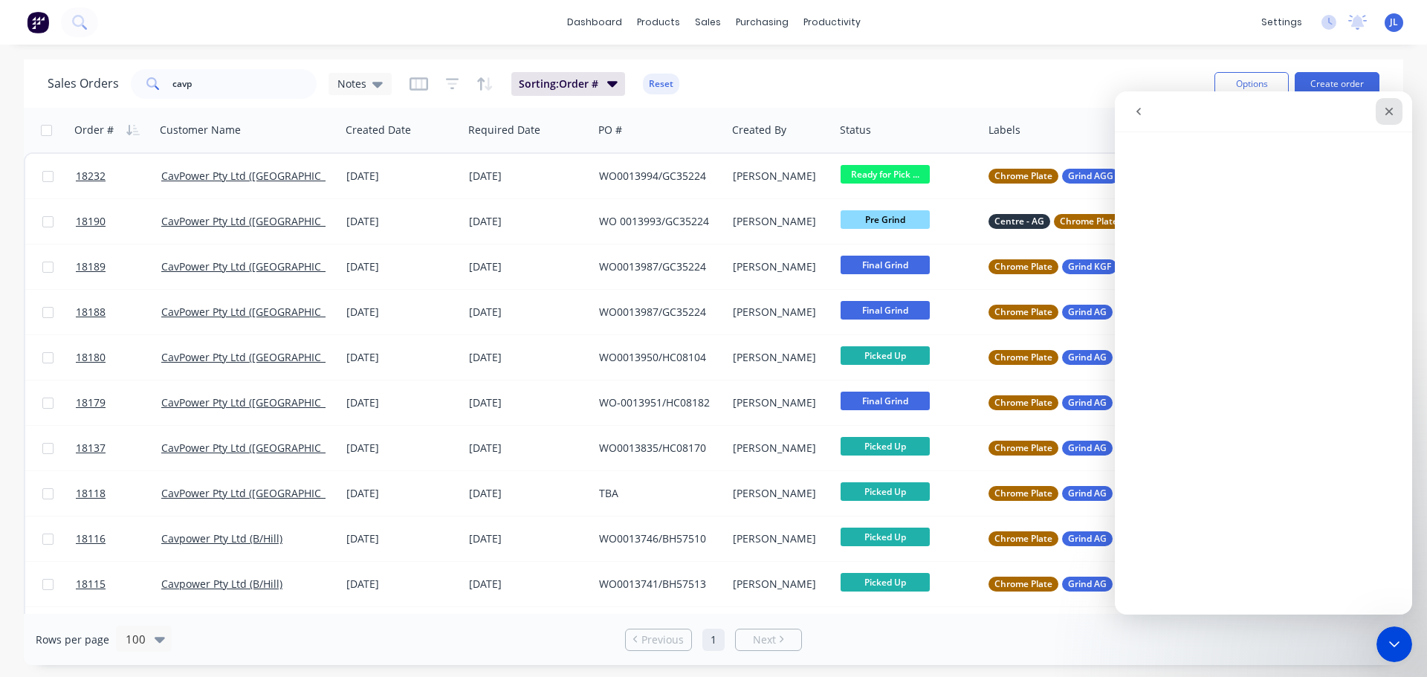
click at [1387, 113] on icon "Close" at bounding box center [1390, 112] width 8 height 8
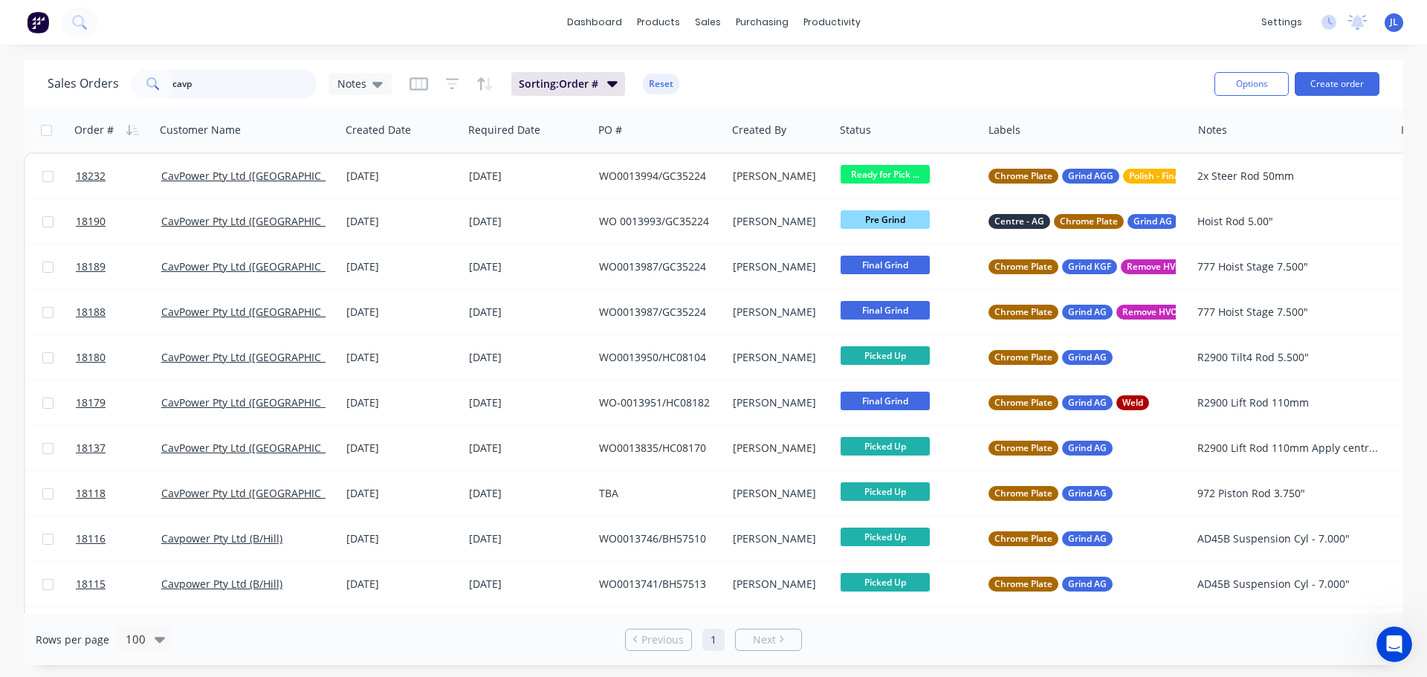
click at [219, 79] on input "cavp" at bounding box center [244, 84] width 145 height 30
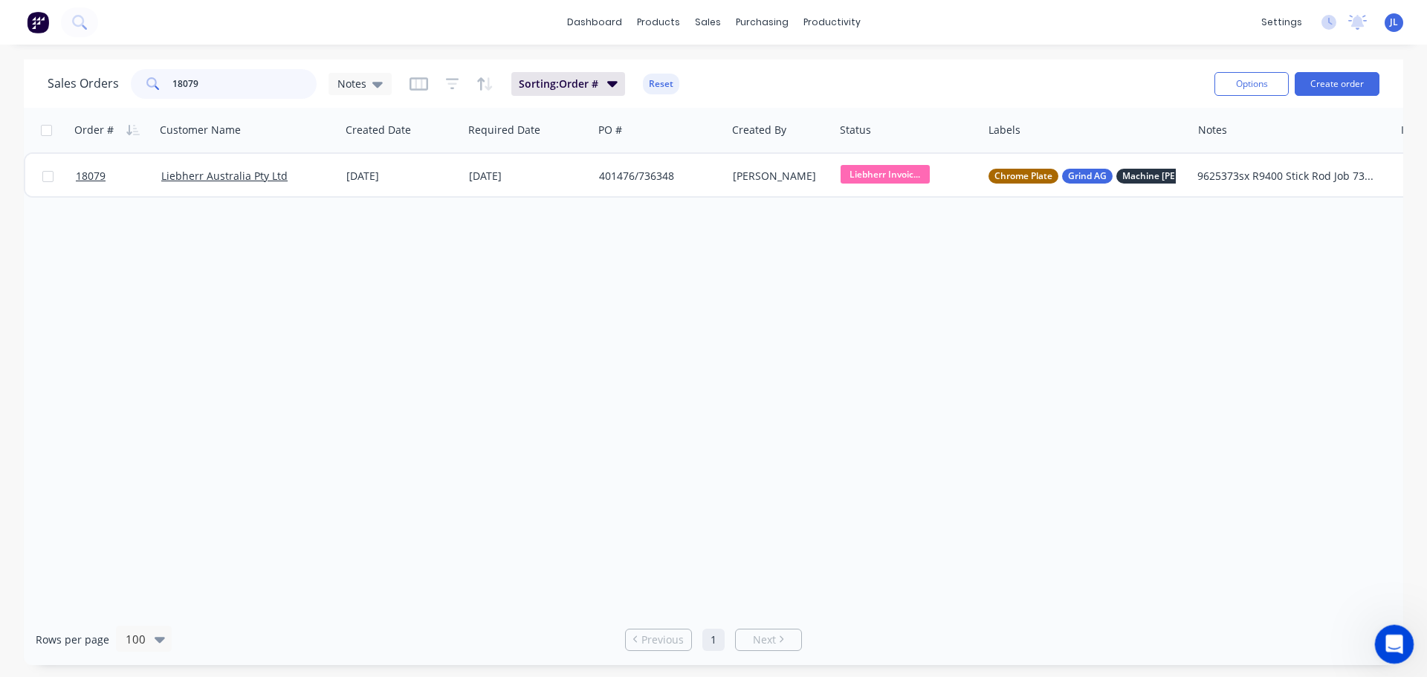
type input "18079"
click at [1382, 639] on div "Open Intercom Messenger" at bounding box center [1392, 642] width 49 height 49
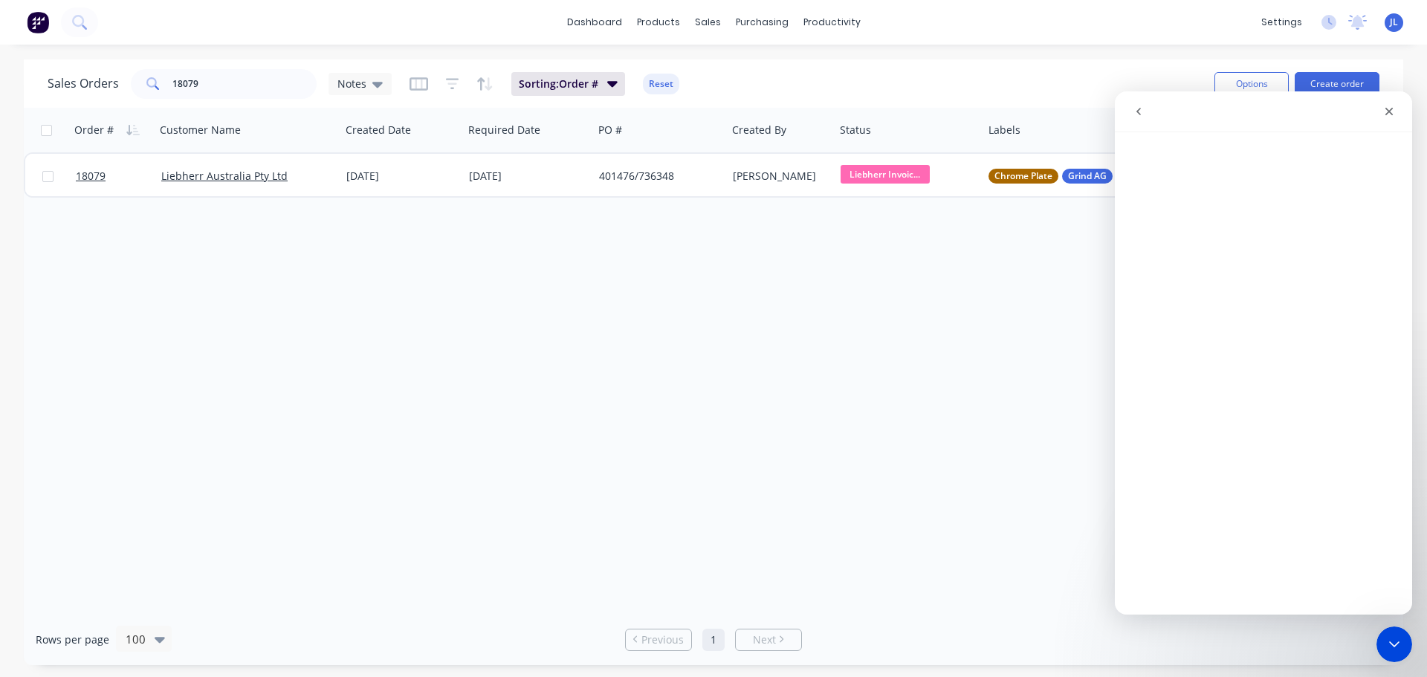
click at [1045, 306] on div "Order # Customer Name Created Date Required Date PO # Created By Status Labels …" at bounding box center [714, 361] width 1380 height 506
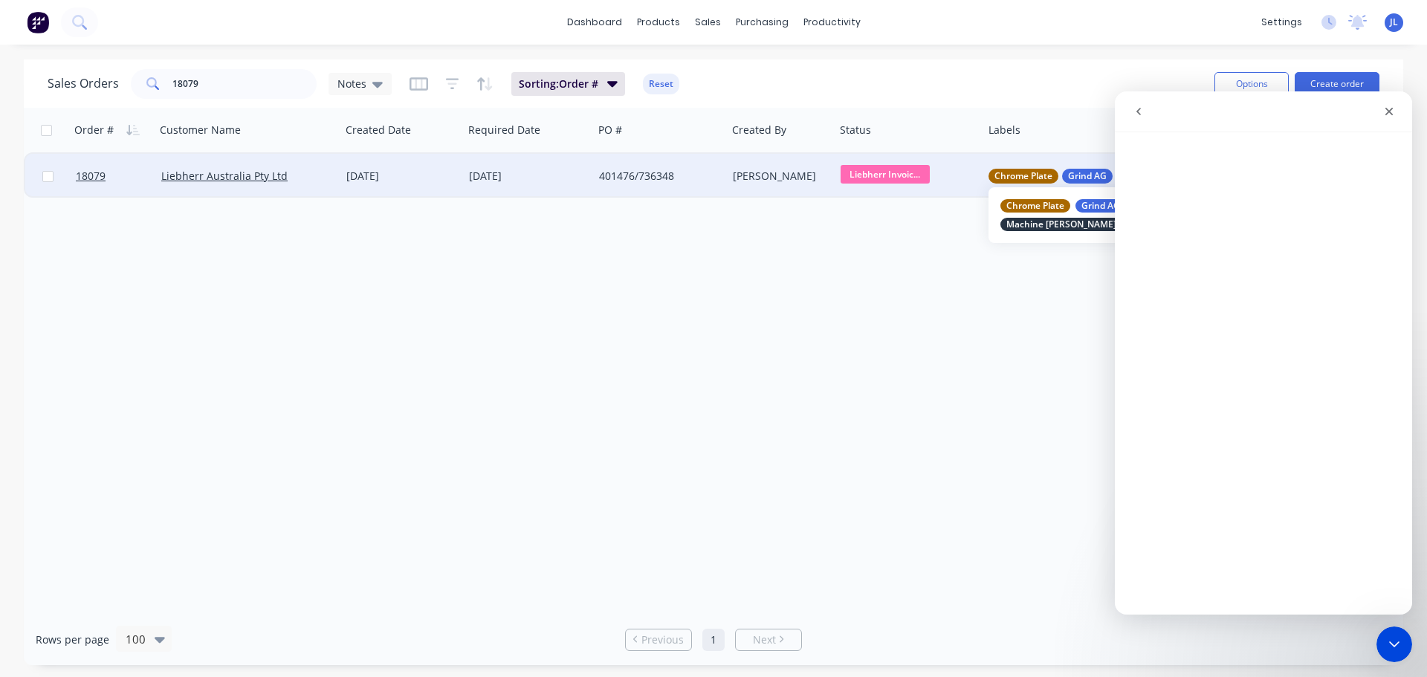
click at [1027, 180] on span "Chrome Plate" at bounding box center [1024, 176] width 58 height 15
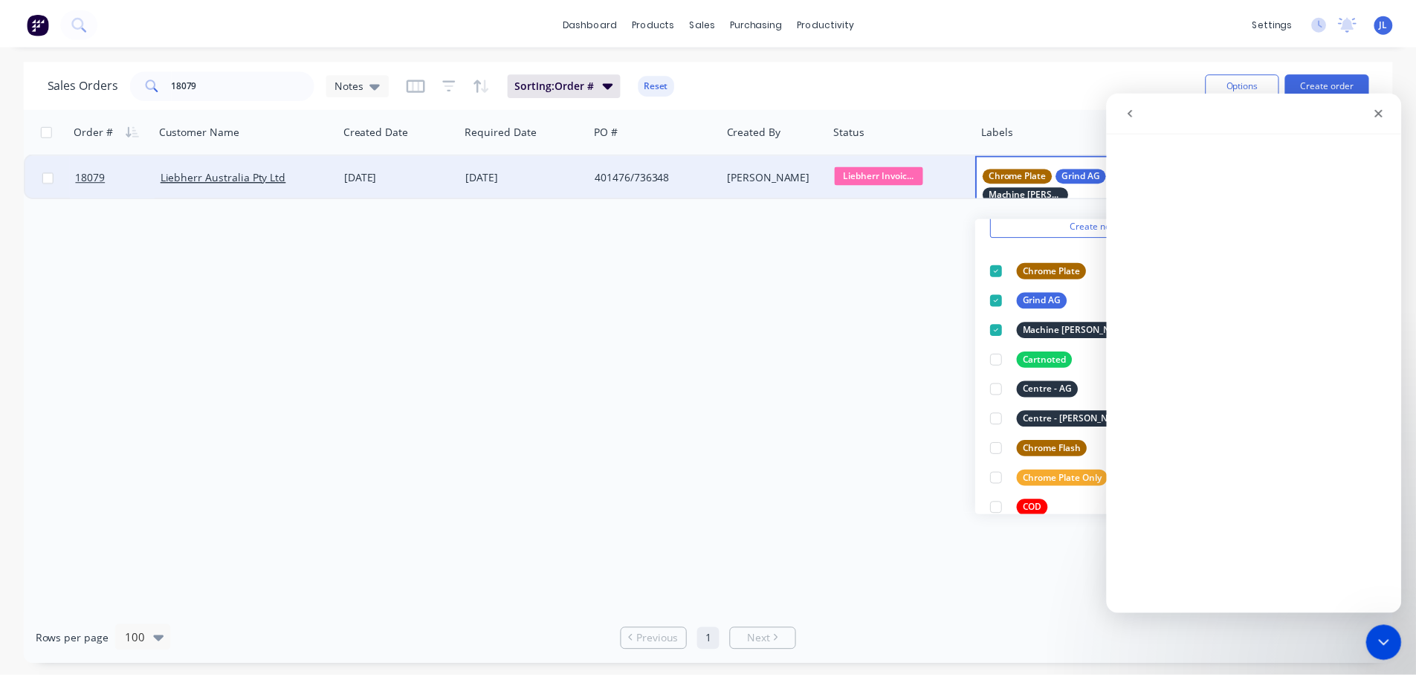
scroll to position [59, 0]
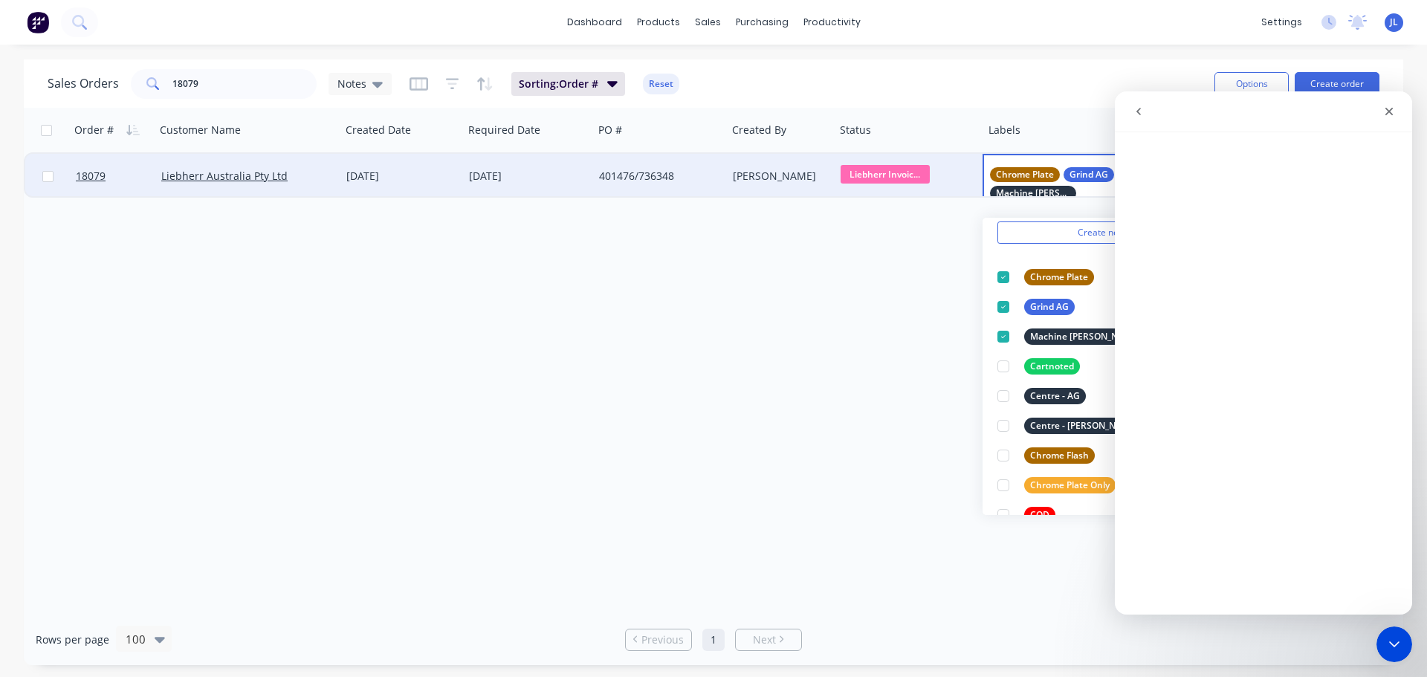
click at [678, 381] on div "Order # Customer Name Created Date Required Date PO # Created By Status Labels …" at bounding box center [714, 361] width 1380 height 506
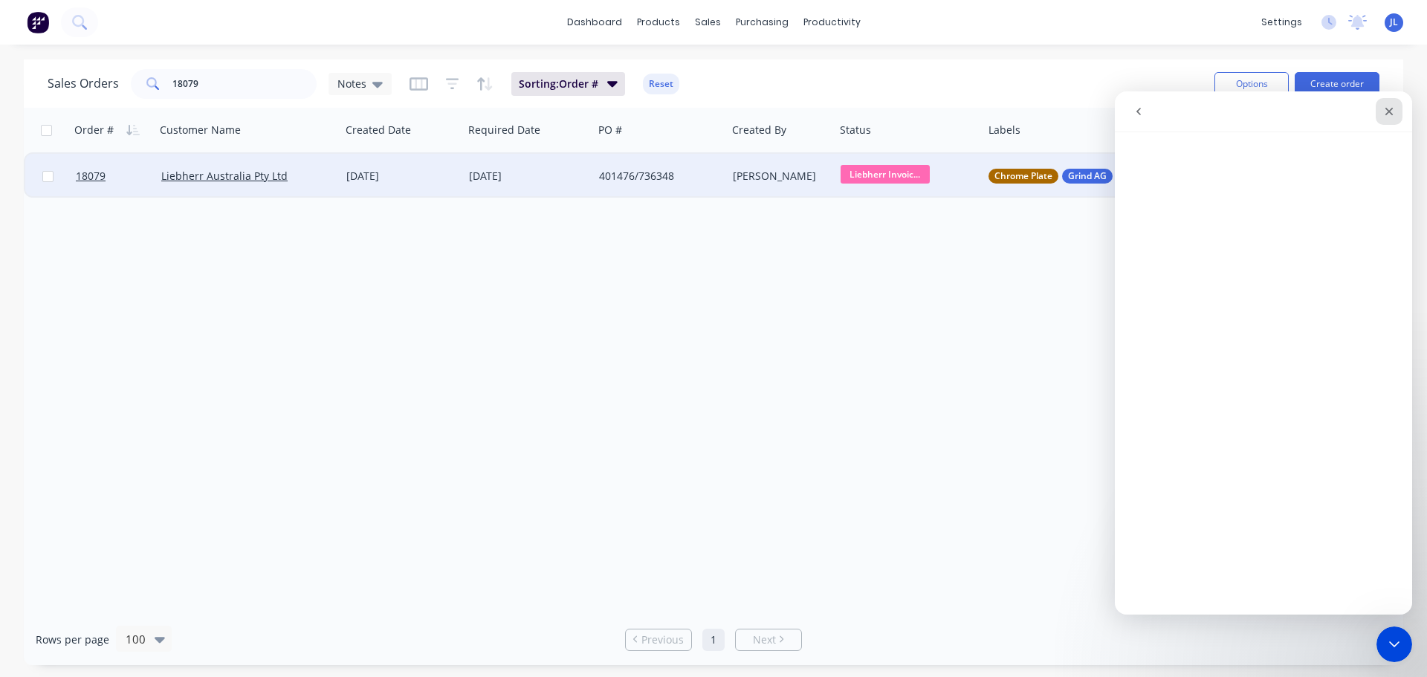
click at [1386, 116] on icon "Close" at bounding box center [1389, 112] width 12 height 12
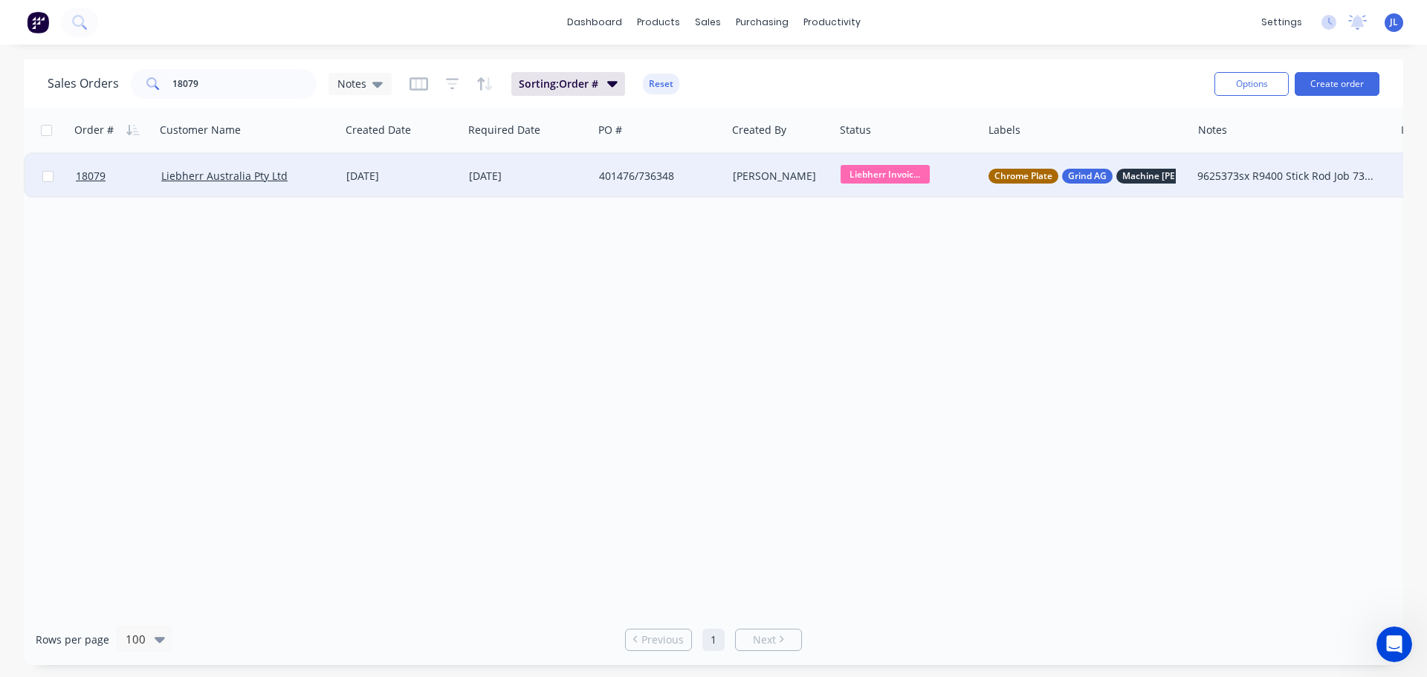
click at [474, 179] on div "31 Oct 2025" at bounding box center [528, 176] width 118 height 15
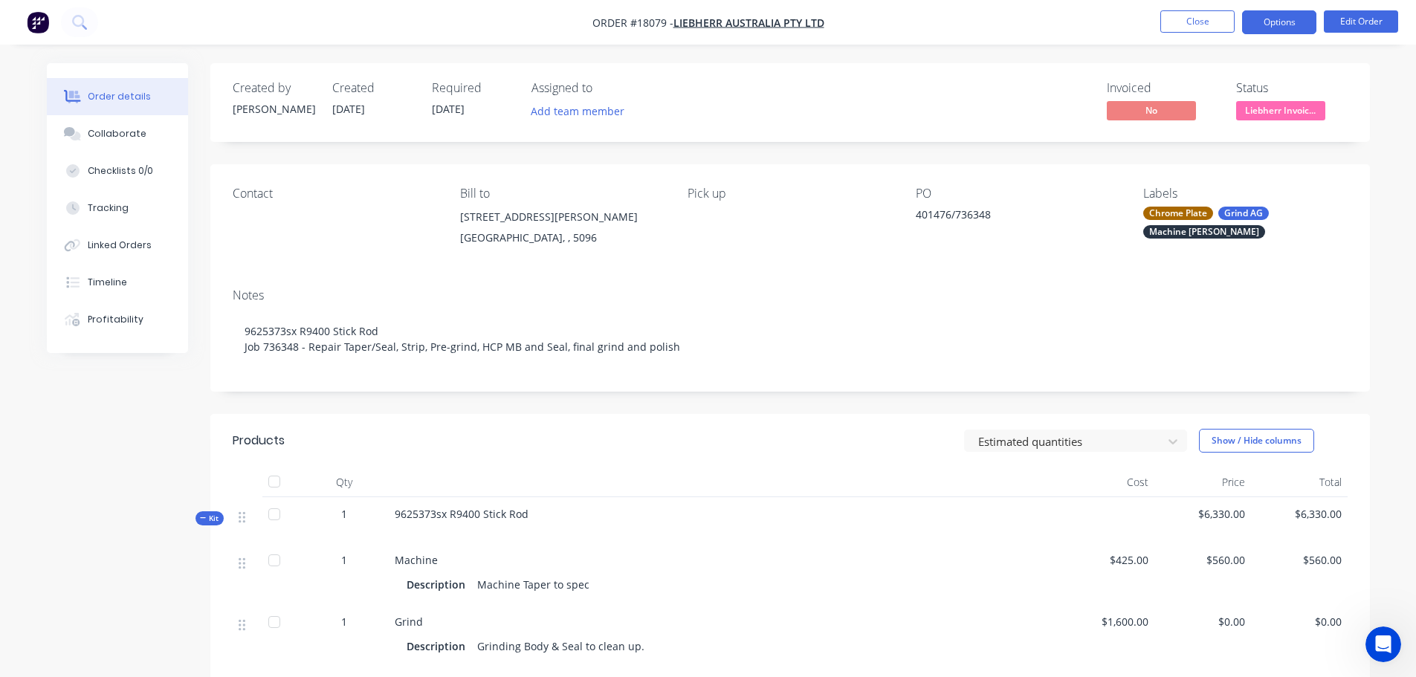
click at [1279, 25] on button "Options" at bounding box center [1279, 22] width 74 height 24
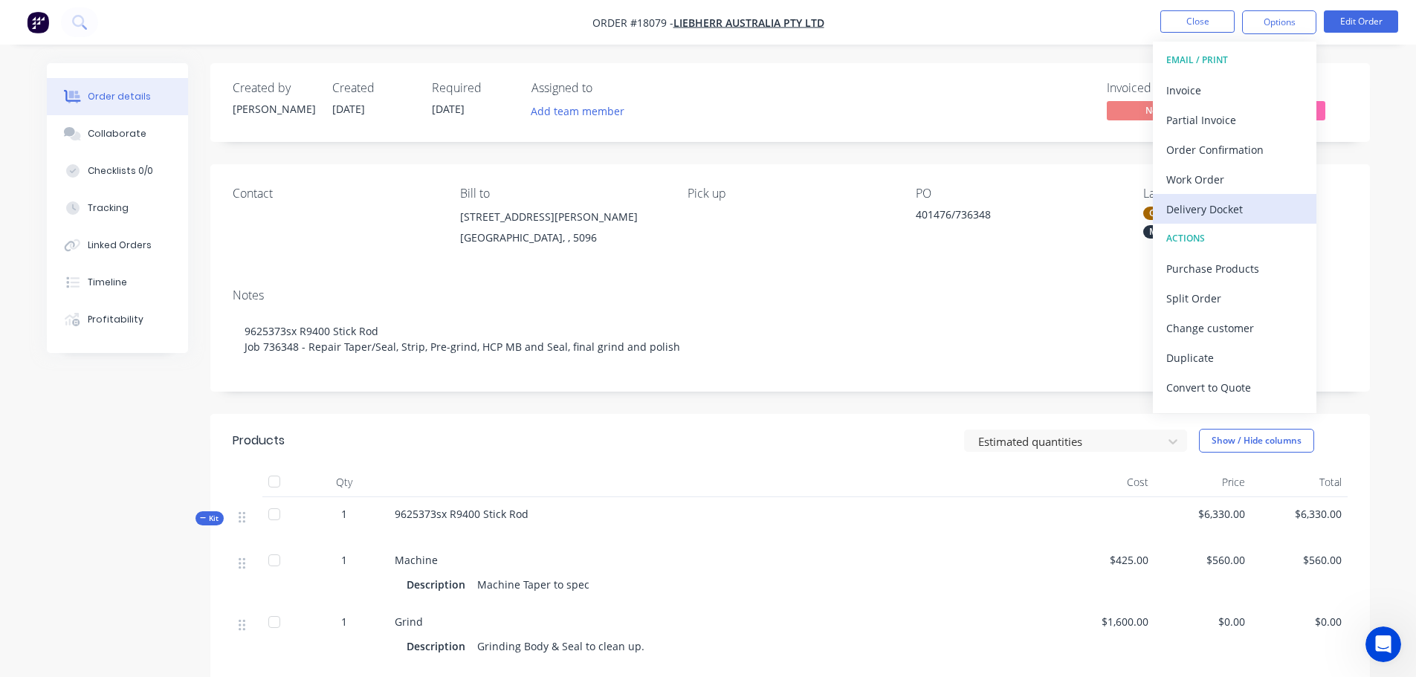
click at [1204, 210] on div "Delivery Docket" at bounding box center [1234, 209] width 137 height 22
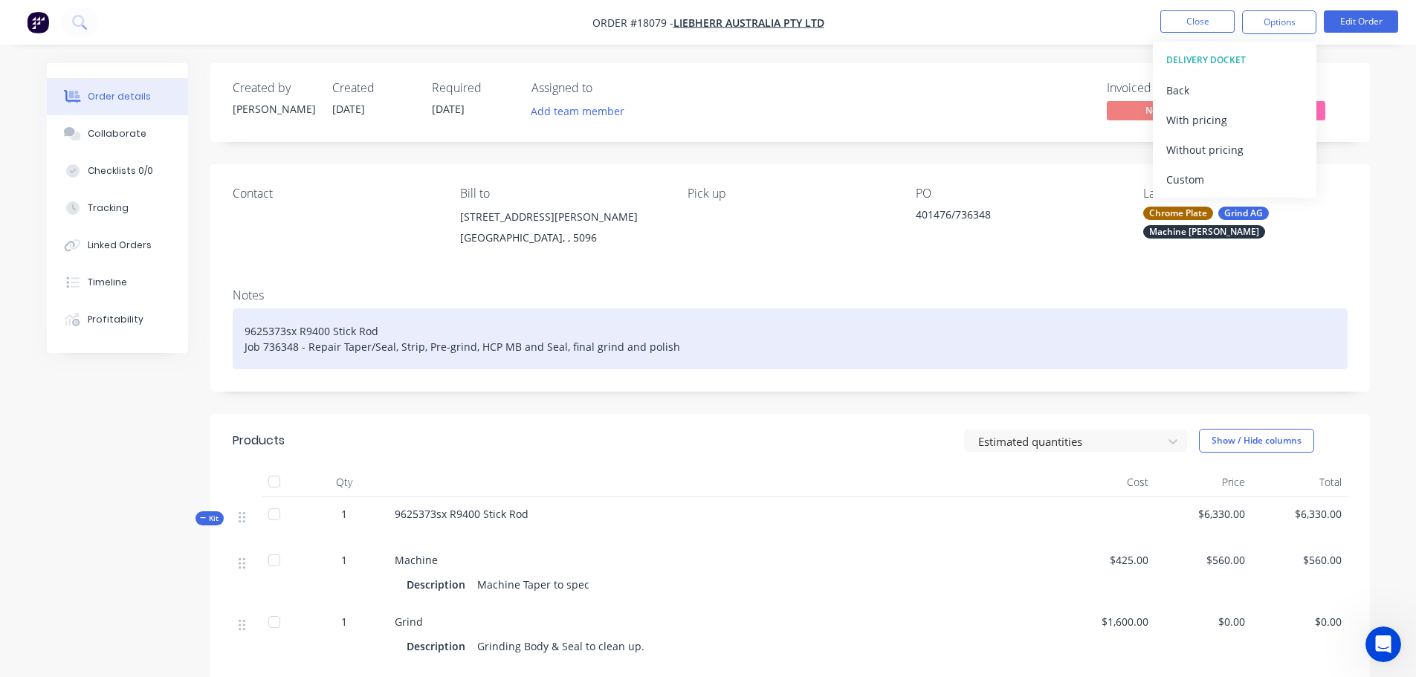
click at [837, 322] on div "9625373sx R9400 Stick Rod Job 736348 - Repair Taper/Seal, Strip, Pre-grind, HCP…" at bounding box center [790, 339] width 1115 height 61
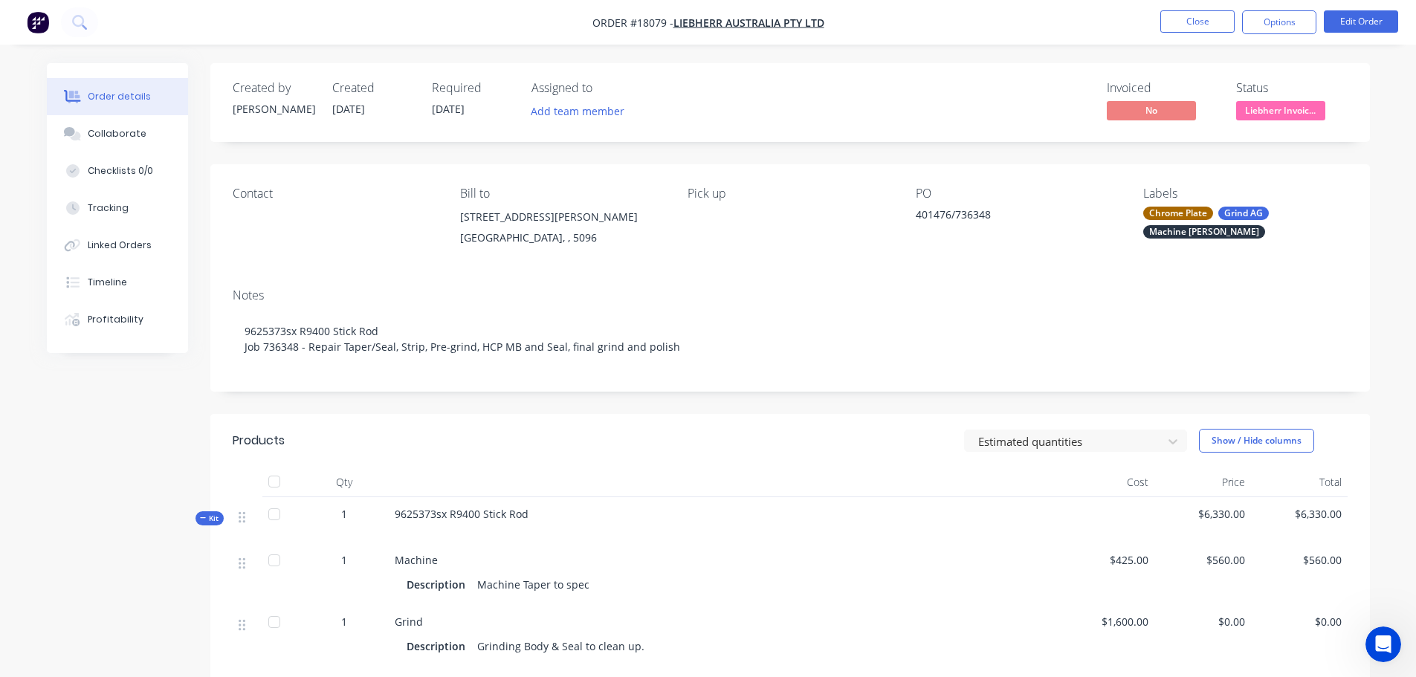
click at [717, 222] on div "Pick up" at bounding box center [790, 221] width 204 height 68
click at [1369, 20] on button "Edit Order" at bounding box center [1361, 21] width 74 height 22
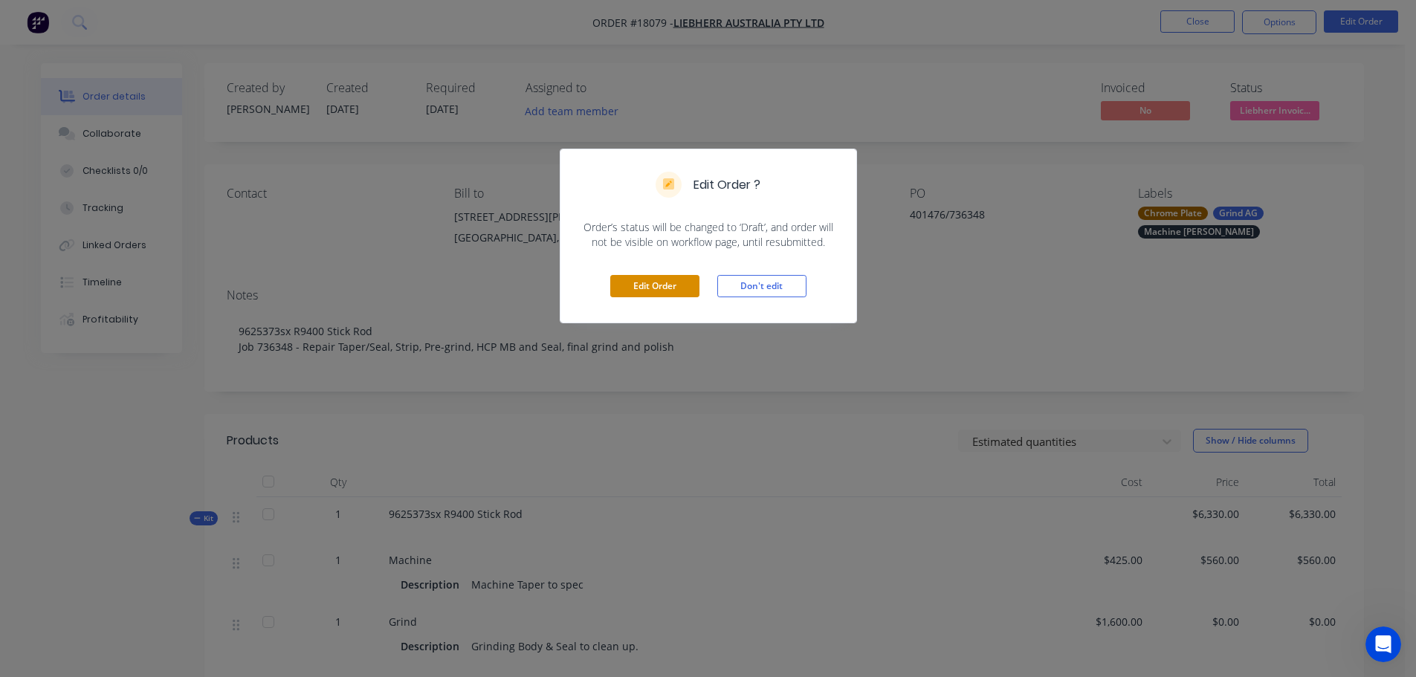
click at [642, 282] on button "Edit Order" at bounding box center [654, 286] width 89 height 22
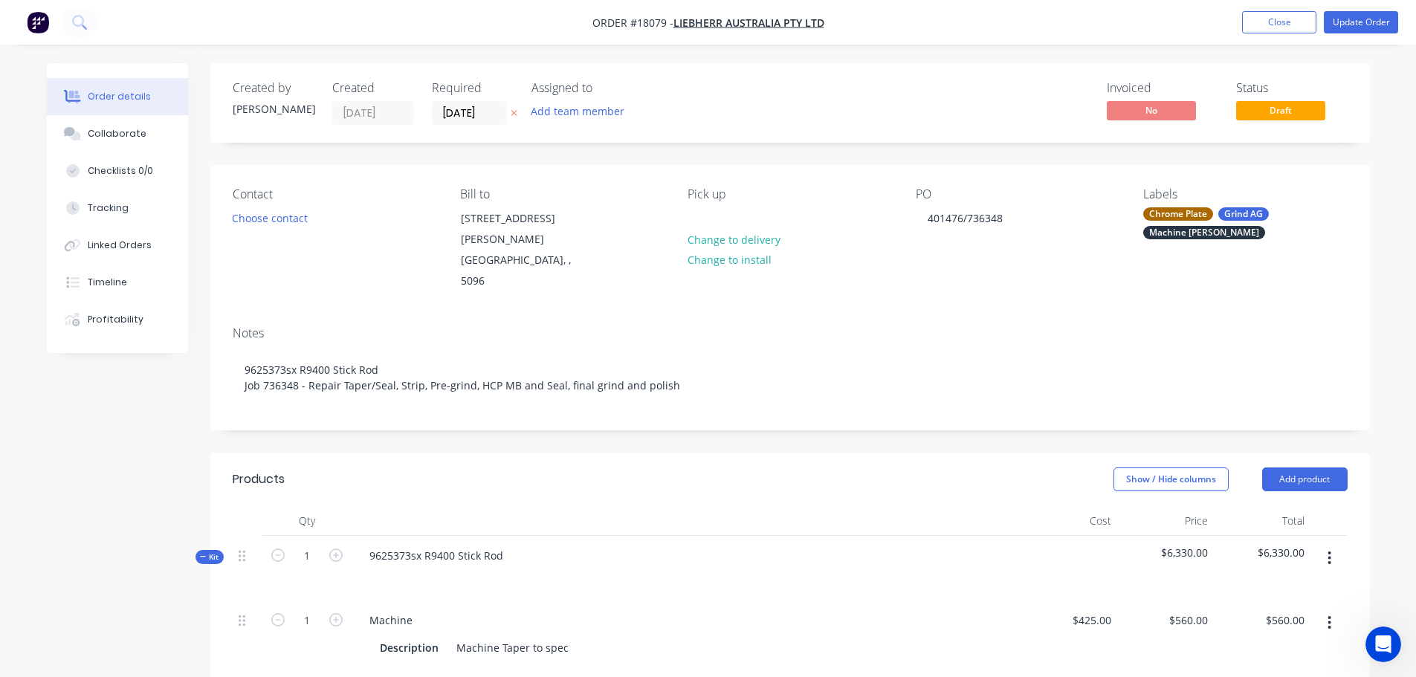
click at [713, 211] on div "Pick up Change to delivery Change to install" at bounding box center [790, 239] width 204 height 105
click at [707, 220] on div at bounding box center [700, 218] width 24 height 22
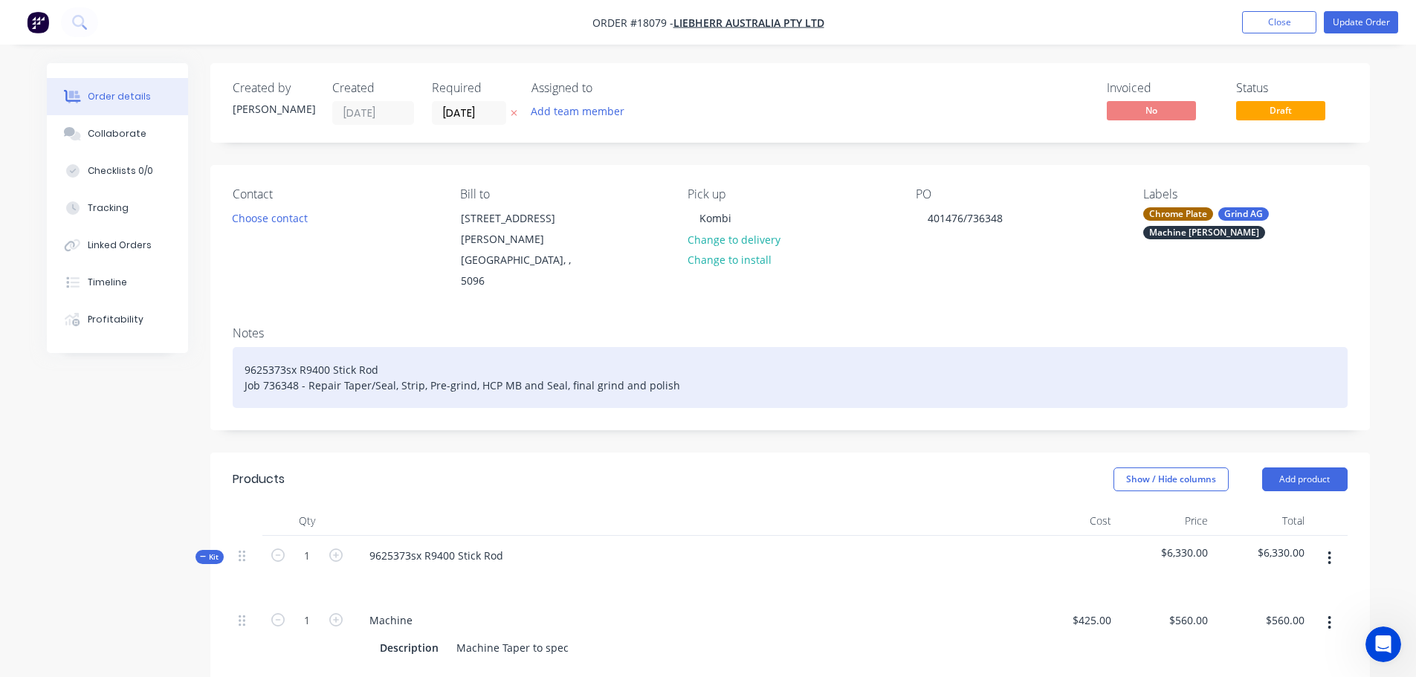
click at [801, 347] on div "9625373sx R9400 Stick Rod Job 736348 - Repair Taper/Seal, Strip, Pre-grind, HCP…" at bounding box center [790, 377] width 1115 height 61
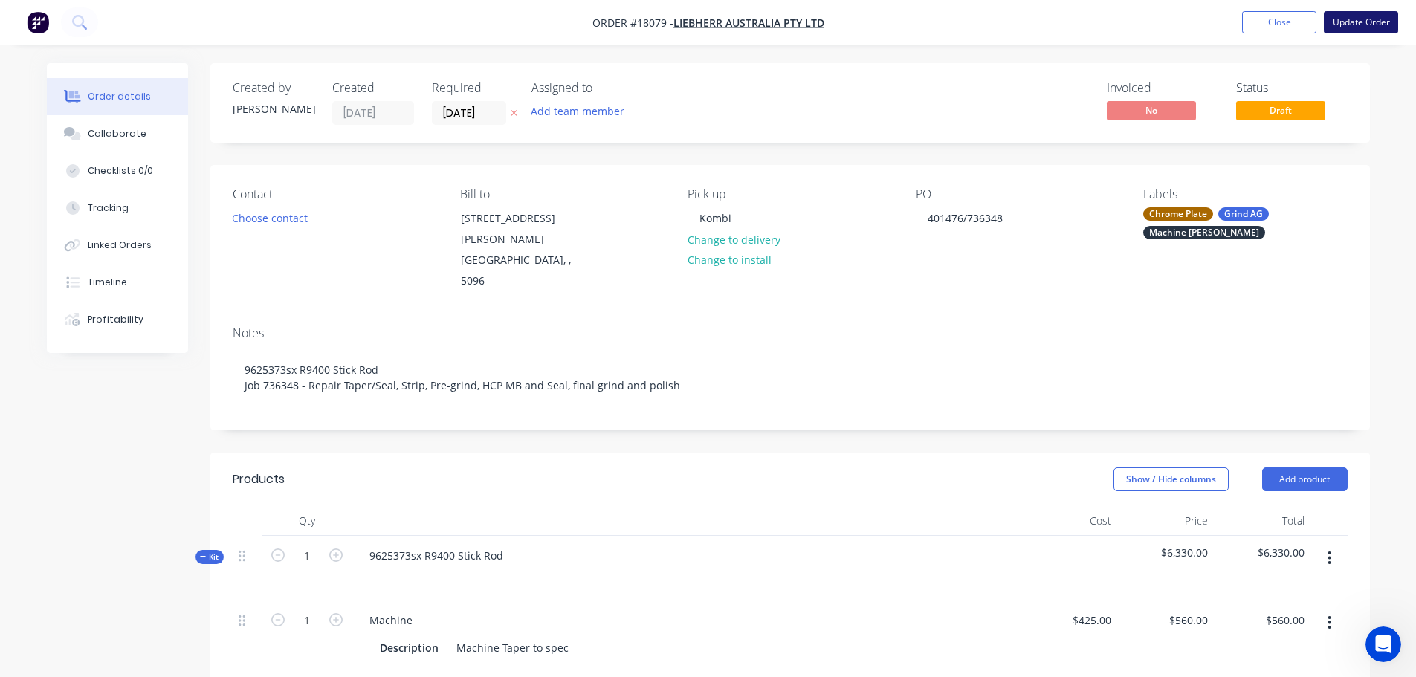
click at [1351, 28] on button "Update Order" at bounding box center [1361, 22] width 74 height 22
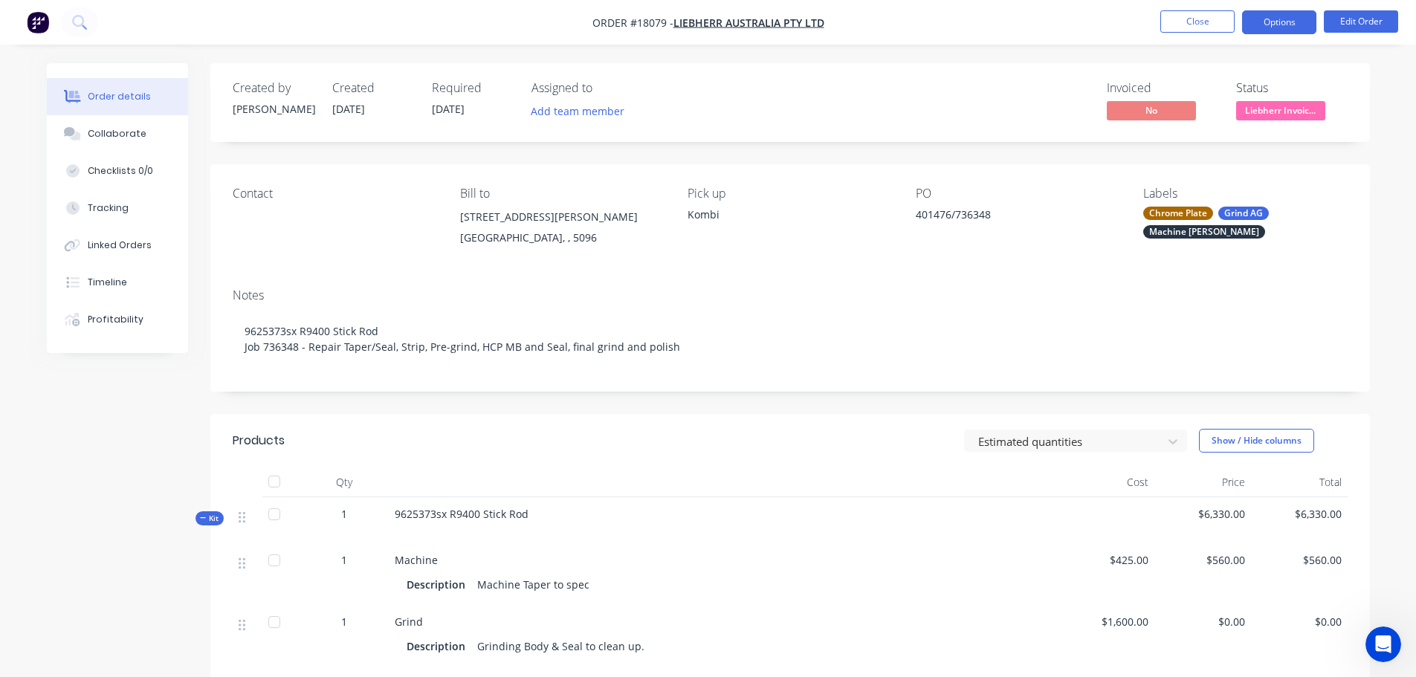
click at [1280, 24] on button "Options" at bounding box center [1279, 22] width 74 height 24
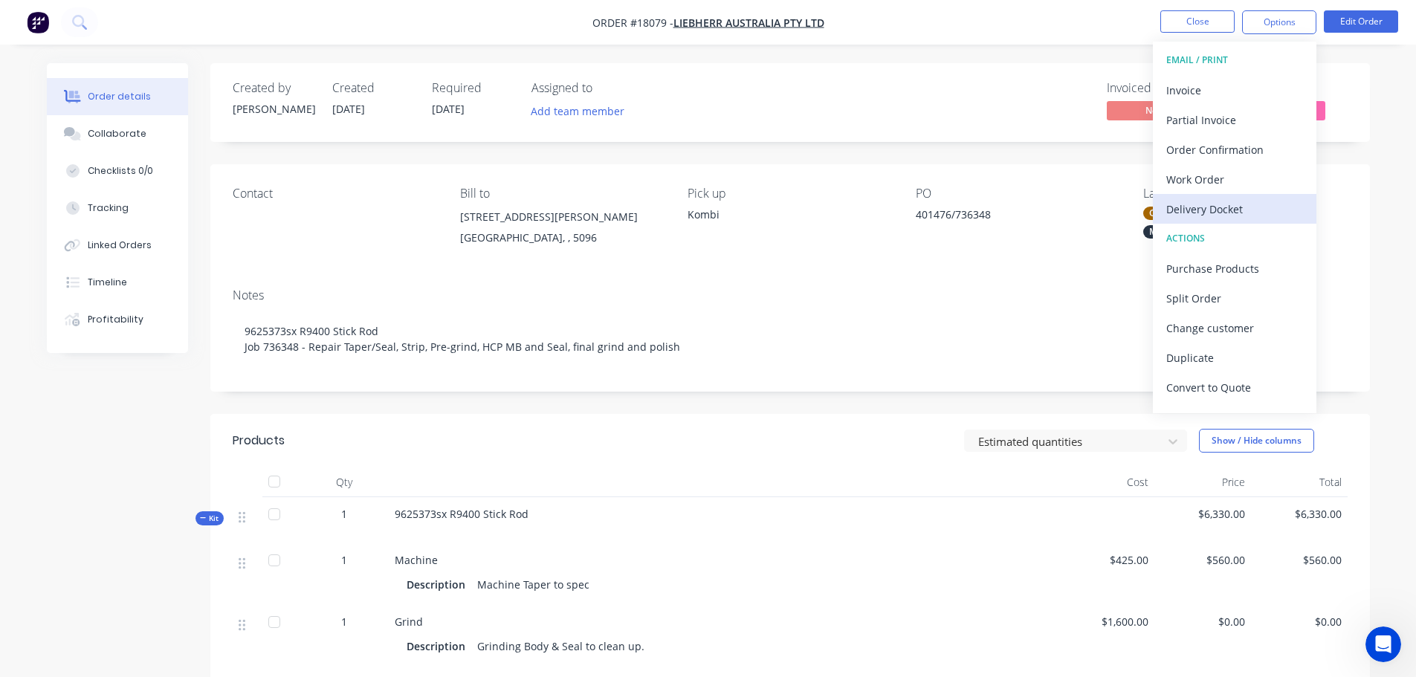
click at [1239, 204] on div "Delivery Docket" at bounding box center [1234, 209] width 137 height 22
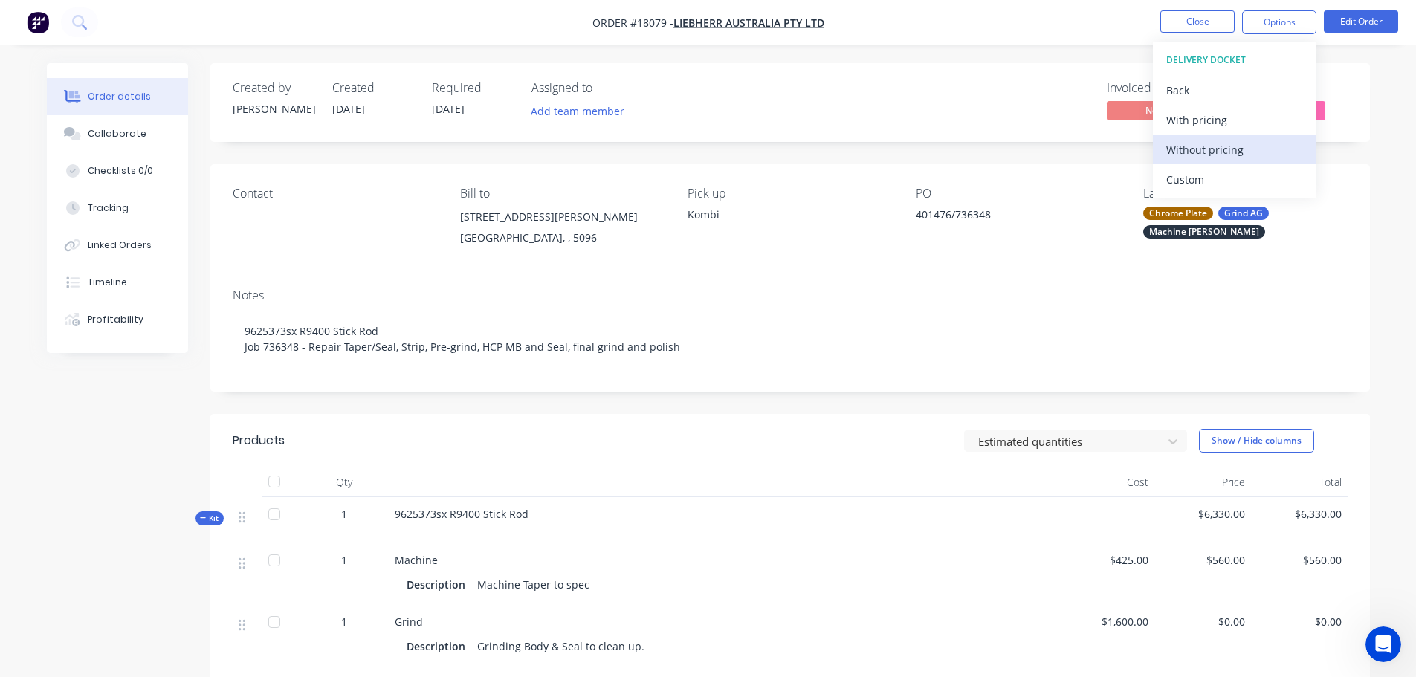
click at [1229, 149] on div "Without pricing" at bounding box center [1234, 150] width 137 height 22
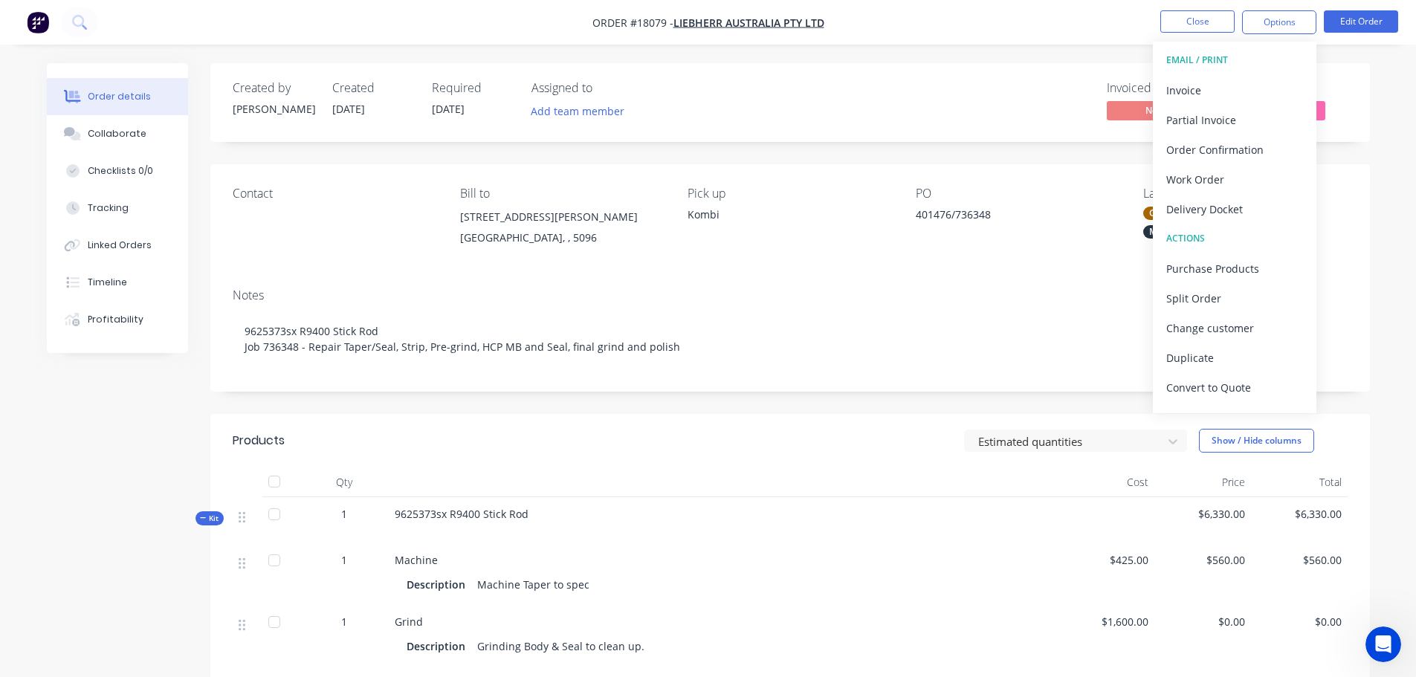
click at [1346, 7] on nav "Order #18079 - Liebherr Australia Pty Ltd Close Options EMAIL / PRINT Invoice P…" at bounding box center [708, 22] width 1416 height 45
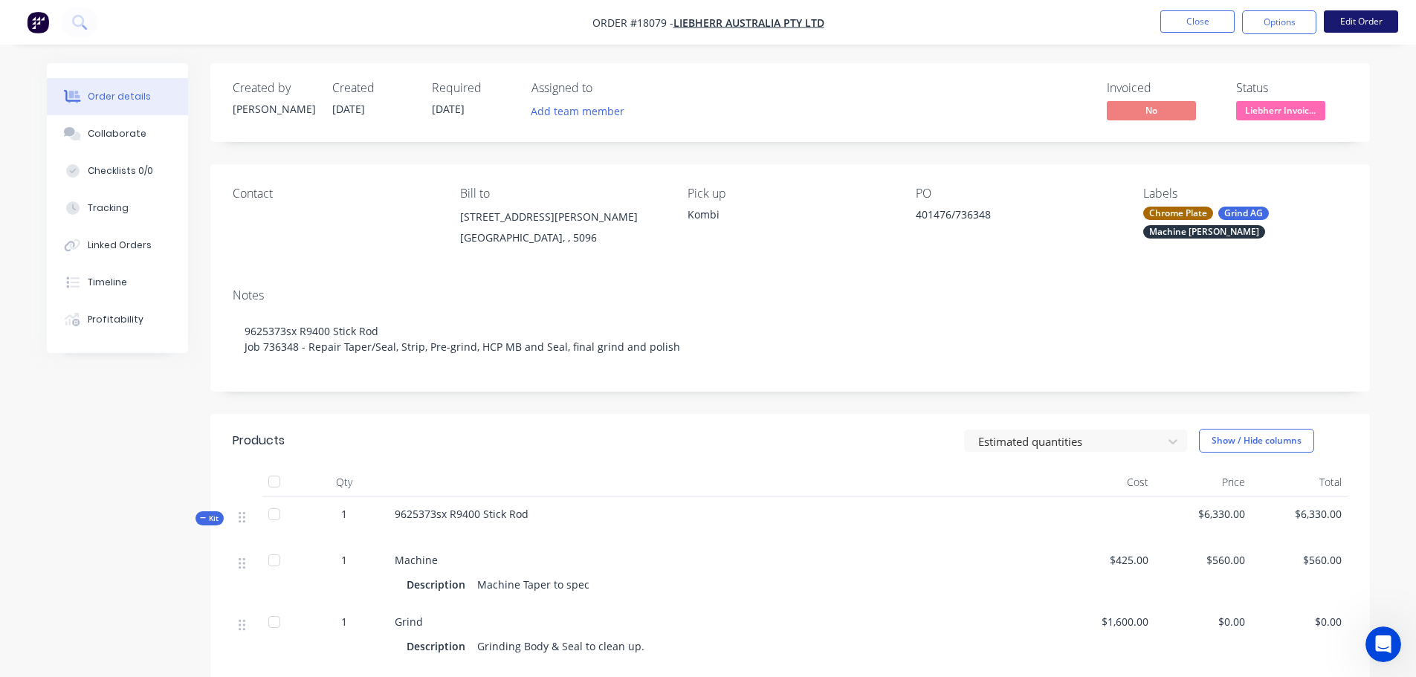
click at [1343, 21] on button "Edit Order" at bounding box center [1361, 21] width 74 height 22
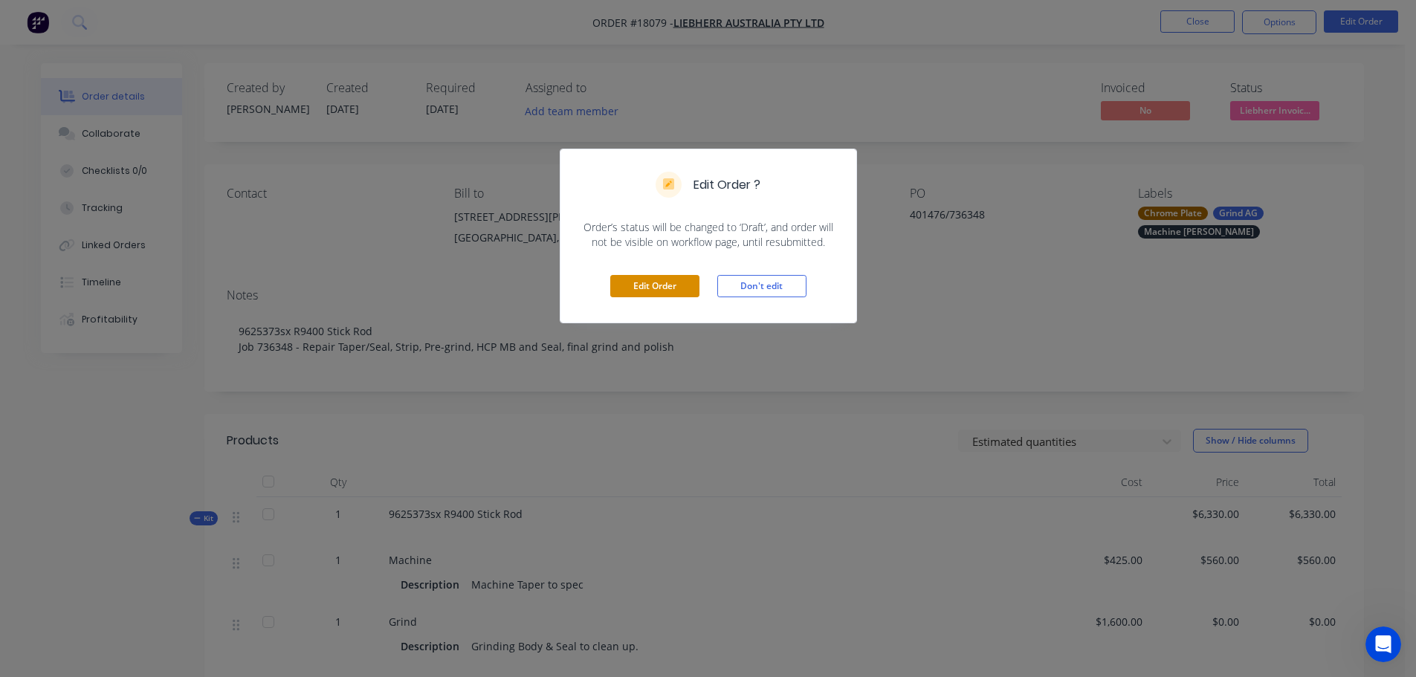
click at [677, 277] on button "Edit Order" at bounding box center [654, 286] width 89 height 22
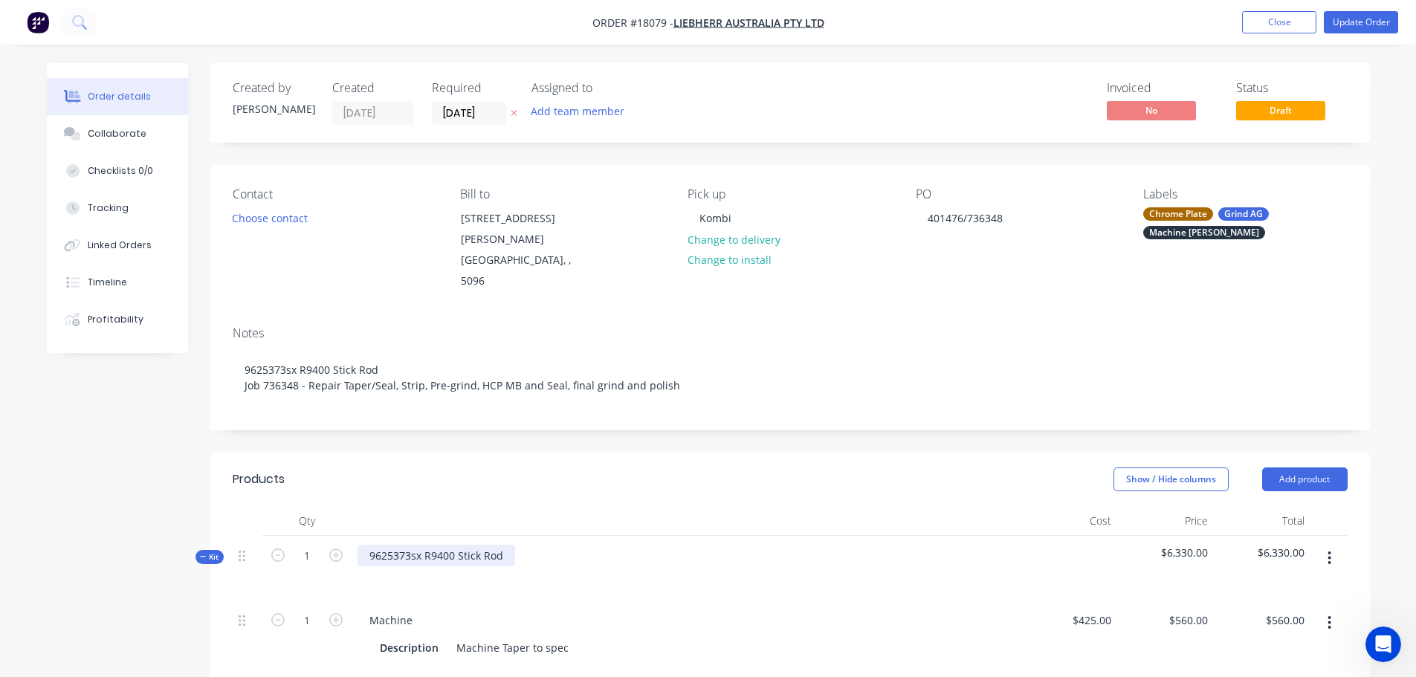
click at [511, 545] on div "9625373sx R9400 Stick Rod" at bounding box center [437, 556] width 158 height 22
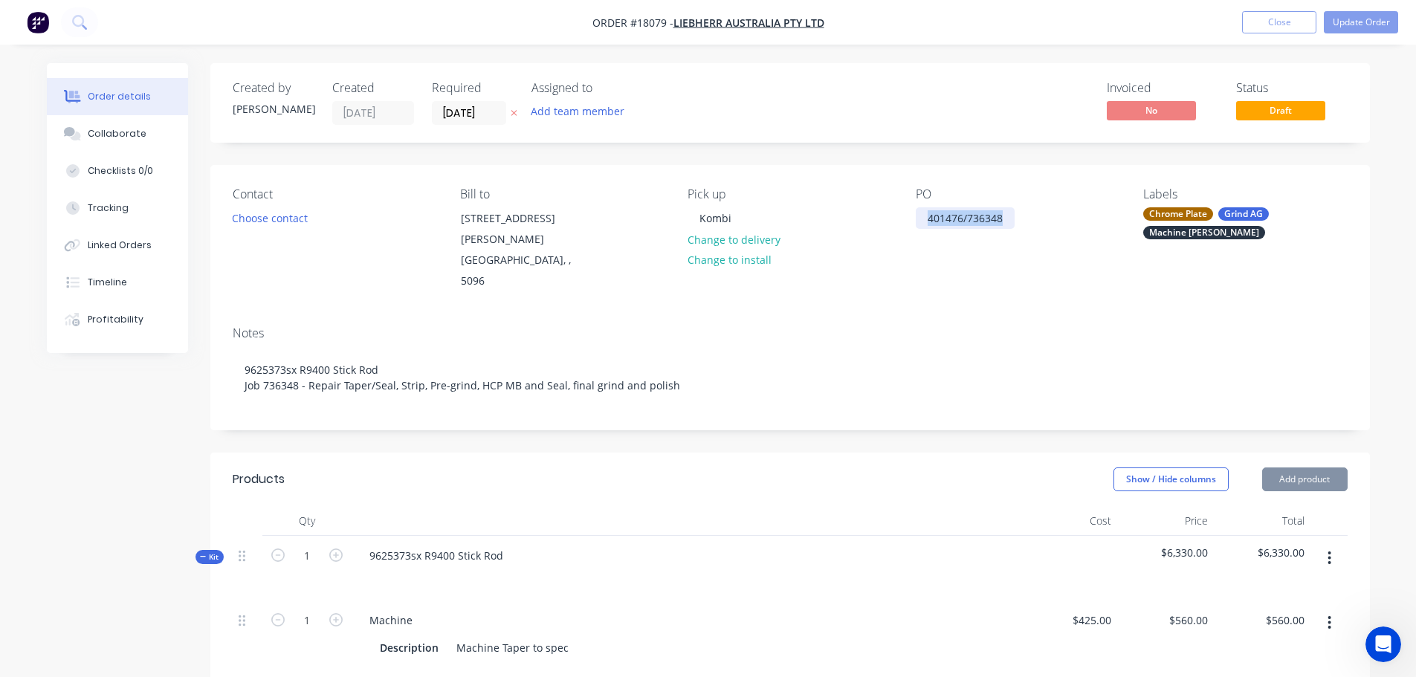
drag, startPoint x: 923, startPoint y: 219, endPoint x: 1016, endPoint y: 215, distance: 93.8
click at [1016, 215] on div "PO 401476/736348" at bounding box center [1018, 239] width 204 height 105
copy div "401476/736348"
click at [409, 566] on div at bounding box center [686, 577] width 657 height 22
click at [388, 566] on div at bounding box center [381, 577] width 24 height 22
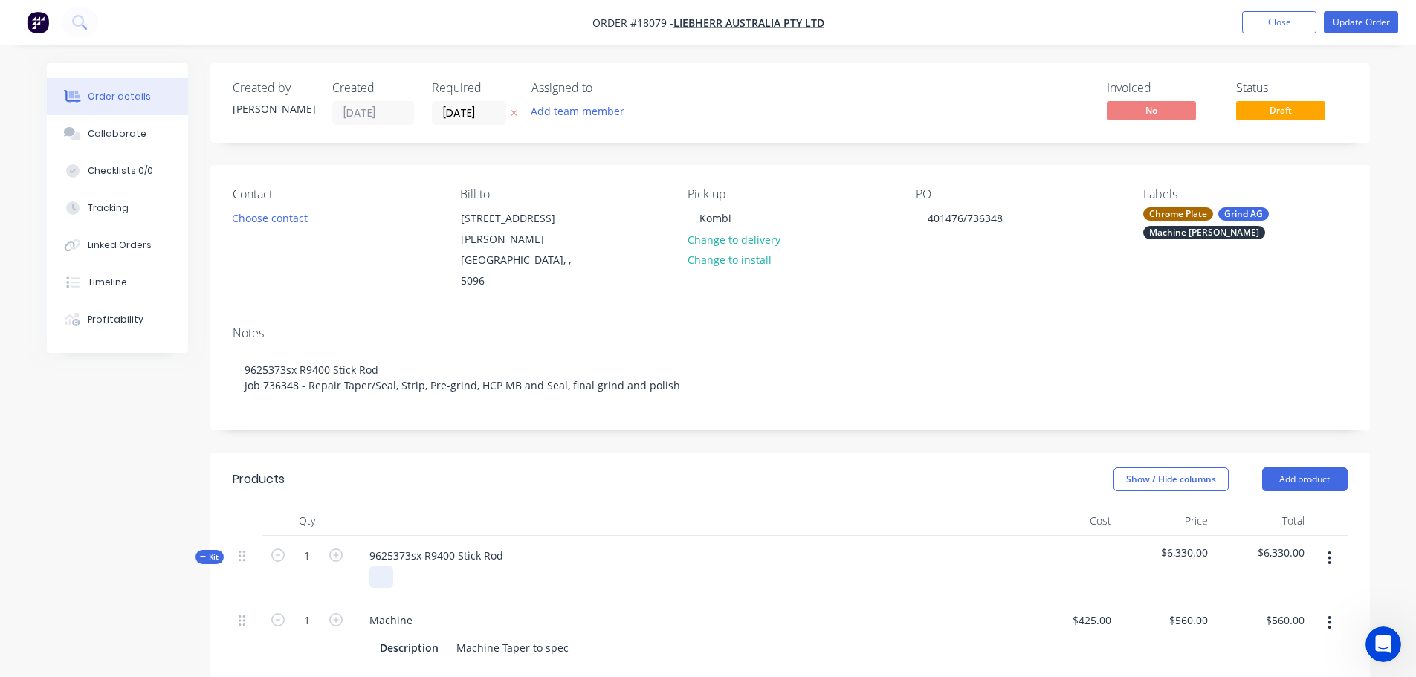
paste div
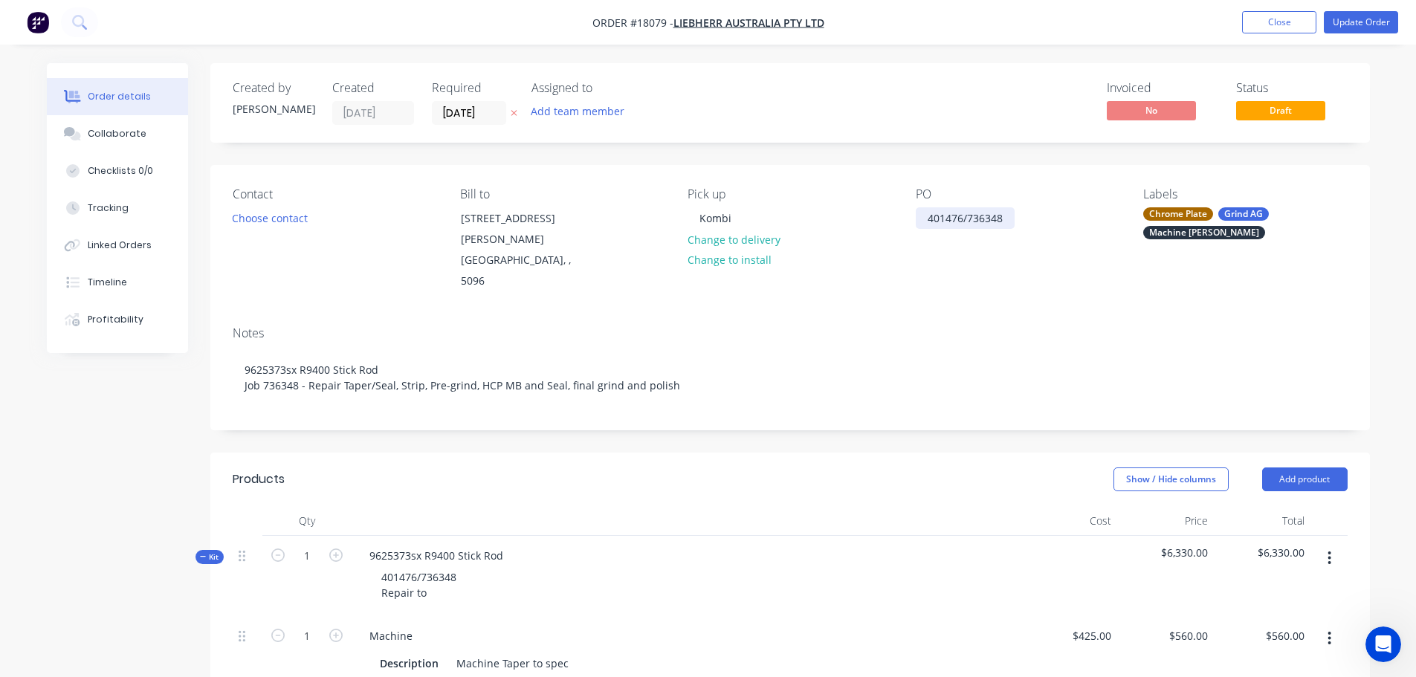
click at [931, 213] on div "401476/736348" at bounding box center [965, 218] width 99 height 22
drag, startPoint x: 1008, startPoint y: 212, endPoint x: 868, endPoint y: 210, distance: 139.8
click at [868, 210] on div "Contact Choose contact Bill to 1 Dr.Willi Liebherr Drive Para Hills West, , 509…" at bounding box center [790, 239] width 1160 height 149
copy div "901476/736348"
click at [459, 566] on div "401476/736348 Repair to" at bounding box center [418, 584] width 99 height 37
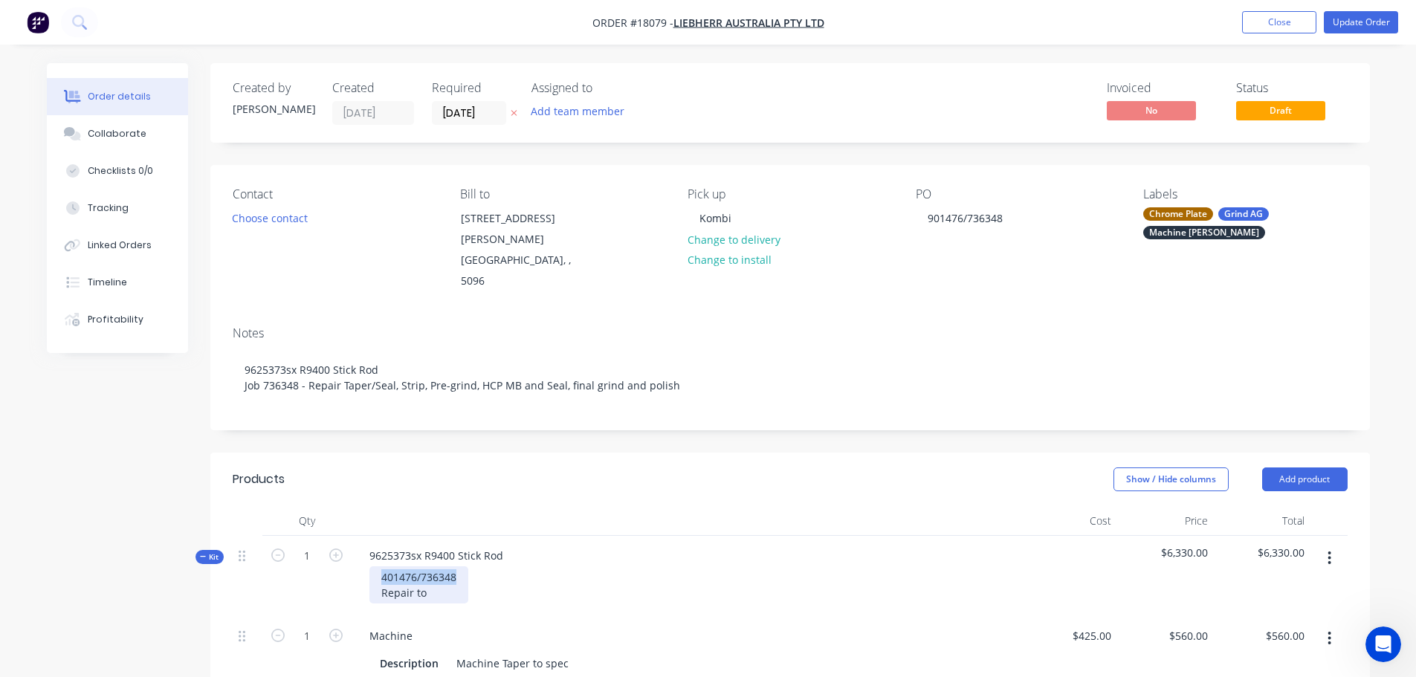
drag, startPoint x: 449, startPoint y: 539, endPoint x: 355, endPoint y: 537, distance: 93.7
click at [355, 537] on div "9625373sx R9400 Stick Rod 401476/736348 Repair to" at bounding box center [686, 576] width 669 height 80
click at [607, 468] on div "Show / Hide columns Add product" at bounding box center [908, 480] width 878 height 24
click at [1356, 25] on button "Update Order" at bounding box center [1361, 22] width 74 height 22
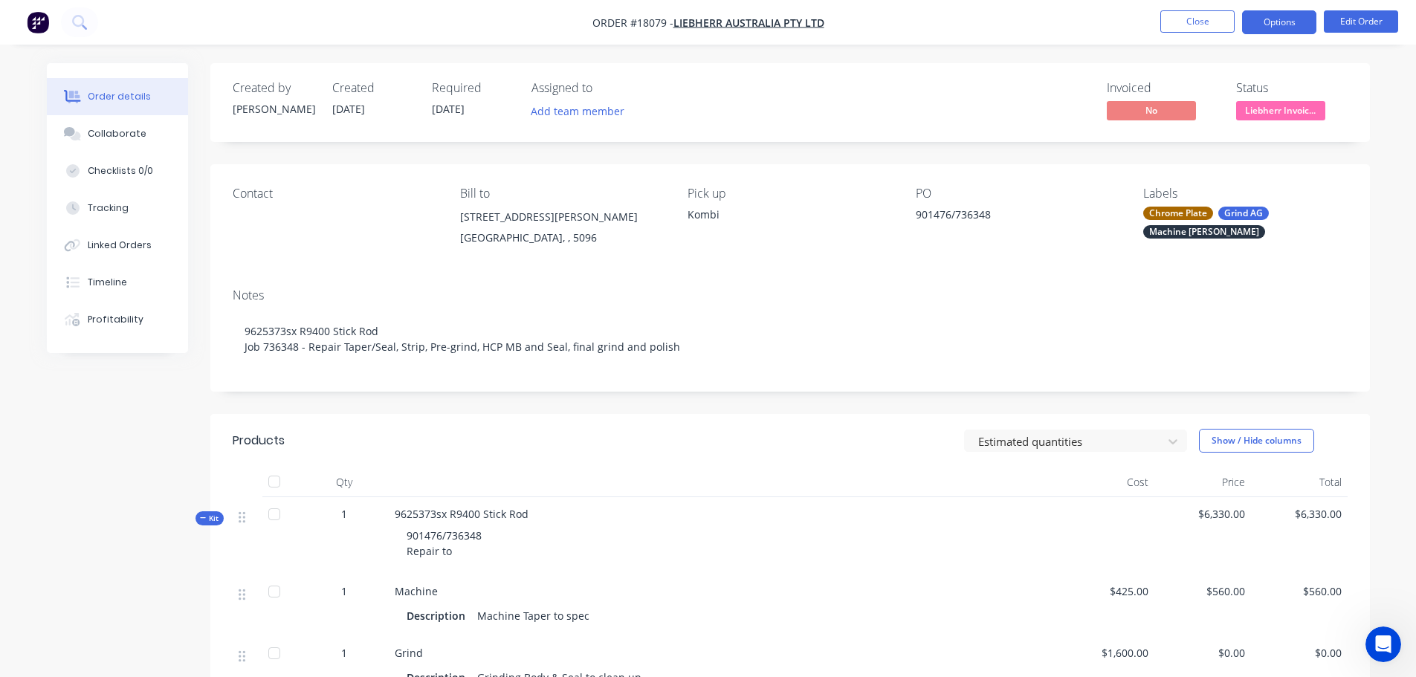
click at [1280, 33] on button "Options" at bounding box center [1279, 22] width 74 height 24
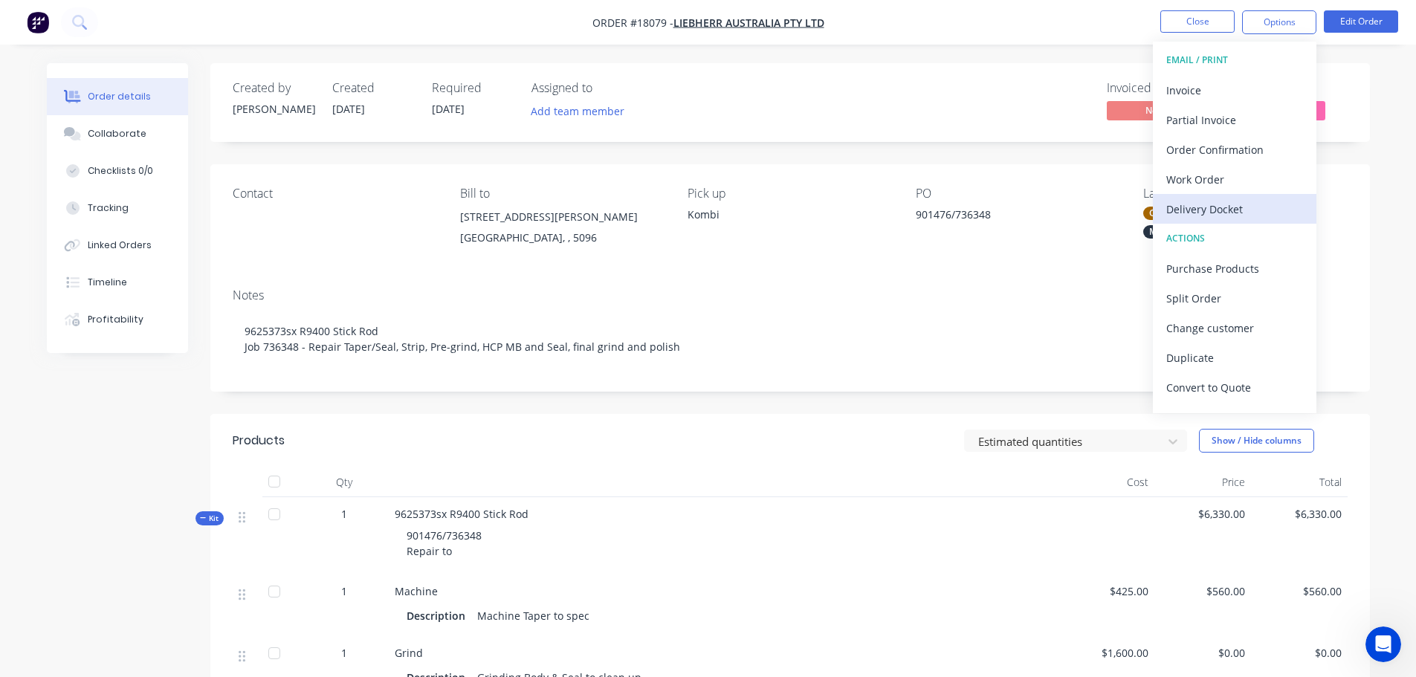
click at [1233, 204] on div "Delivery Docket" at bounding box center [1234, 209] width 137 height 22
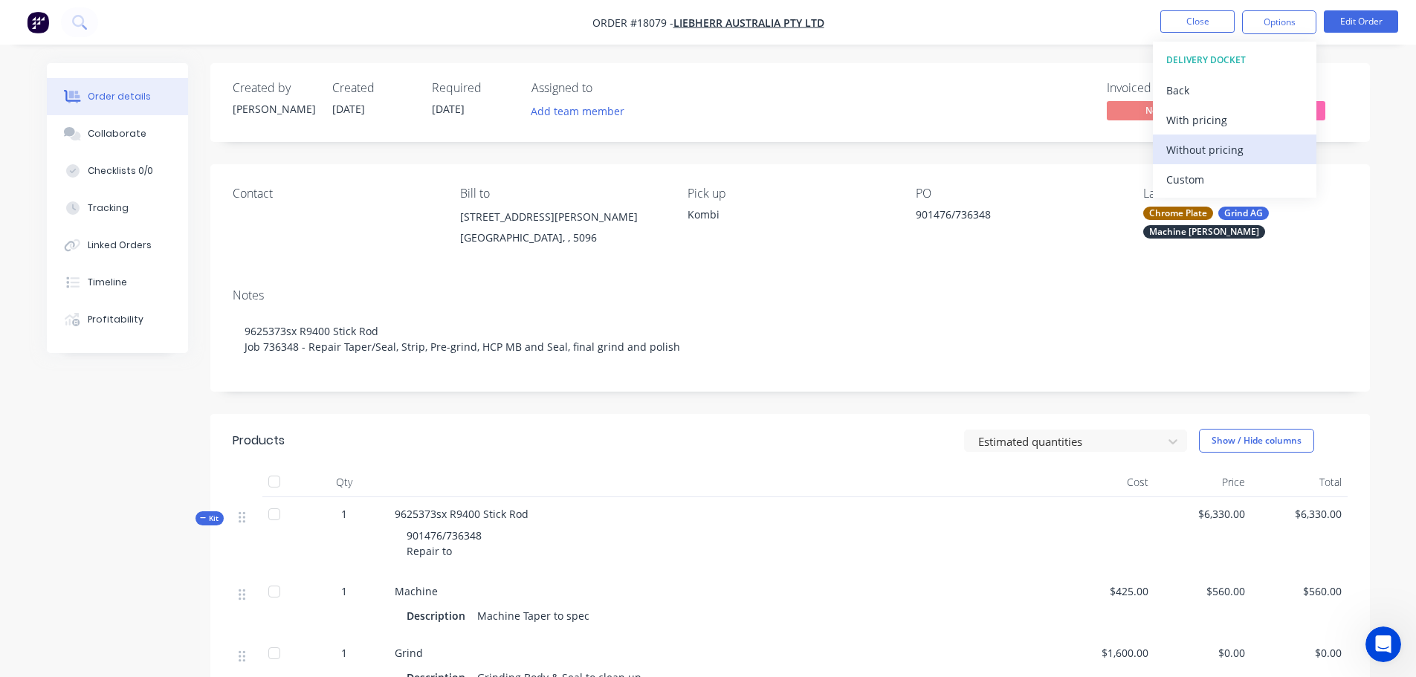
click at [1212, 149] on div "Without pricing" at bounding box center [1234, 150] width 137 height 22
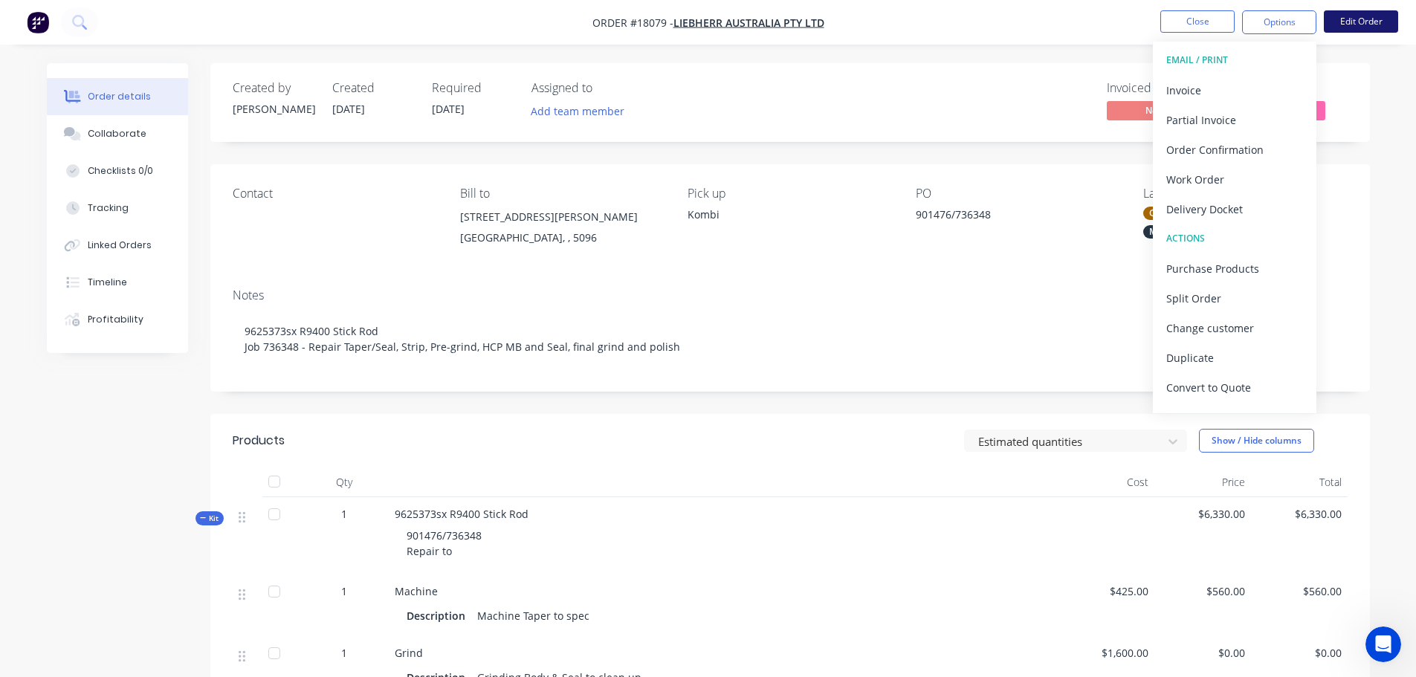
click at [1346, 30] on button "Edit Order" at bounding box center [1361, 21] width 74 height 22
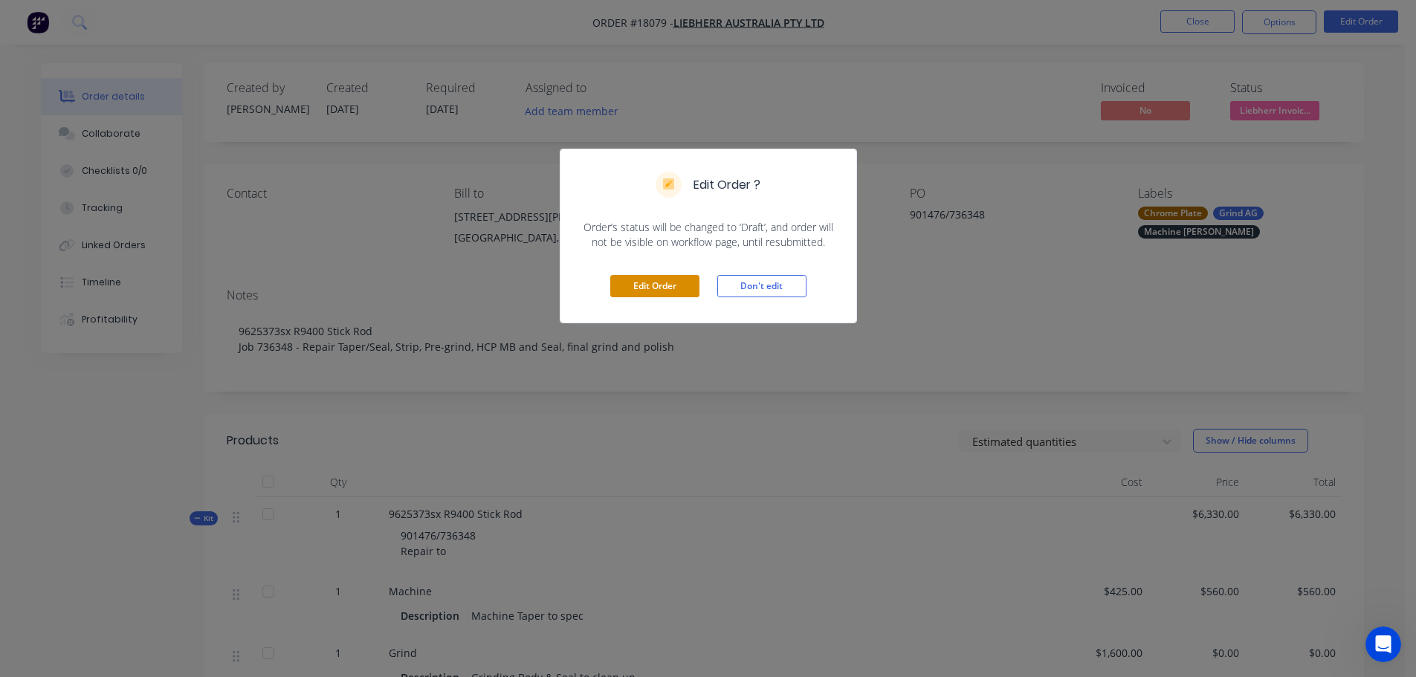
click at [644, 291] on button "Edit Order" at bounding box center [654, 286] width 89 height 22
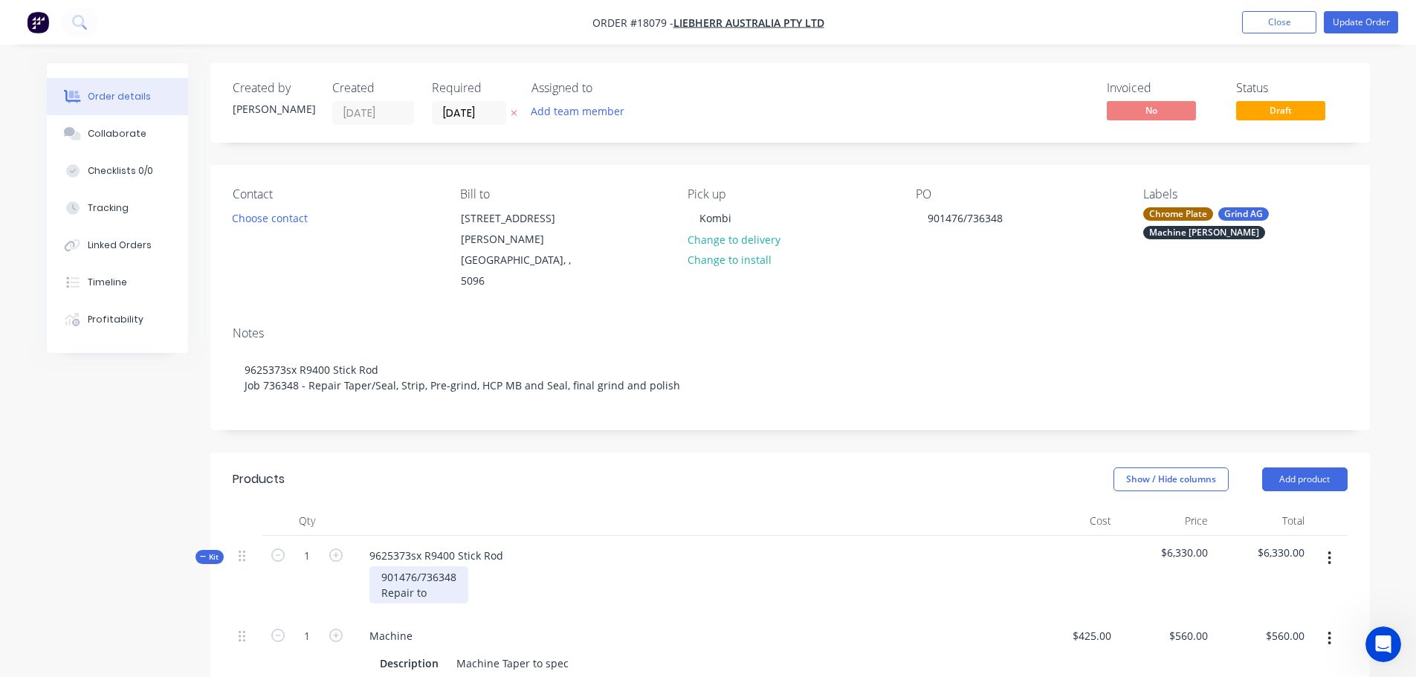
click at [432, 566] on div "901476/736348 Repair to" at bounding box center [418, 584] width 99 height 37
click at [618, 506] on div at bounding box center [686, 521] width 669 height 30
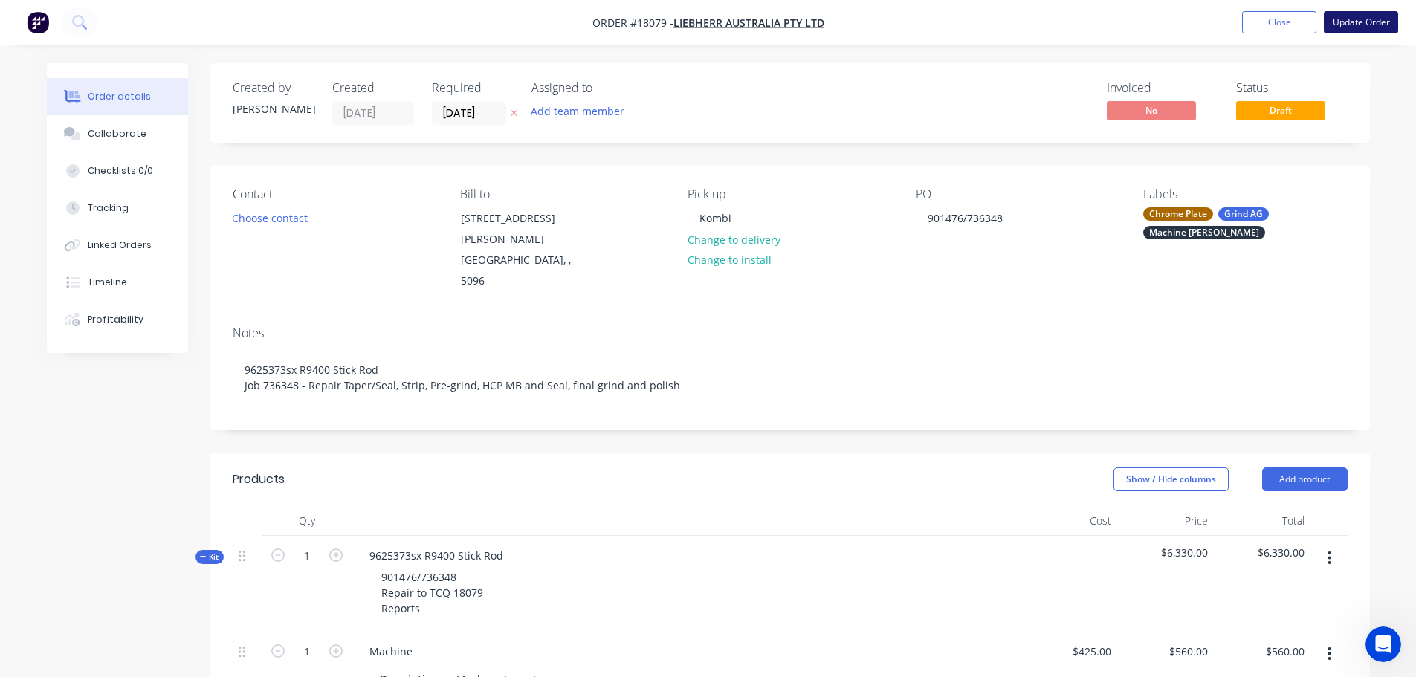
click at [1375, 16] on button "Update Order" at bounding box center [1361, 22] width 74 height 22
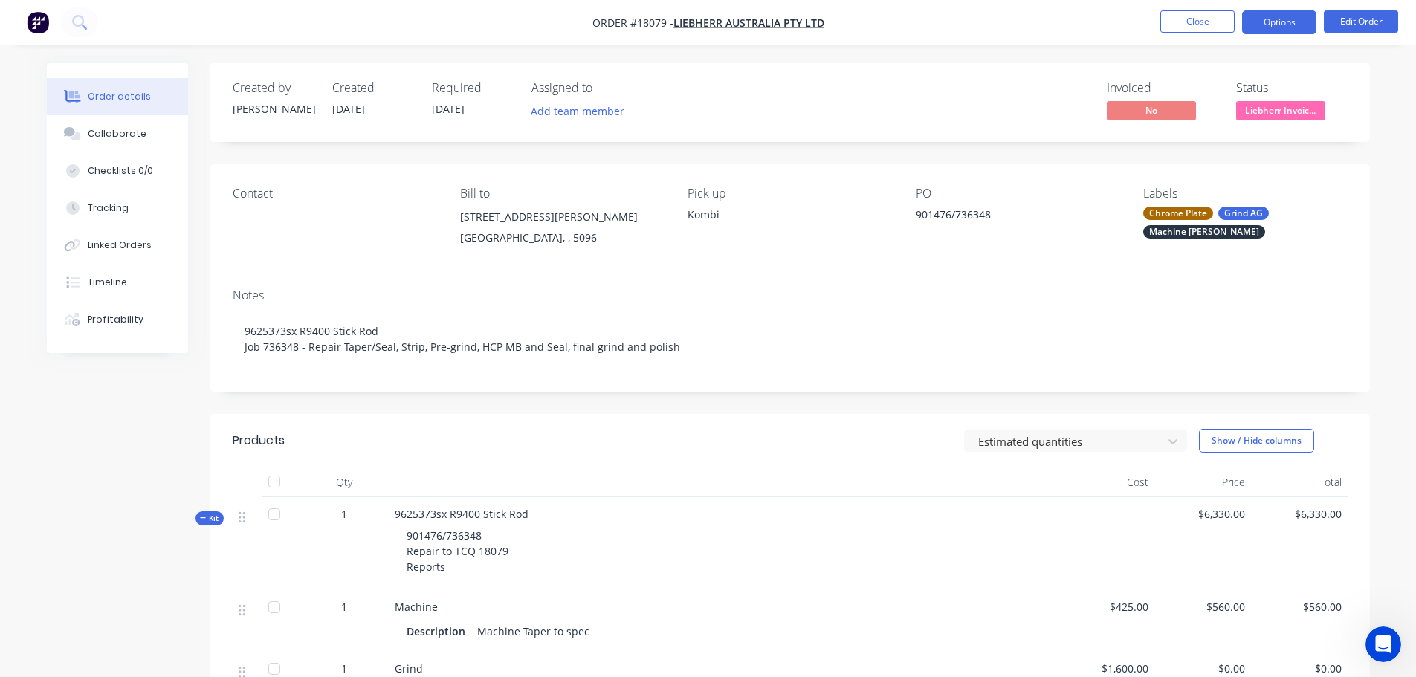
click at [1273, 30] on button "Options" at bounding box center [1279, 22] width 74 height 24
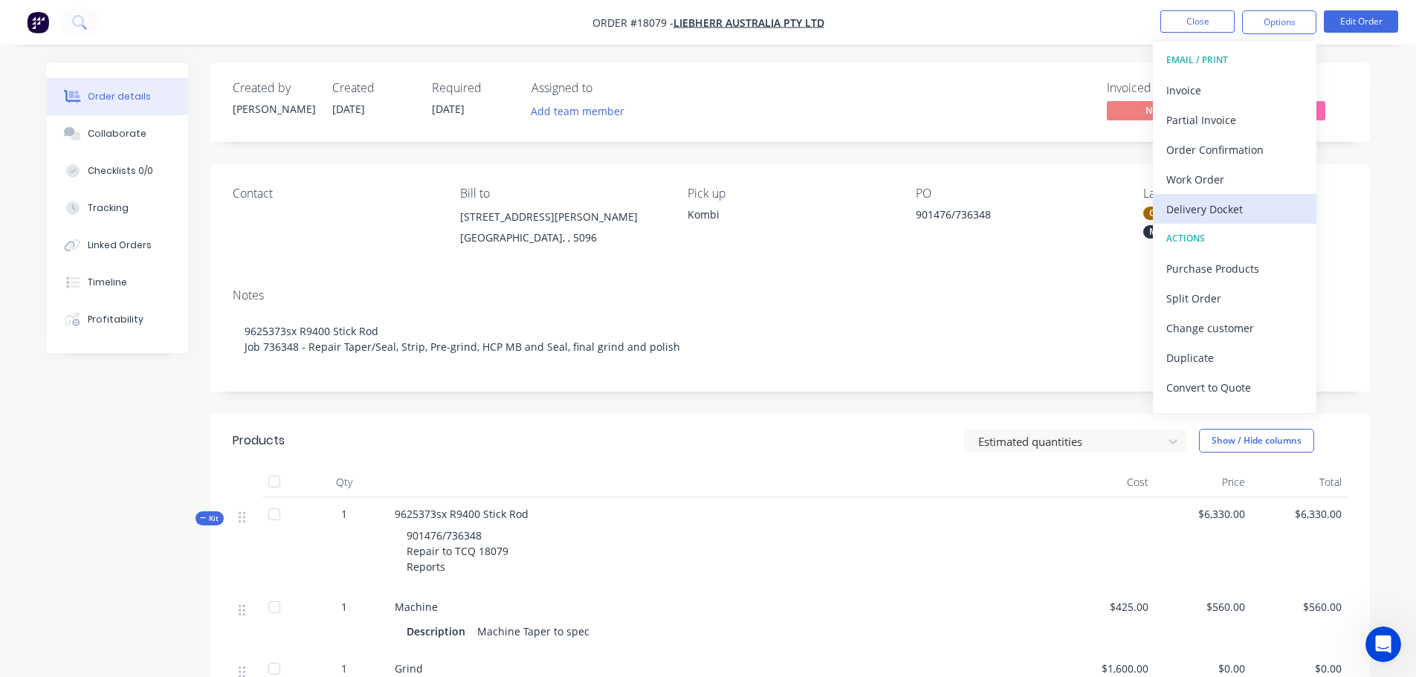
click at [1201, 222] on button "Delivery Docket" at bounding box center [1235, 209] width 164 height 30
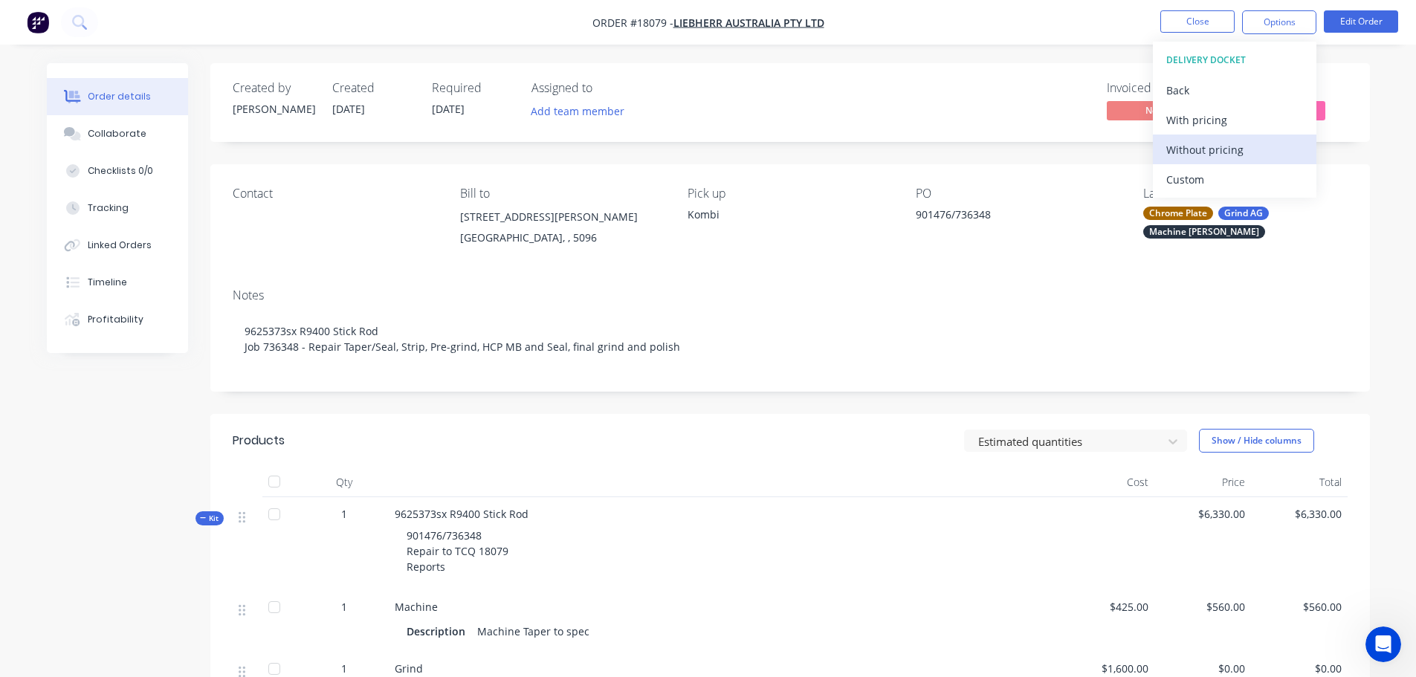
click at [1192, 153] on div "Without pricing" at bounding box center [1234, 150] width 137 height 22
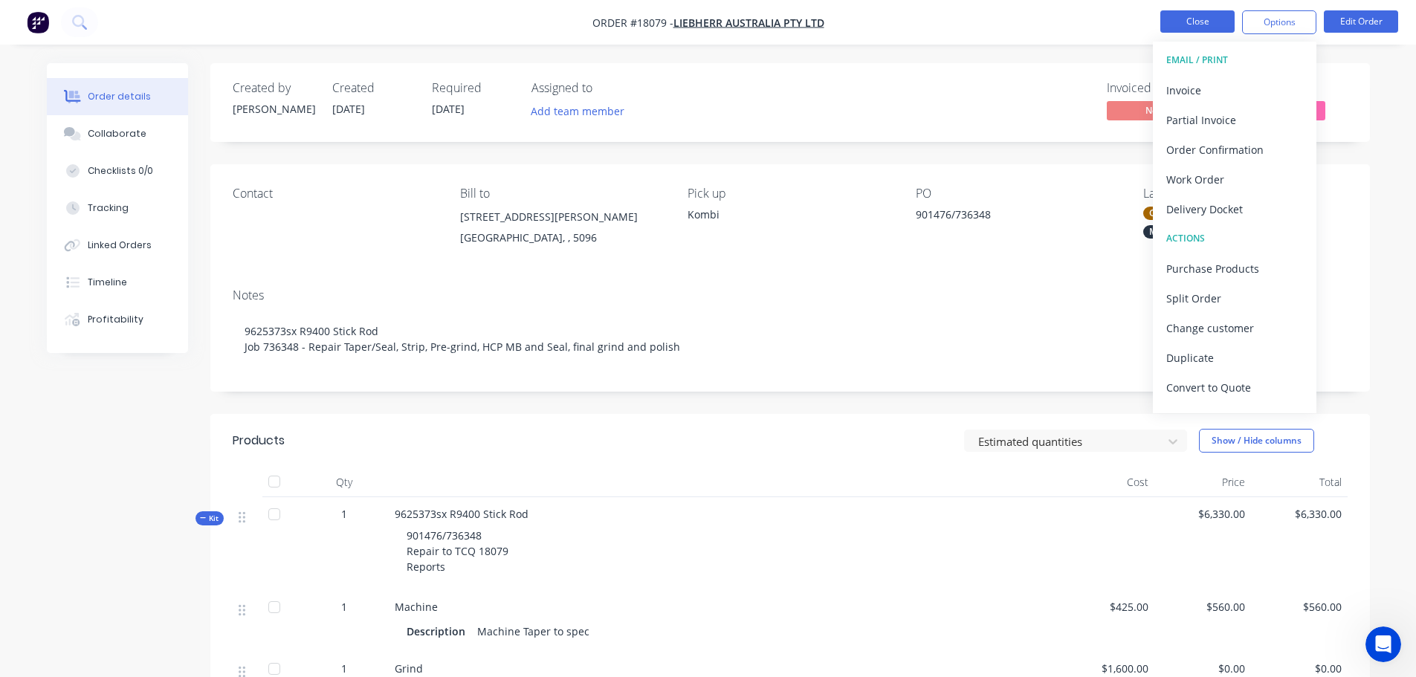
click at [1201, 22] on button "Close" at bounding box center [1197, 21] width 74 height 22
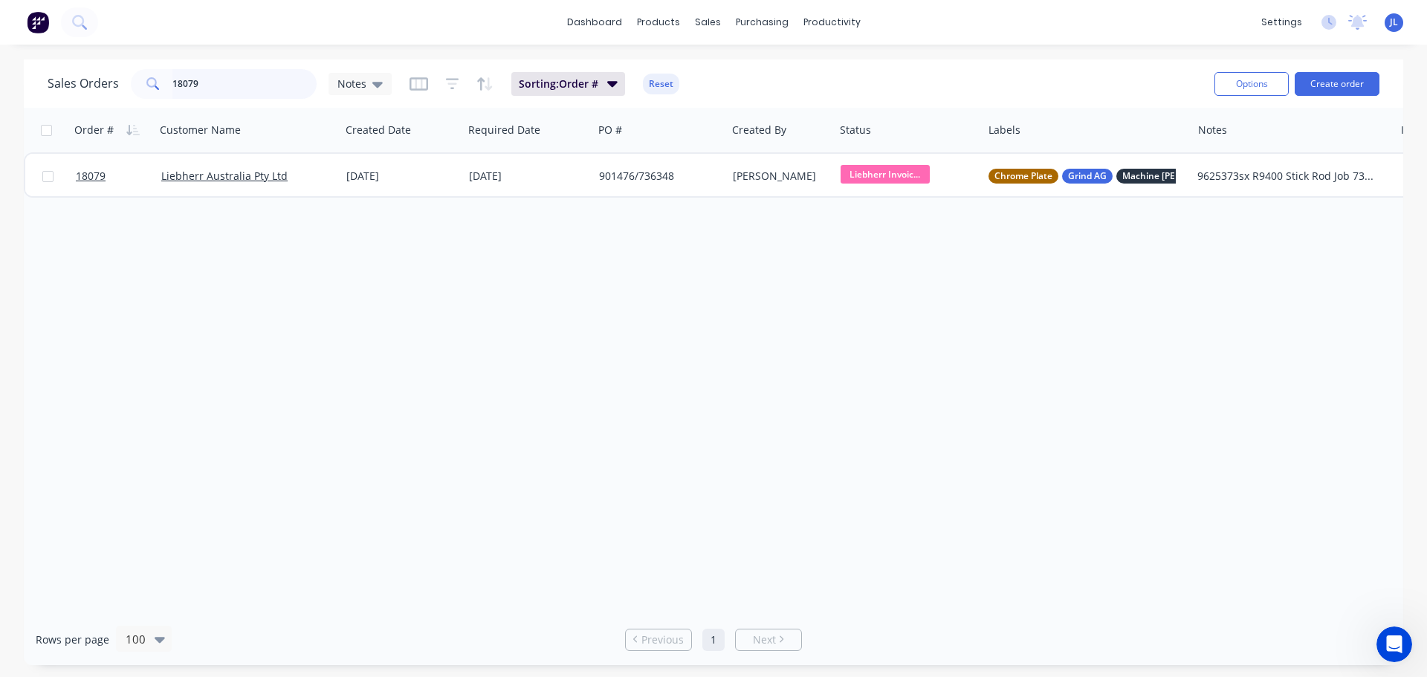
click at [209, 83] on input "18079" at bounding box center [244, 84] width 145 height 30
type input "preci"
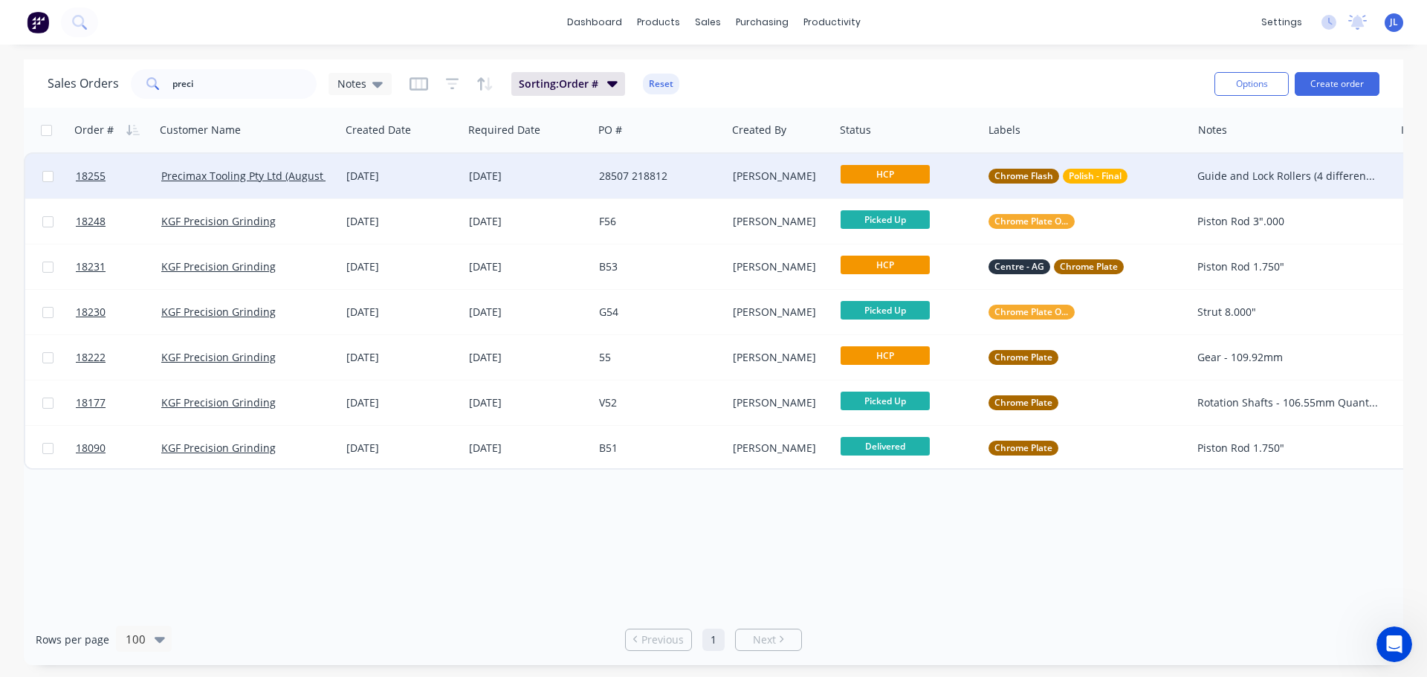
click at [705, 175] on div "28507 218812" at bounding box center [656, 176] width 115 height 15
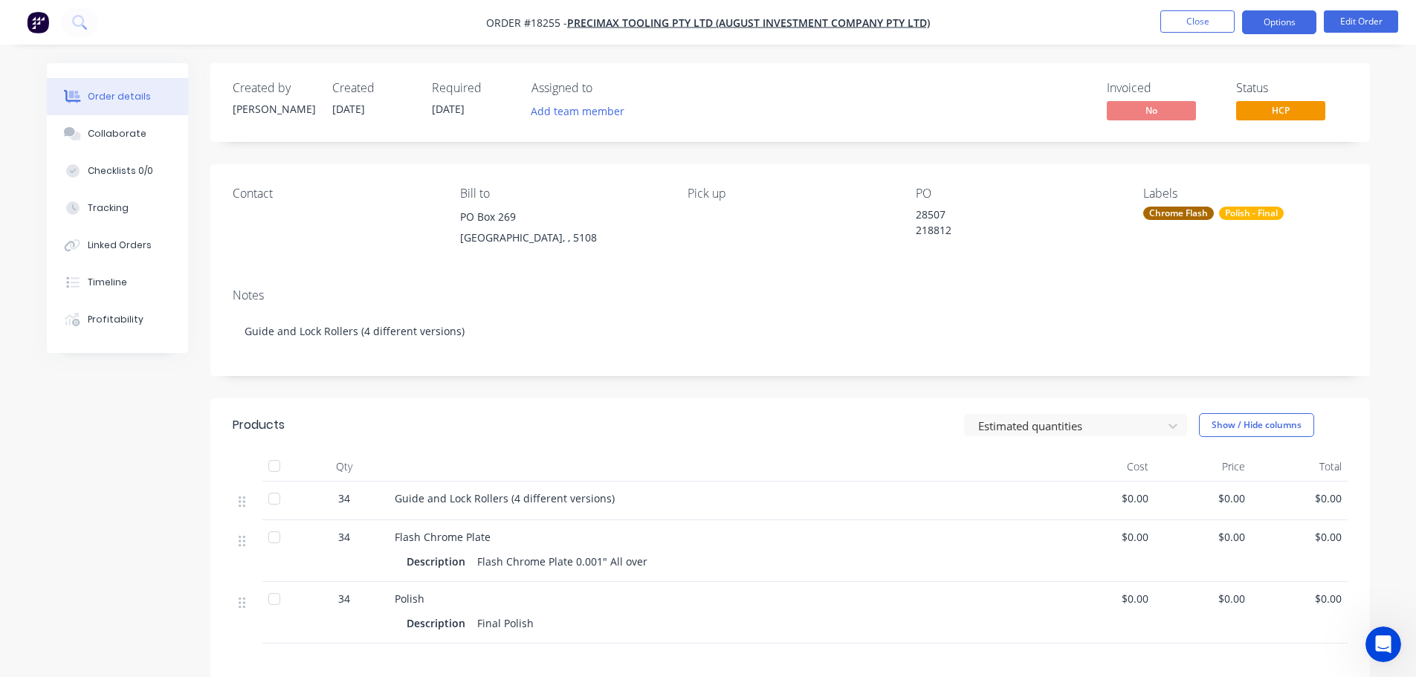
click at [1266, 30] on button "Options" at bounding box center [1279, 22] width 74 height 24
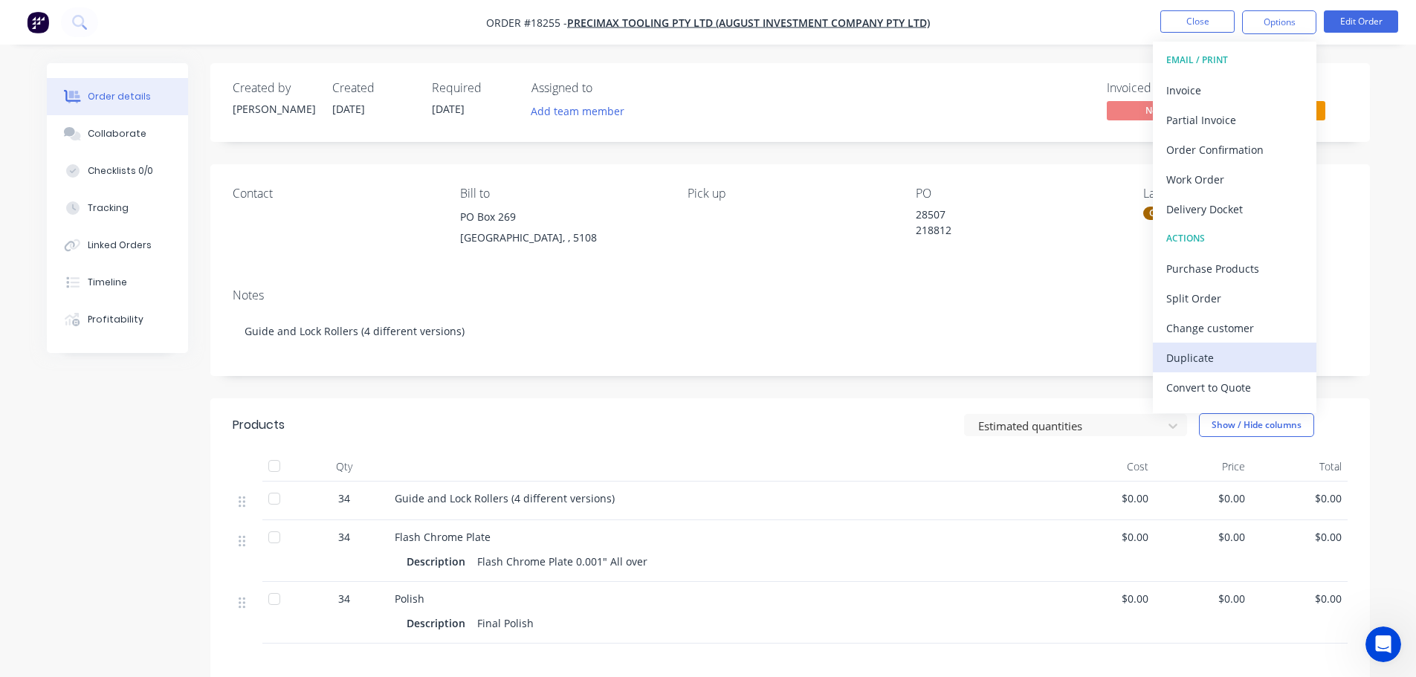
click at [1216, 360] on div "Duplicate" at bounding box center [1234, 358] width 137 height 22
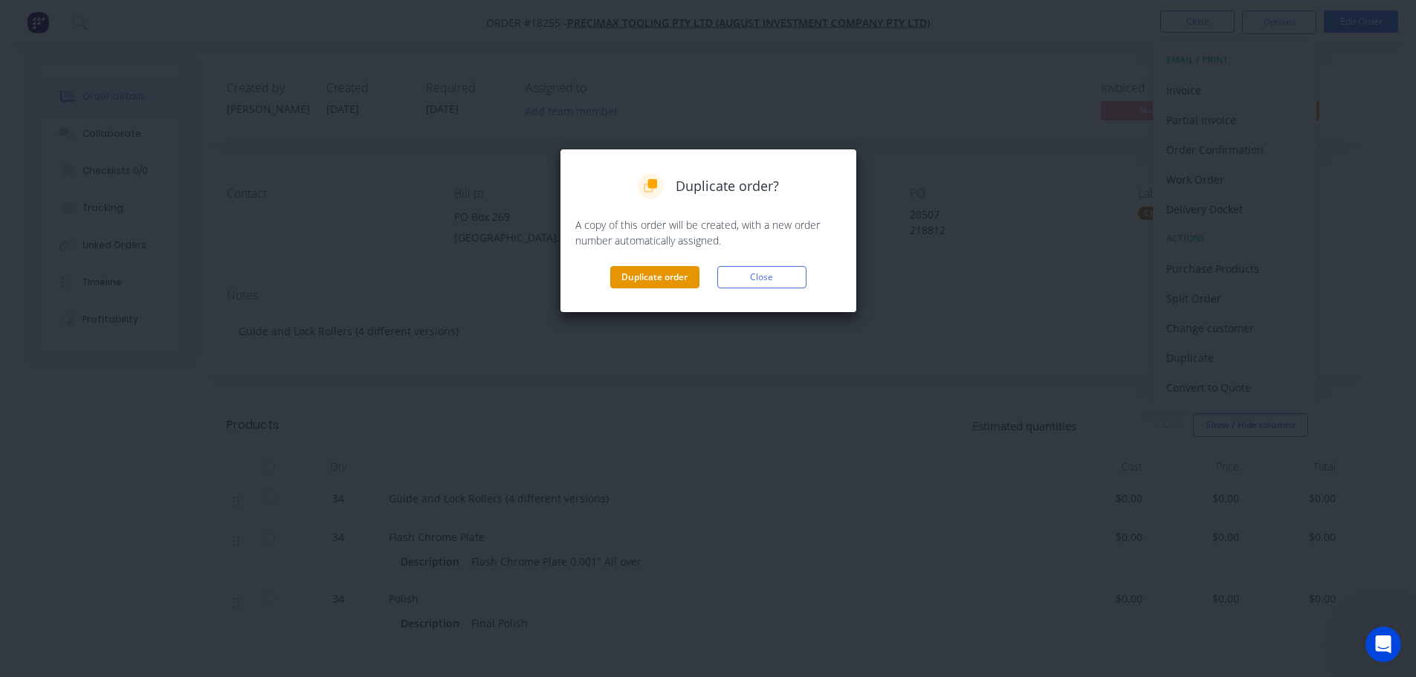
click at [667, 286] on button "Duplicate order" at bounding box center [654, 277] width 89 height 22
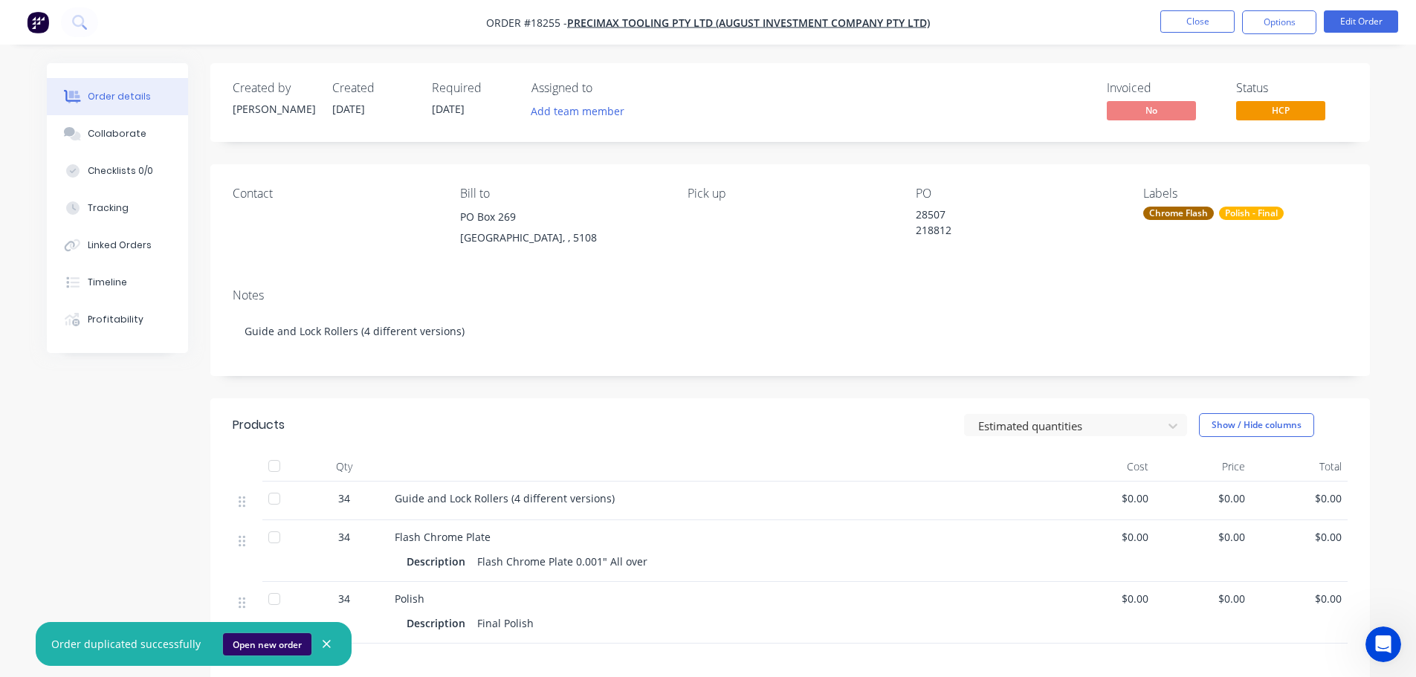
click at [252, 648] on button "Open new order" at bounding box center [267, 644] width 88 height 22
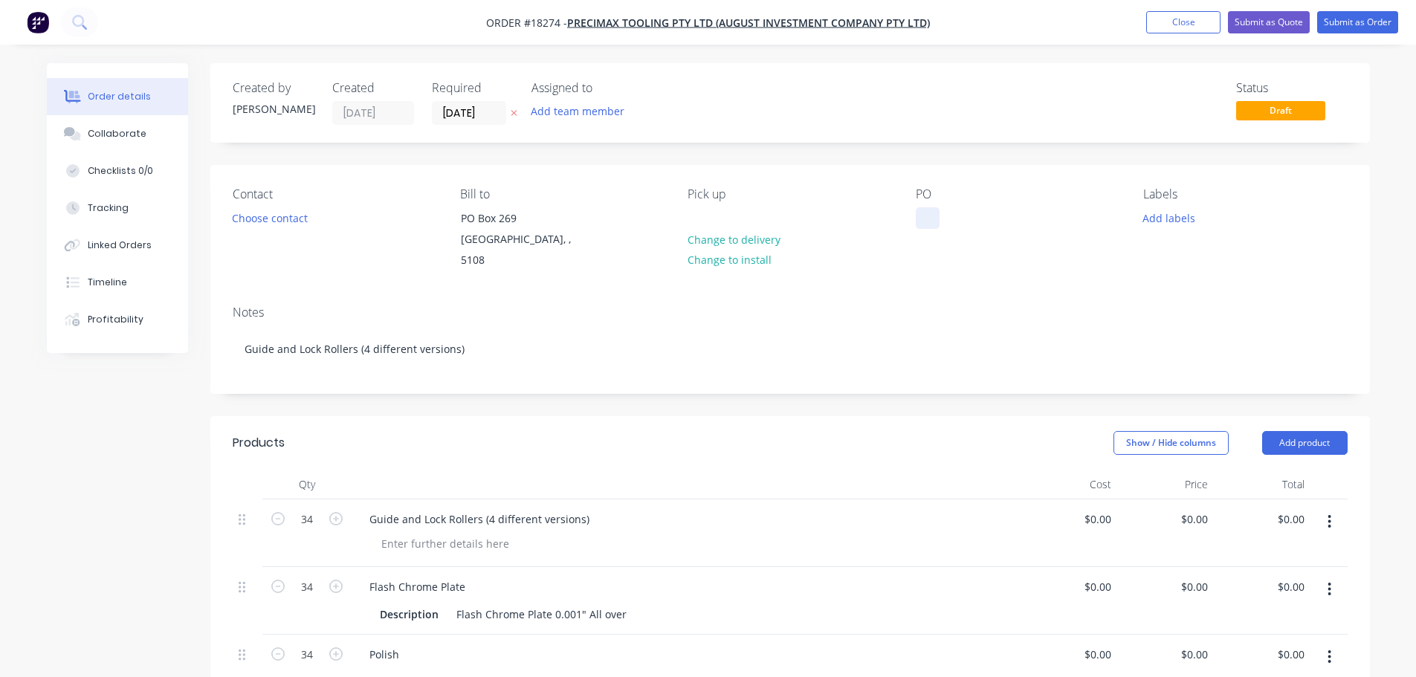
click at [917, 219] on div at bounding box center [928, 218] width 24 height 22
click at [1177, 223] on button "Add labels" at bounding box center [1169, 217] width 68 height 20
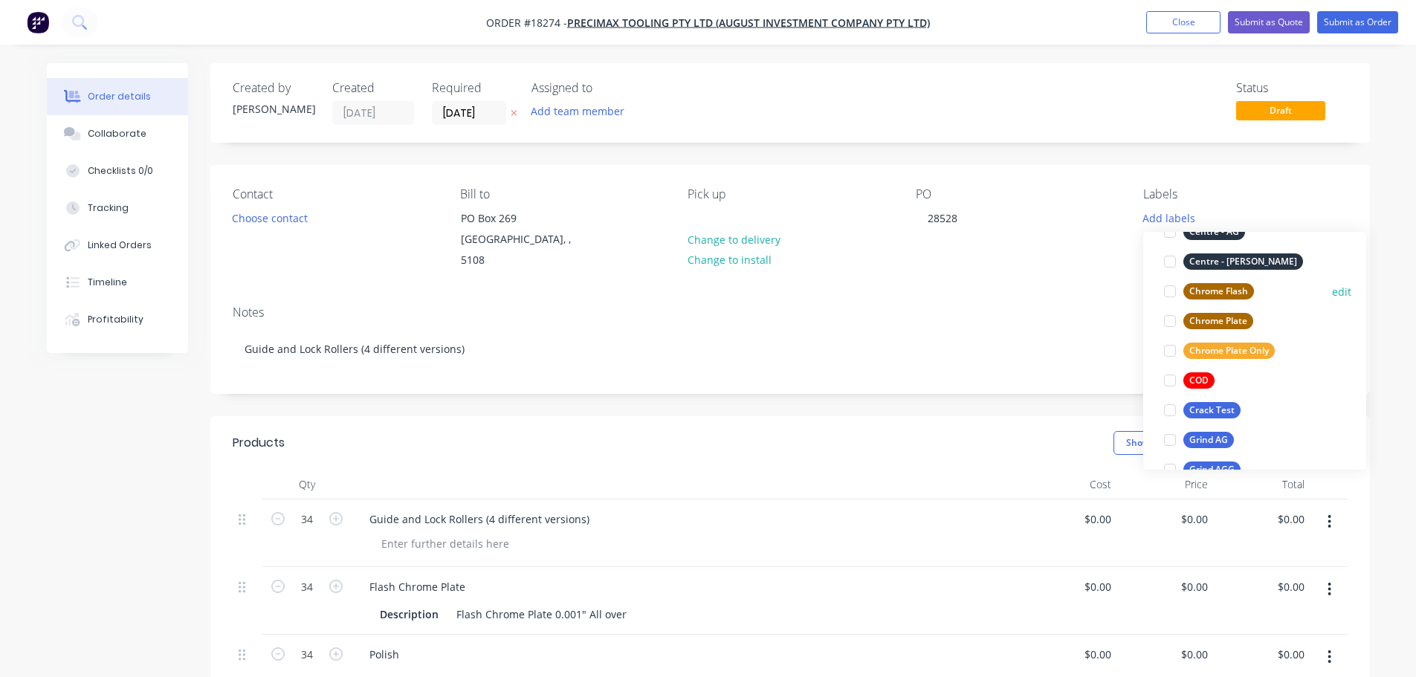
click at [1169, 291] on div at bounding box center [1170, 292] width 30 height 30
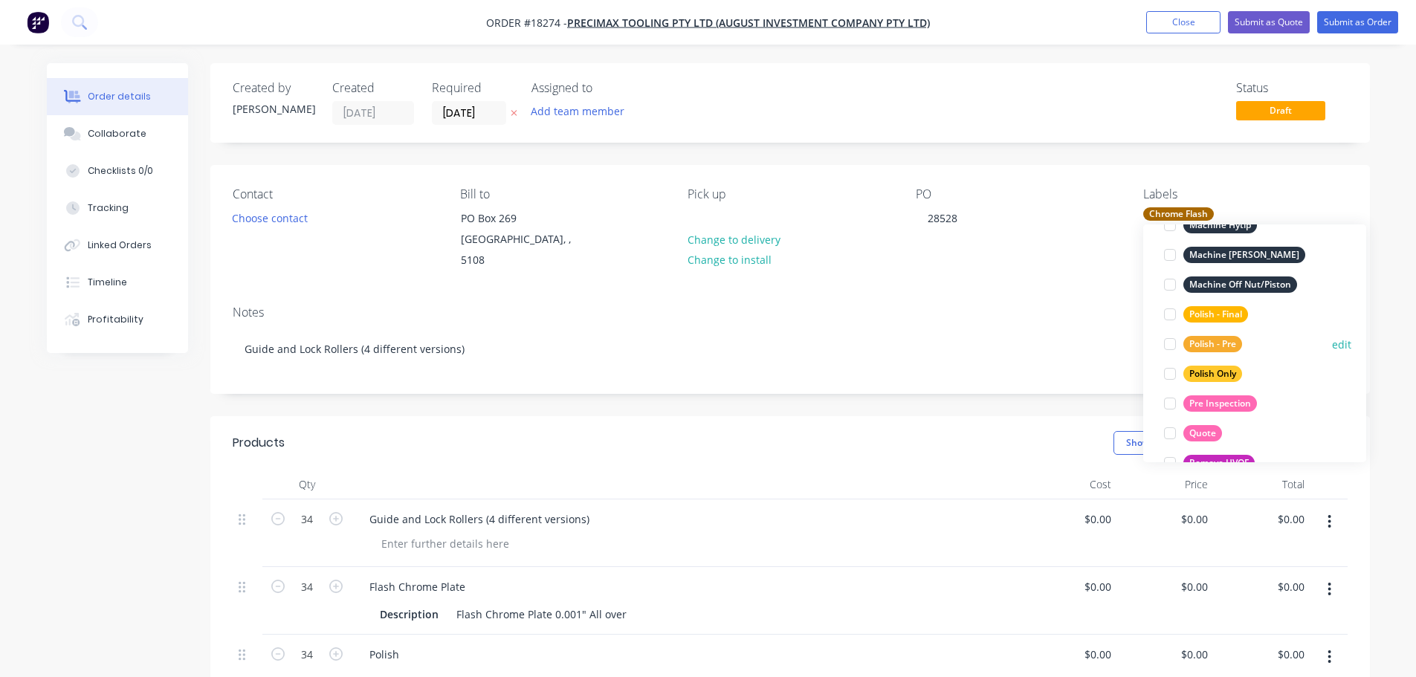
scroll to position [654, 0]
click at [1166, 317] on div at bounding box center [1170, 314] width 30 height 30
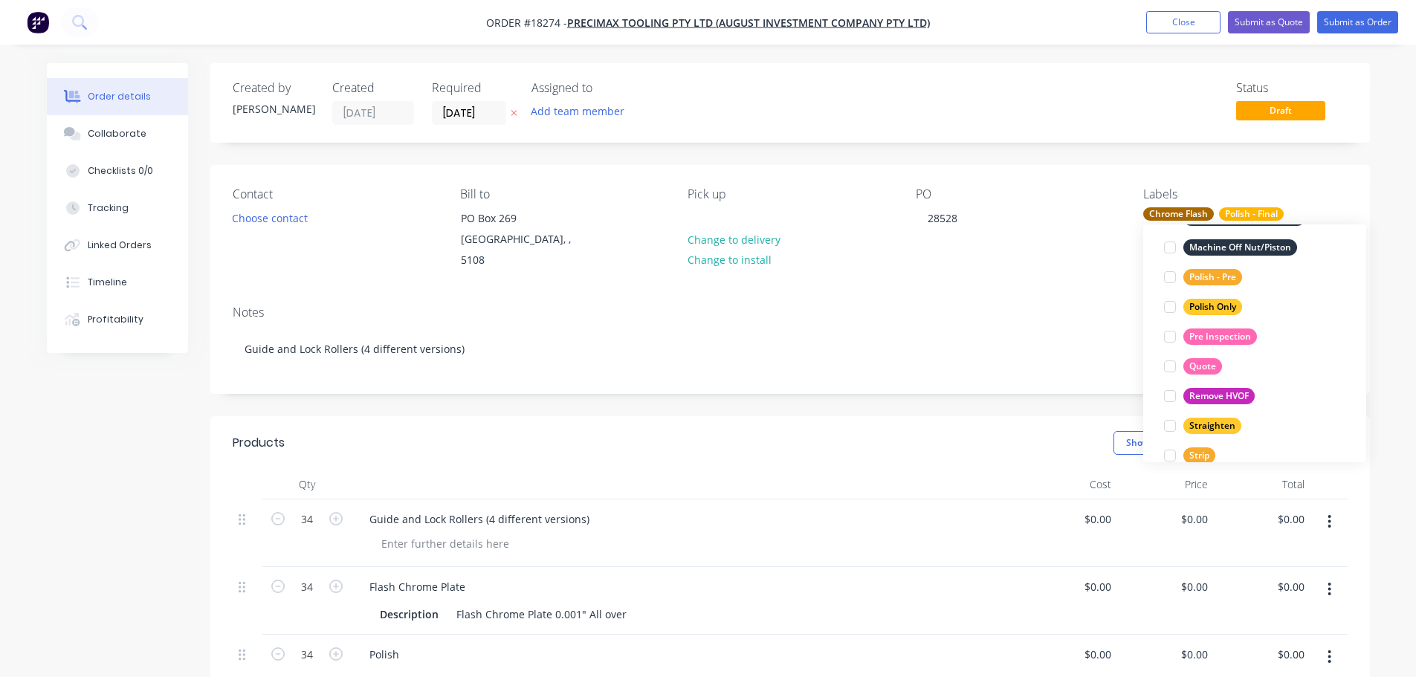
scroll to position [729, 0]
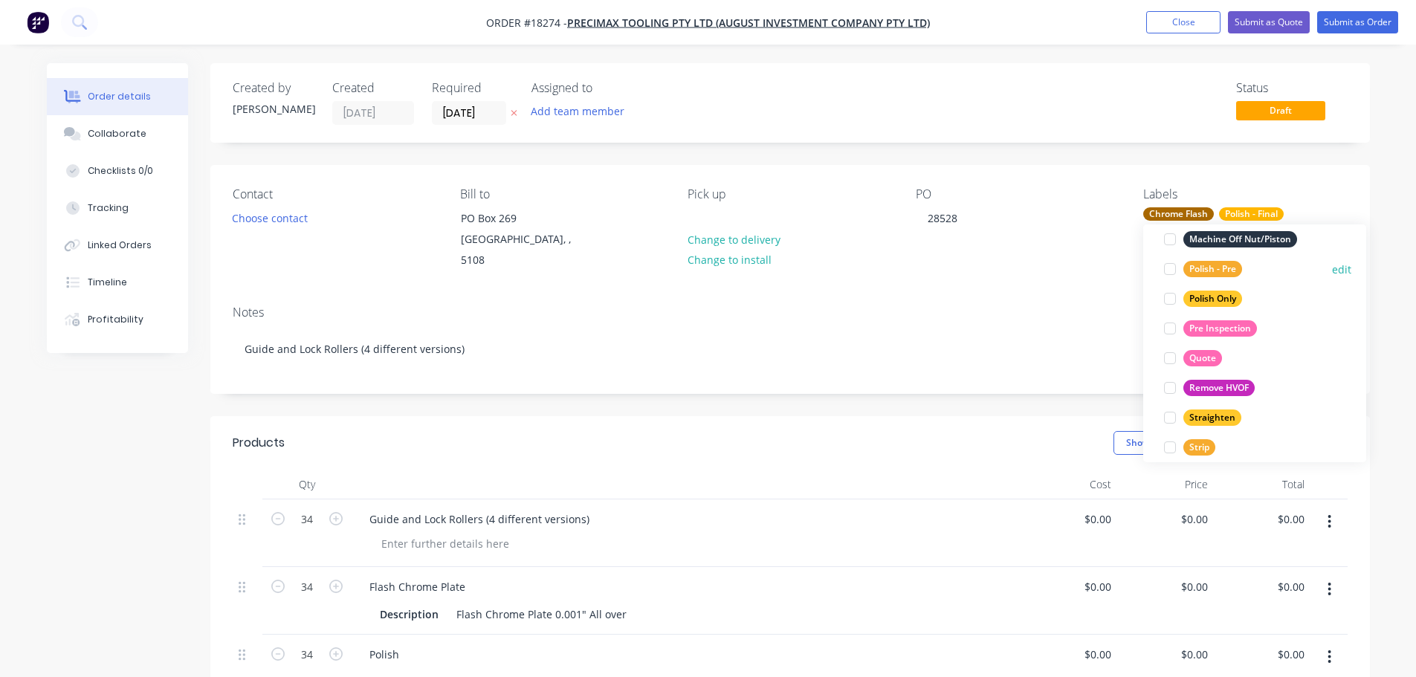
click at [1172, 272] on div at bounding box center [1170, 269] width 30 height 30
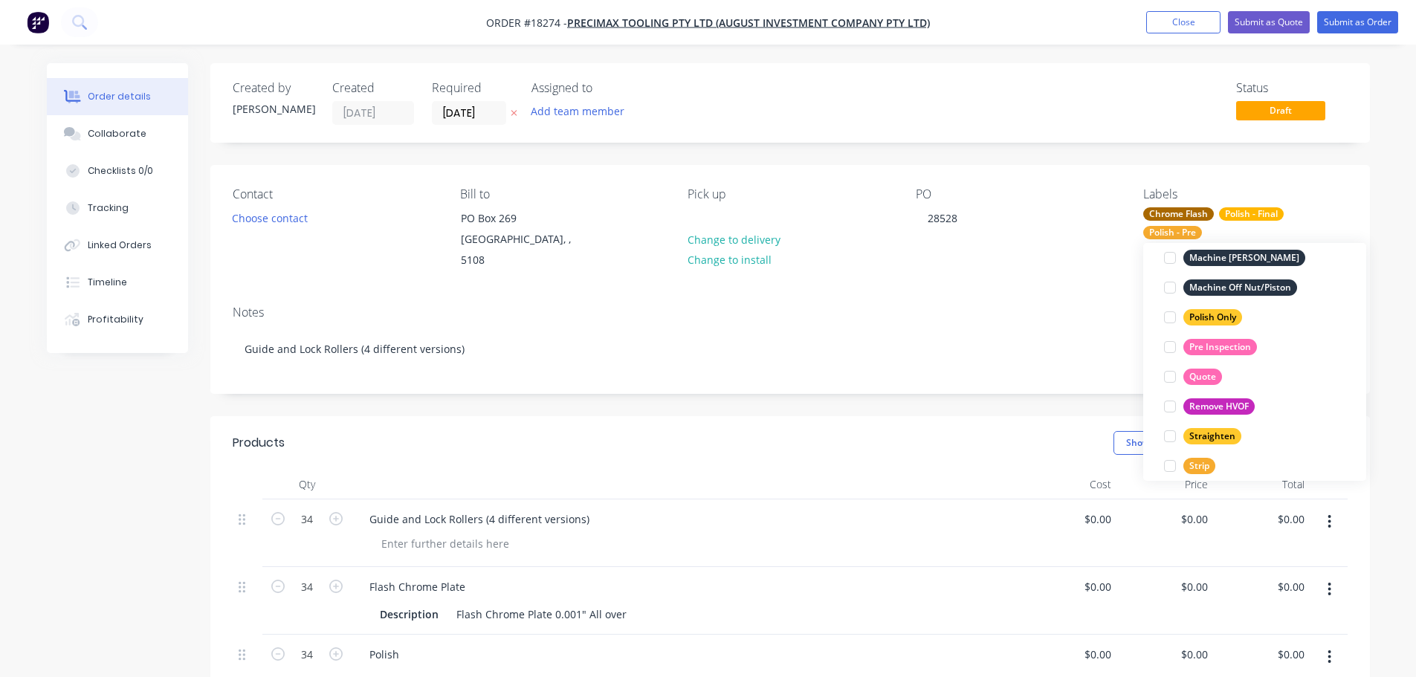
scroll to position [134, 0]
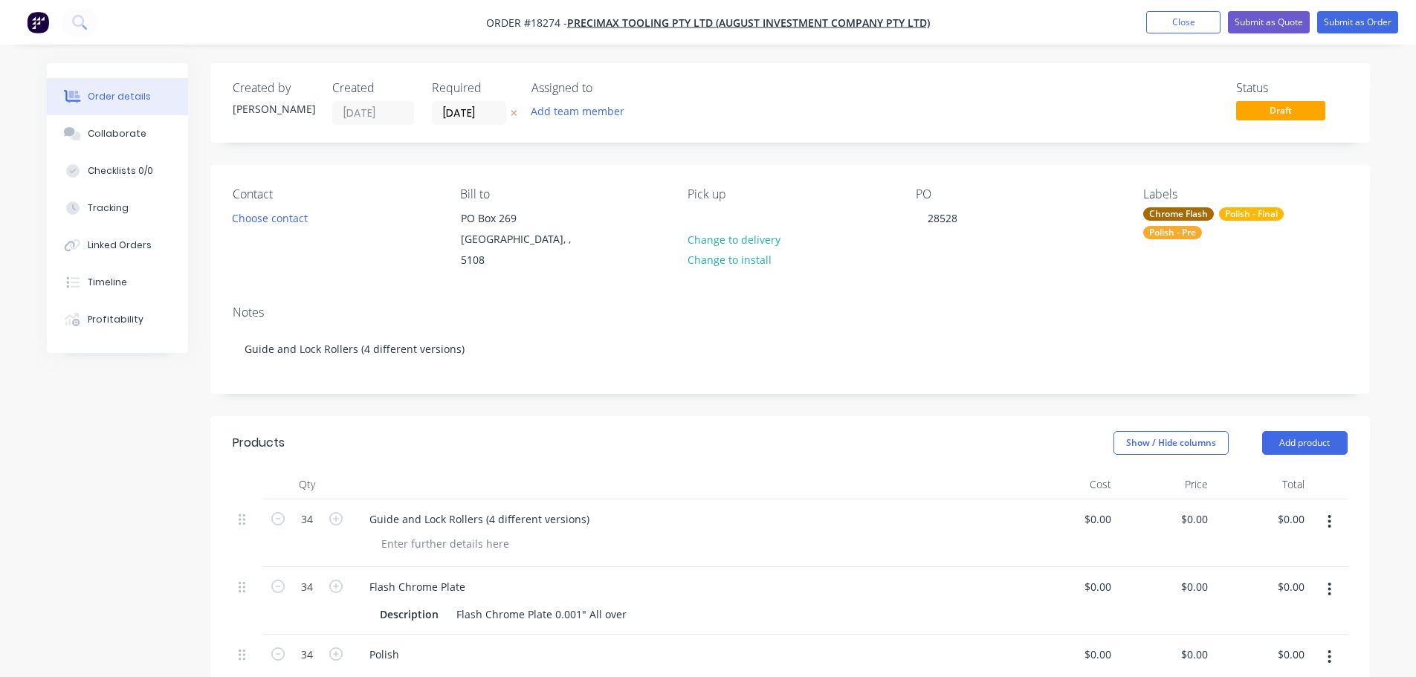
click at [865, 416] on header "Products Show / Hide columns Add product" at bounding box center [790, 443] width 1160 height 54
click at [303, 508] on input "34" at bounding box center [307, 519] width 39 height 22
type input "137"
click at [403, 443] on header "Products Show / Hide columns Add product" at bounding box center [790, 443] width 1160 height 54
click at [318, 576] on input "34" at bounding box center [307, 587] width 39 height 22
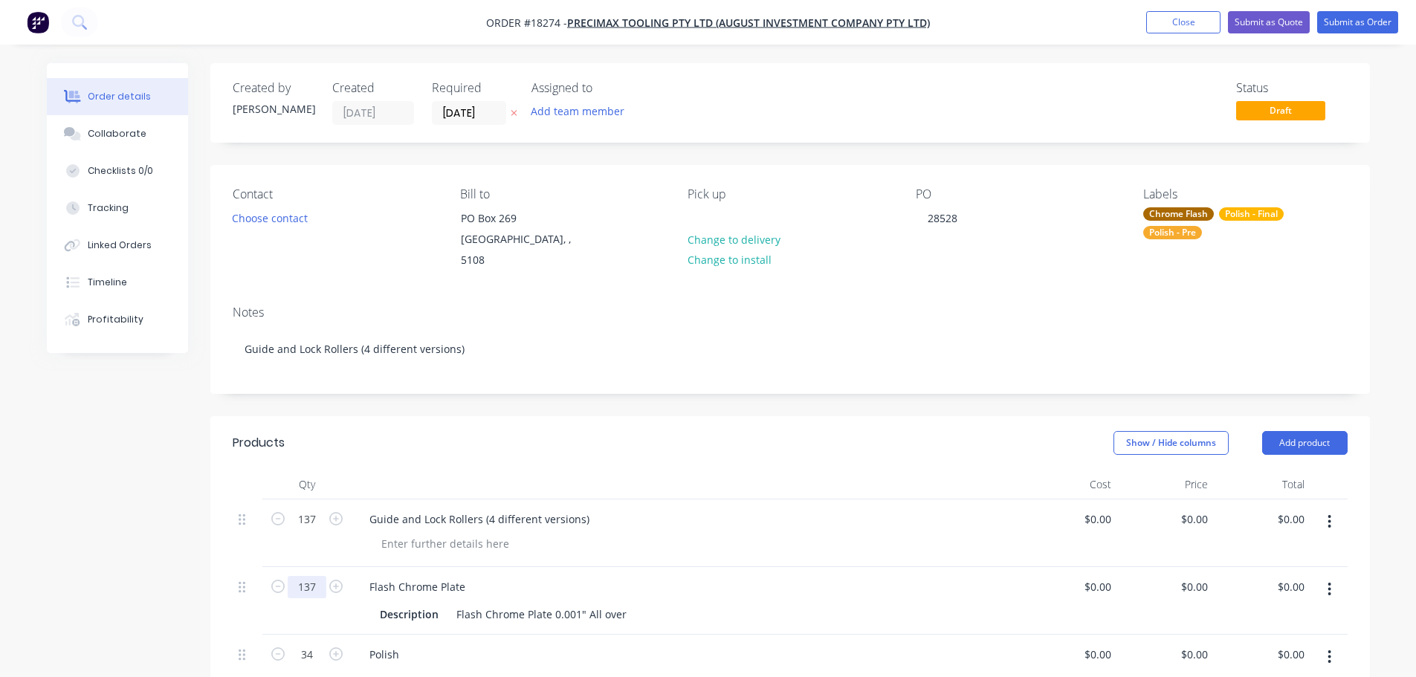
type input "137"
click at [85, 515] on div "Created by Jarred Created 09/10/25 Required 09/10/25 Assigned to Add team membe…" at bounding box center [708, 596] width 1323 height 1067
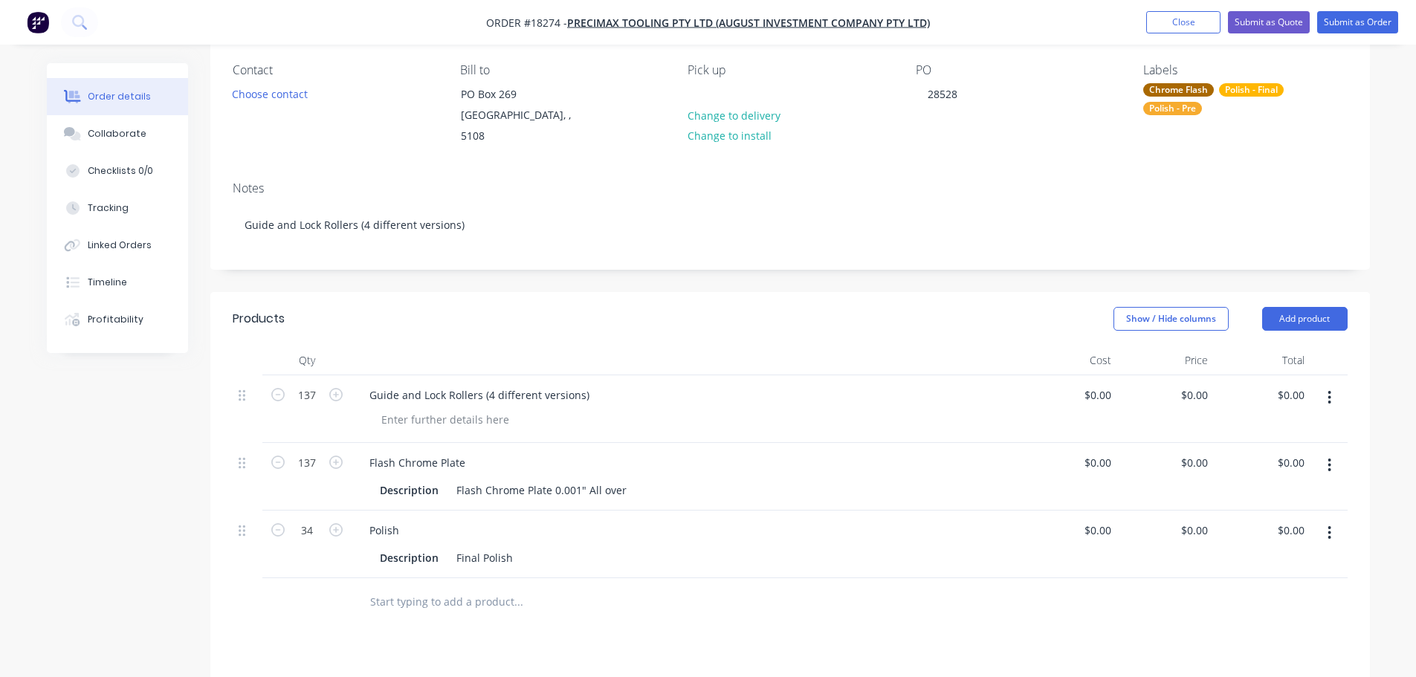
scroll to position [149, 0]
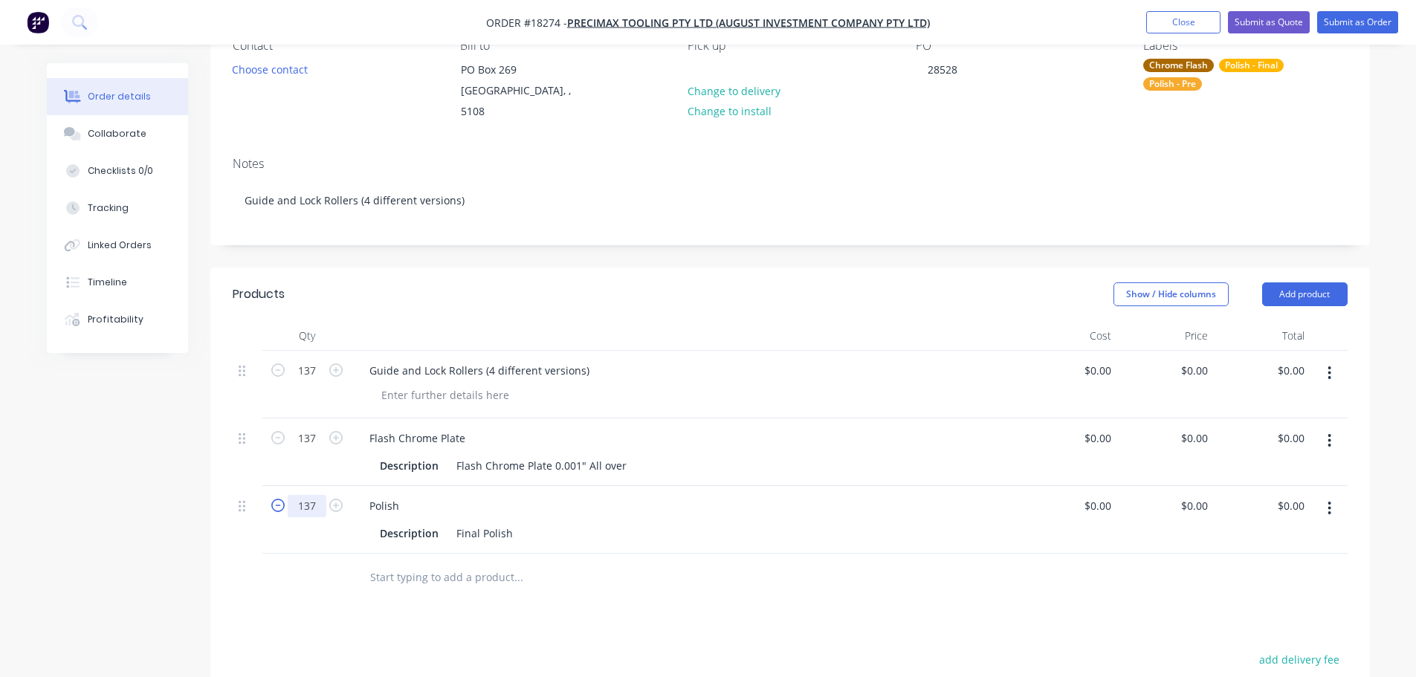
type input "137"
click at [117, 470] on div "Created by Jarred Created 09/10/25 Required 09/10/25 Assigned to Add team membe…" at bounding box center [708, 448] width 1323 height 1067
click at [492, 360] on div "Guide and Lock Rollers (4 different versions)" at bounding box center [480, 371] width 244 height 22
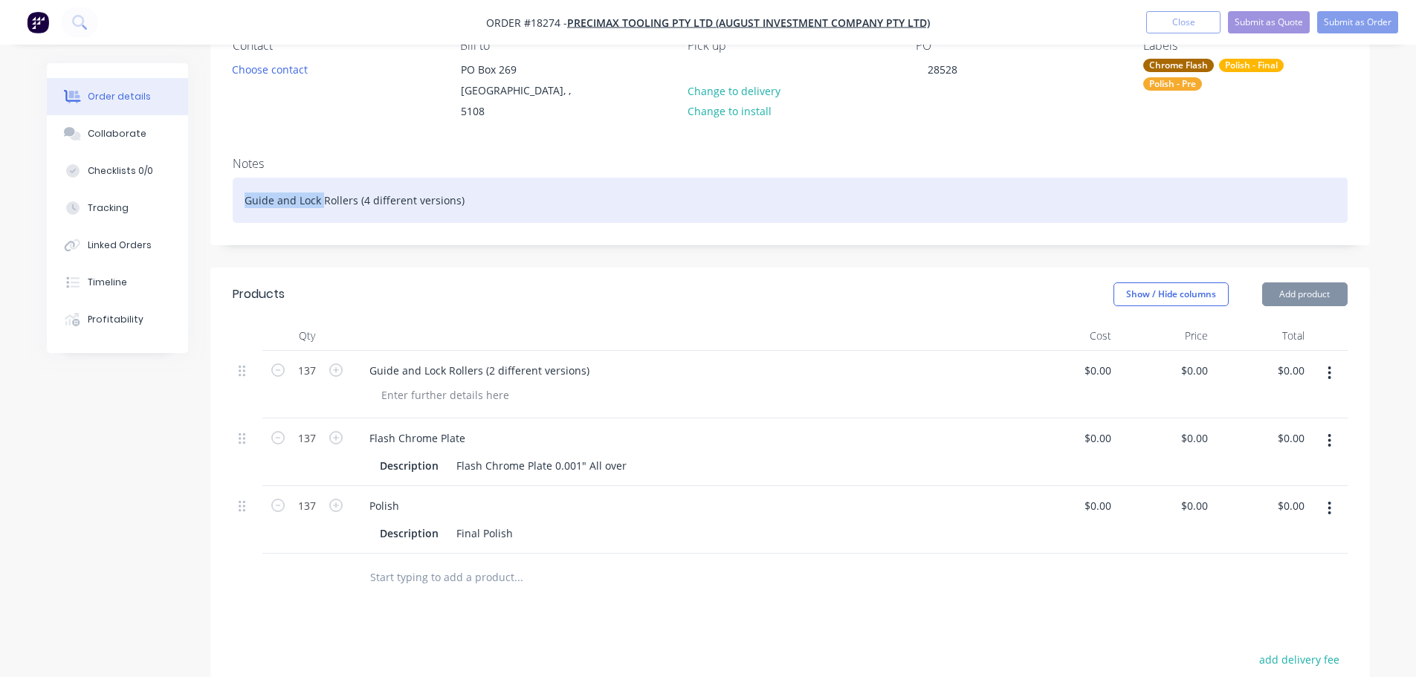
drag, startPoint x: 321, startPoint y: 183, endPoint x: 209, endPoint y: 188, distance: 112.4
click at [209, 188] on div "Order details Collaborate Checklists 0/0 Tracking Linked Orders Timeline Profit…" at bounding box center [708, 448] width 1353 height 1067
drag, startPoint x: 406, startPoint y: 190, endPoint x: 209, endPoint y: 183, distance: 197.1
click at [209, 183] on div "Order details Collaborate Checklists 0/0 Tracking Linked Orders Timeline Profit…" at bounding box center [708, 448] width 1353 height 1067
click at [317, 184] on div "Rollers (2 different versions)" at bounding box center [790, 200] width 1115 height 45
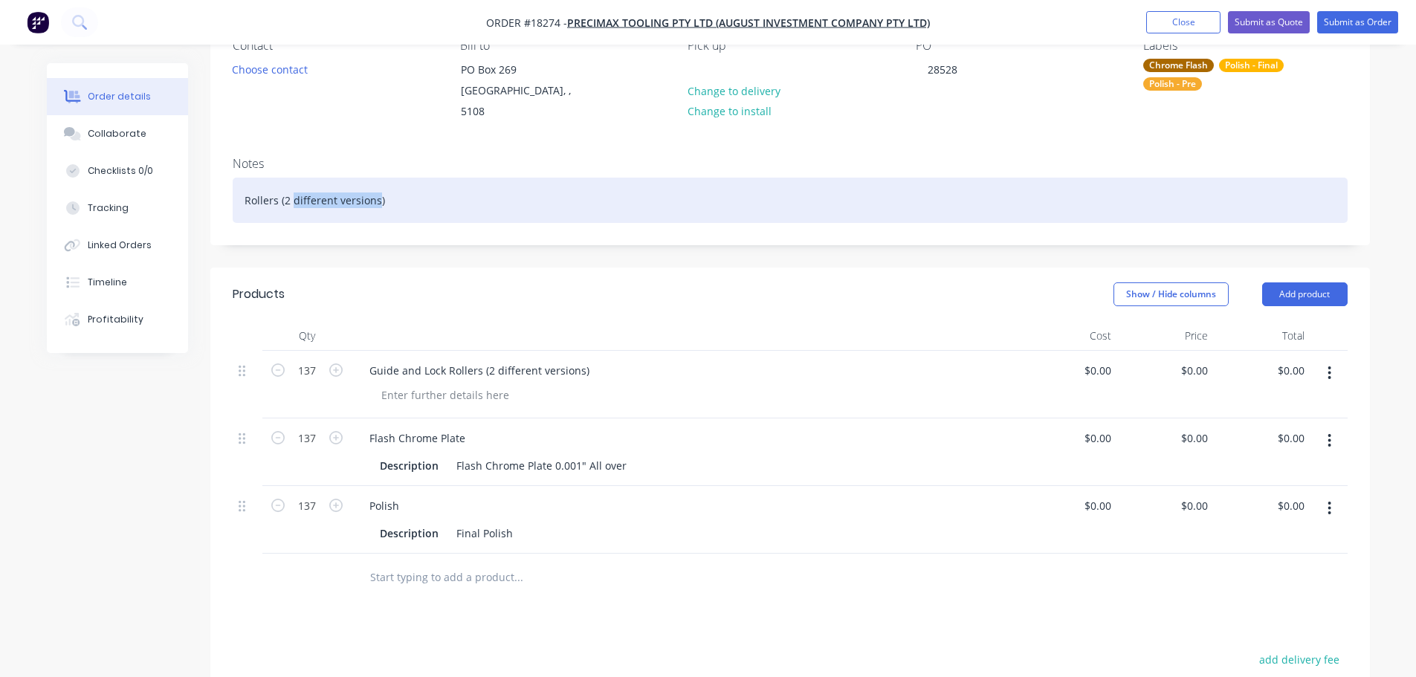
drag, startPoint x: 293, startPoint y: 181, endPoint x: 376, endPoint y: 178, distance: 83.3
click at [376, 178] on div "Rollers (2 different versions)" at bounding box center [790, 200] width 1115 height 45
click at [350, 178] on div "Rollers (2 different versions)" at bounding box center [790, 200] width 1115 height 45
drag, startPoint x: 337, startPoint y: 181, endPoint x: 375, endPoint y: 180, distance: 37.9
click at [375, 180] on div "Rollers (2 different versions)" at bounding box center [790, 200] width 1115 height 45
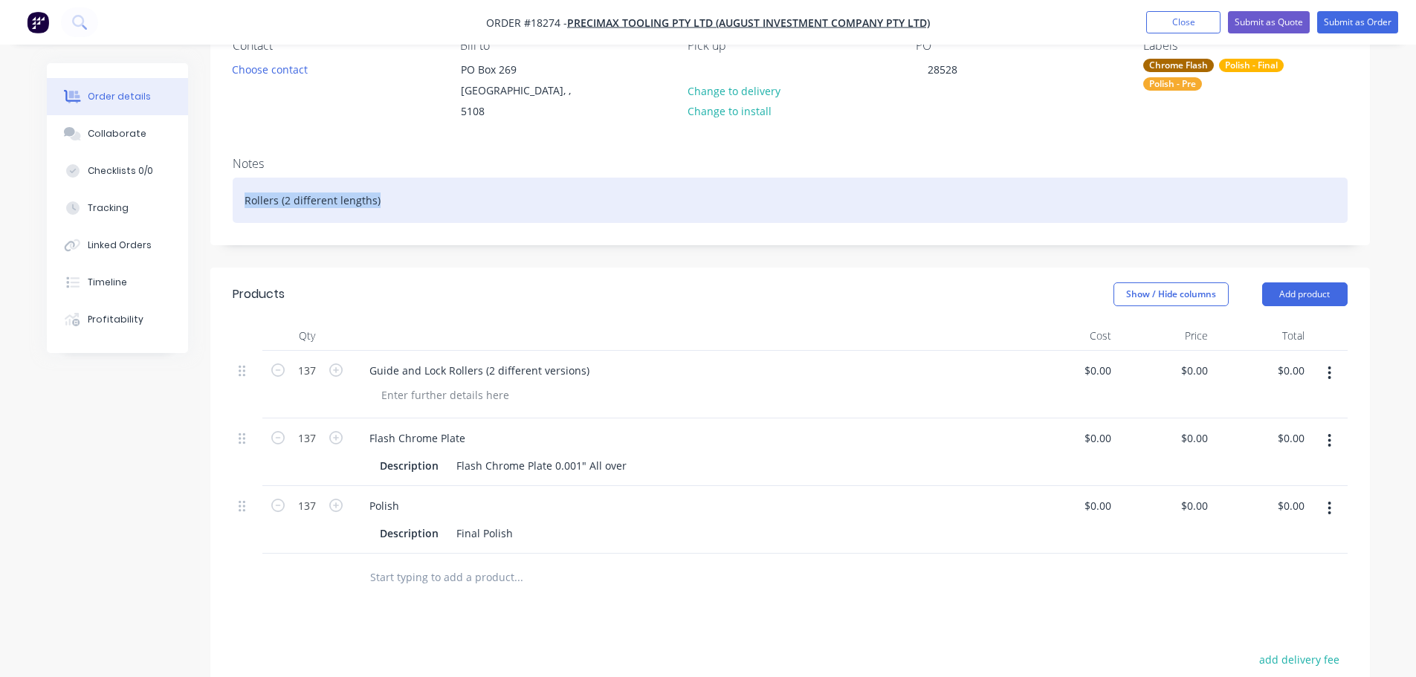
drag, startPoint x: 376, startPoint y: 183, endPoint x: 206, endPoint y: 183, distance: 170.2
click at [206, 183] on div "Order details Collaborate Checklists 0/0 Tracking Linked Orders Timeline Profit…" at bounding box center [708, 448] width 1353 height 1067
copy div "Rollers (2 different lengths)"
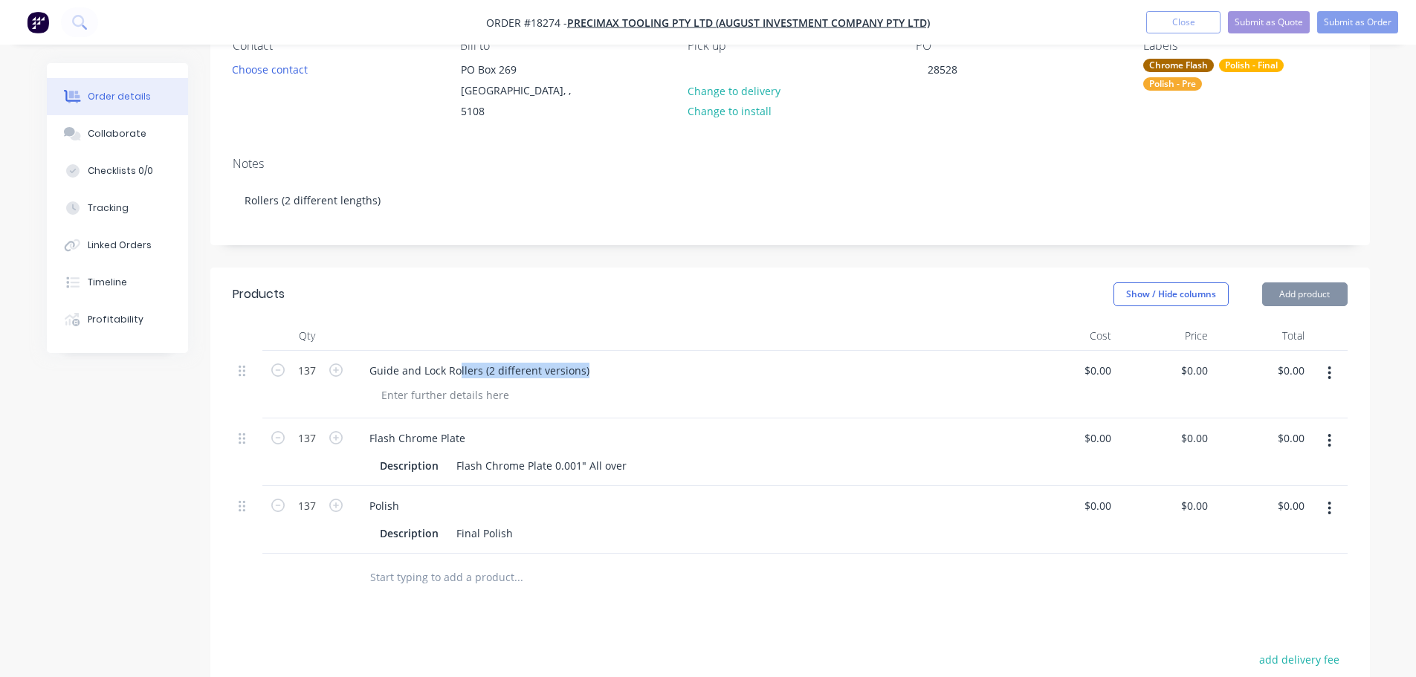
drag, startPoint x: 584, startPoint y: 354, endPoint x: 267, endPoint y: 358, distance: 316.7
click at [267, 358] on div "137 Guide and Lock Rollers (2 different versions) $0.00 $0.00 $0.00 $0.00 $0.00…" at bounding box center [790, 385] width 1115 height 68
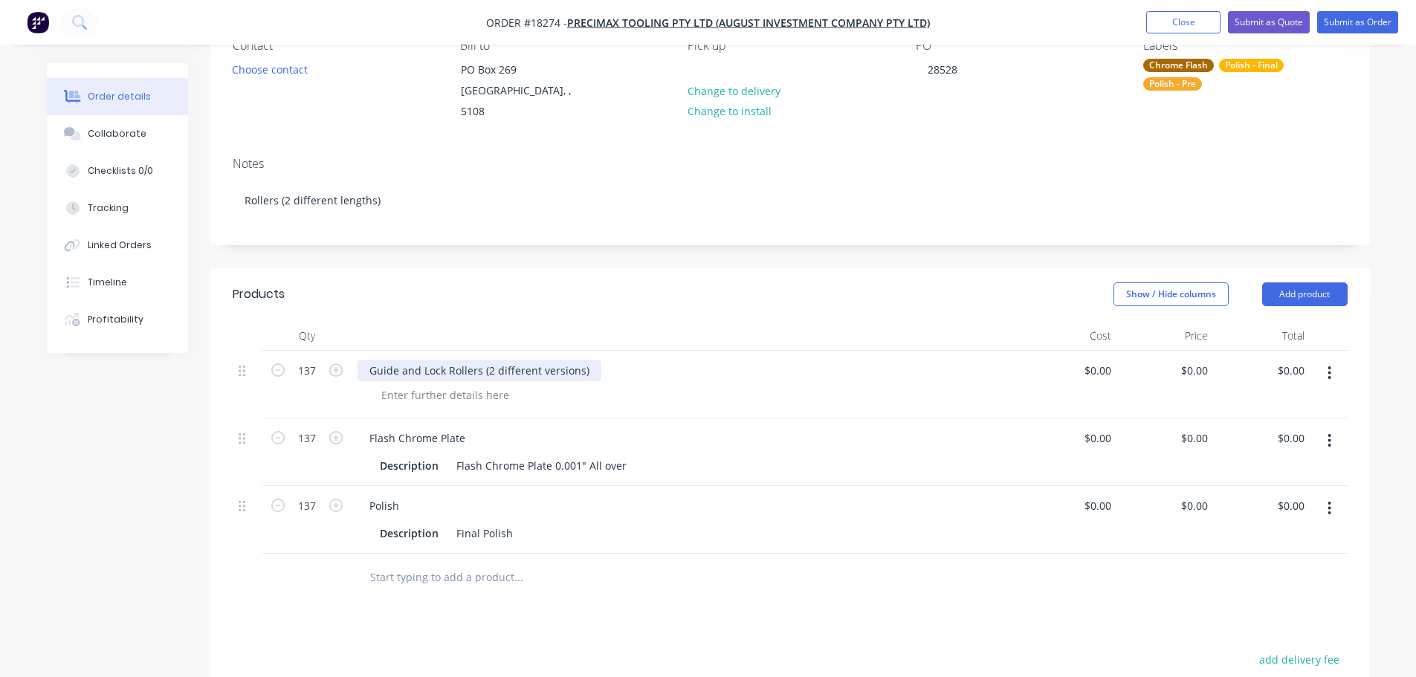
click at [437, 360] on div "Guide and Lock Rollers (2 different versions)" at bounding box center [480, 371] width 244 height 22
click at [450, 360] on div "Guide and Lock Rollers (2 different versions)" at bounding box center [480, 371] width 244 height 22
click at [164, 437] on div "Created by Jarred Created 09/10/25 Required 09/10/25 Assigned to Add team membe…" at bounding box center [708, 448] width 1323 height 1067
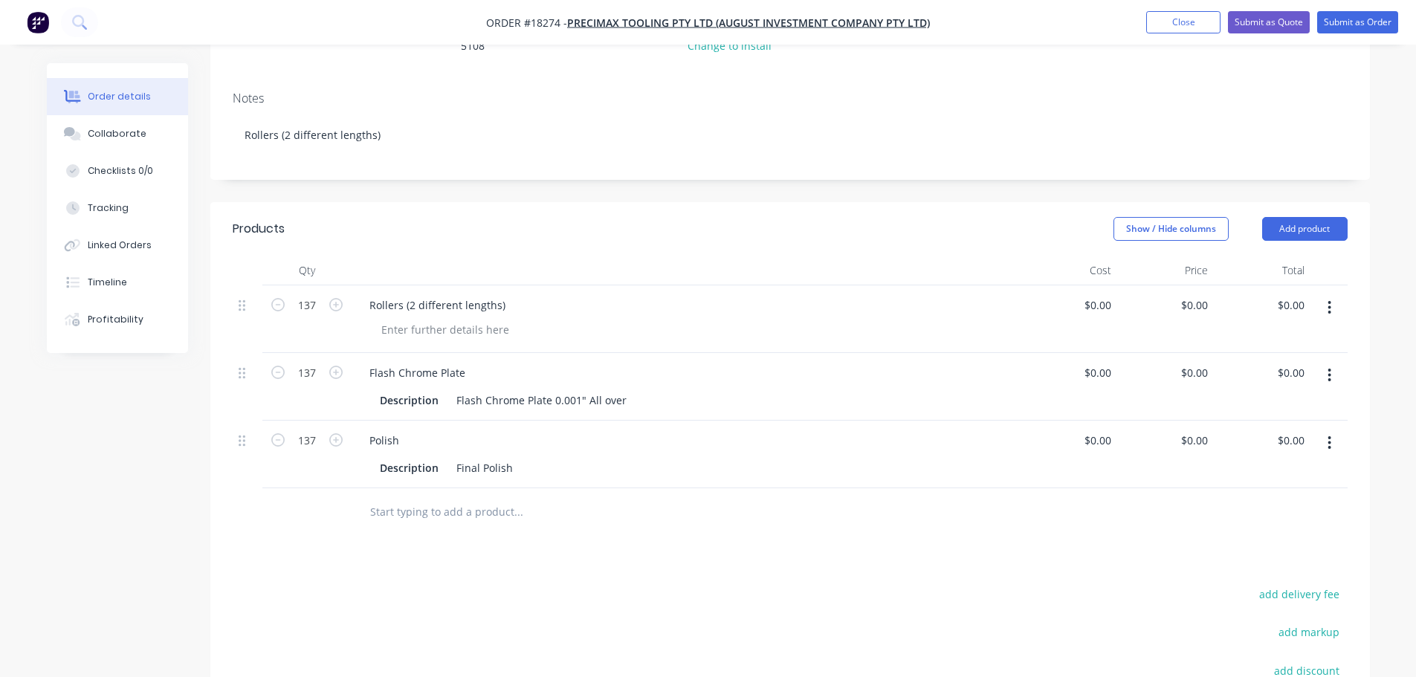
scroll to position [297, 0]
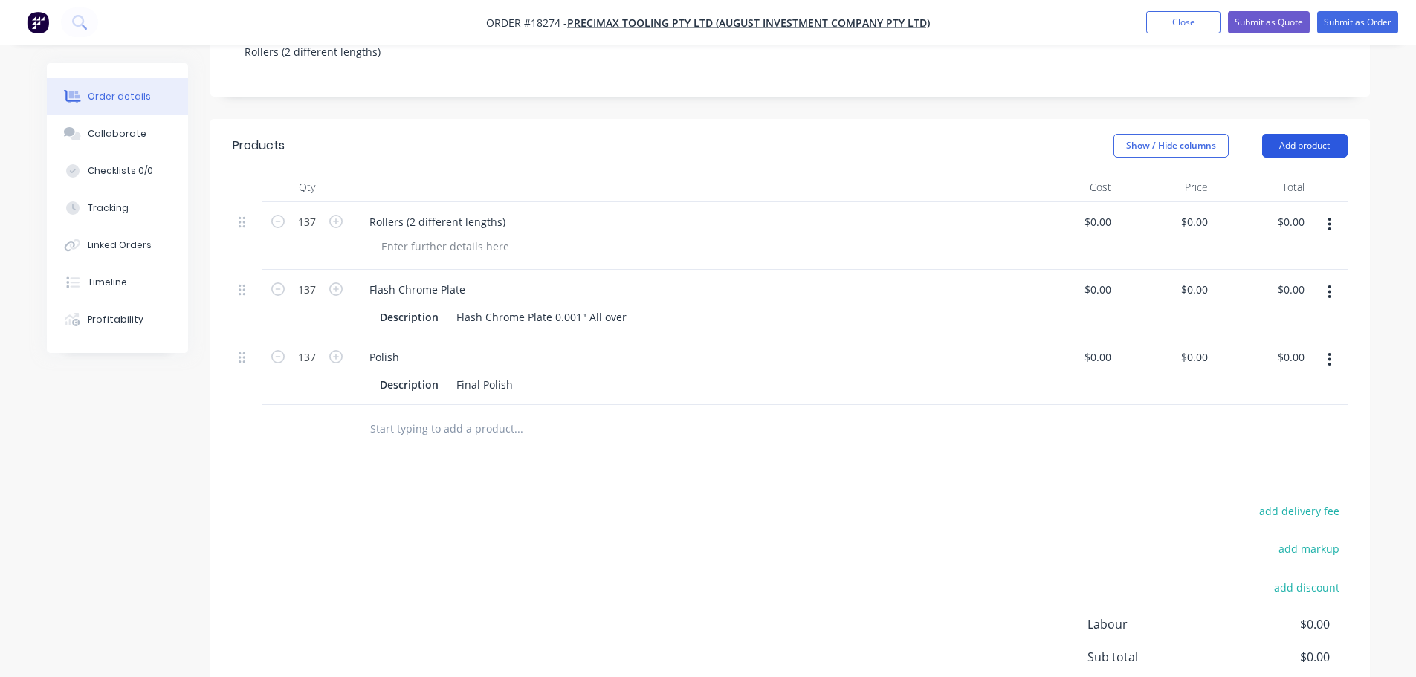
click at [1313, 136] on button "Add product" at bounding box center [1304, 146] width 85 height 24
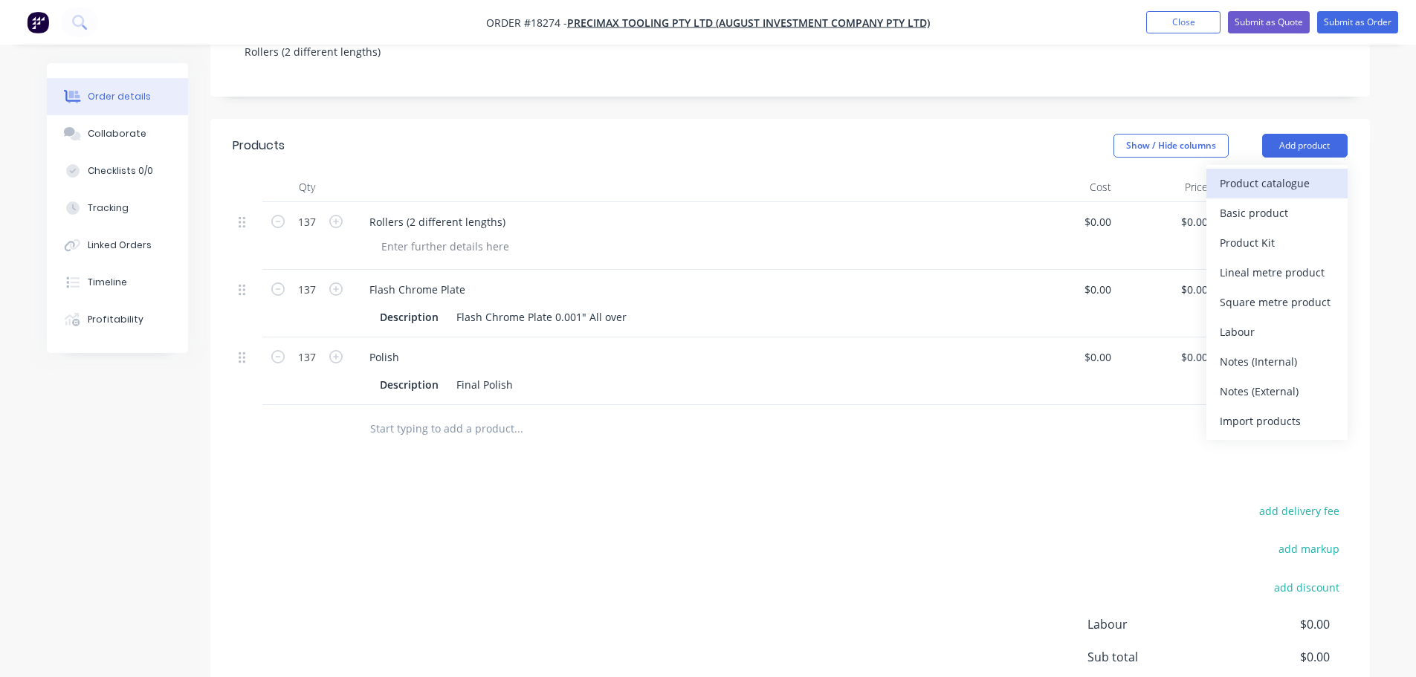
click at [1288, 175] on div "Product catalogue" at bounding box center [1277, 183] width 114 height 22
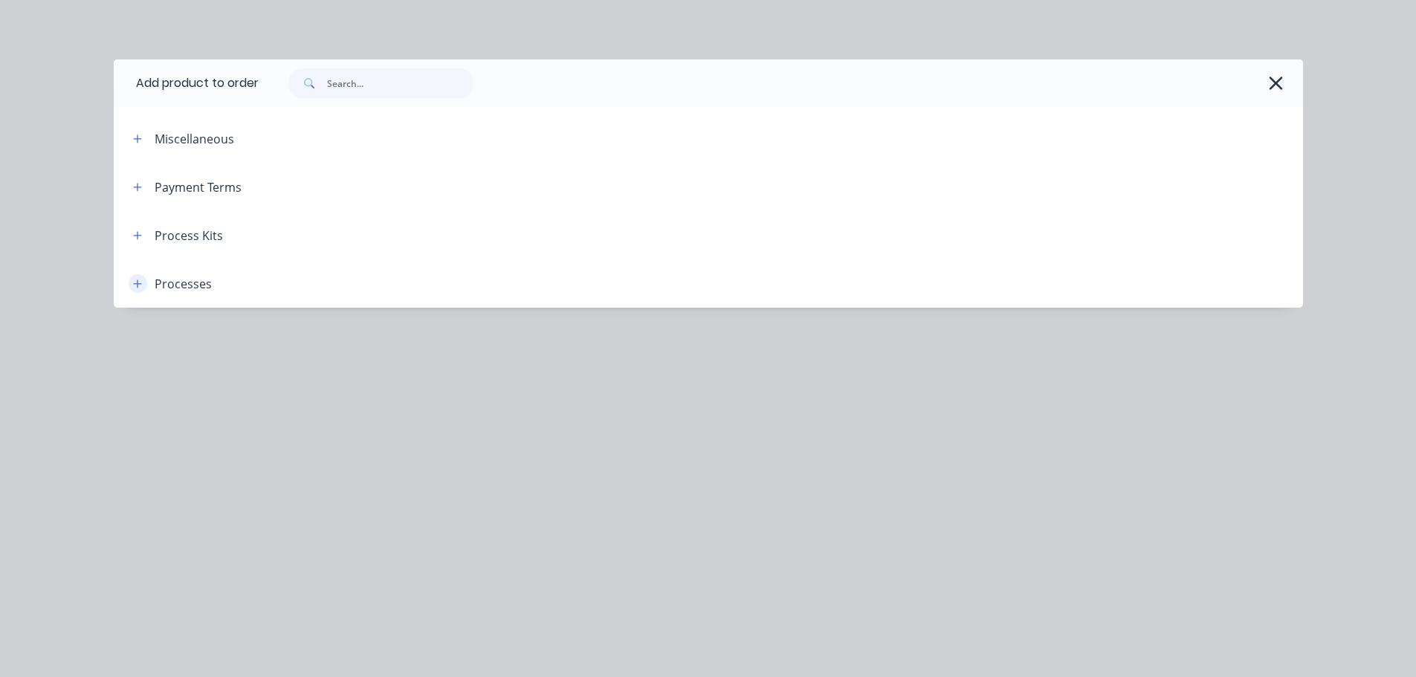
click at [131, 283] on button "button" at bounding box center [138, 283] width 19 height 19
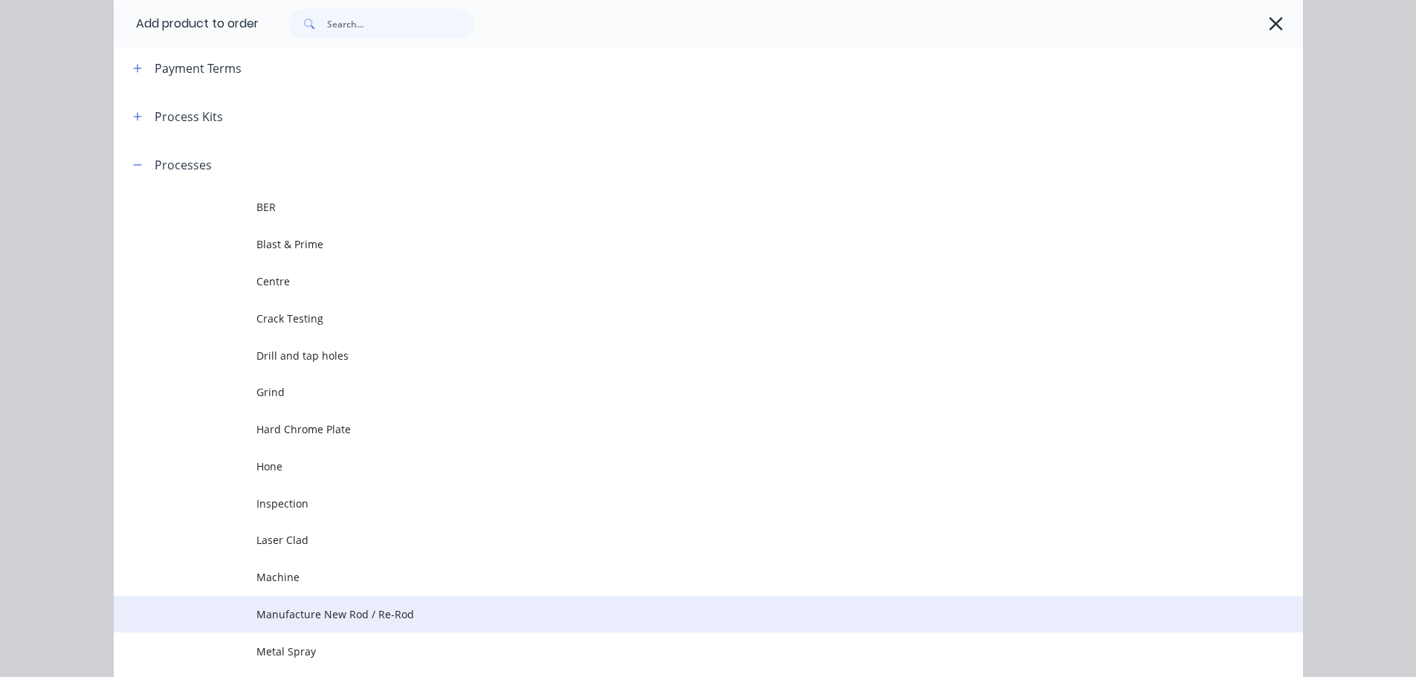
scroll to position [0, 0]
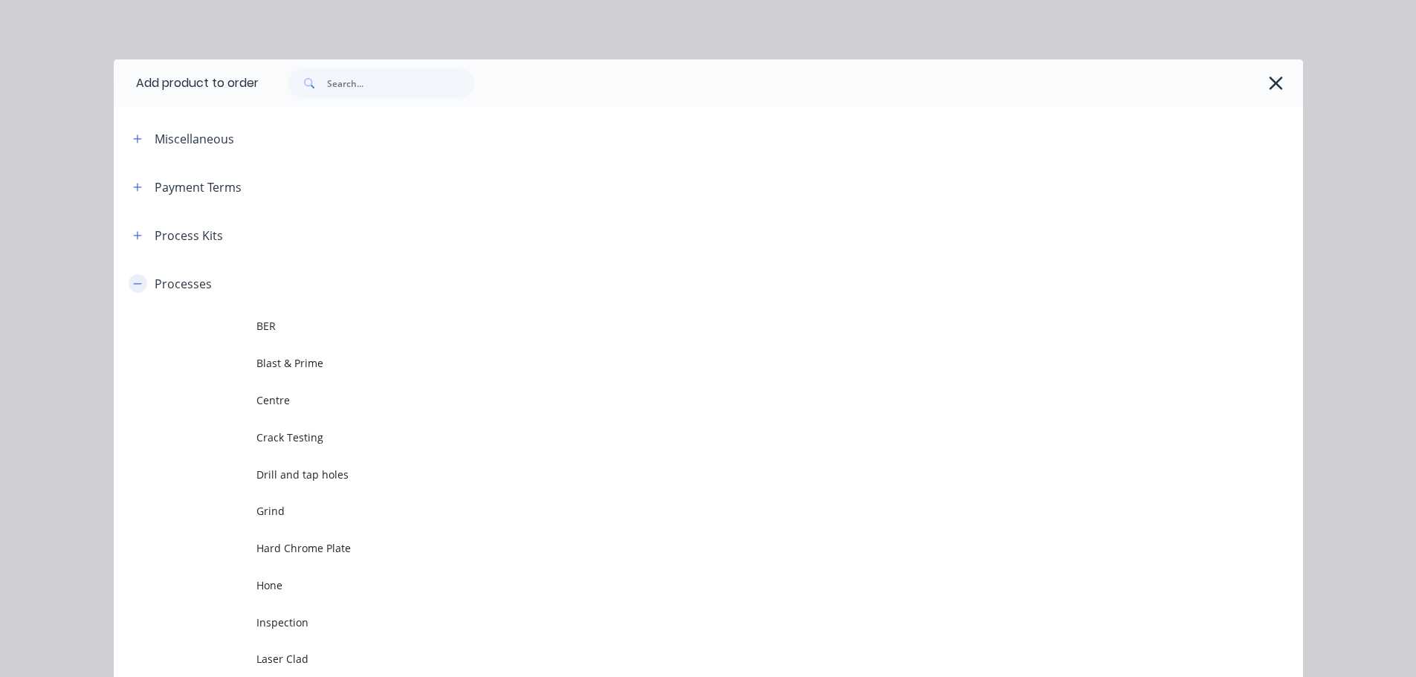
click at [129, 283] on button "button" at bounding box center [138, 283] width 19 height 19
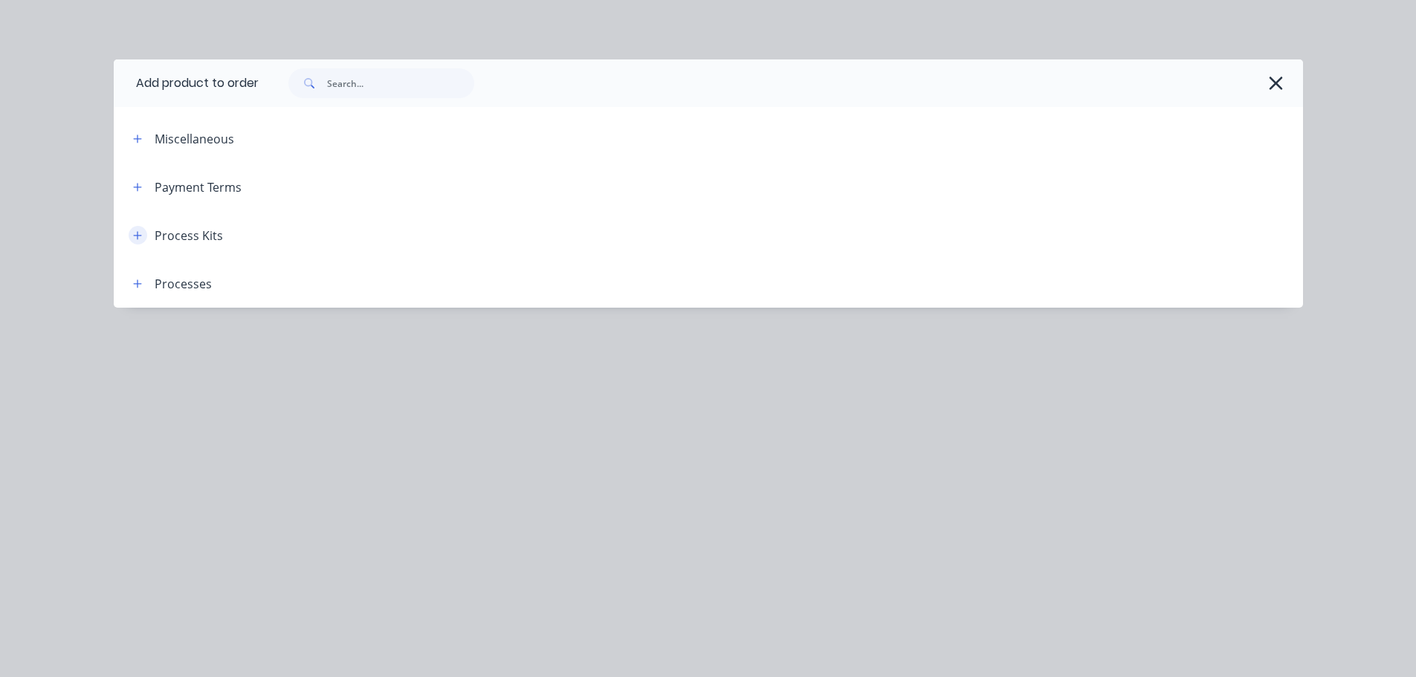
click at [133, 239] on icon "button" at bounding box center [137, 235] width 9 height 10
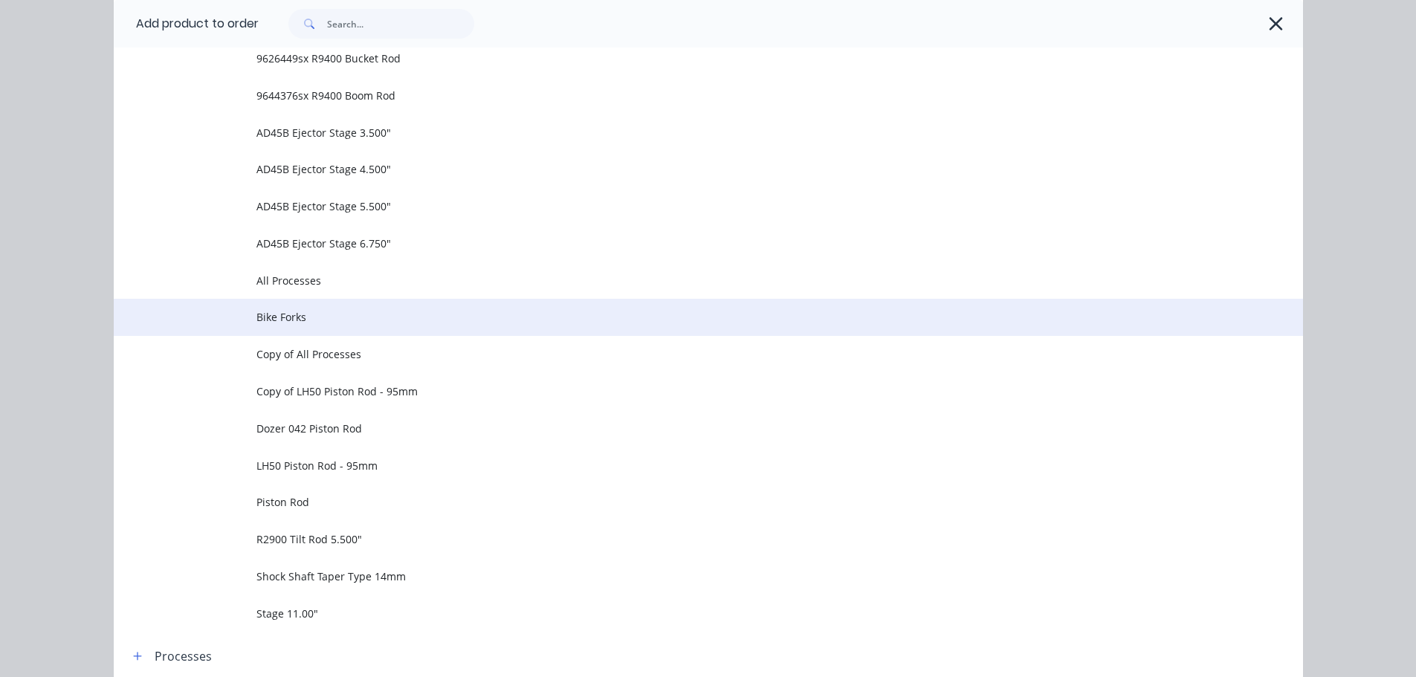
scroll to position [1028, 0]
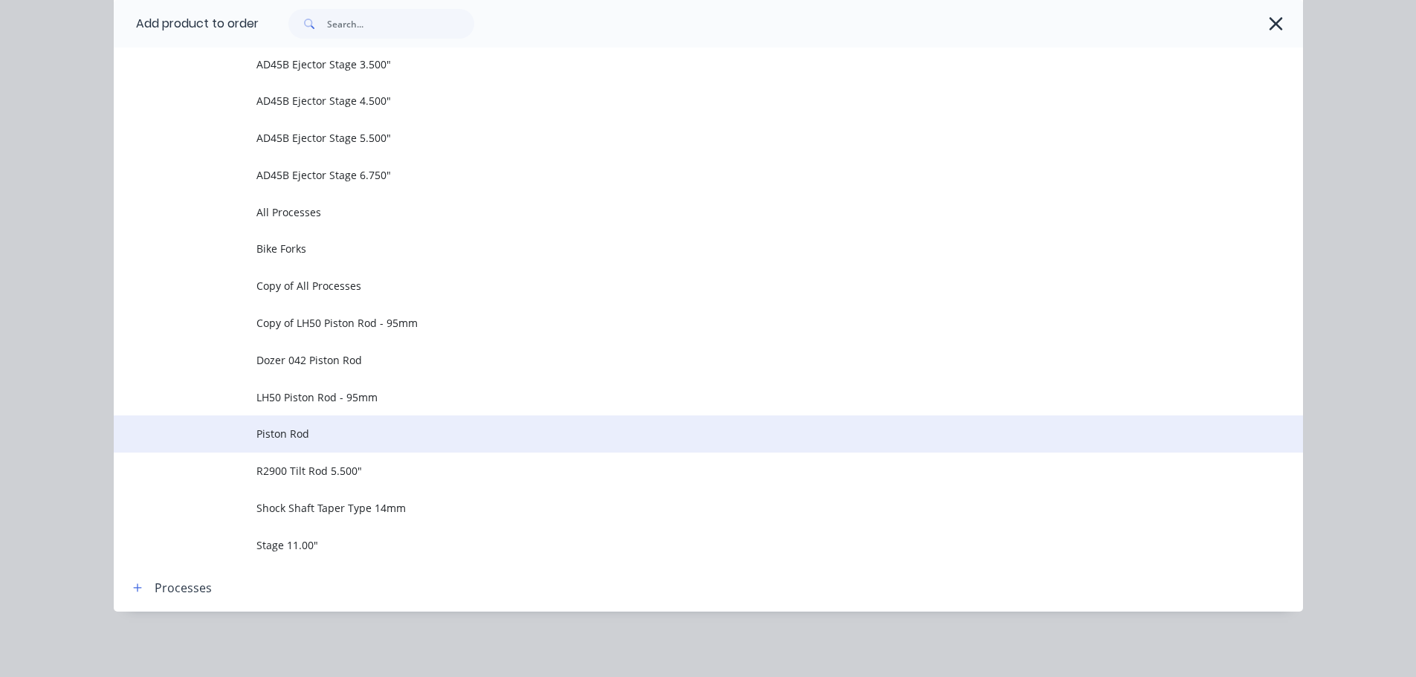
click at [336, 436] on span "Piston Rod" at bounding box center [674, 434] width 837 height 16
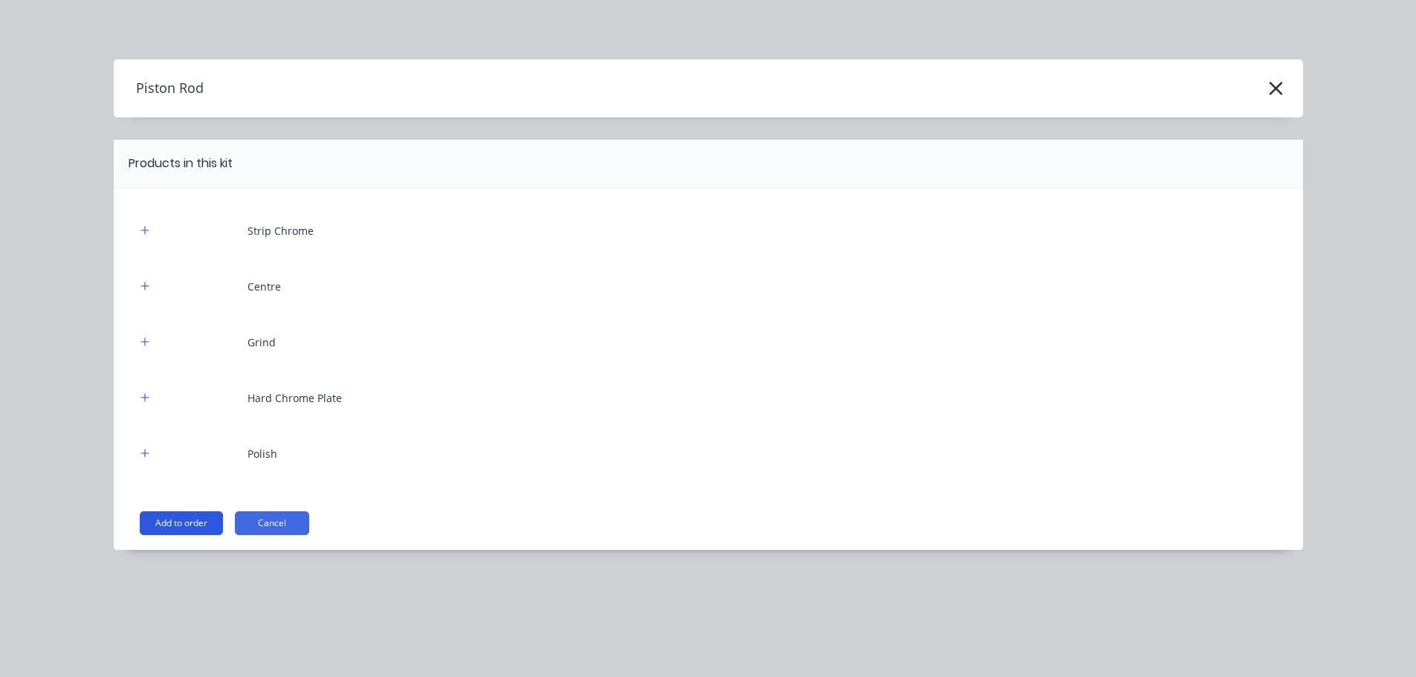
click at [201, 516] on button "Add to order" at bounding box center [181, 523] width 83 height 24
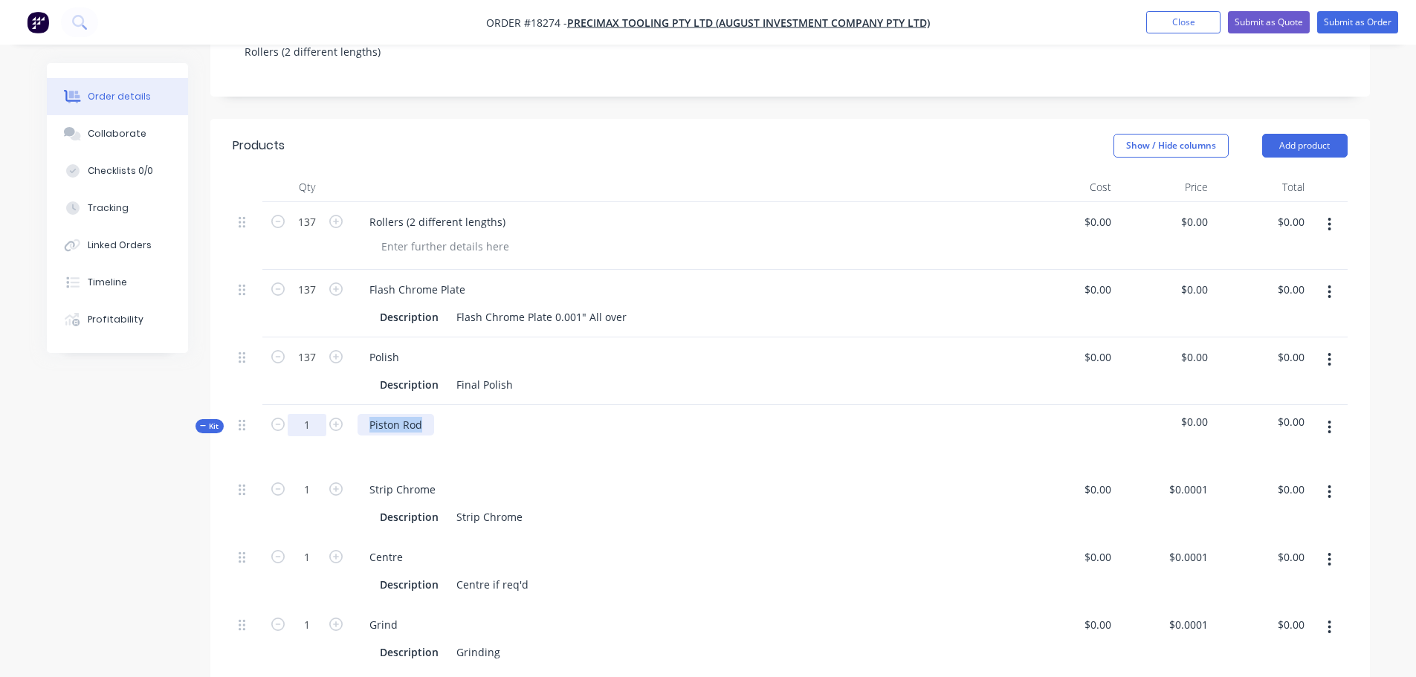
drag, startPoint x: 424, startPoint y: 409, endPoint x: 304, endPoint y: 410, distance: 120.4
click at [305, 410] on div "Kit 1 Piston Rod $0.00 $0.00" at bounding box center [790, 437] width 1115 height 65
paste div
drag, startPoint x: 439, startPoint y: 477, endPoint x: 323, endPoint y: 477, distance: 116.0
click at [323, 477] on div "1 Strip Chrome Description Strip Chrome $0.00 $0.00 $0.0001 $0.0001 $0.00 $0.00" at bounding box center [790, 504] width 1115 height 68
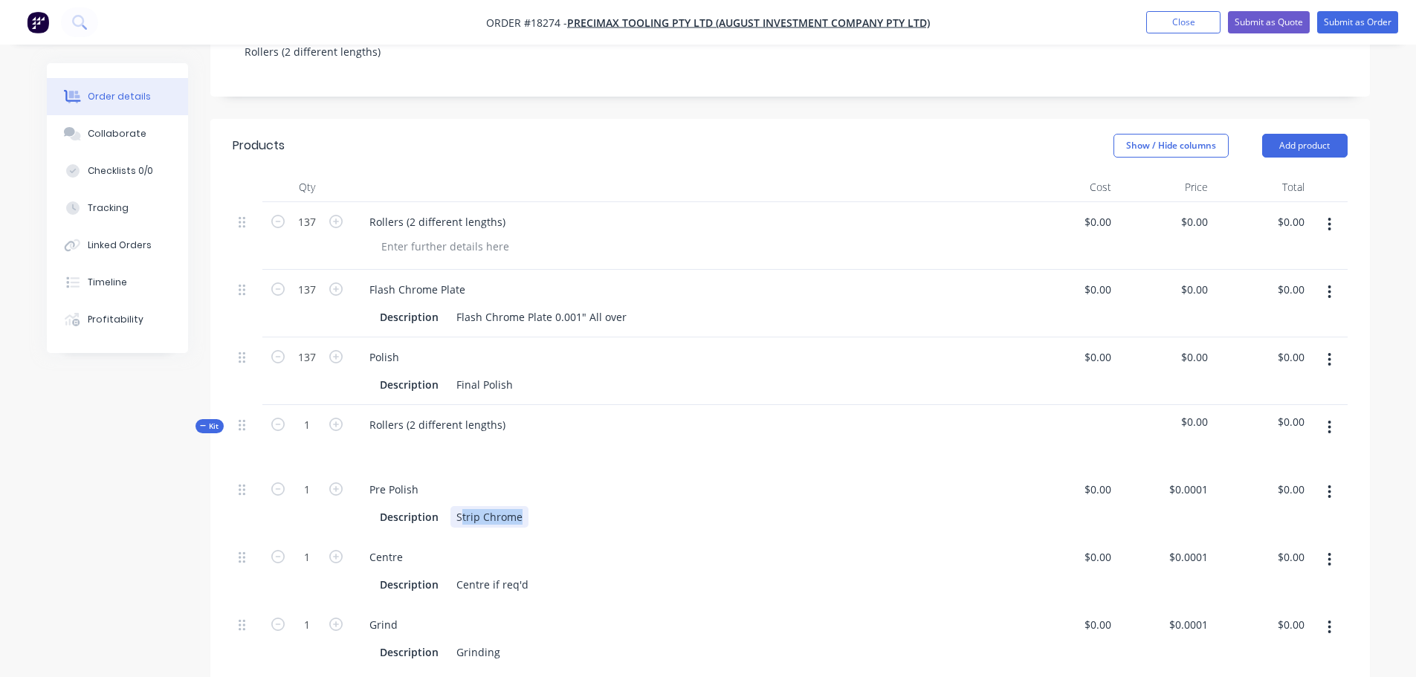
drag, startPoint x: 458, startPoint y: 499, endPoint x: 574, endPoint y: 495, distance: 116.0
click at [574, 506] on div "Description Strip Chrome" at bounding box center [683, 517] width 618 height 22
click at [1326, 546] on button "button" at bounding box center [1329, 559] width 35 height 27
click at [1244, 647] on div "Delete" at bounding box center [1277, 658] width 114 height 22
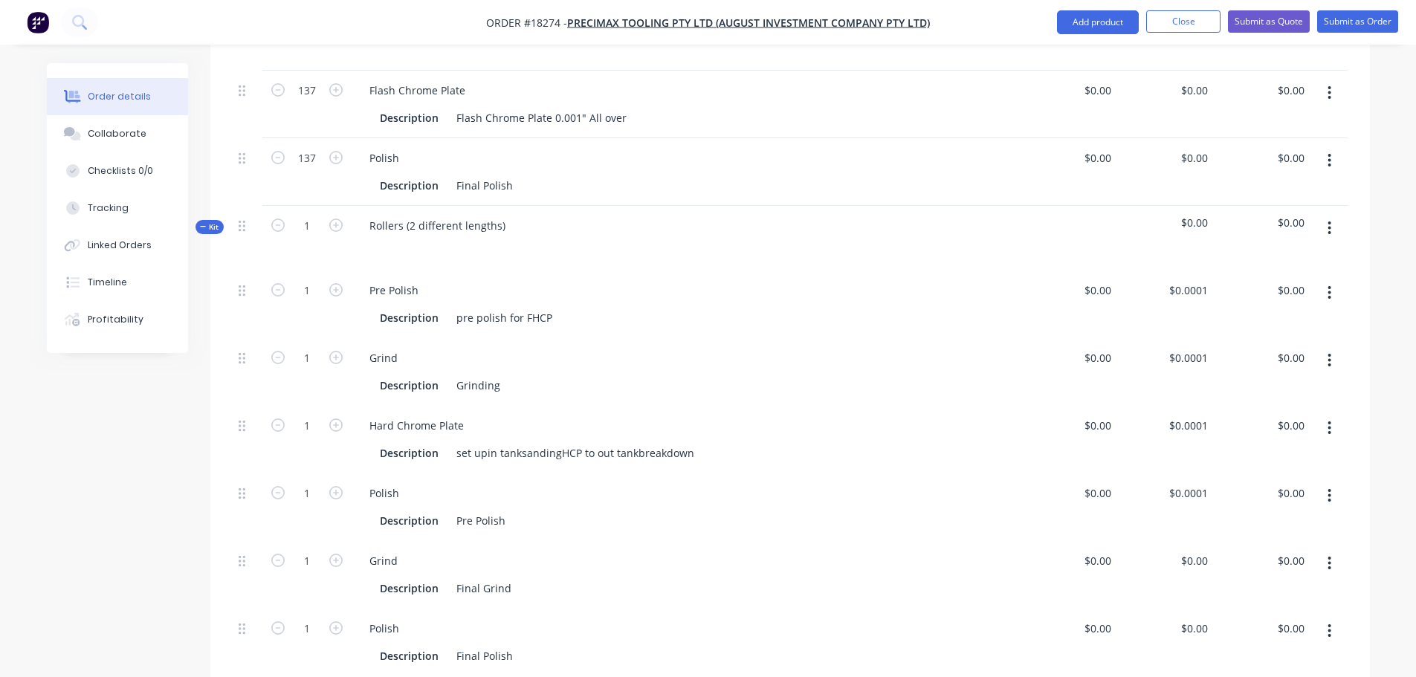
scroll to position [520, 0]
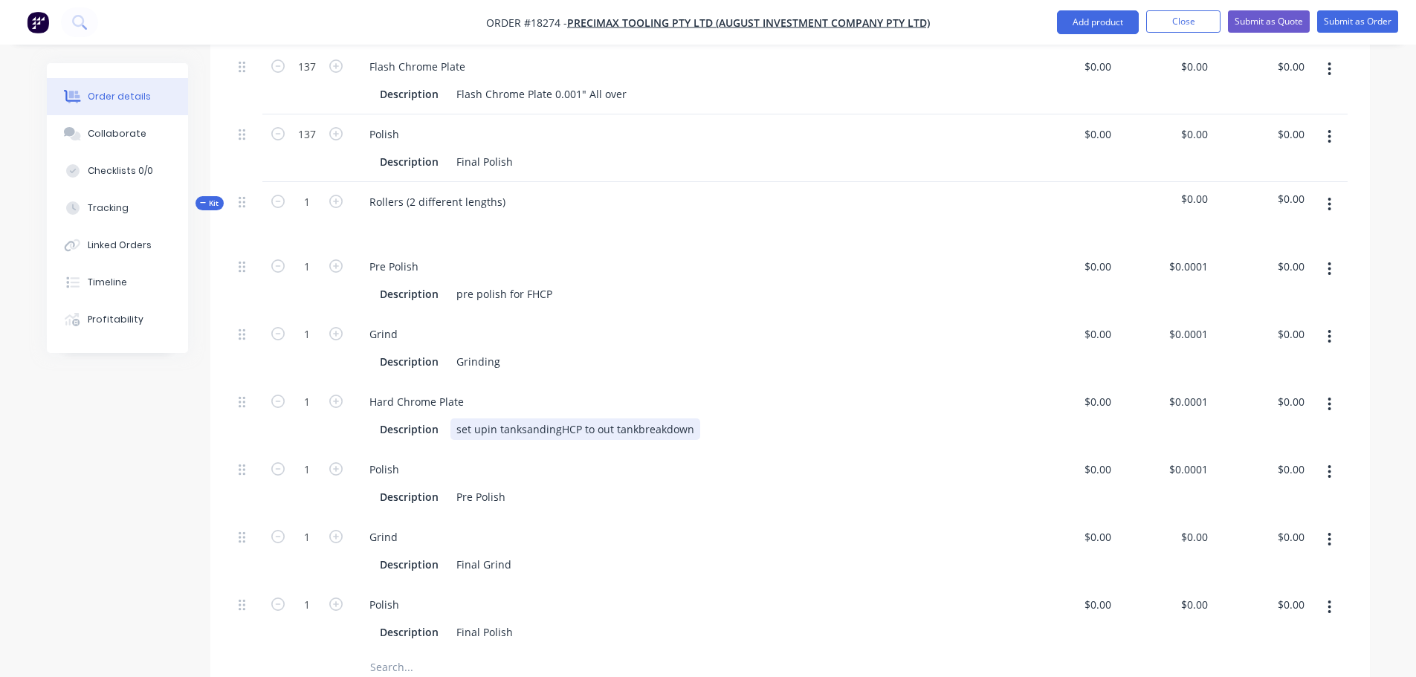
click at [484, 419] on div "set upin tanksandingHCP to out tankbreakdown" at bounding box center [575, 430] width 250 height 22
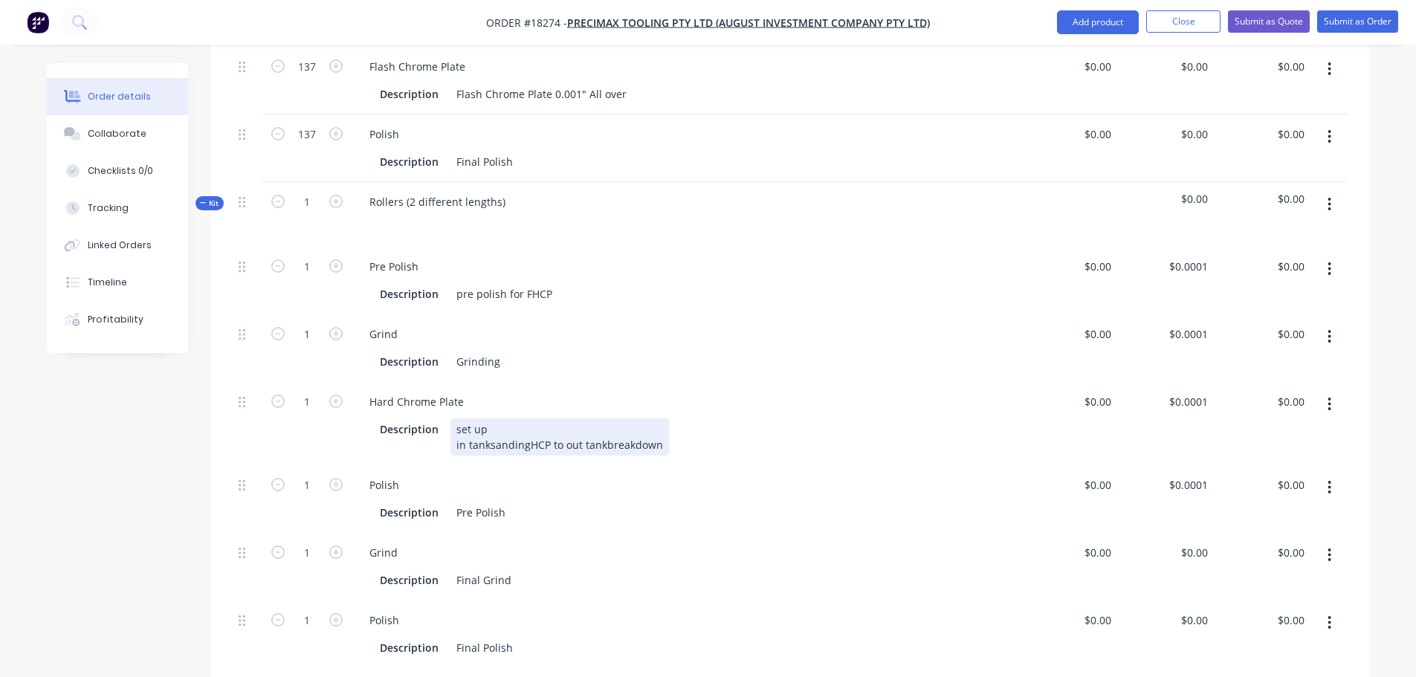
click at [488, 430] on div "set up in tanksandingHCP to out tankbreakdown" at bounding box center [559, 437] width 219 height 37
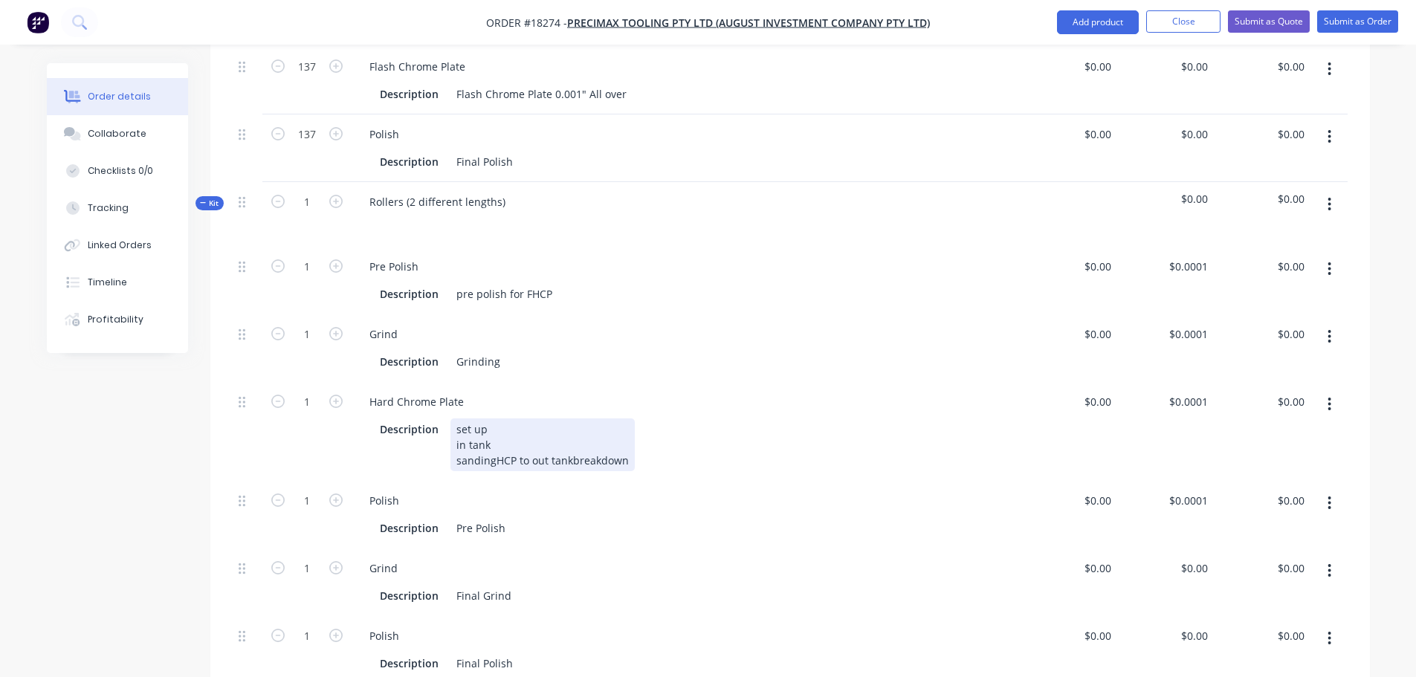
click at [493, 441] on div "set up in tank sandingHCP to out tankbreakdown" at bounding box center [542, 445] width 184 height 53
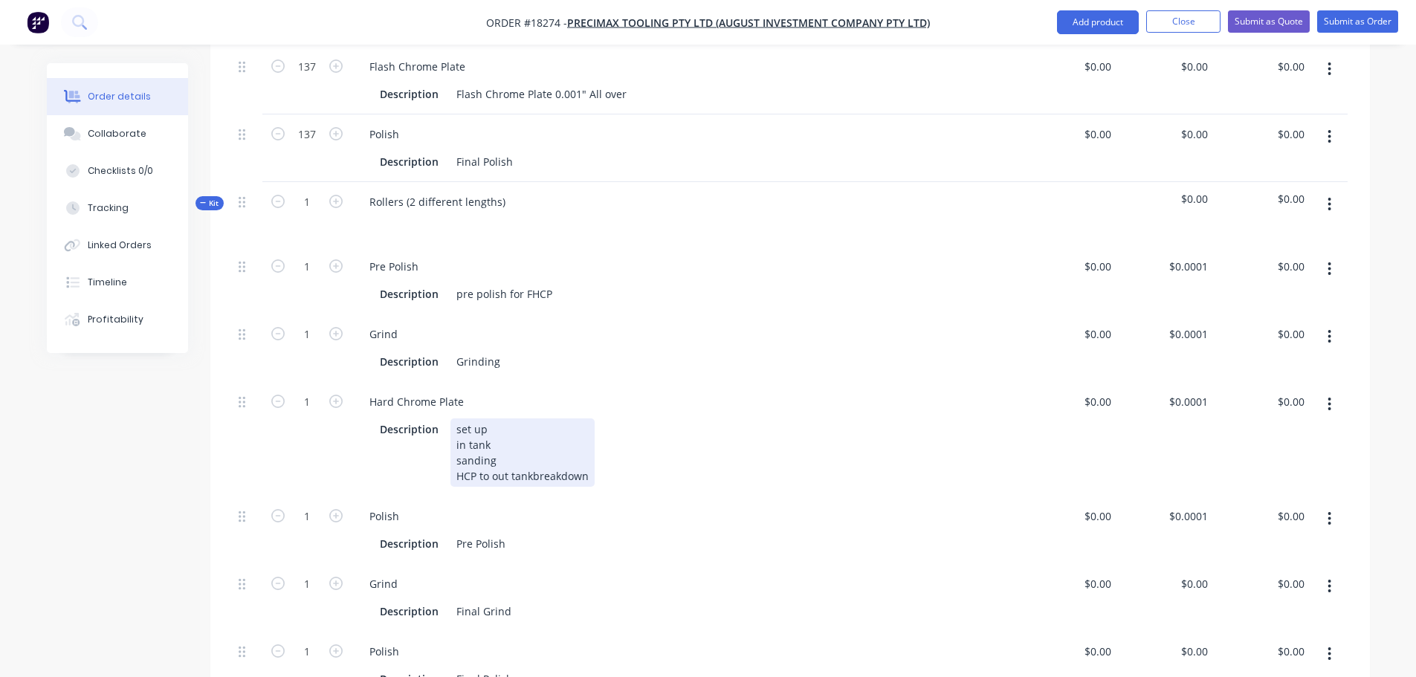
click at [492, 459] on div "set up in tank sanding HCP to out tankbreakdown" at bounding box center [522, 453] width 144 height 68
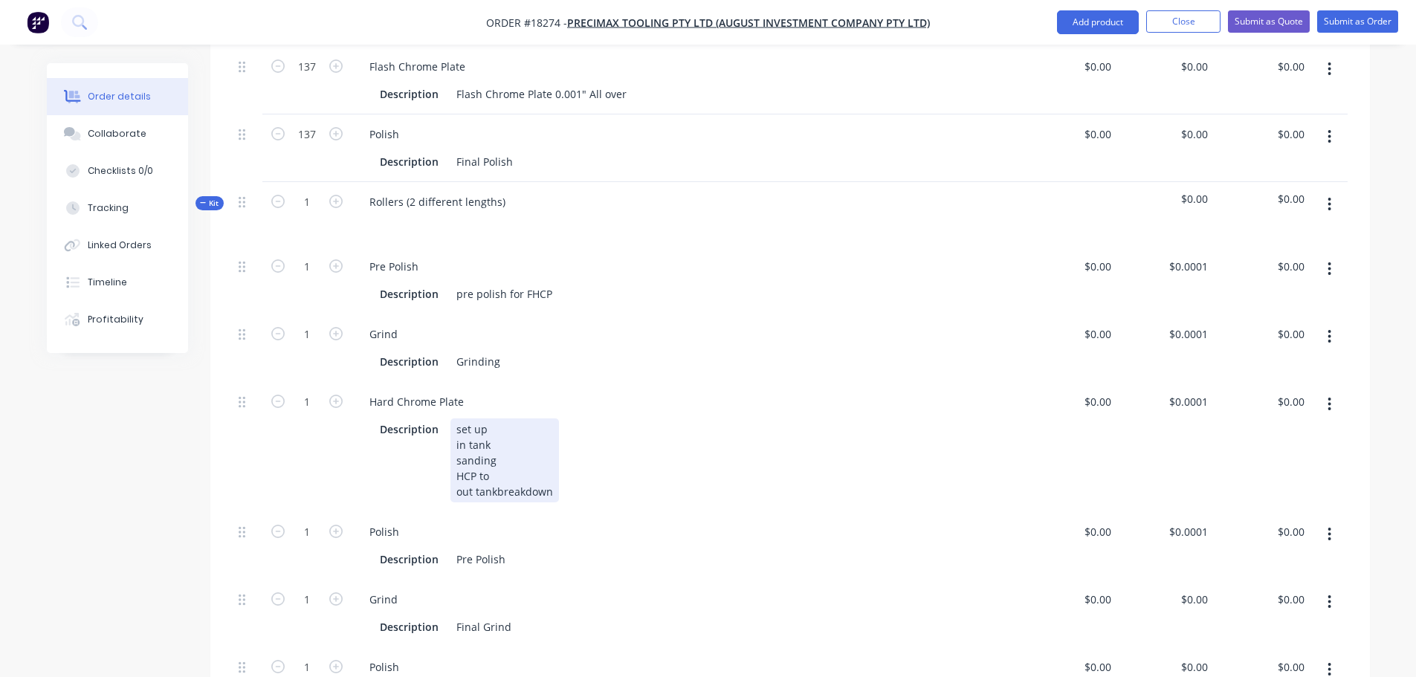
click at [494, 474] on div "set up in tank sanding HCP to out tankbreakdown" at bounding box center [504, 461] width 109 height 84
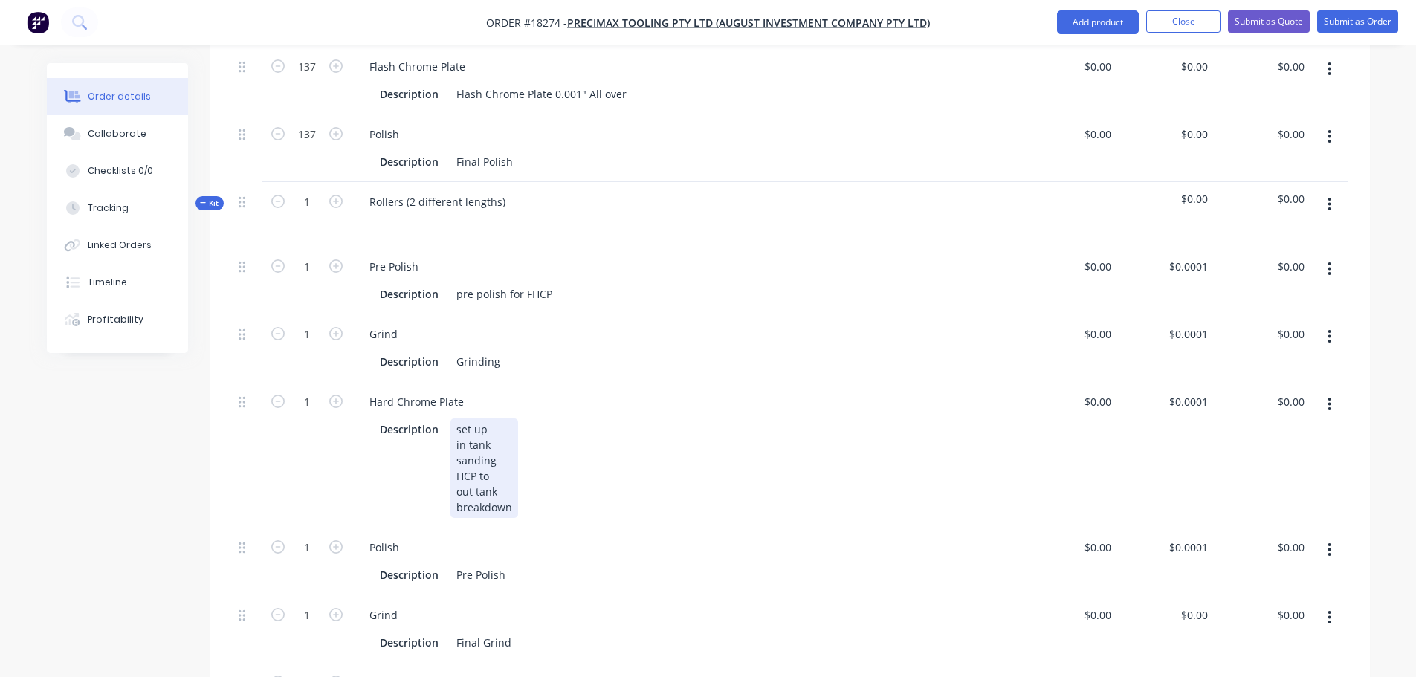
click at [500, 462] on div "set up in tank sanding HCP to out tank breakdown" at bounding box center [484, 469] width 68 height 100
click at [1327, 323] on button "button" at bounding box center [1329, 336] width 35 height 27
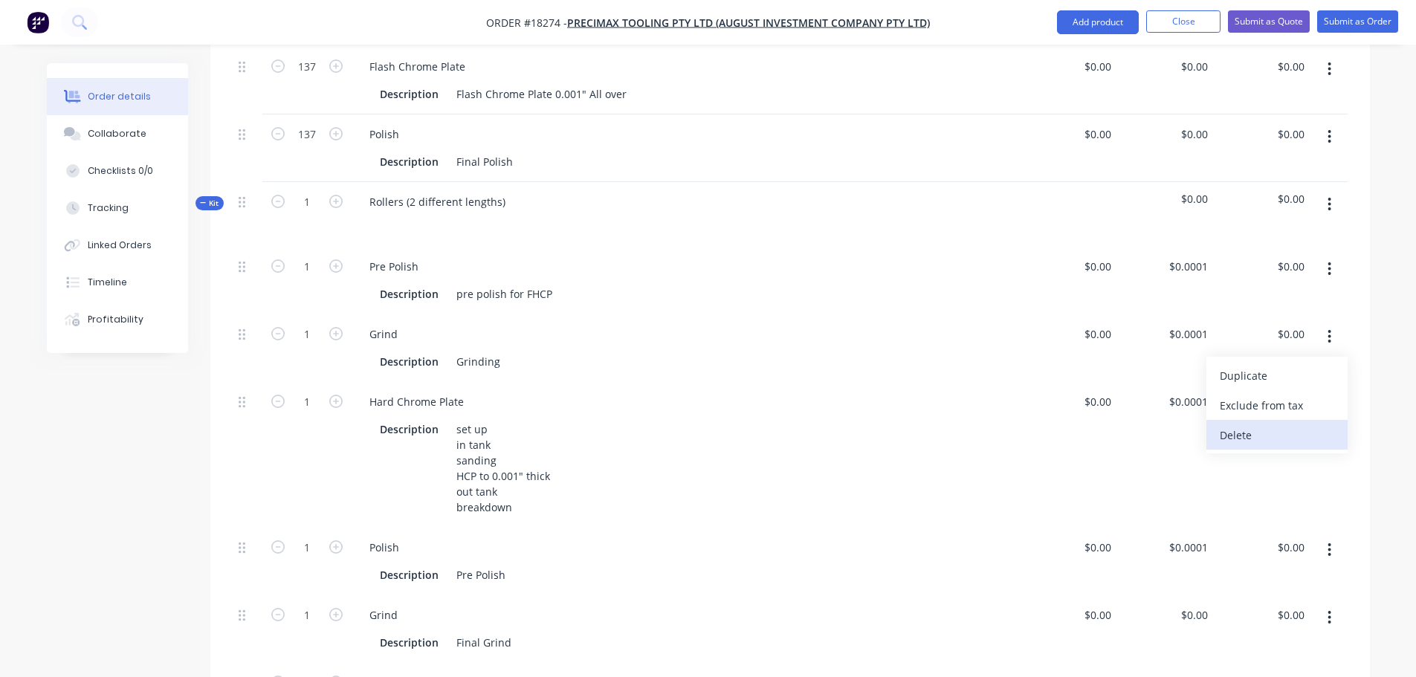
click at [1244, 424] on div "Delete" at bounding box center [1277, 435] width 114 height 22
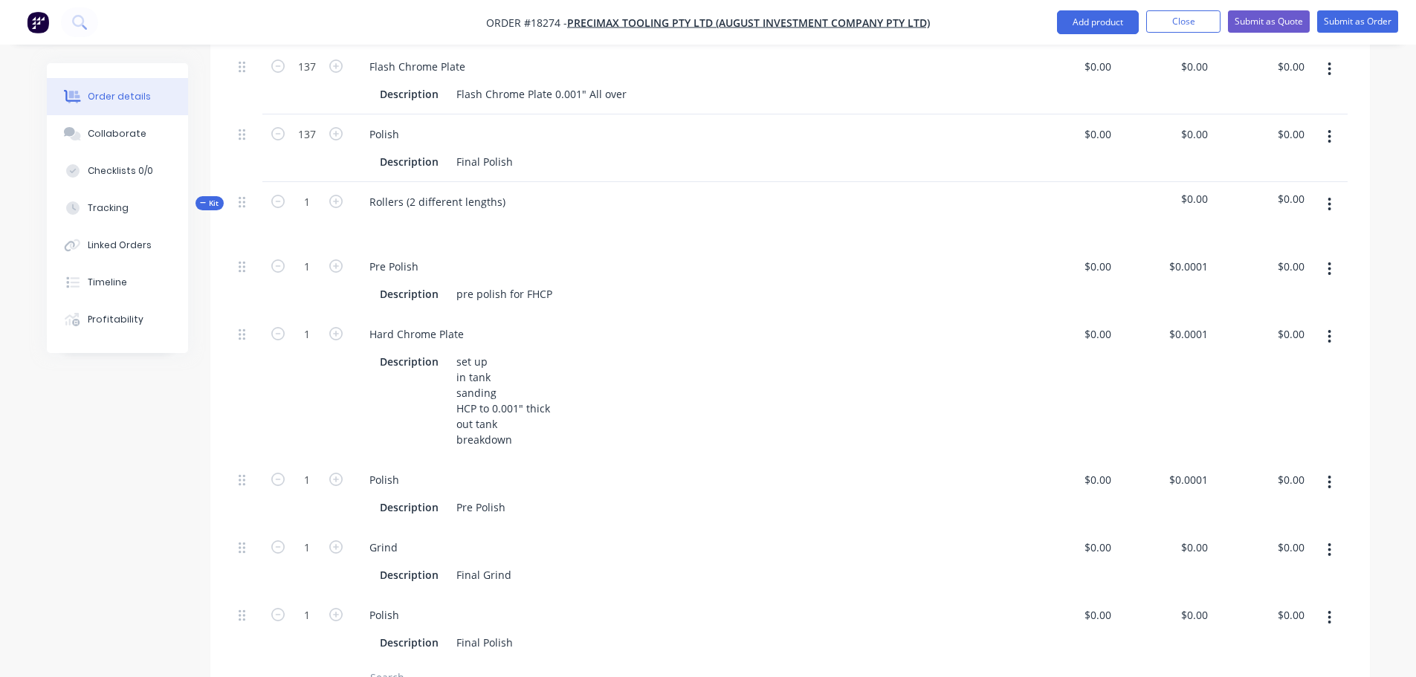
click at [1330, 474] on icon "button" at bounding box center [1330, 482] width 4 height 16
click at [1238, 570] on div "Delete" at bounding box center [1277, 581] width 114 height 22
click at [1335, 469] on button "button" at bounding box center [1329, 482] width 35 height 27
click at [1252, 570] on div "Delete" at bounding box center [1277, 581] width 114 height 22
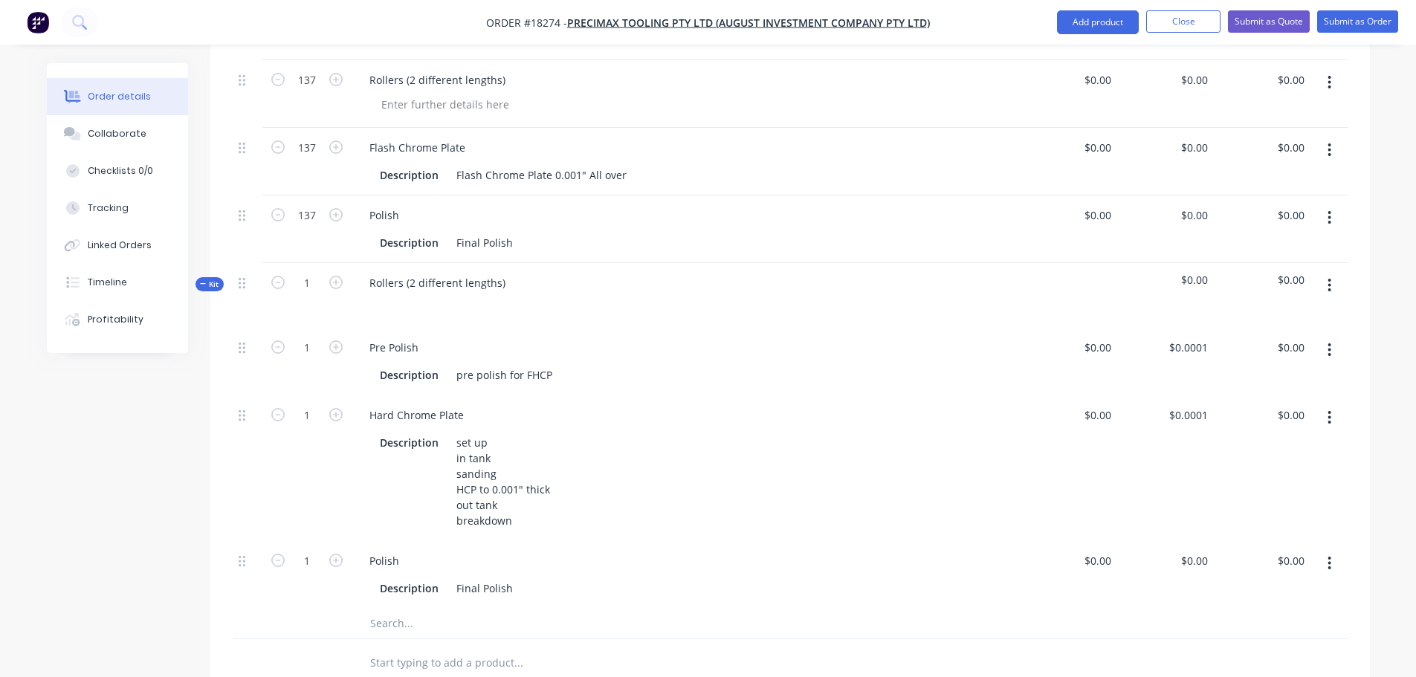
scroll to position [297, 0]
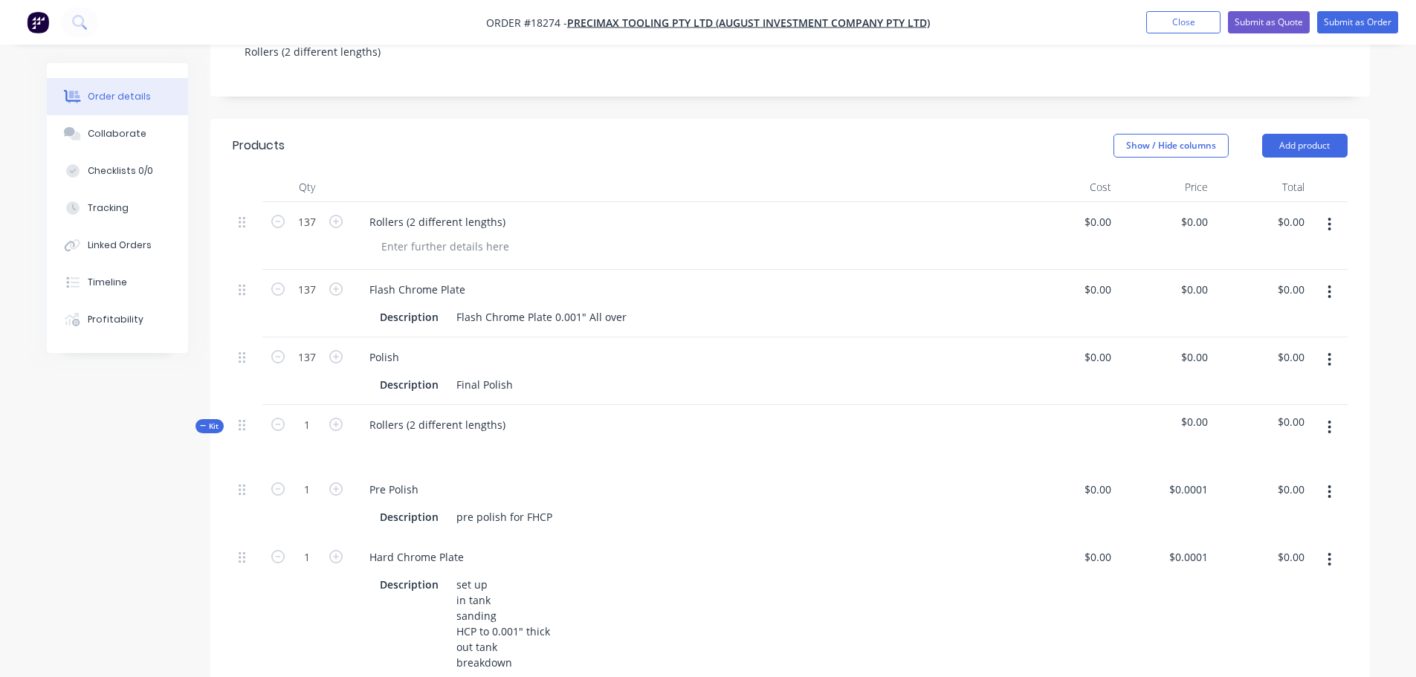
click at [1330, 216] on icon "button" at bounding box center [1330, 224] width 4 height 16
click at [1290, 337] on button "Delete" at bounding box center [1276, 352] width 141 height 30
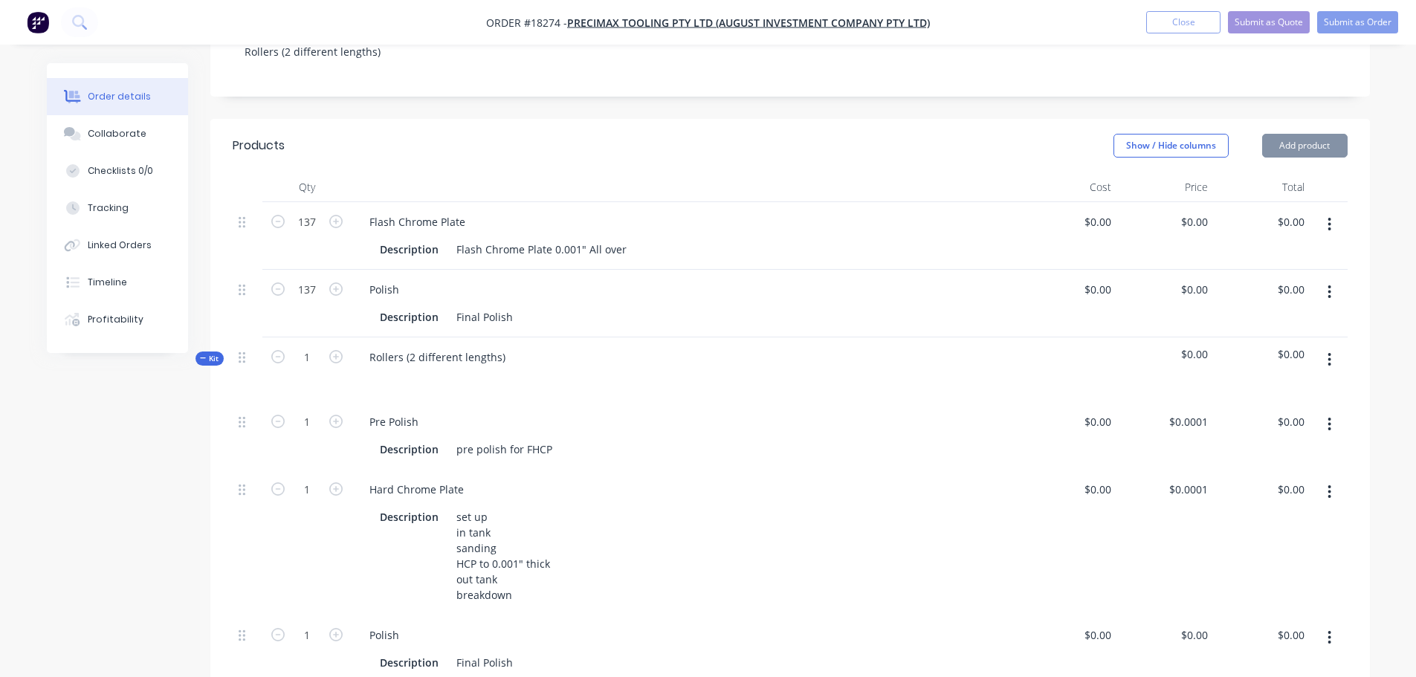
click at [1329, 218] on icon "button" at bounding box center [1329, 224] width 3 height 13
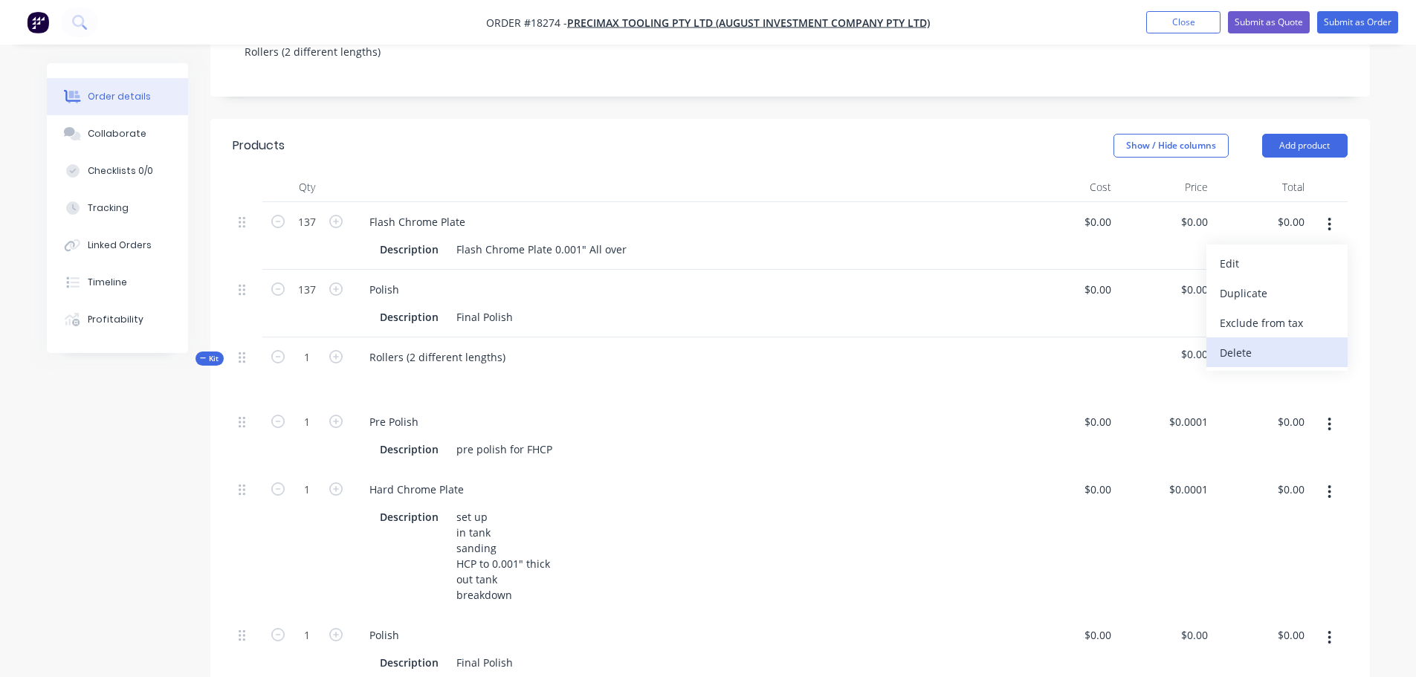
click at [1263, 342] on div "Delete" at bounding box center [1277, 353] width 114 height 22
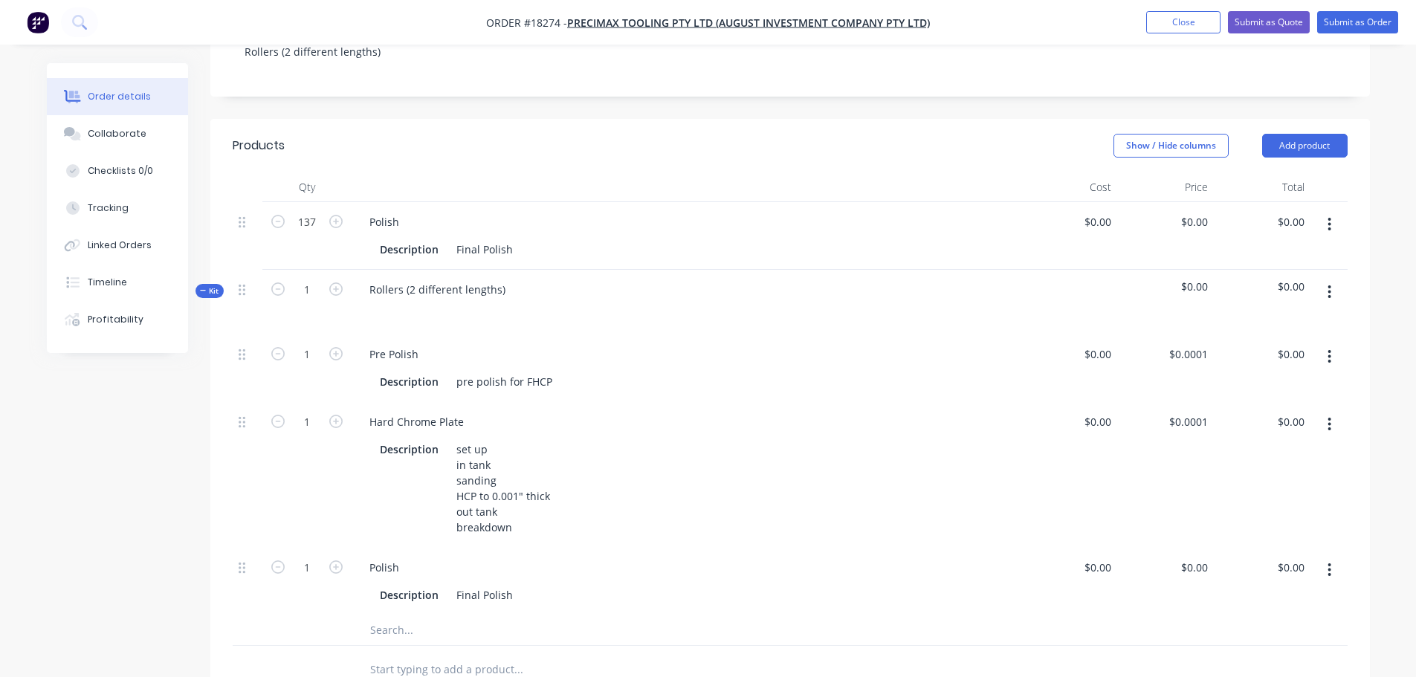
click at [1336, 211] on button "button" at bounding box center [1329, 224] width 35 height 27
click at [1270, 342] on div "Delete" at bounding box center [1277, 353] width 114 height 22
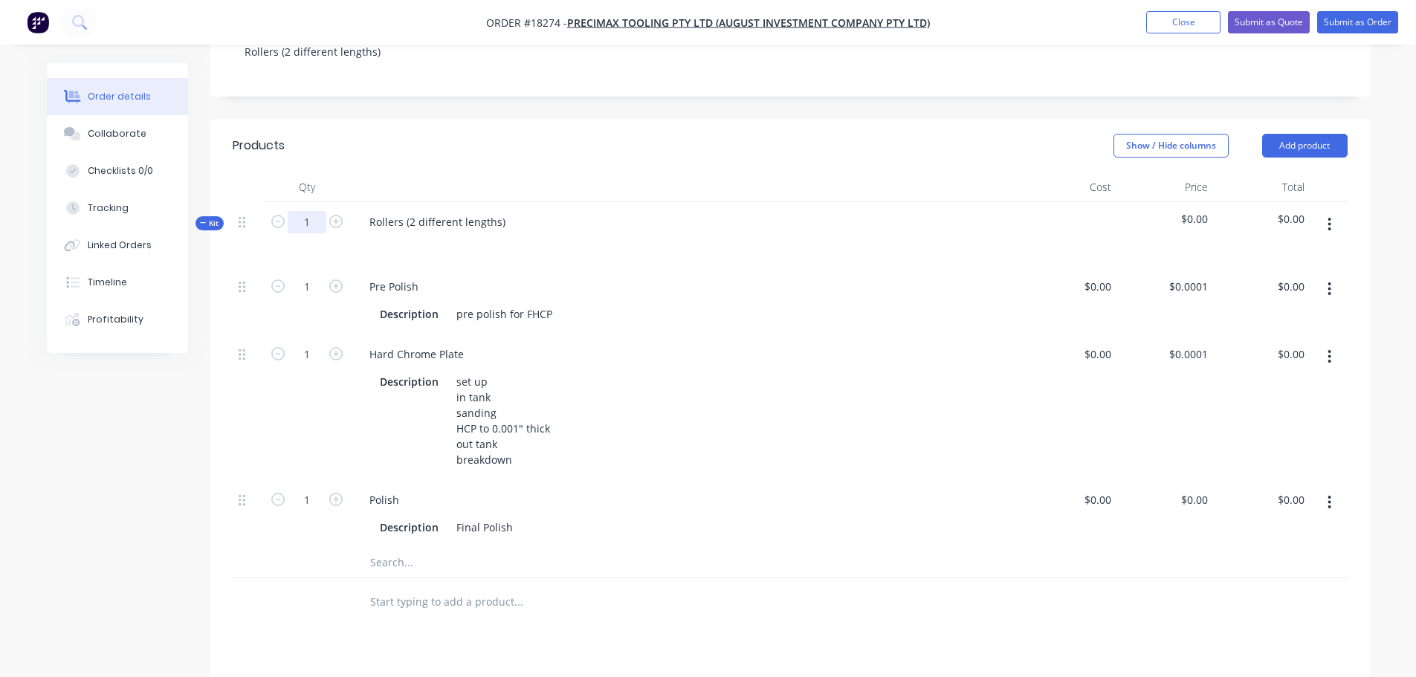
click at [307, 211] on input "1" at bounding box center [307, 222] width 39 height 22
type input "137"
type input "$0.01"
type input "137"
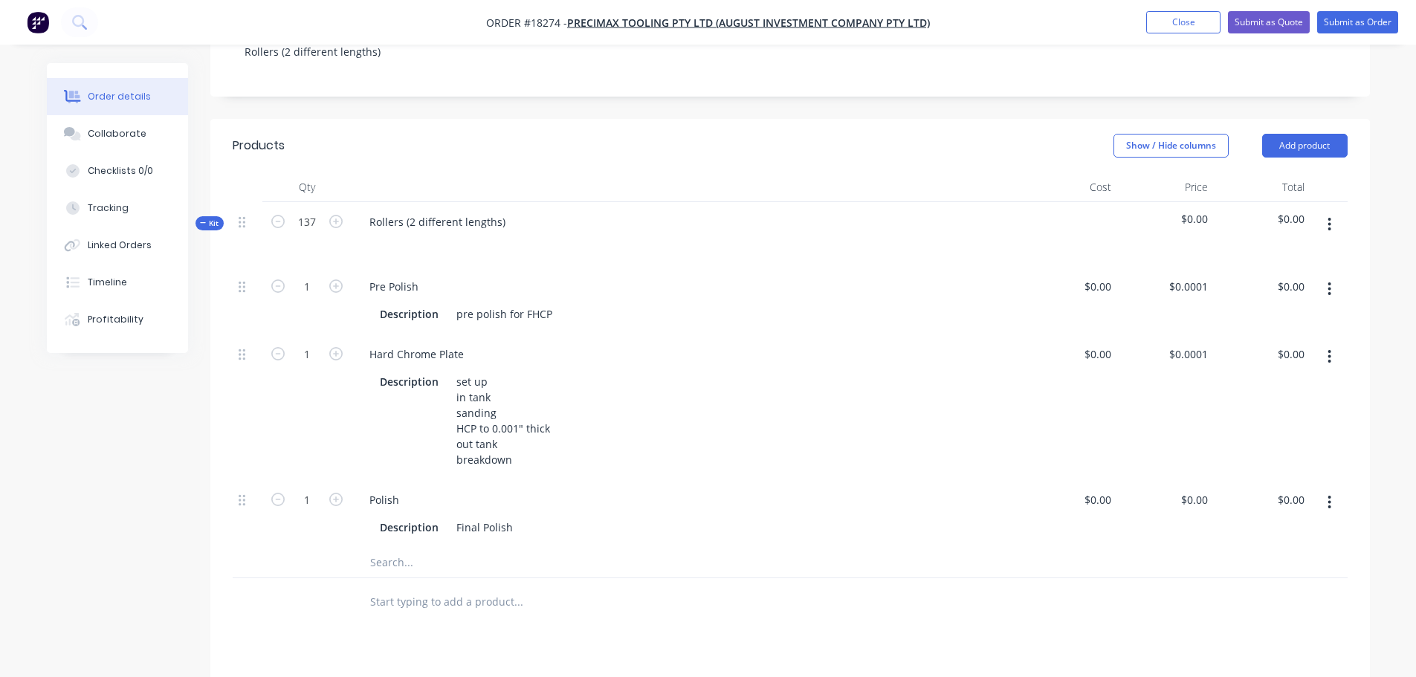
type input "$0.01"
type input "137"
click at [110, 507] on div "Created by Jarred Created 09/10/25 Required 09/10/25 Assigned to Add team membe…" at bounding box center [708, 386] width 1323 height 1240
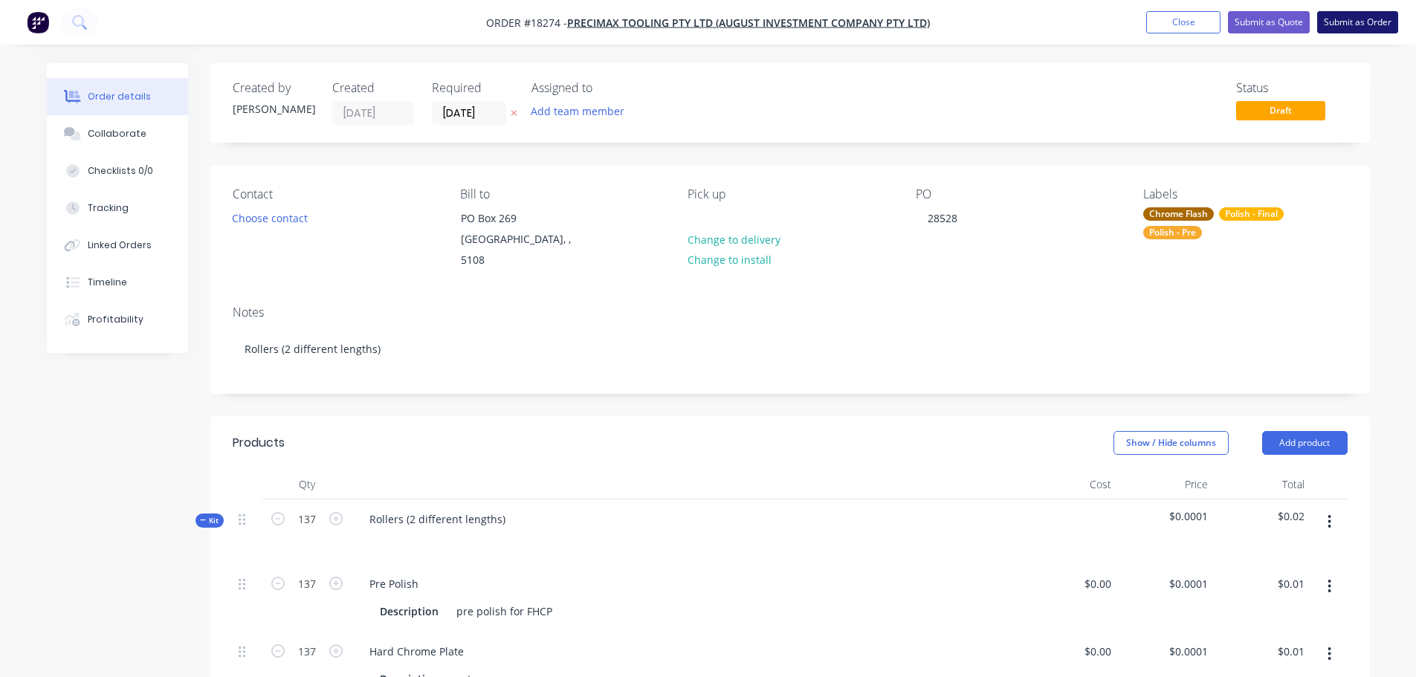
click at [1323, 28] on button "Submit as Order" at bounding box center [1357, 22] width 81 height 22
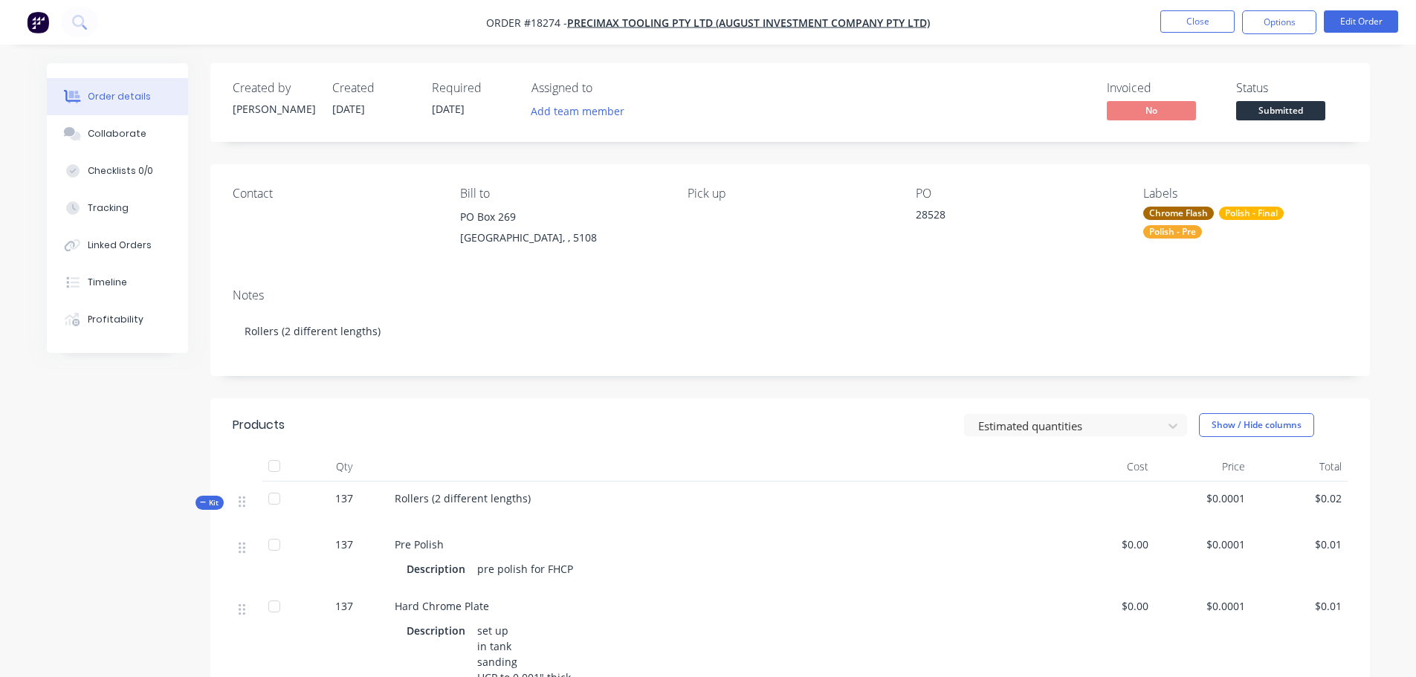
click at [1288, 108] on span "Submitted" at bounding box center [1280, 110] width 89 height 19
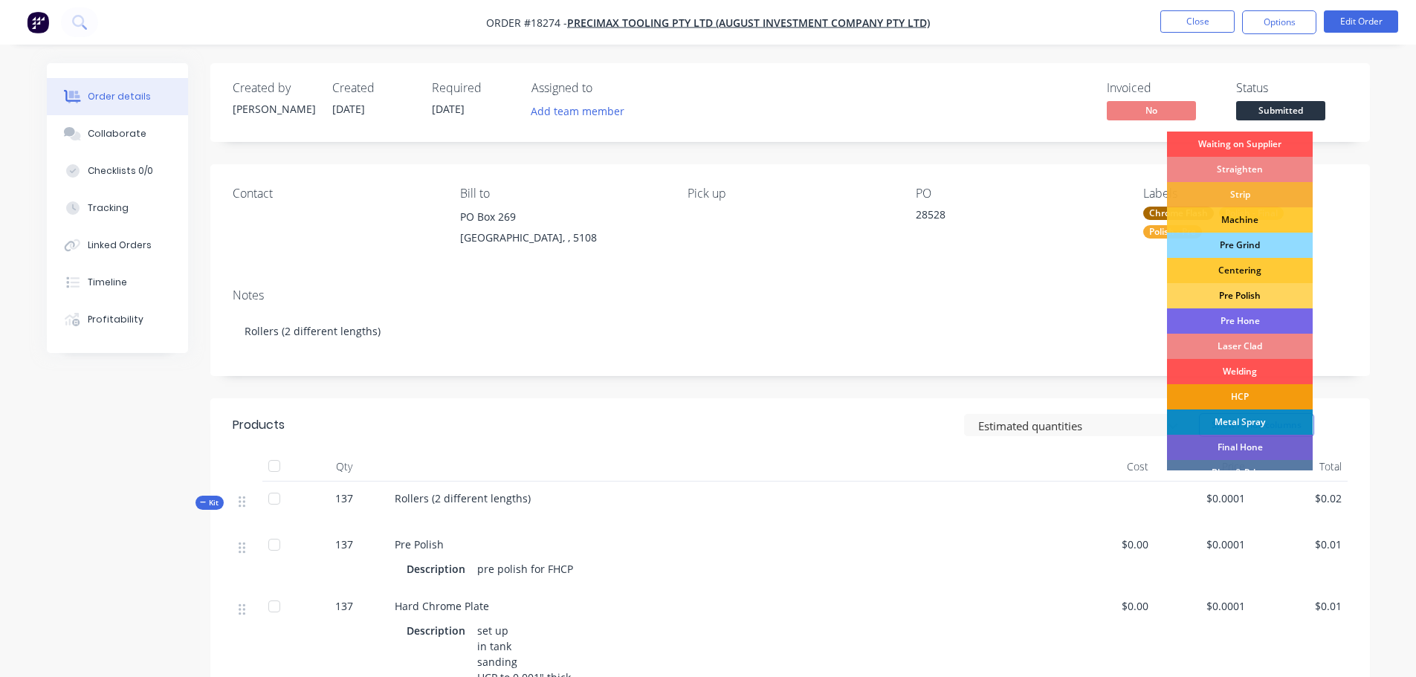
click at [1256, 300] on div "Pre Polish" at bounding box center [1240, 295] width 146 height 25
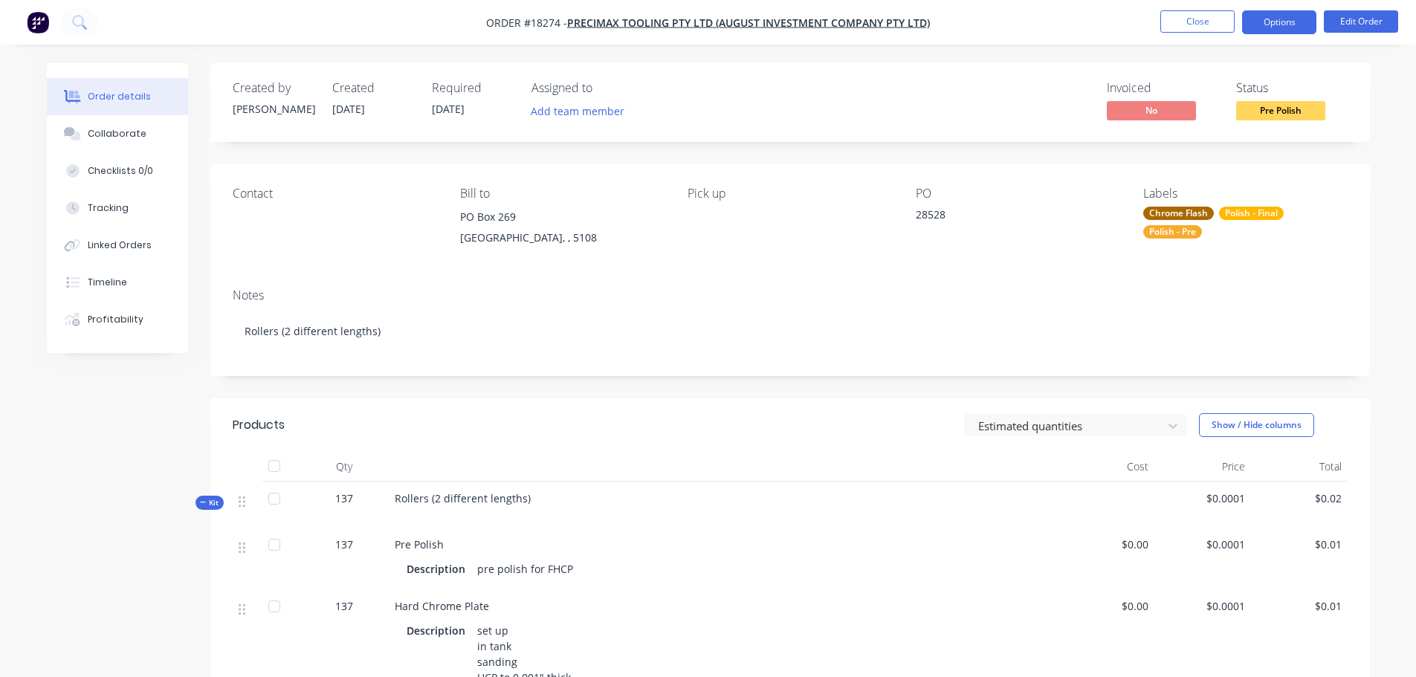
click at [1264, 24] on button "Options" at bounding box center [1279, 22] width 74 height 24
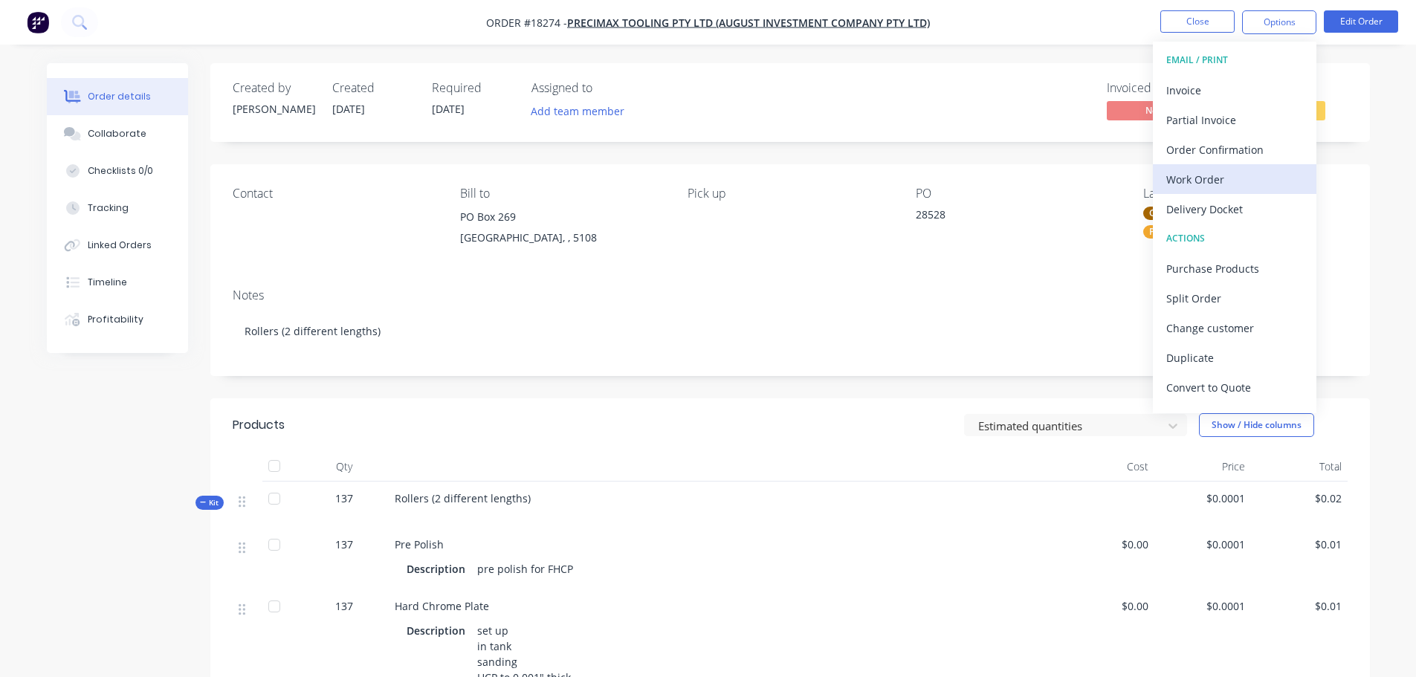
click at [1225, 182] on div "Work Order" at bounding box center [1234, 180] width 137 height 22
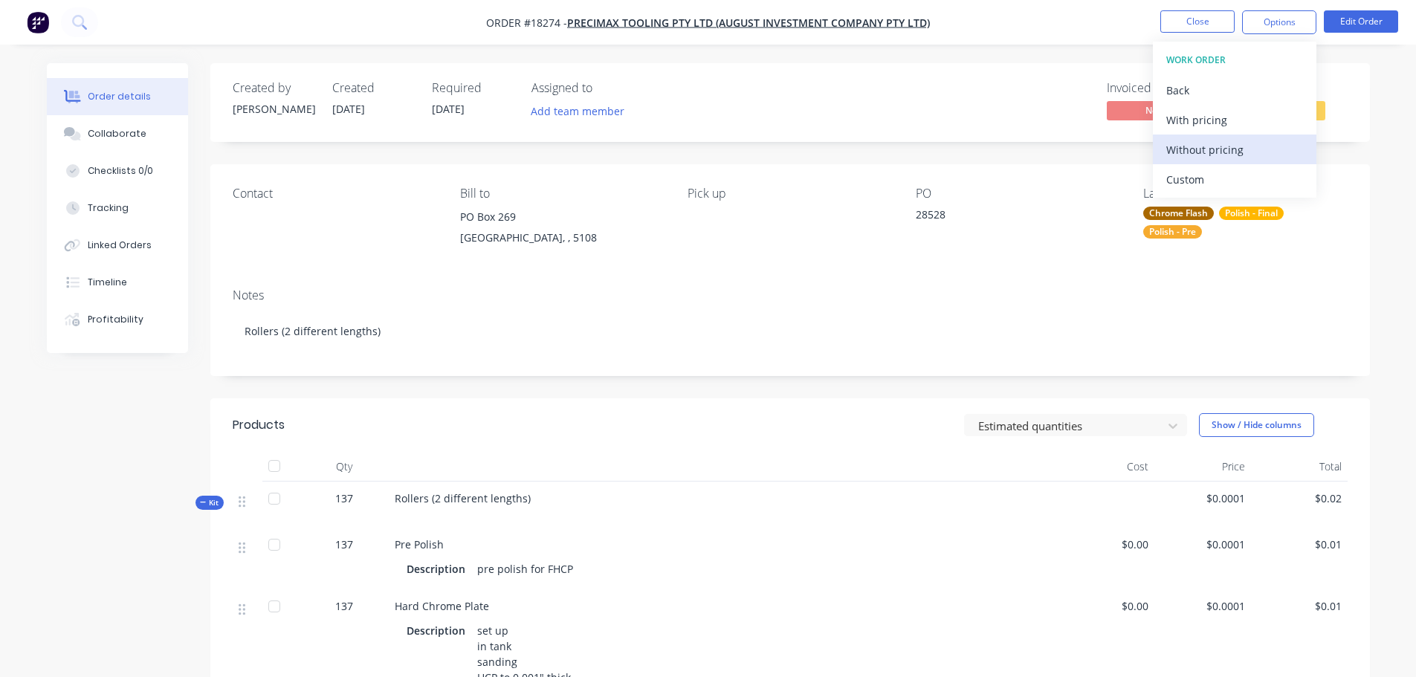
click at [1222, 161] on button "Without pricing" at bounding box center [1235, 150] width 164 height 30
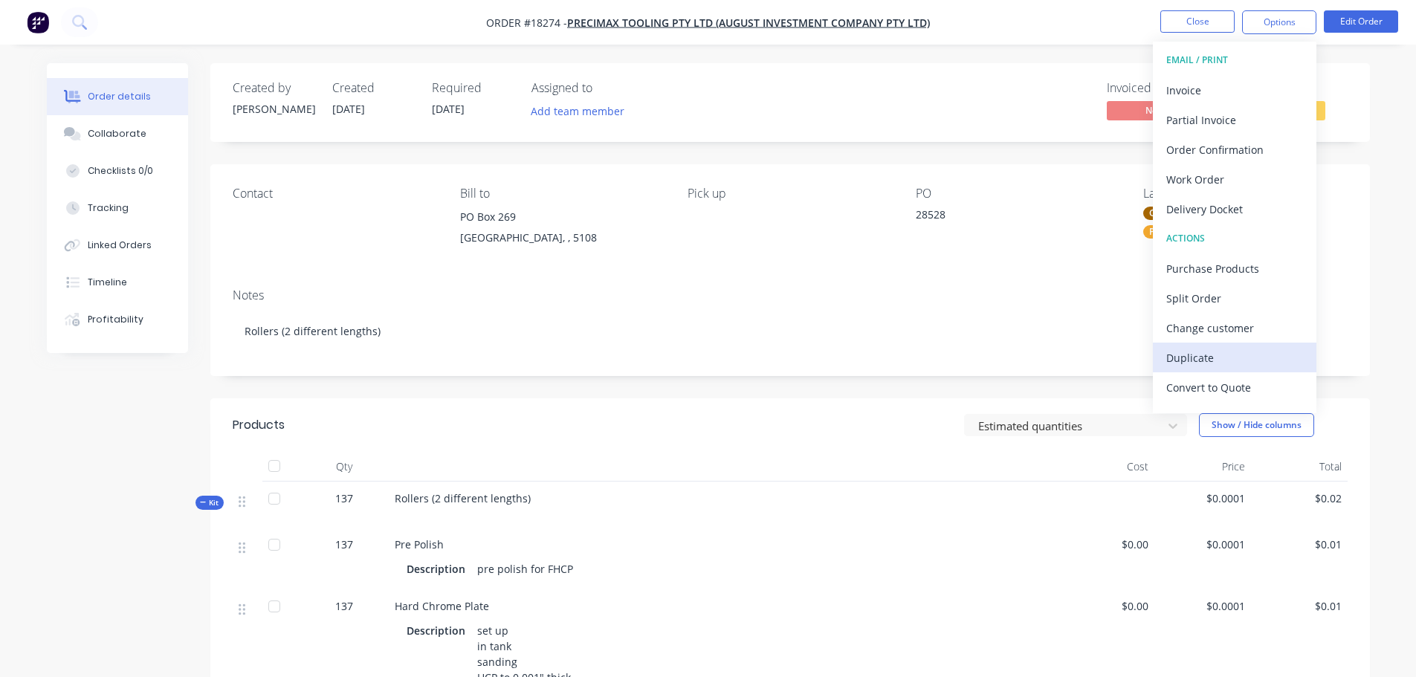
click at [1238, 372] on button "Duplicate" at bounding box center [1235, 358] width 164 height 30
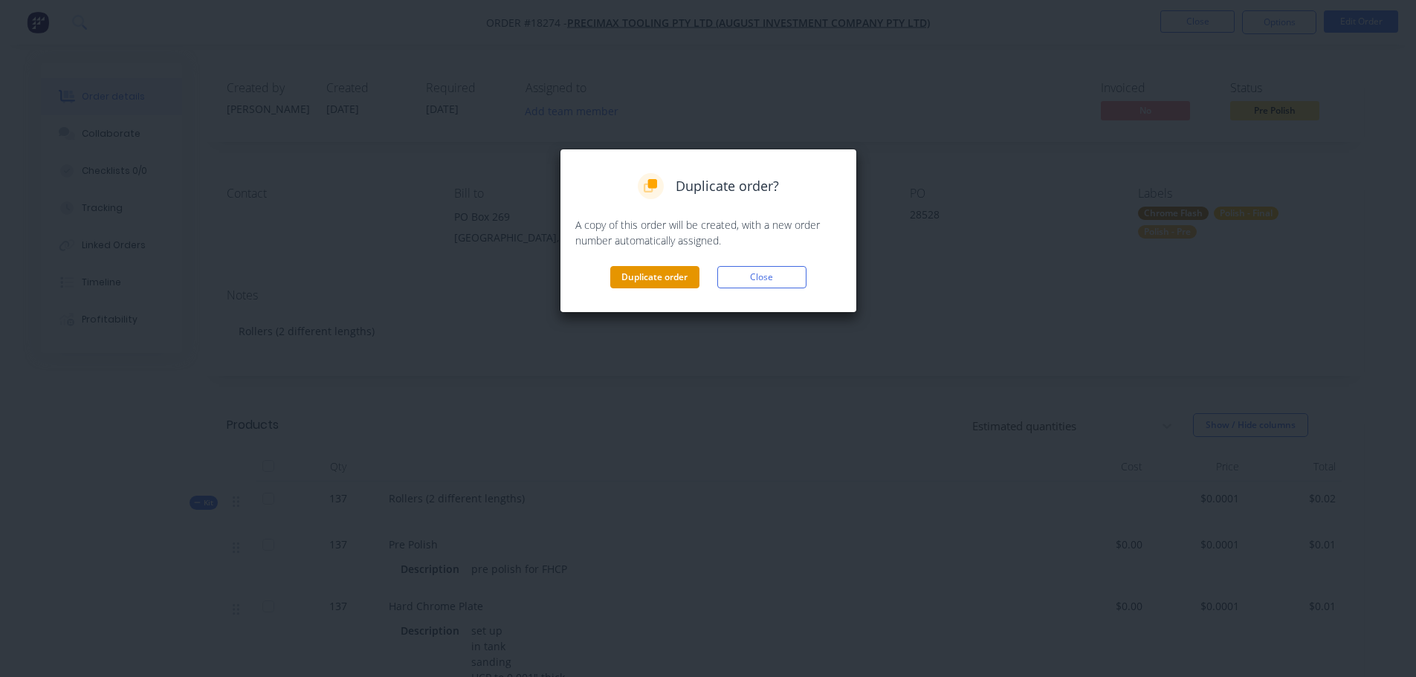
click at [649, 278] on button "Duplicate order" at bounding box center [654, 277] width 89 height 22
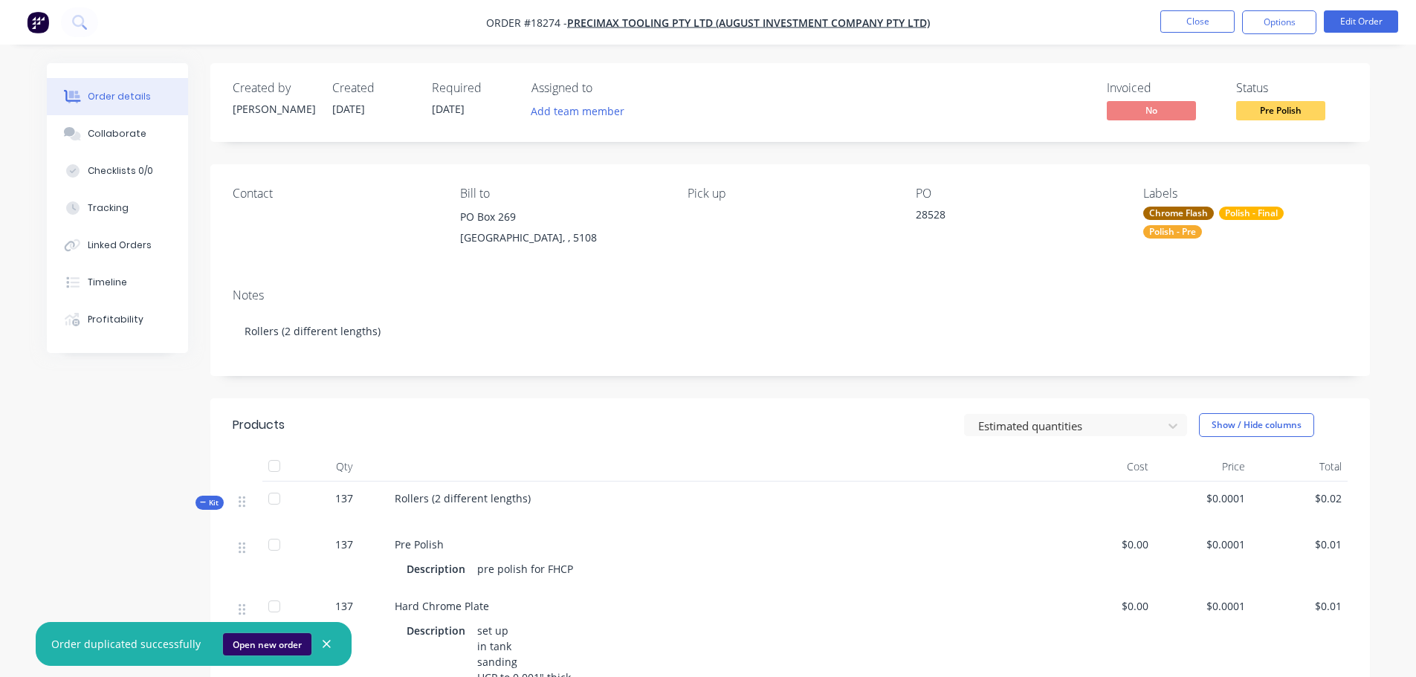
click at [288, 640] on button "Open new order" at bounding box center [267, 644] width 88 height 22
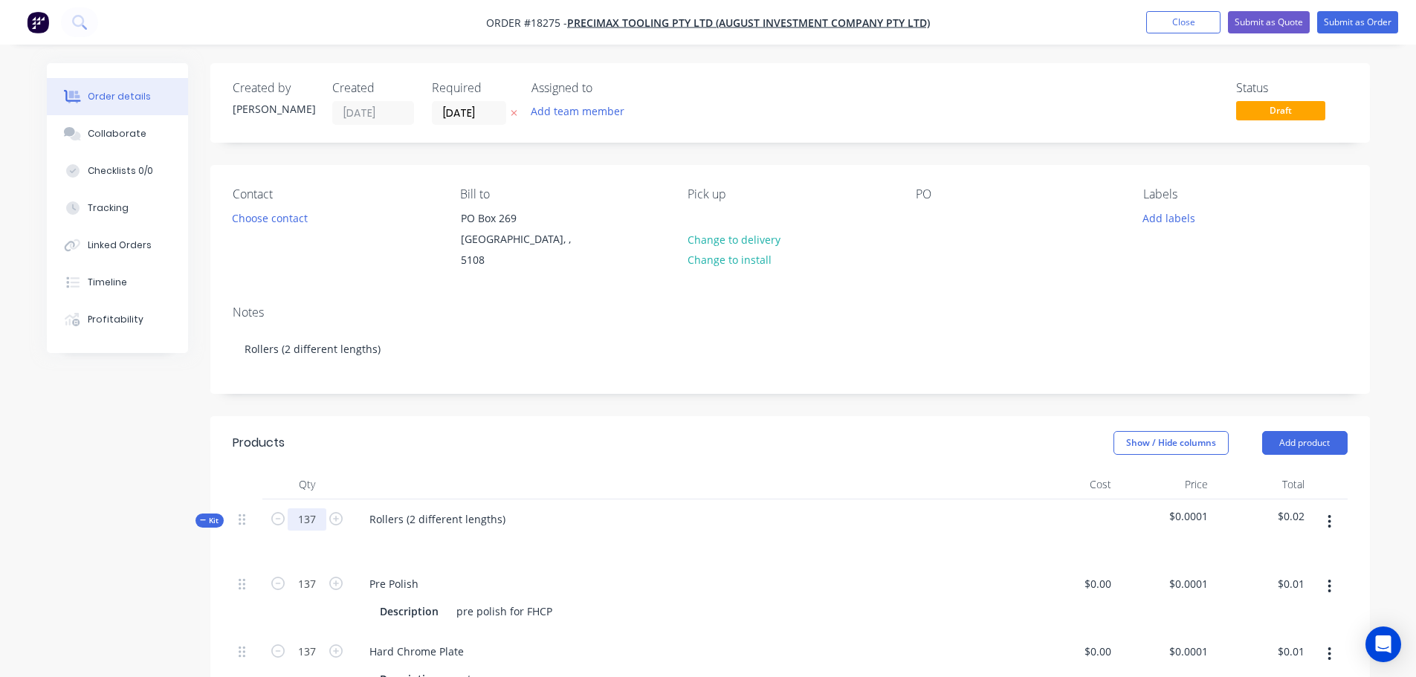
click at [315, 508] on input "137" at bounding box center [307, 519] width 39 height 22
type input "34"
type input "$0.00"
type input "34"
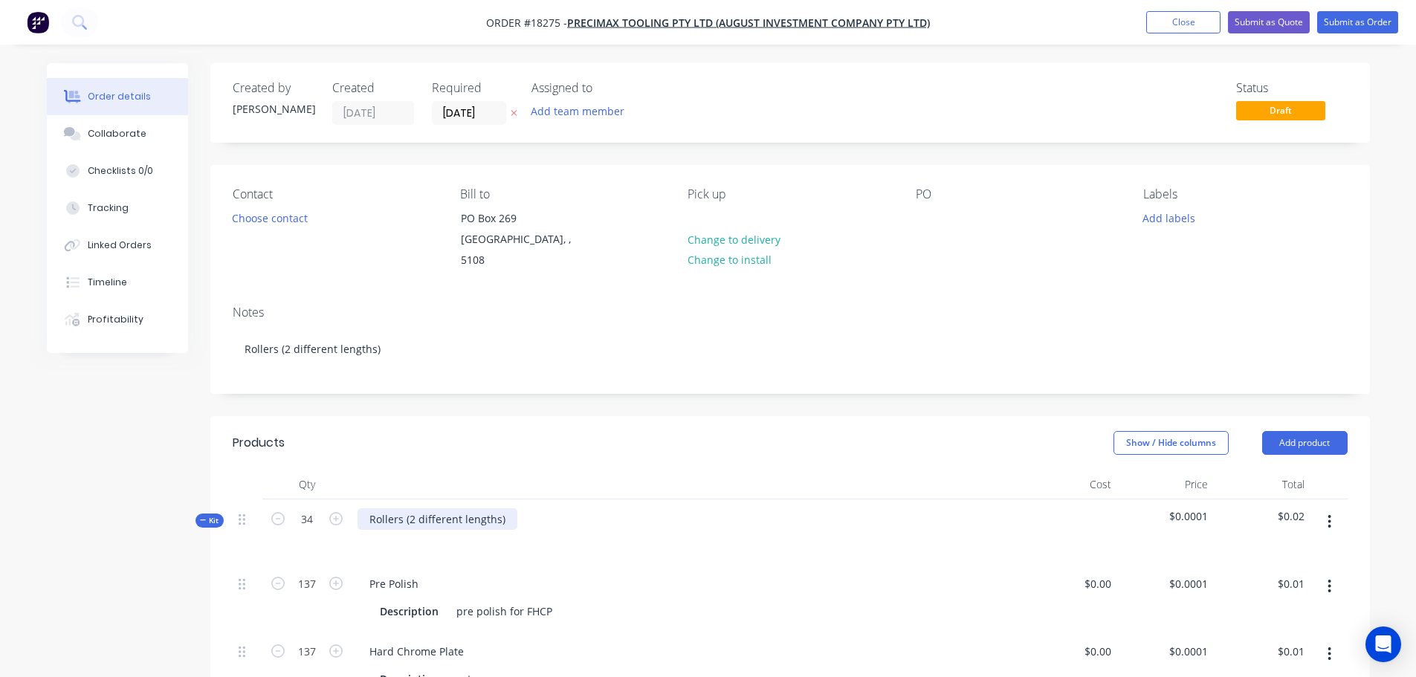
type input "$0.00"
type input "34"
click at [413, 508] on div "Rollers (2 different lengths)" at bounding box center [438, 519] width 160 height 22
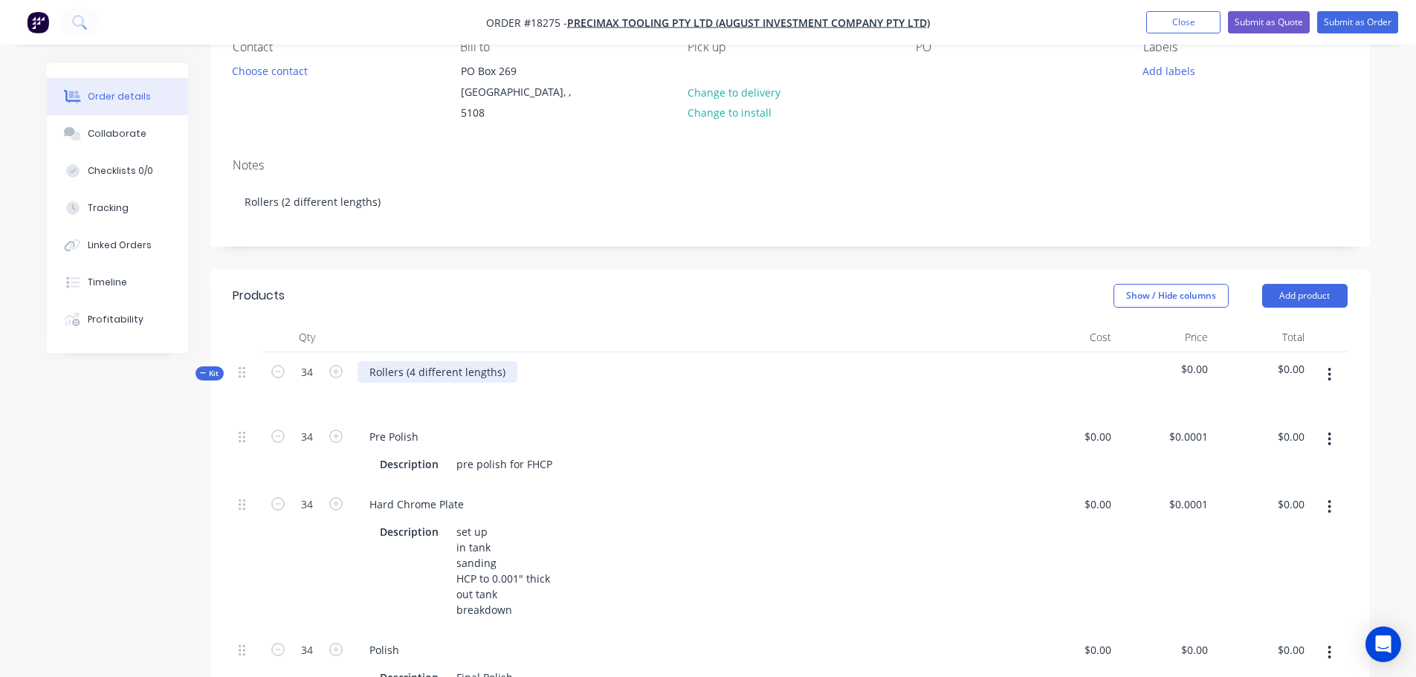
scroll to position [149, 0]
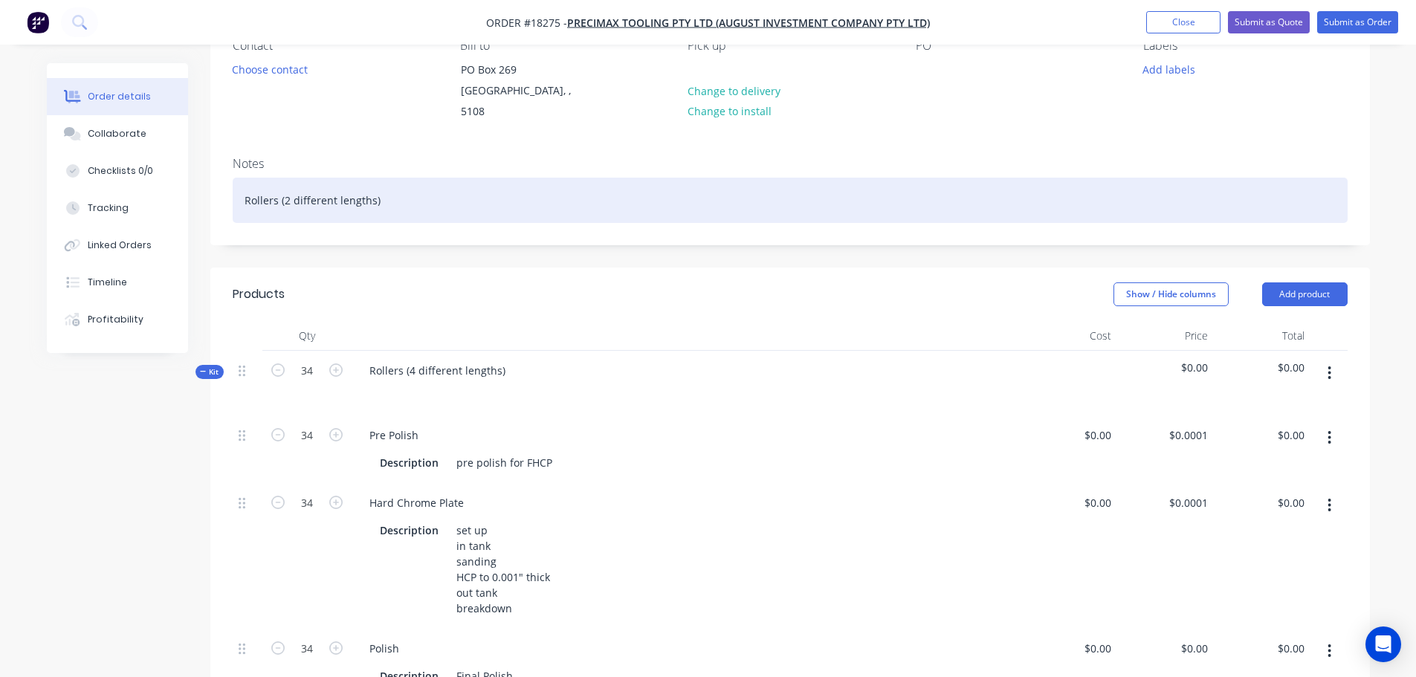
click at [283, 185] on div "Rollers (2 different lengths)" at bounding box center [790, 200] width 1115 height 45
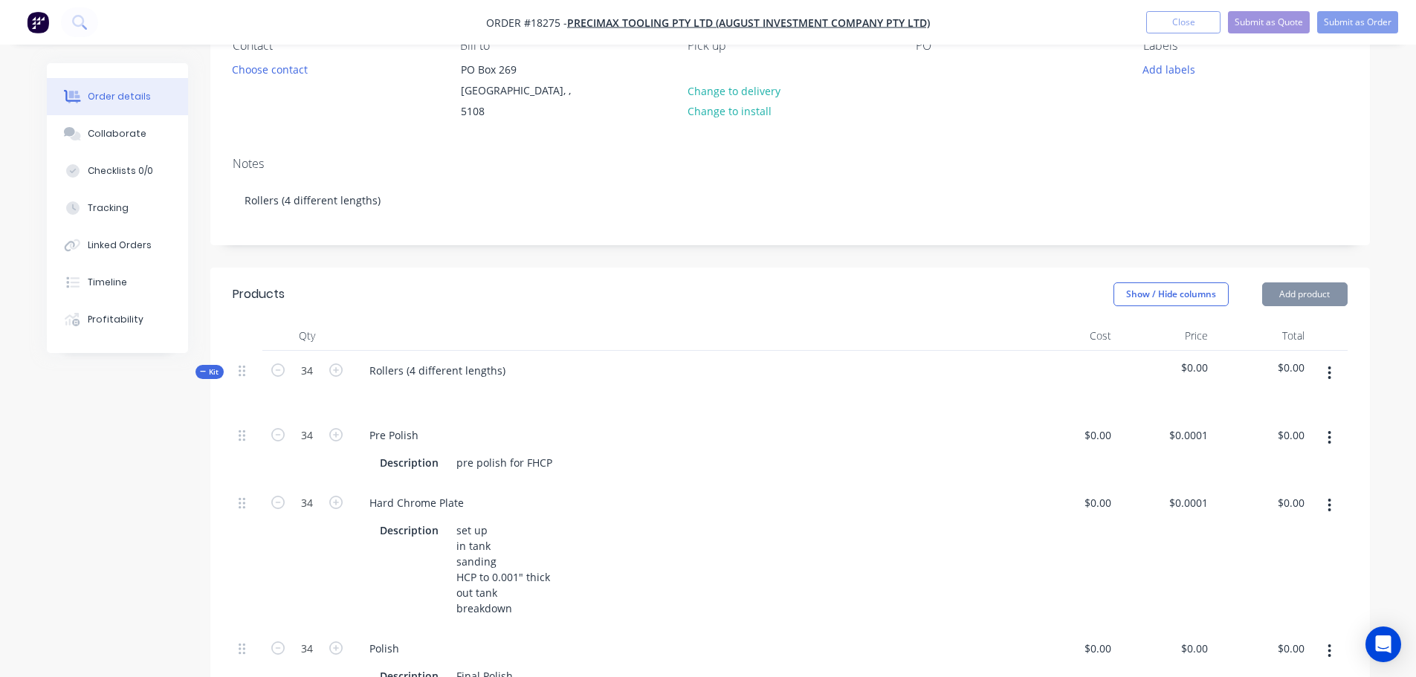
click at [533, 282] on div "Show / Hide columns Add product" at bounding box center [908, 294] width 878 height 24
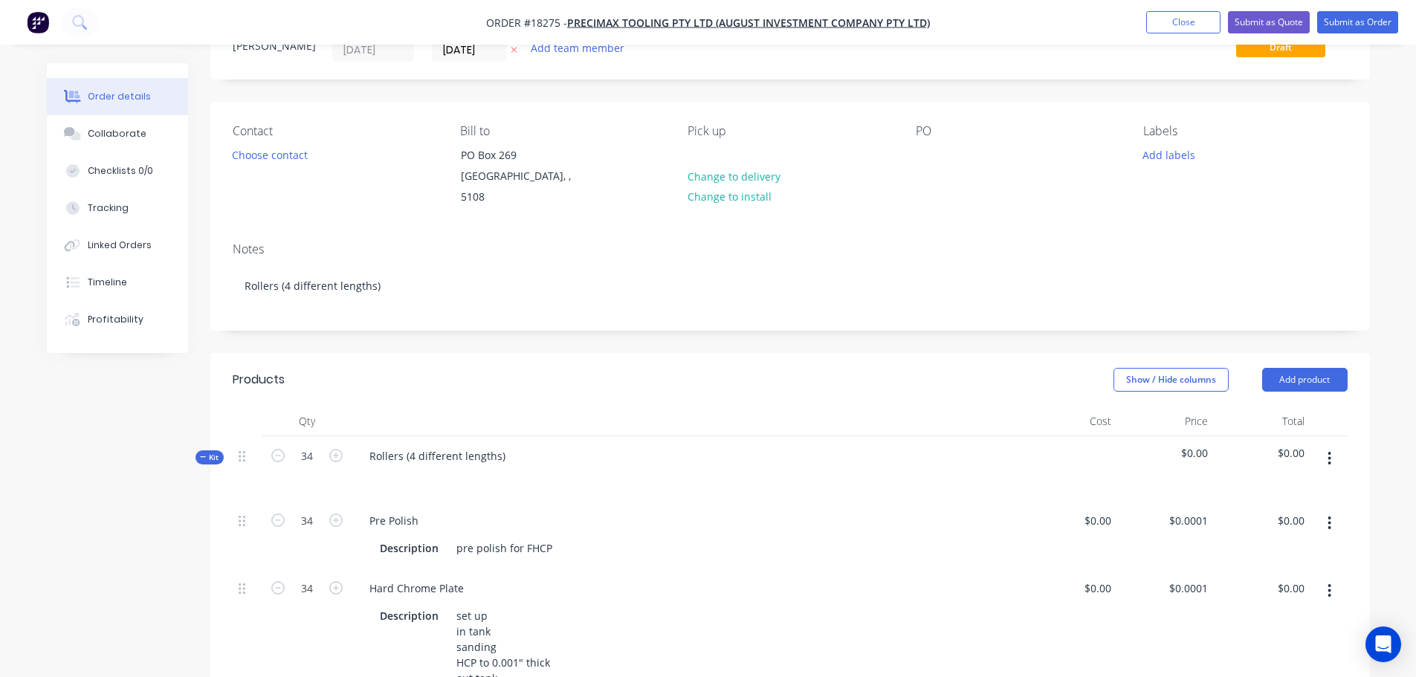
scroll to position [0, 0]
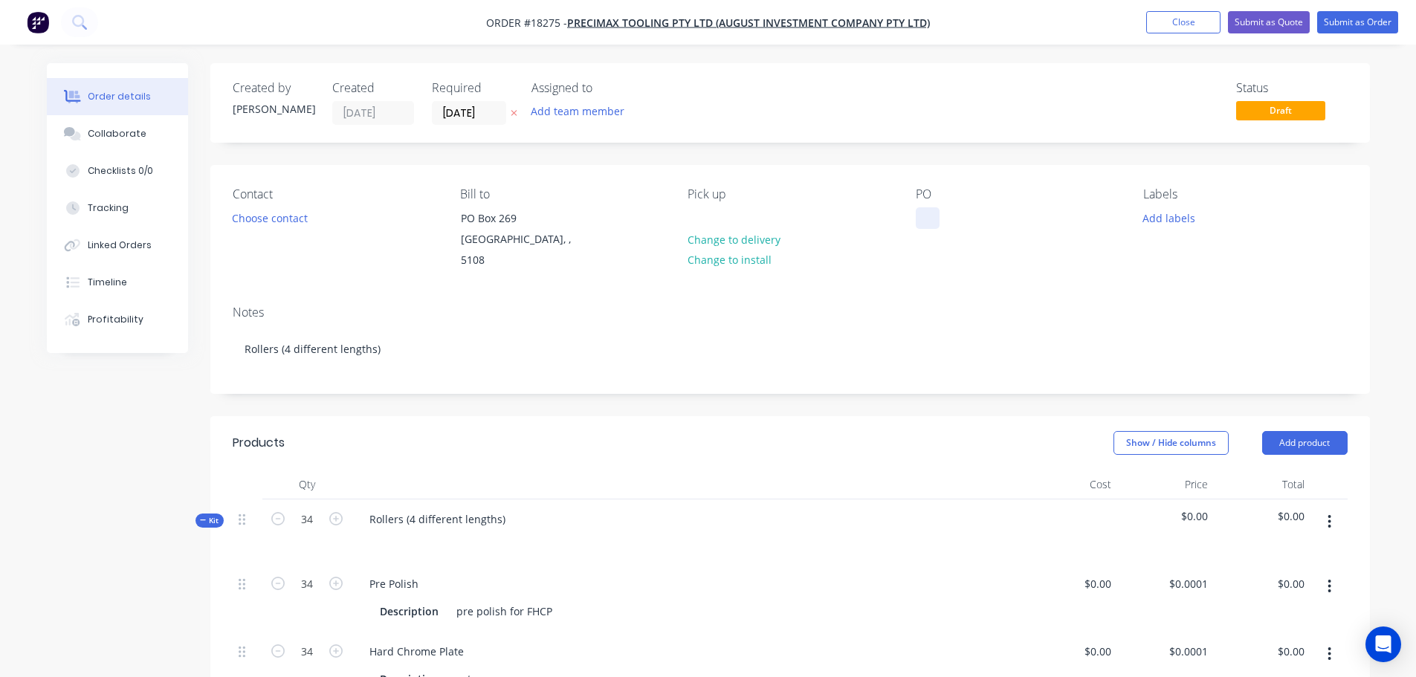
click at [923, 227] on div at bounding box center [928, 218] width 24 height 22
click at [1173, 224] on button "Add labels" at bounding box center [1169, 217] width 68 height 20
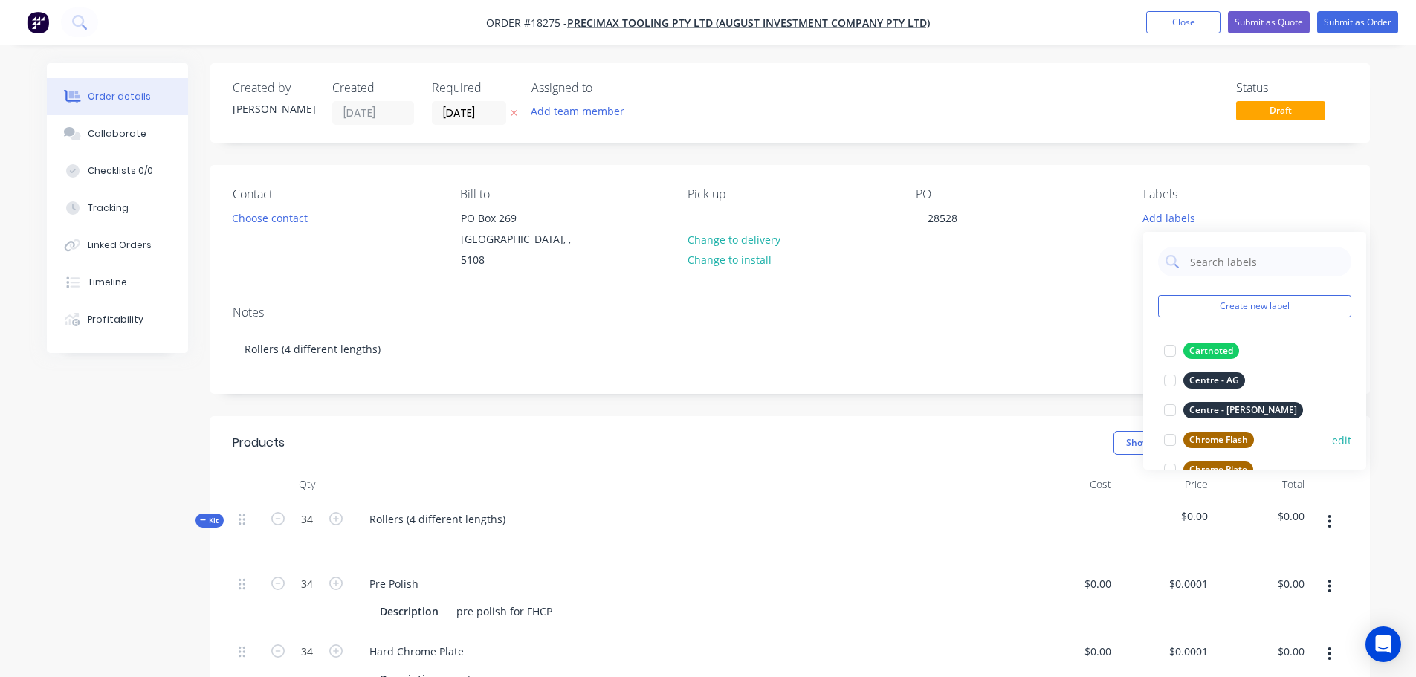
click at [1166, 439] on div at bounding box center [1170, 440] width 30 height 30
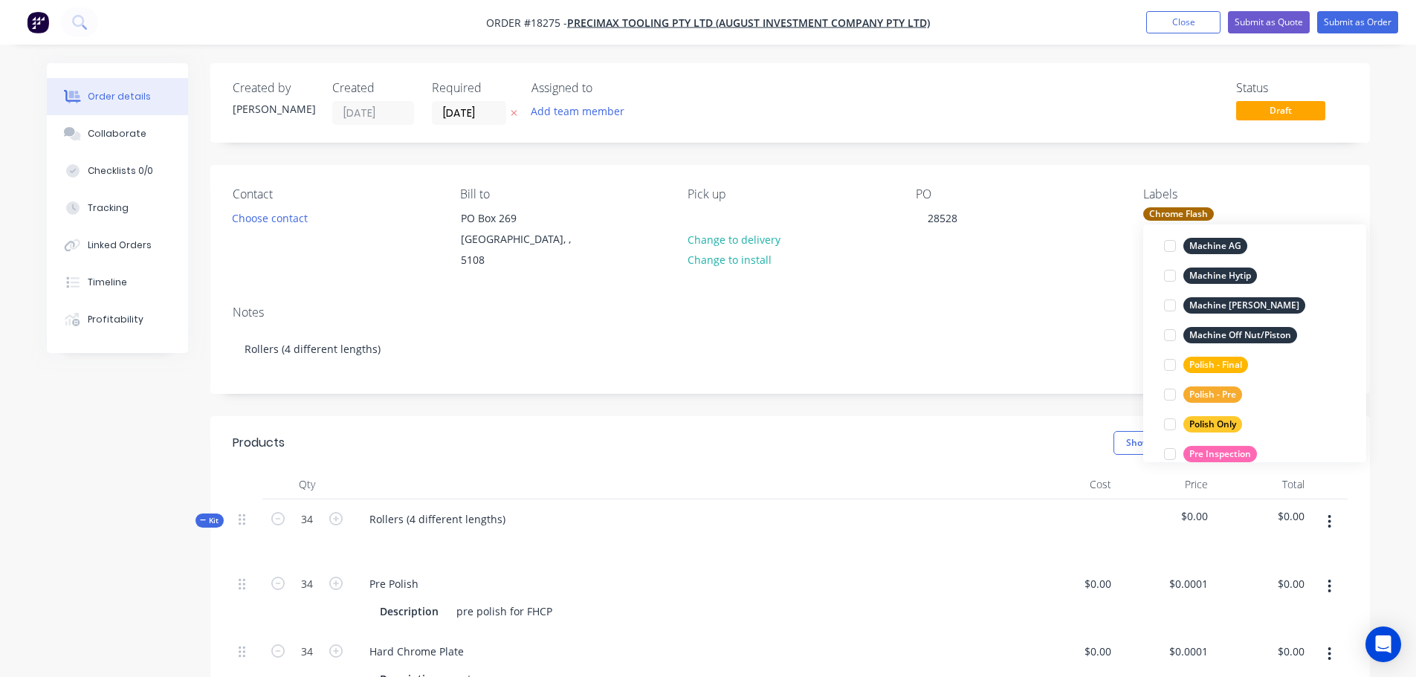
scroll to position [669, 0]
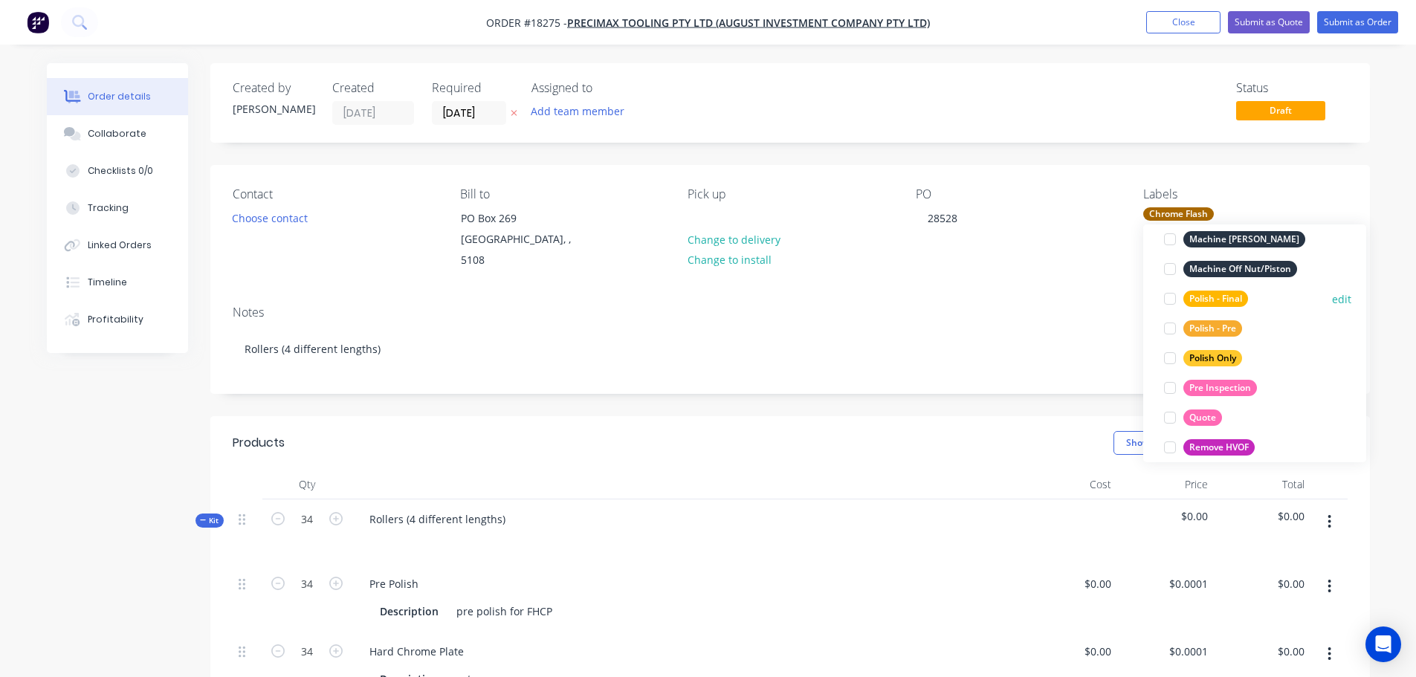
click at [1168, 301] on div at bounding box center [1170, 299] width 30 height 30
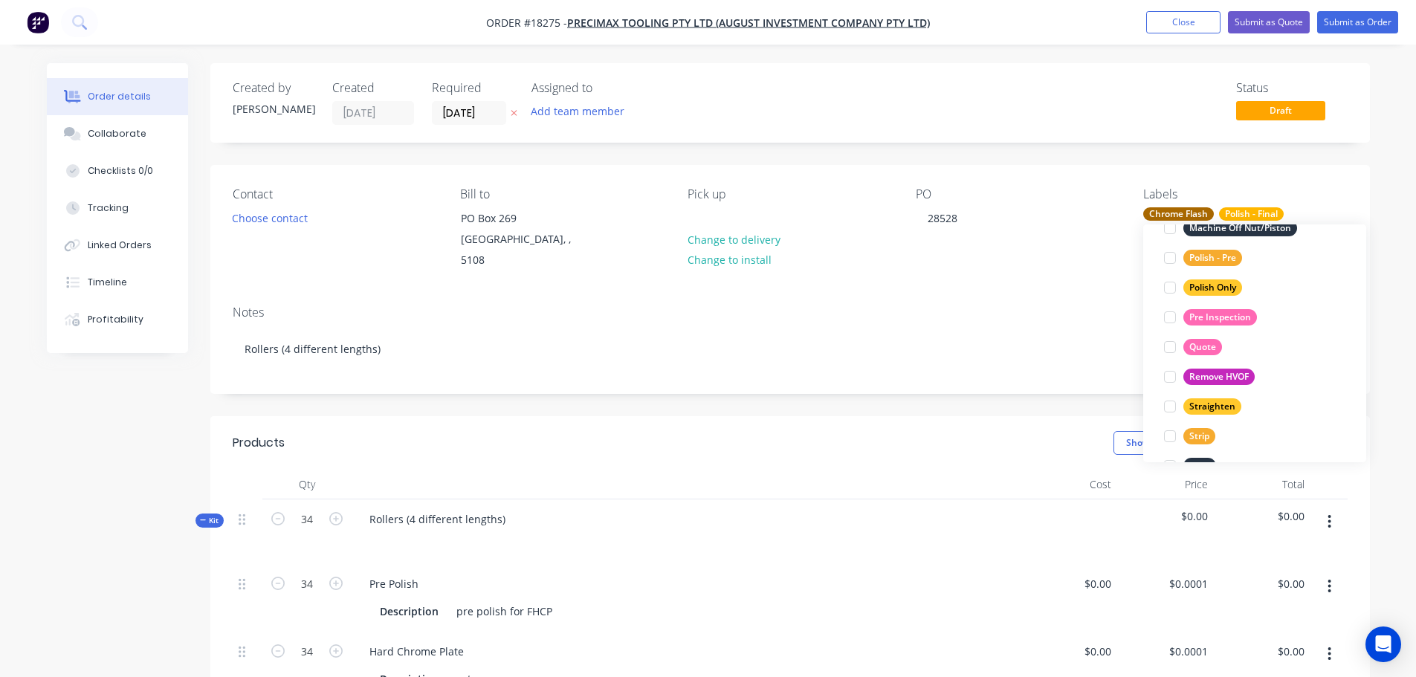
scroll to position [743, 0]
click at [1169, 256] on div at bounding box center [1170, 254] width 30 height 30
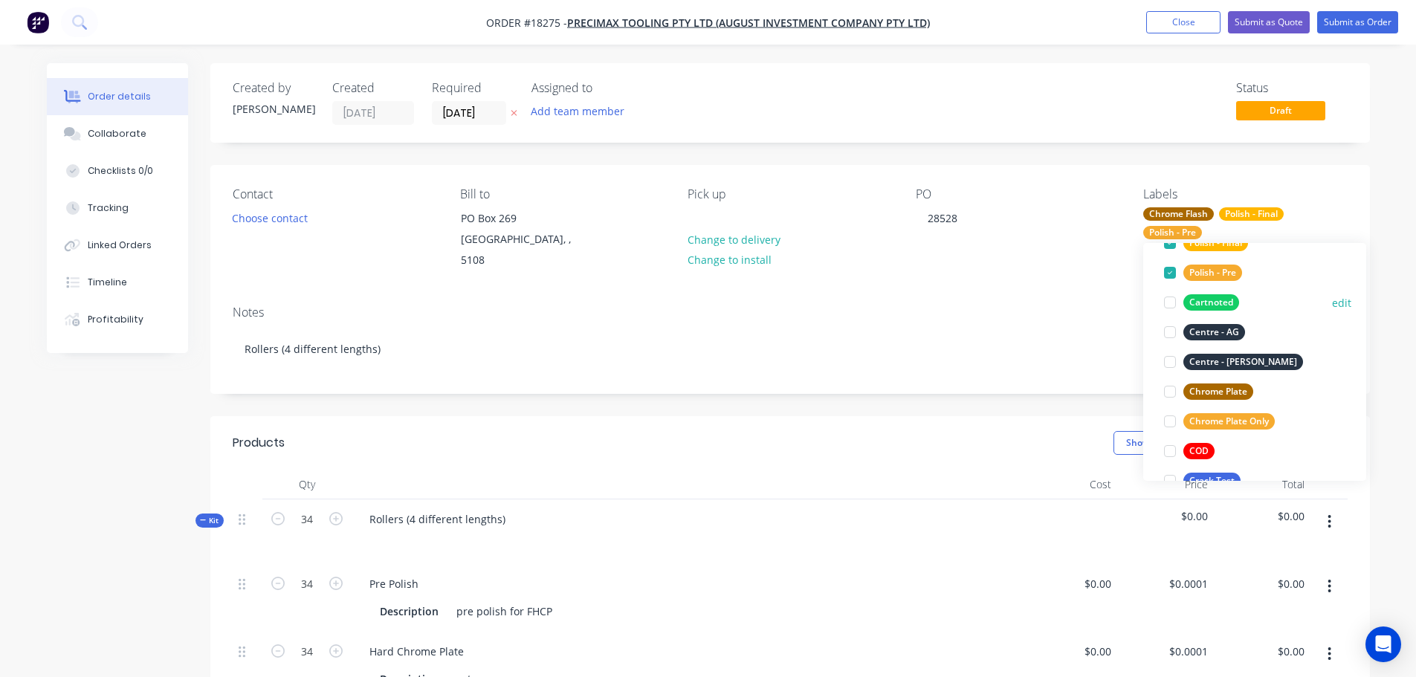
scroll to position [0, 0]
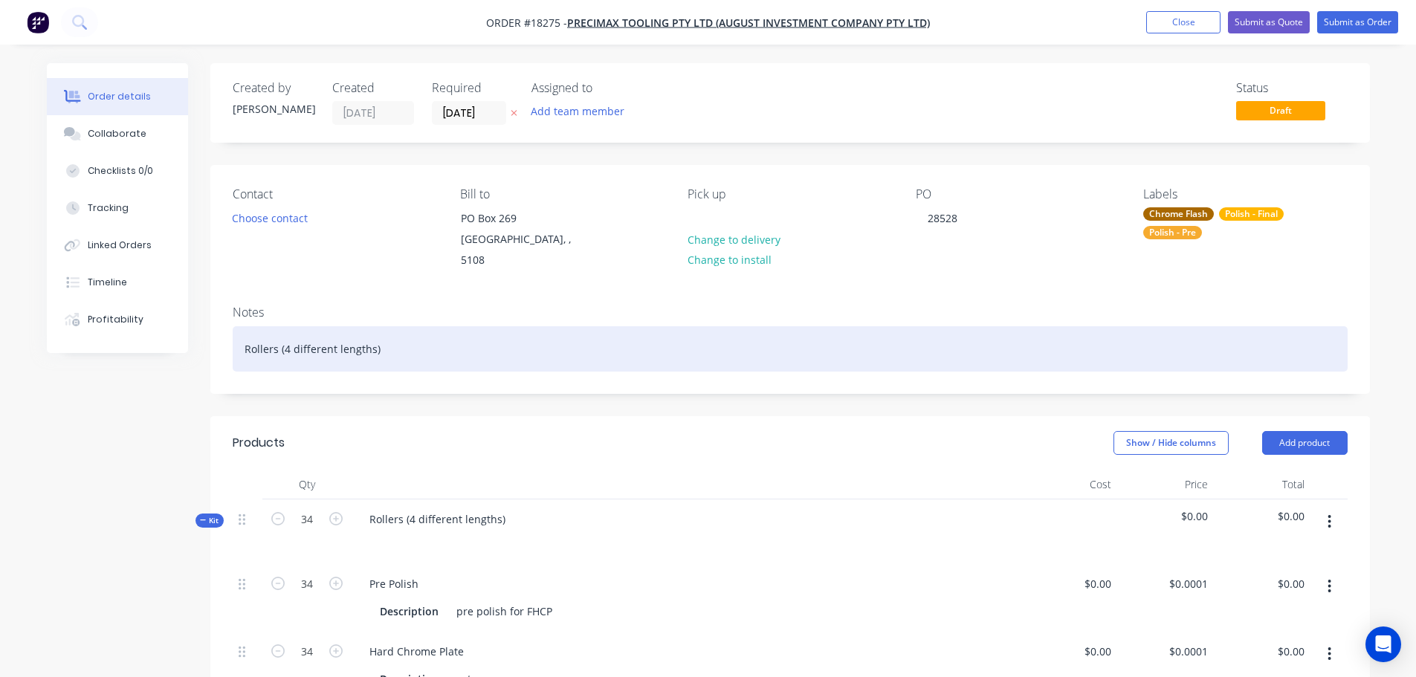
click at [987, 342] on div "Rollers (4 different lengths)" at bounding box center [790, 348] width 1115 height 45
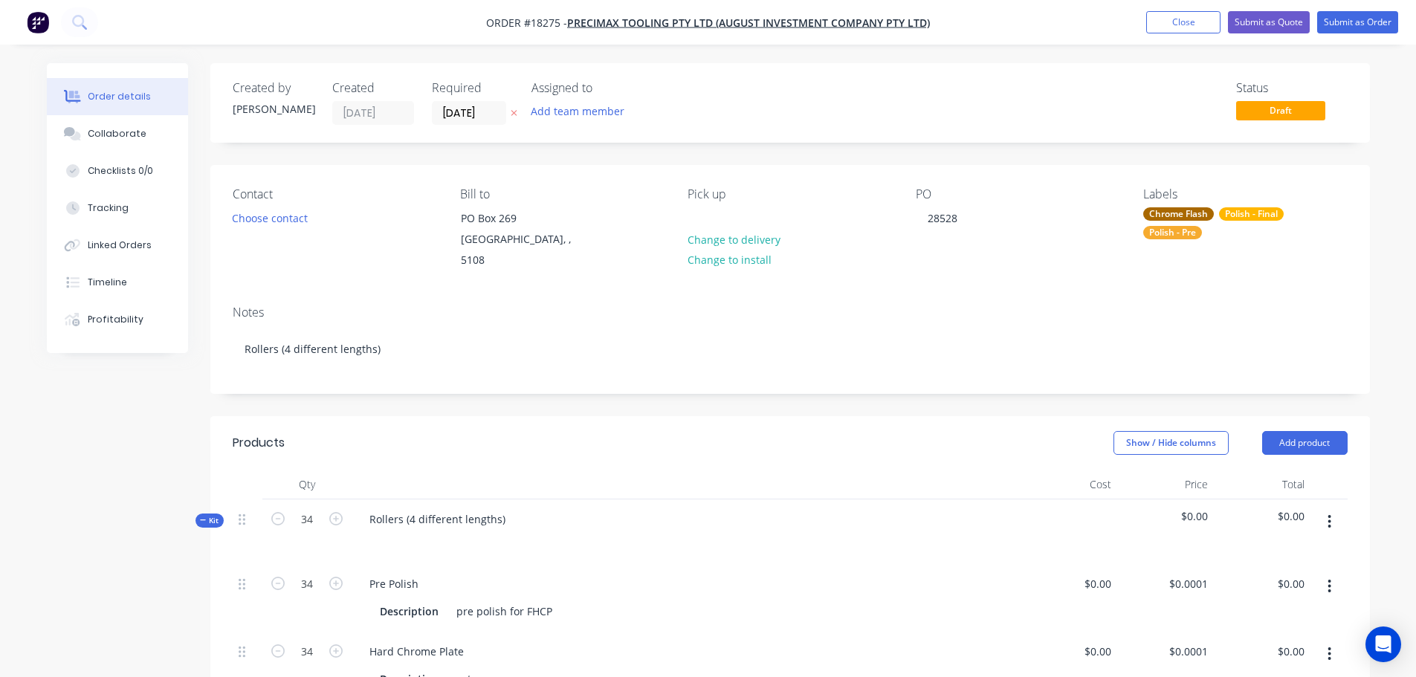
click at [954, 384] on div "Created by Jarred Created 09/10/25 Required 09/10/25 Assigned to Add team membe…" at bounding box center [790, 672] width 1160 height 1218
click at [1347, 25] on button "Submit as Order" at bounding box center [1357, 22] width 81 height 22
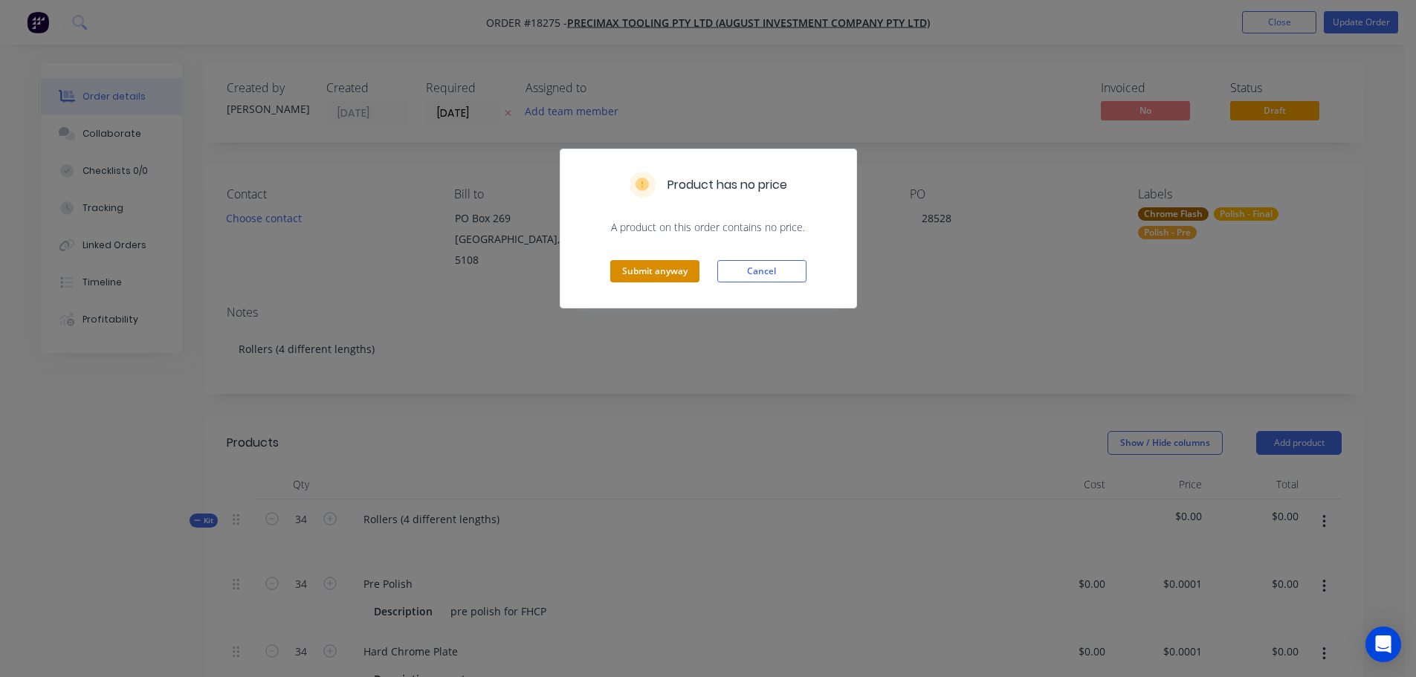
click at [639, 275] on button "Submit anyway" at bounding box center [654, 271] width 89 height 22
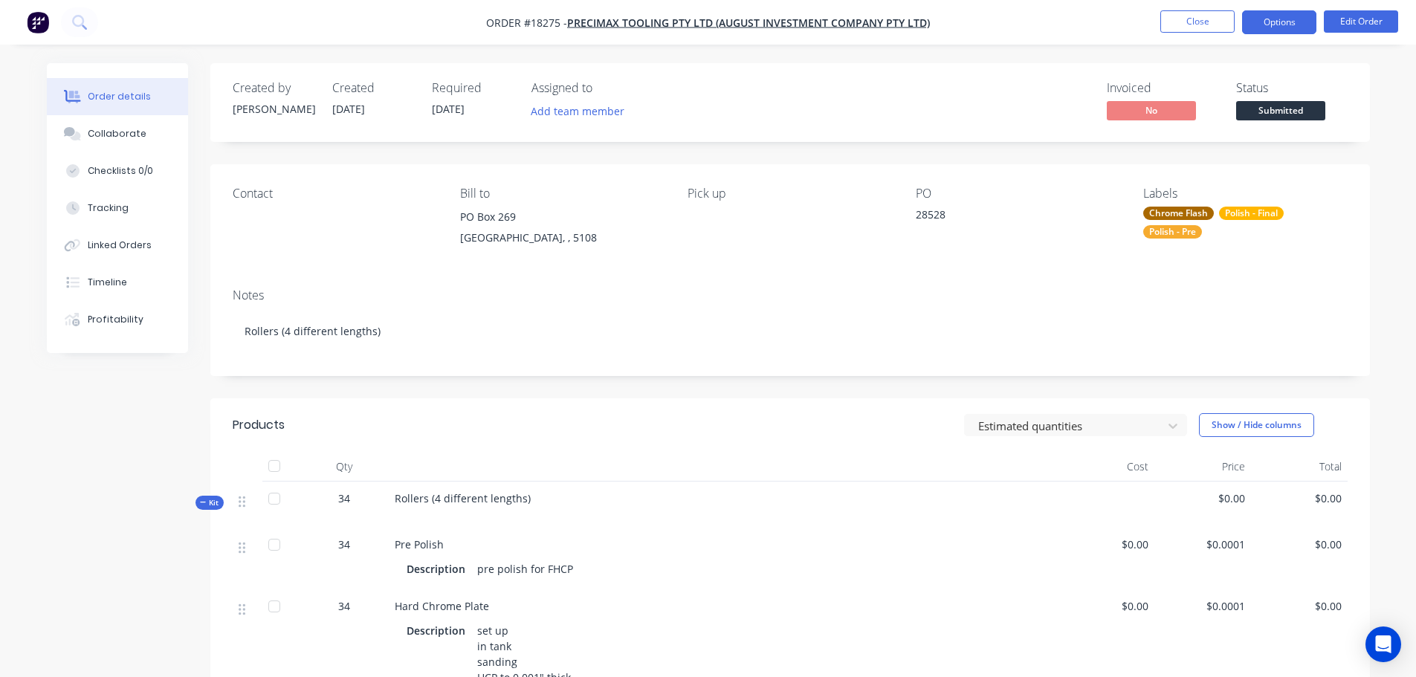
click at [1290, 25] on button "Options" at bounding box center [1279, 22] width 74 height 24
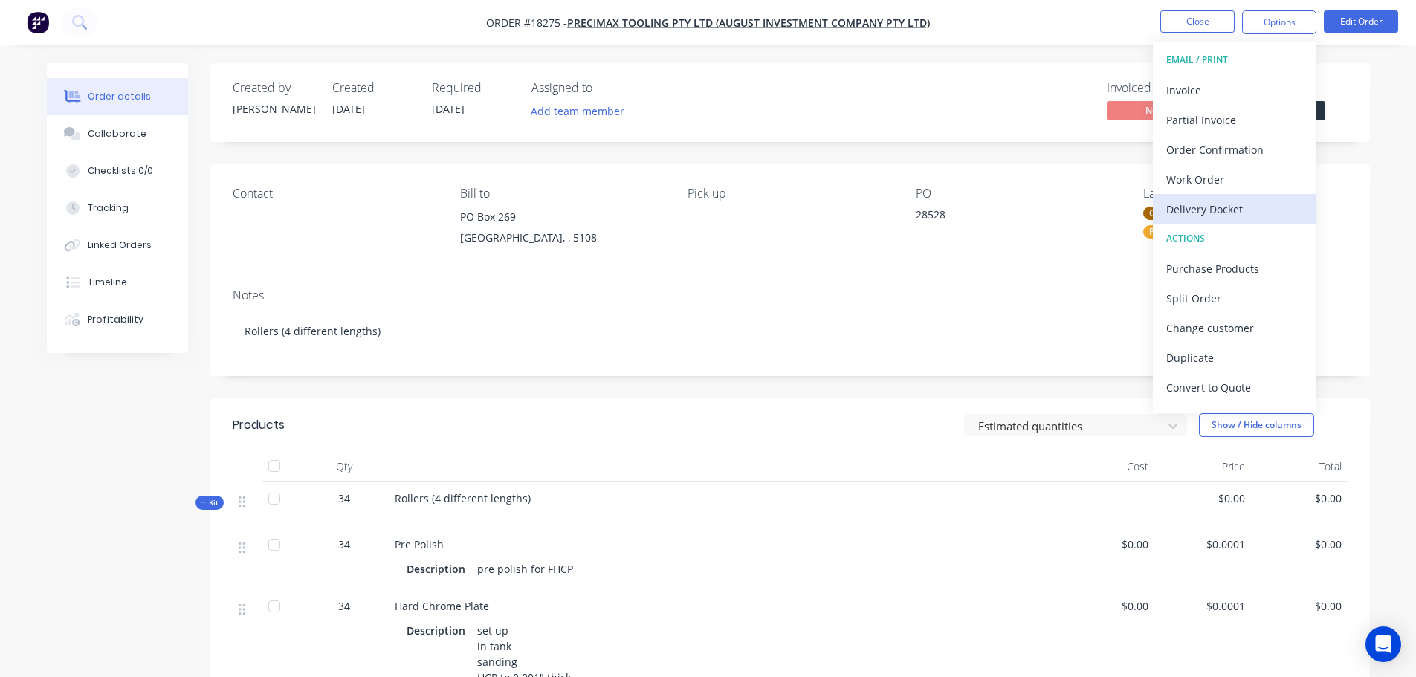
click at [1244, 199] on div "Delivery Docket" at bounding box center [1234, 209] width 137 height 22
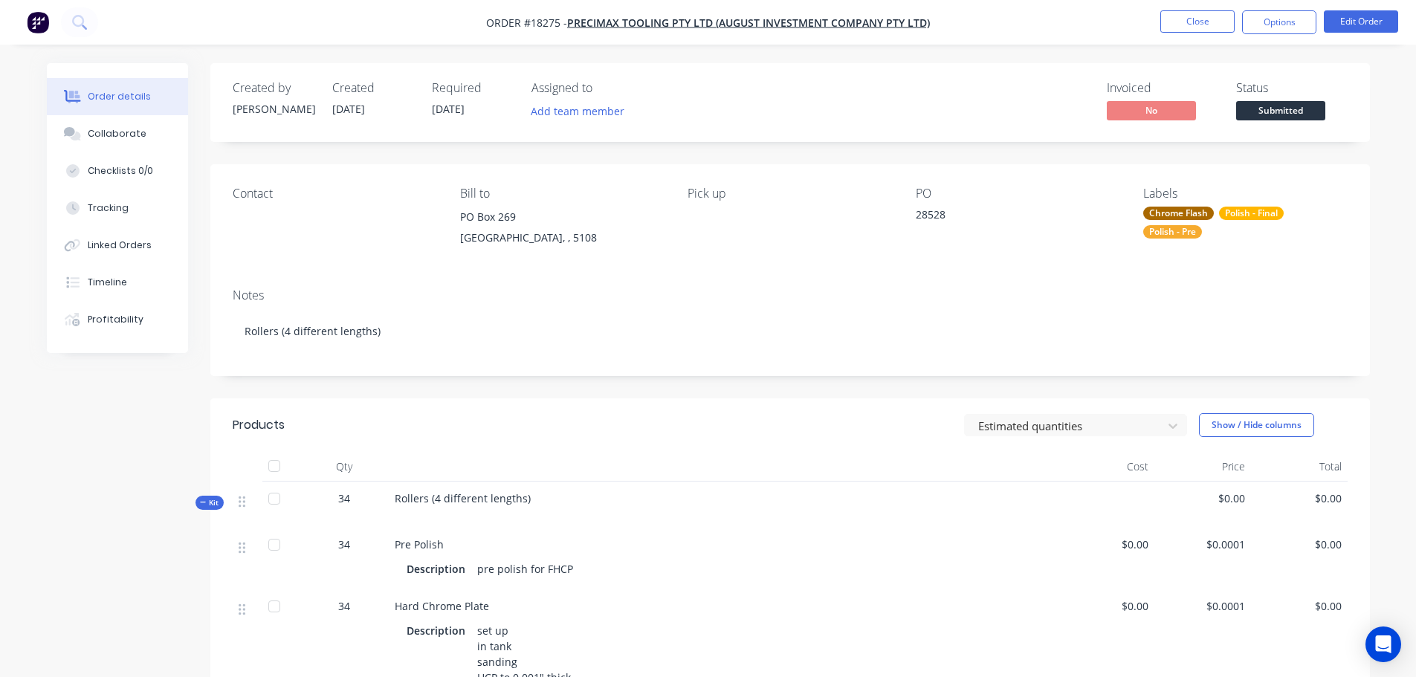
drag, startPoint x: 1362, startPoint y: 140, endPoint x: 1293, endPoint y: 102, distance: 78.2
click at [1362, 139] on div "Created by Jarred Created 09/10/25 Required 09/10/25 Assigned to Add team membe…" at bounding box center [790, 102] width 1160 height 79
click at [1267, 25] on button "Options" at bounding box center [1279, 22] width 74 height 24
click at [1223, 74] on button "DELIVERY DOCKET" at bounding box center [1235, 60] width 164 height 30
click at [1221, 83] on div "Back" at bounding box center [1234, 91] width 137 height 22
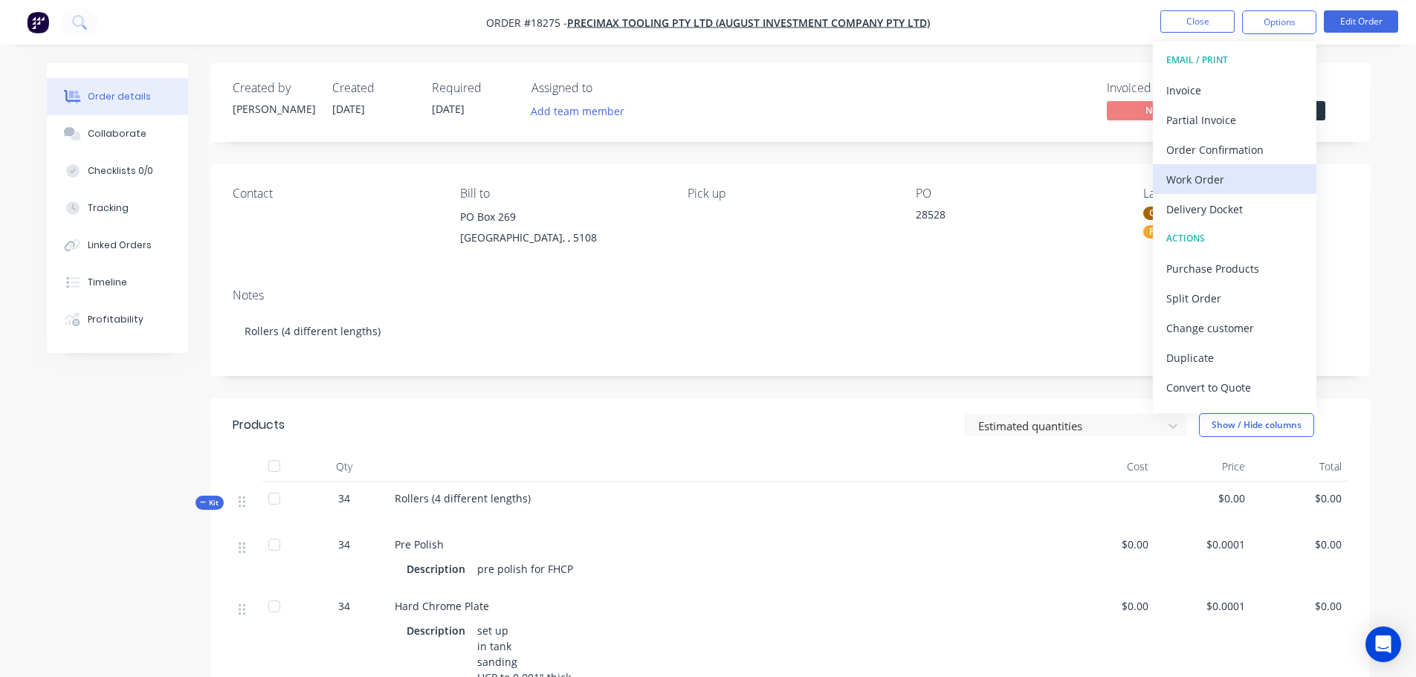
click at [1221, 184] on div "Work Order" at bounding box center [1234, 180] width 137 height 22
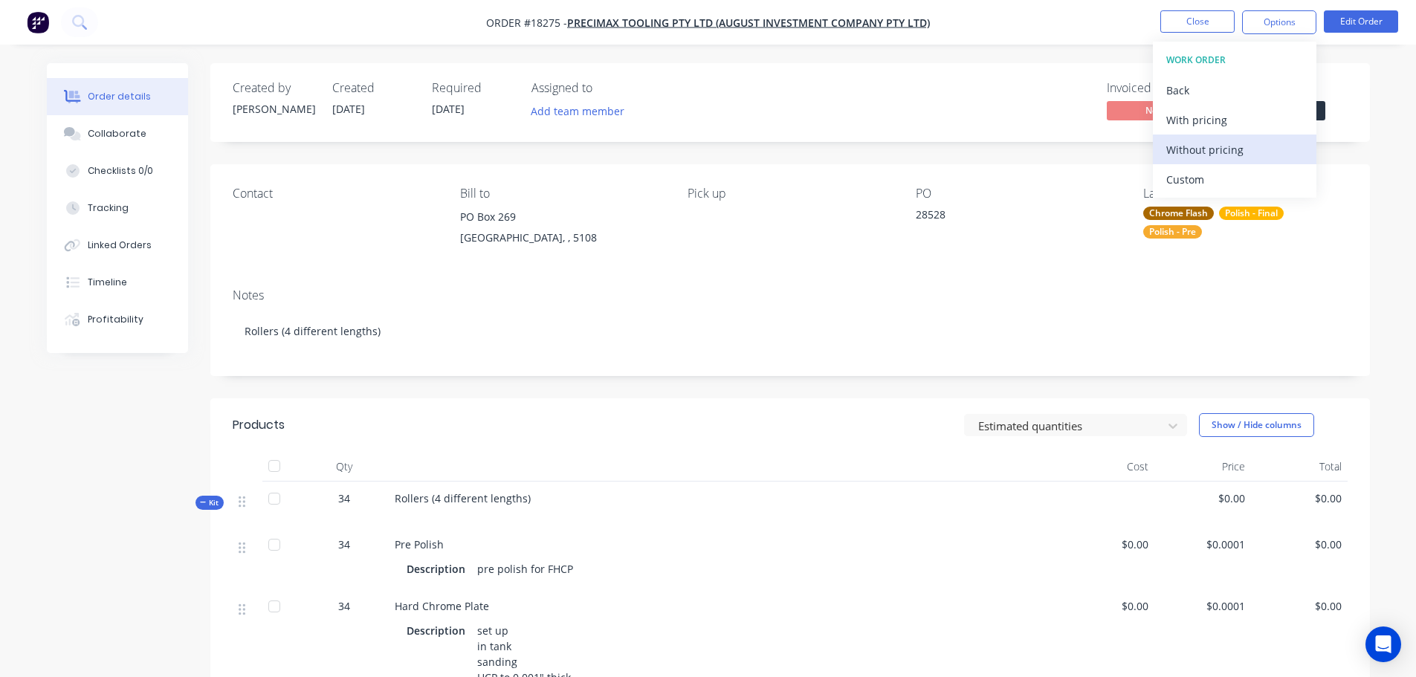
click at [1218, 149] on div "Without pricing" at bounding box center [1234, 150] width 137 height 22
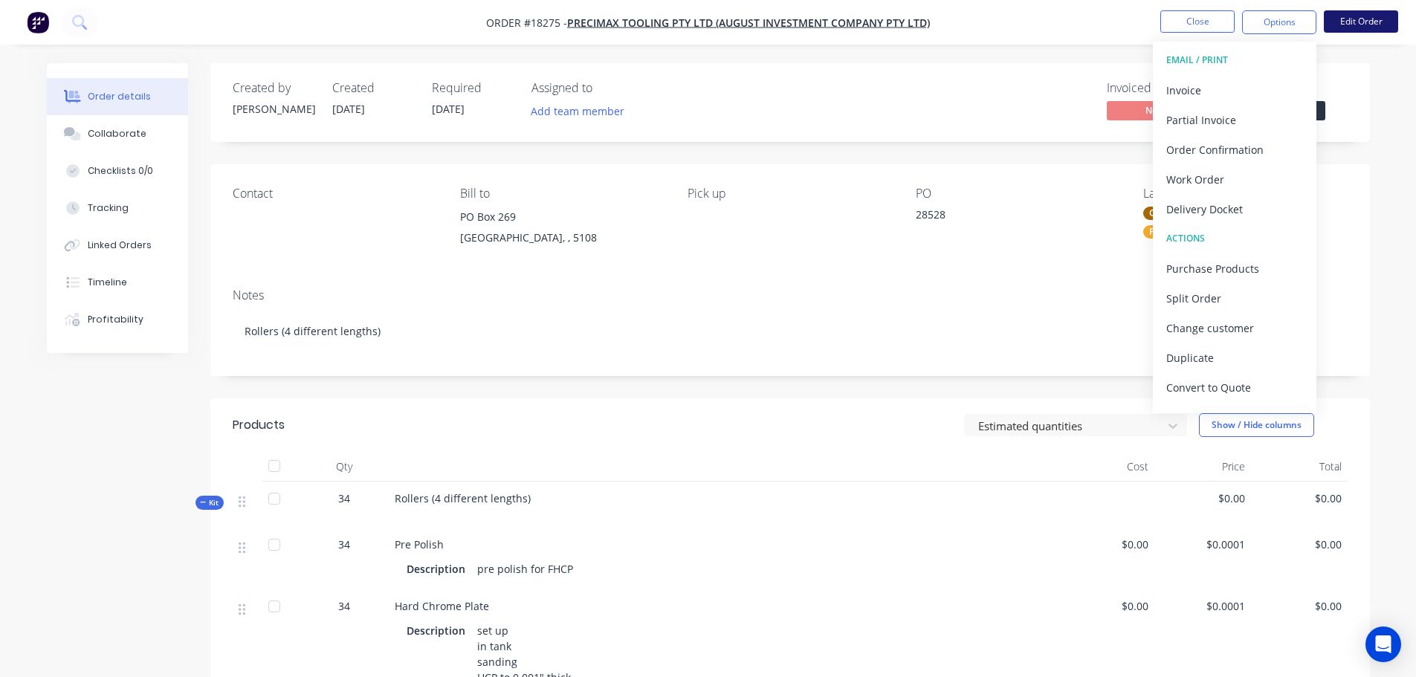
click at [1328, 27] on button "Edit Order" at bounding box center [1361, 21] width 74 height 22
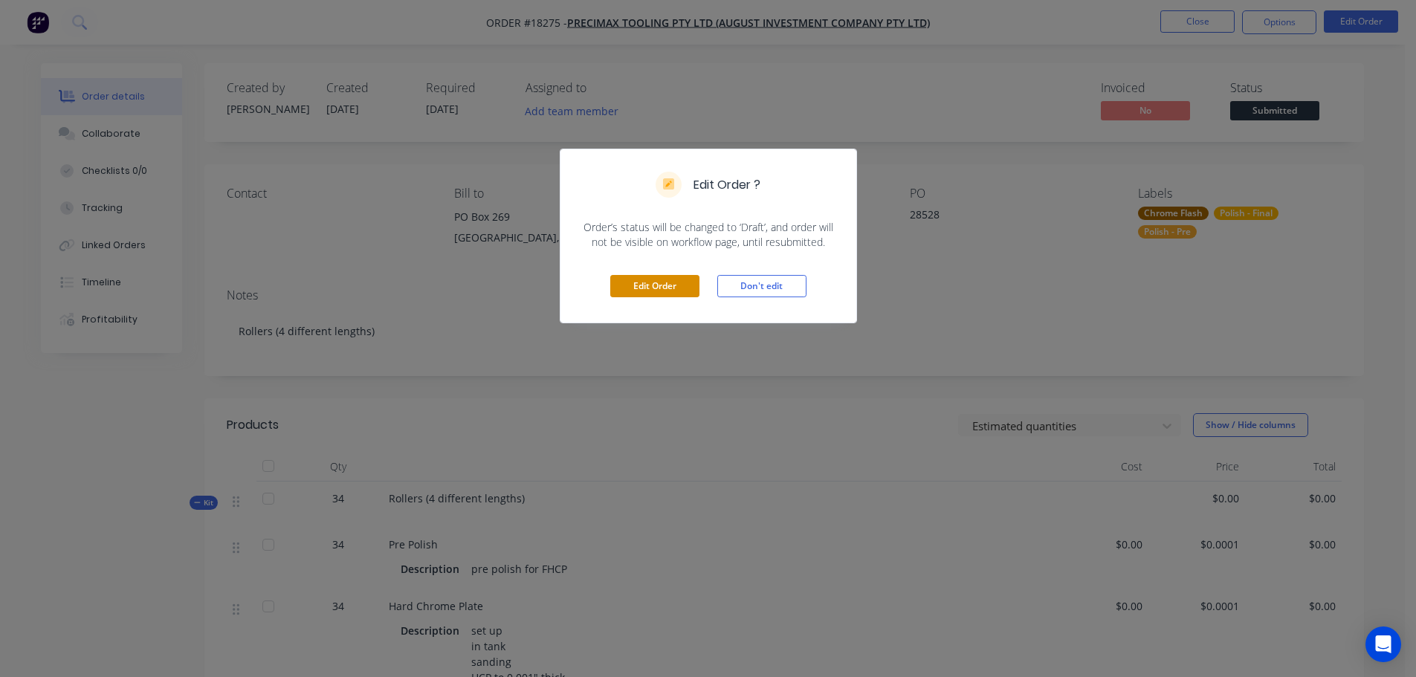
click at [642, 280] on button "Edit Order" at bounding box center [654, 286] width 89 height 22
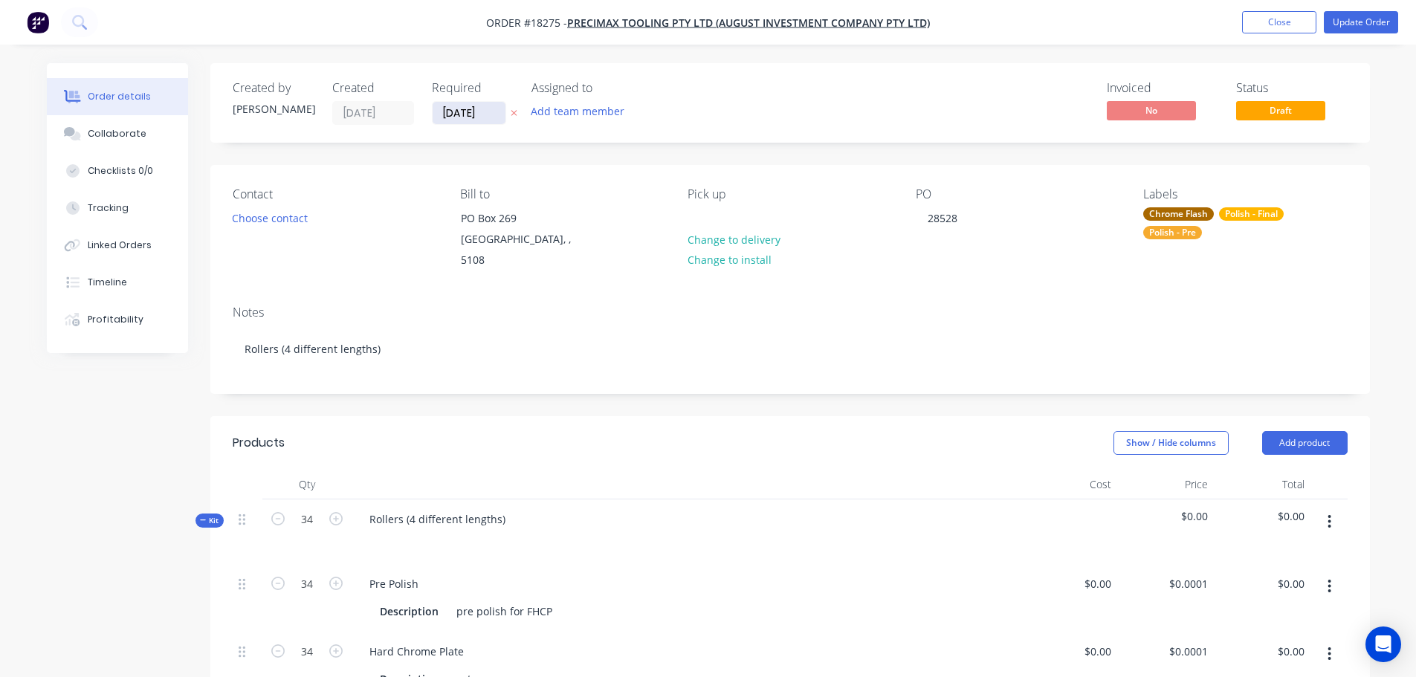
click at [467, 109] on input "09/10/25" at bounding box center [469, 113] width 73 height 22
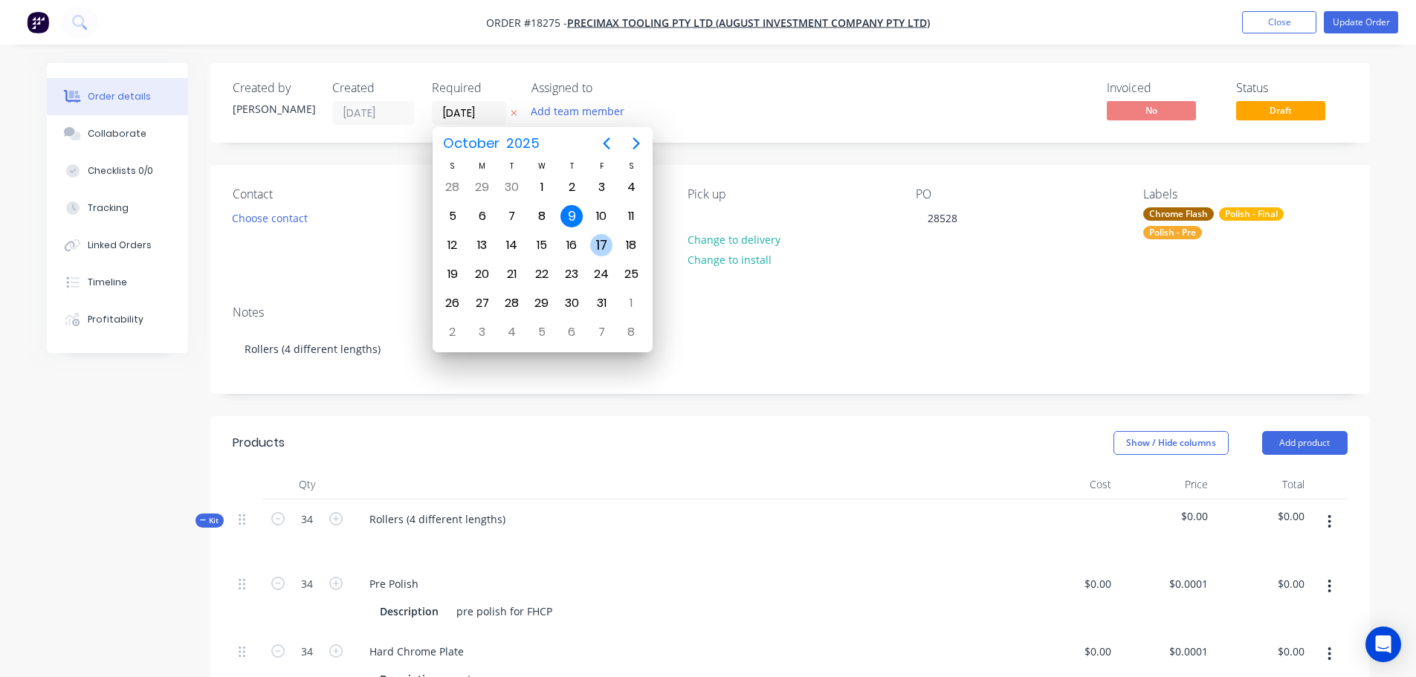
click at [601, 251] on div "17" at bounding box center [601, 245] width 22 height 22
type input "17/10/25"
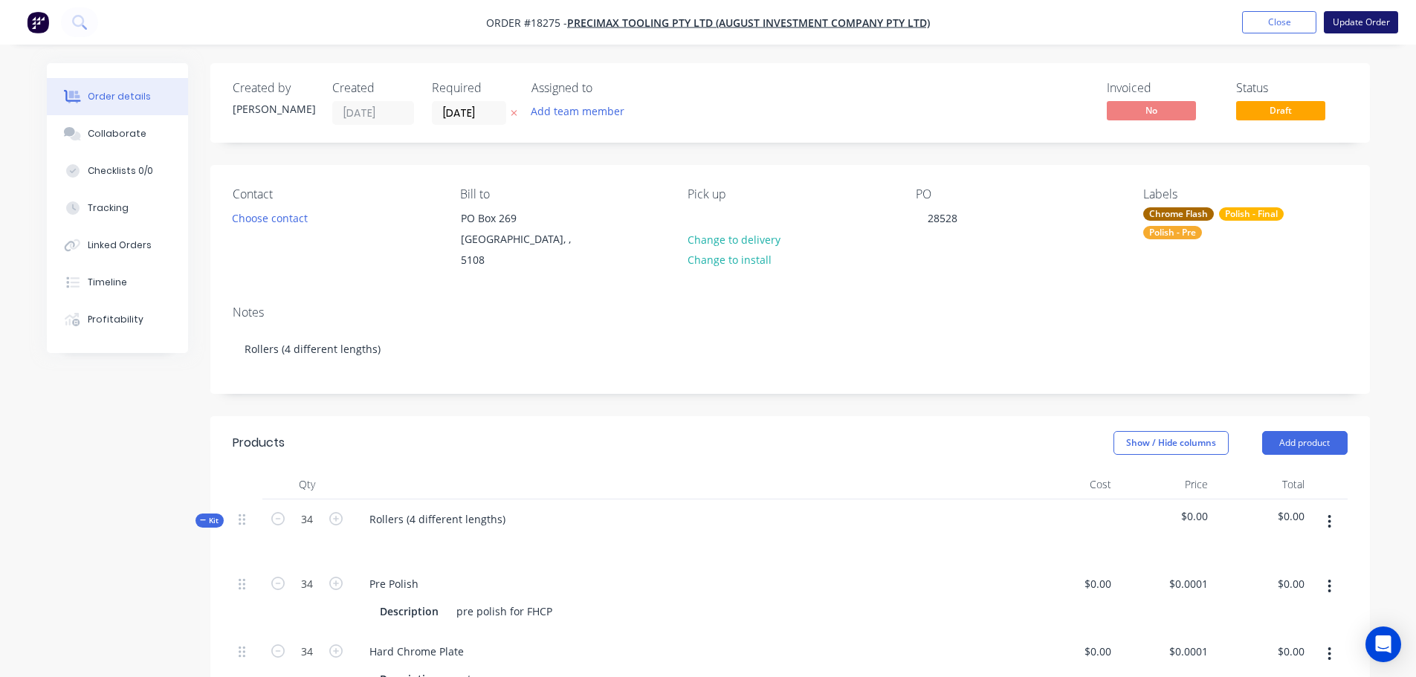
click at [1347, 24] on button "Update Order" at bounding box center [1361, 22] width 74 height 22
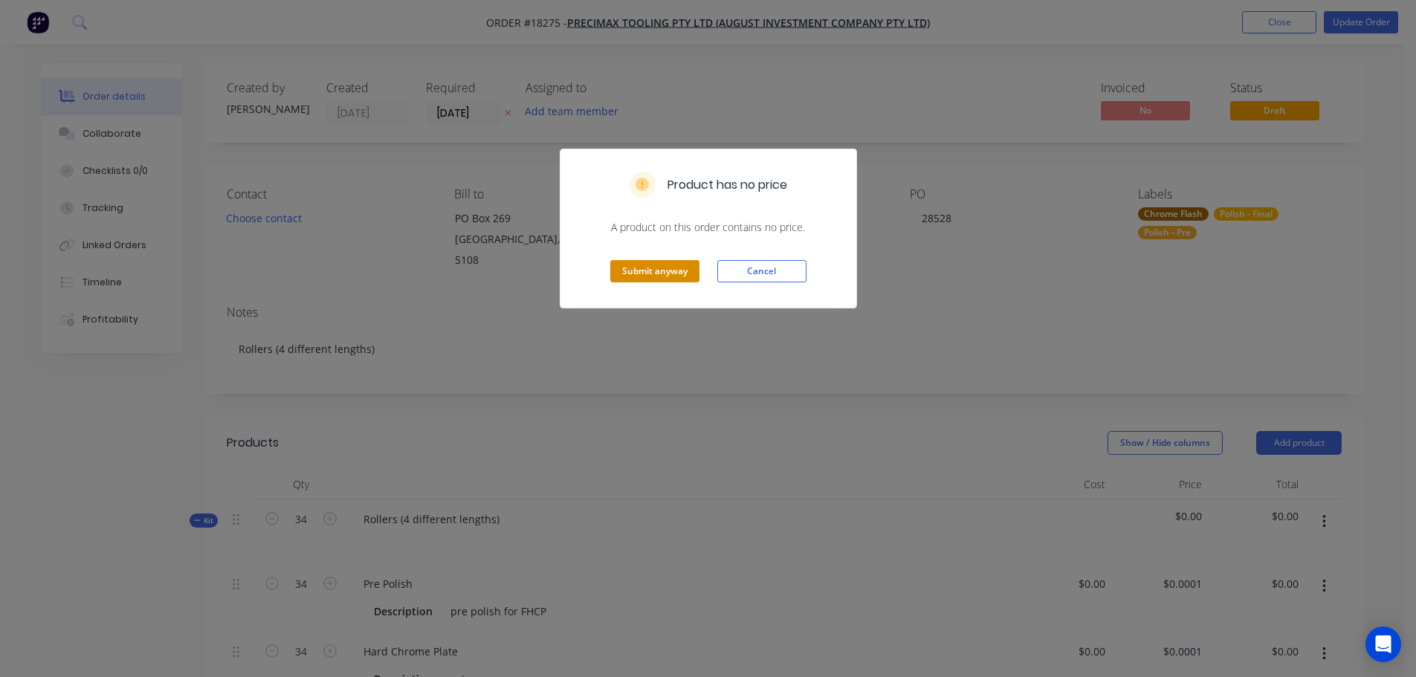
click at [627, 281] on button "Submit anyway" at bounding box center [654, 271] width 89 height 22
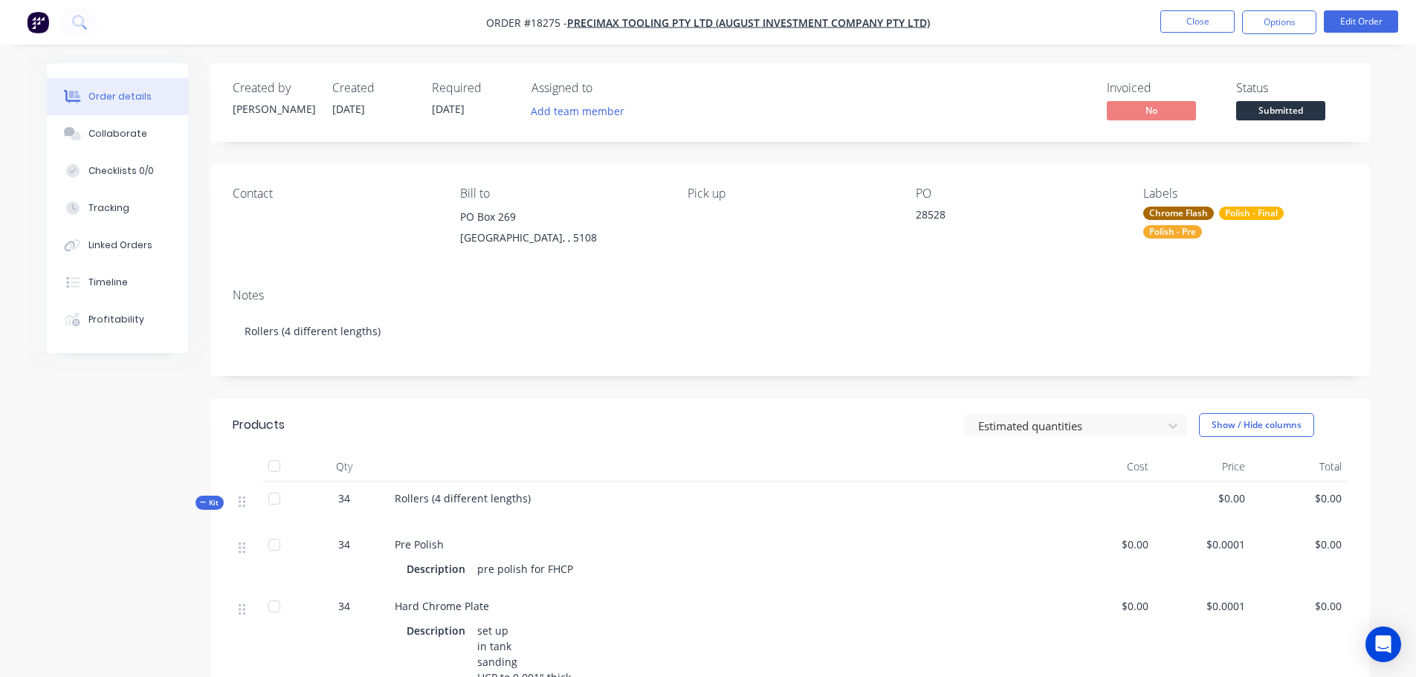
click at [1285, 40] on nav "Order #18275 - Precimax Tooling Pty Ltd (August Investment Company PTY Ltd) Clo…" at bounding box center [708, 22] width 1416 height 45
click at [1284, 38] on nav "Order #18275 - Precimax Tooling Pty Ltd (August Investment Company PTY Ltd) Clo…" at bounding box center [708, 22] width 1416 height 45
click at [1279, 29] on button "Options" at bounding box center [1279, 22] width 74 height 24
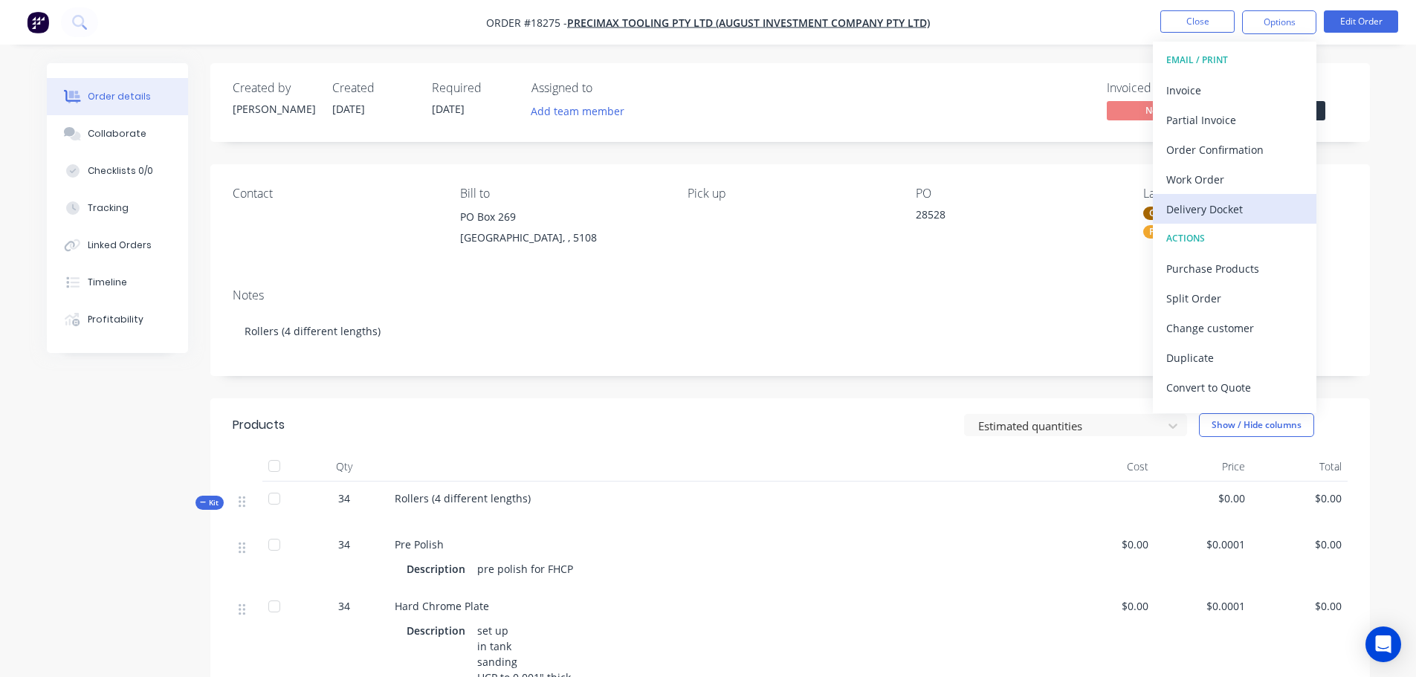
click at [1215, 209] on div "Delivery Docket" at bounding box center [1234, 209] width 137 height 22
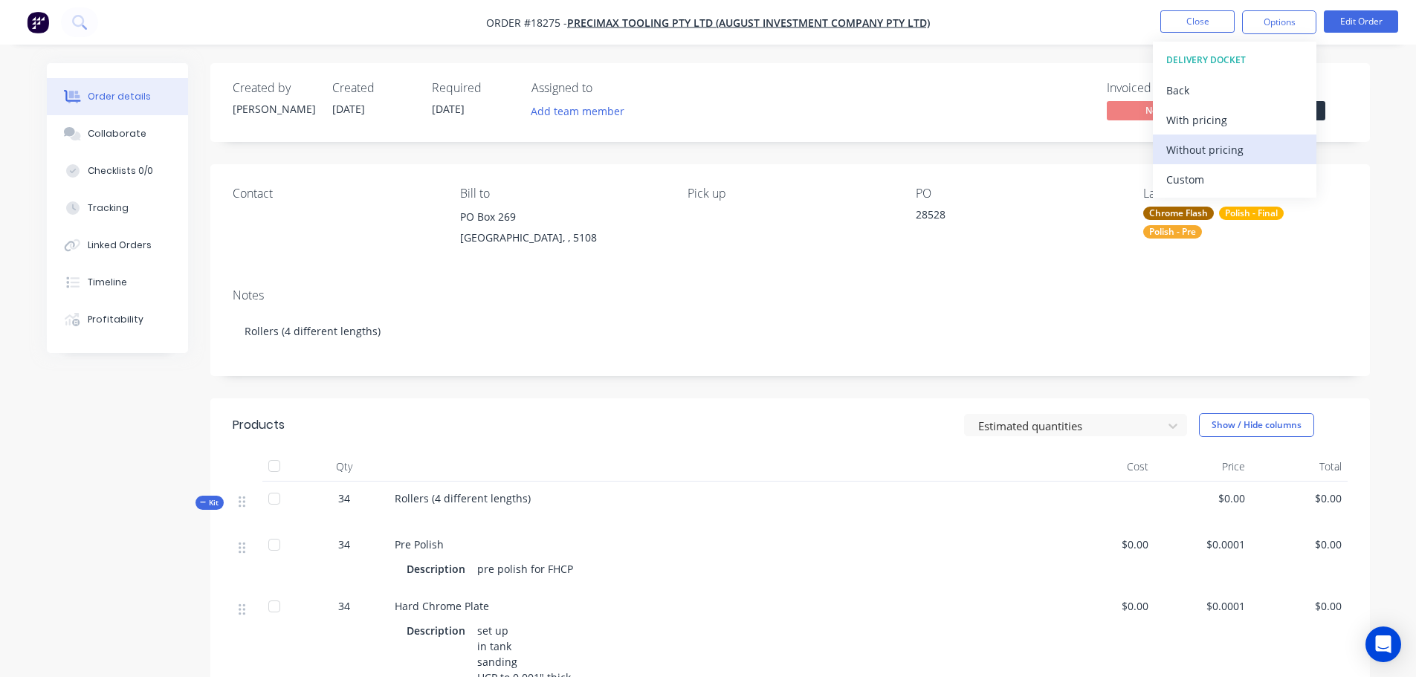
click at [1189, 157] on div "Without pricing" at bounding box center [1234, 150] width 137 height 22
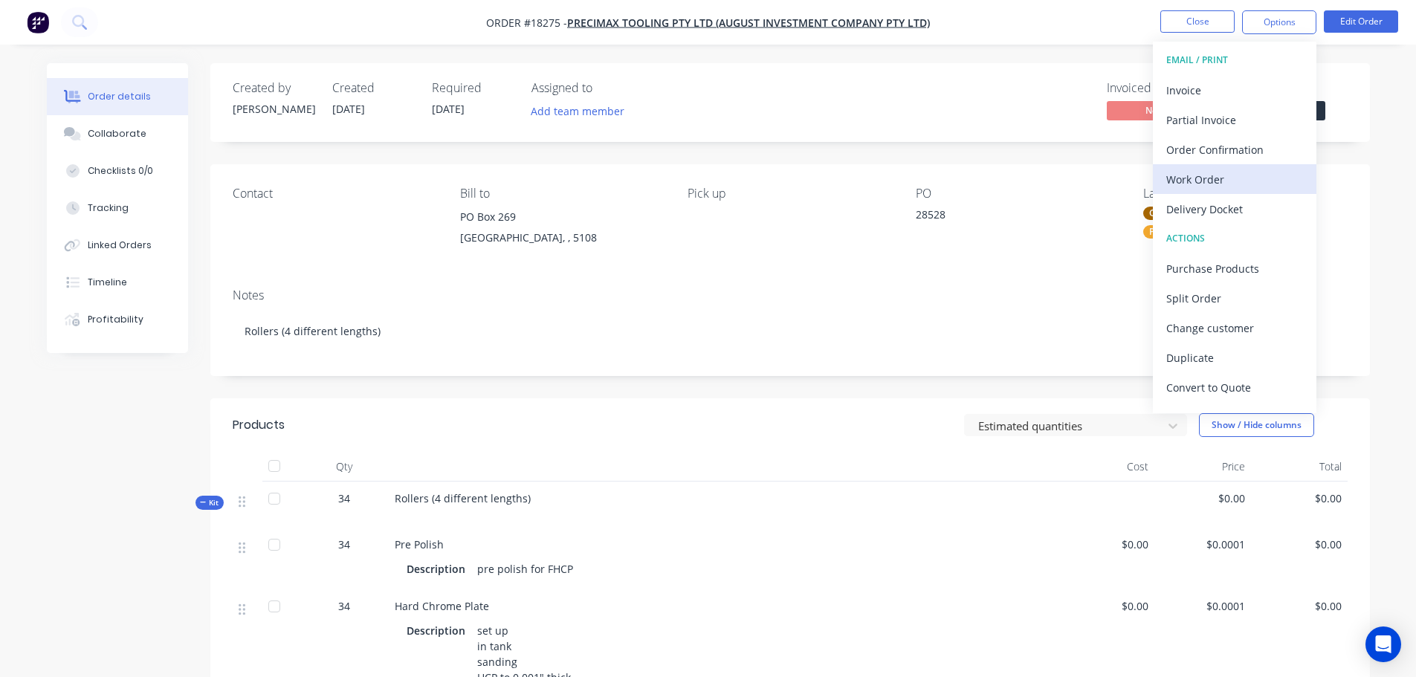
click at [1200, 184] on div "Work Order" at bounding box center [1234, 180] width 137 height 22
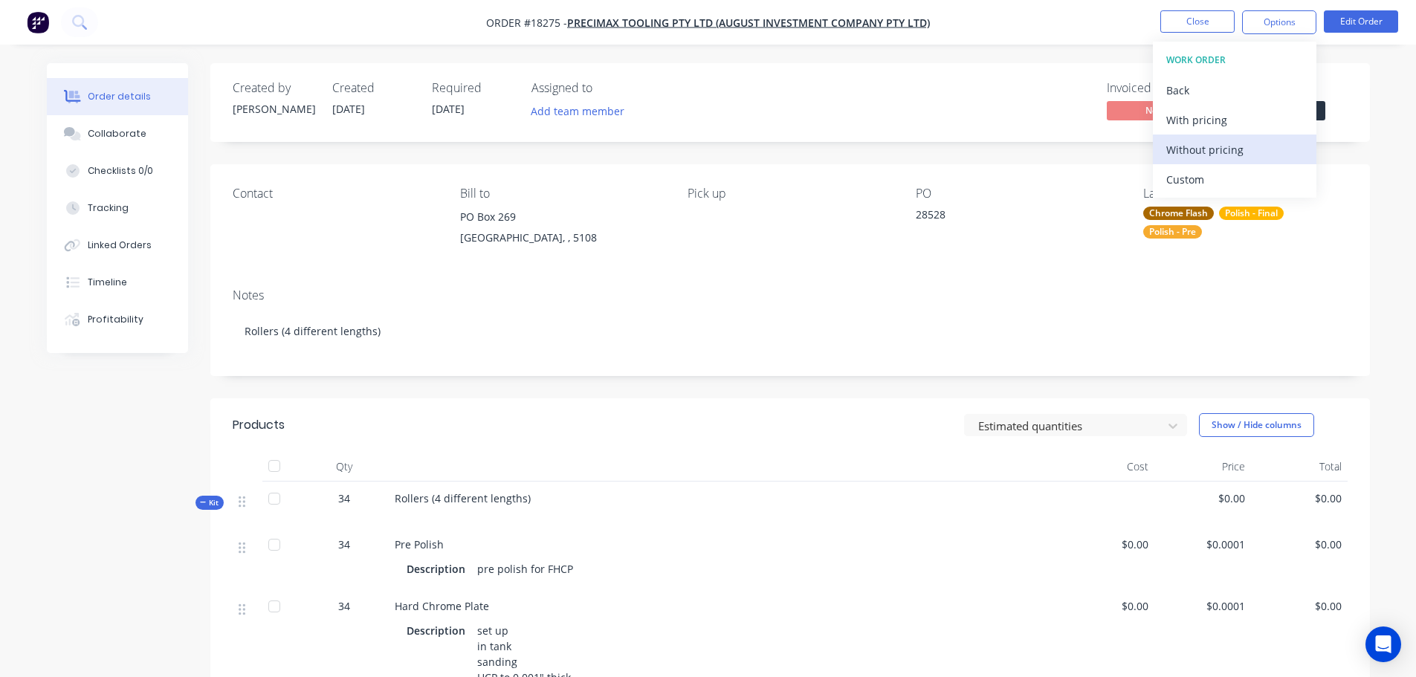
click at [1215, 150] on div "Without pricing" at bounding box center [1234, 150] width 137 height 22
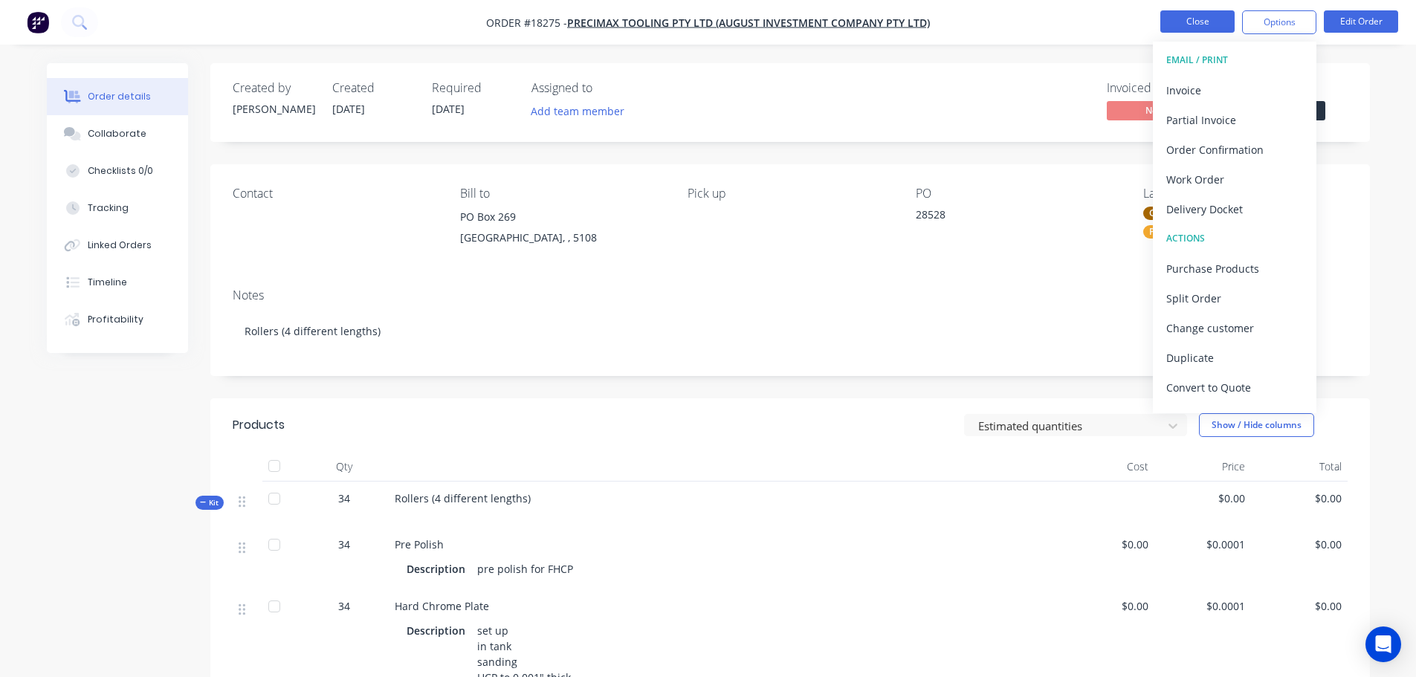
click at [1180, 17] on button "Close" at bounding box center [1197, 21] width 74 height 22
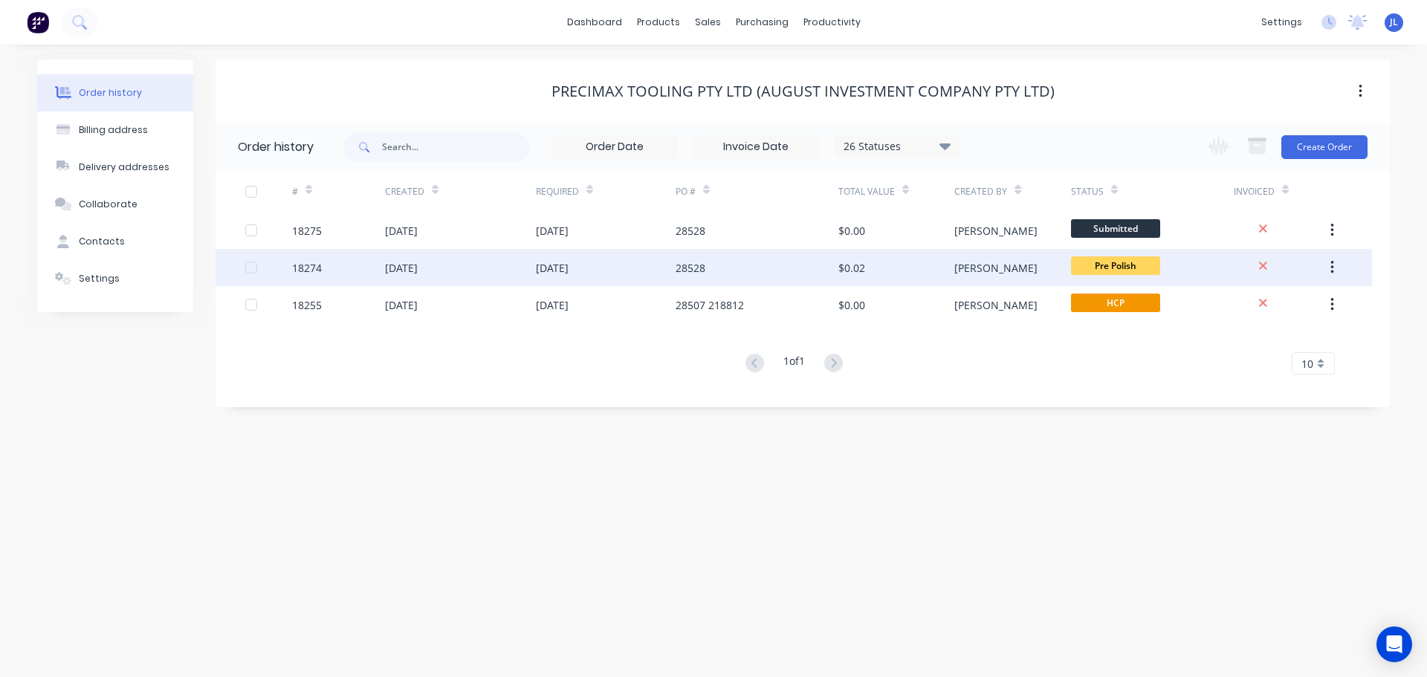
click at [1128, 237] on span "Submitted" at bounding box center [1115, 228] width 89 height 19
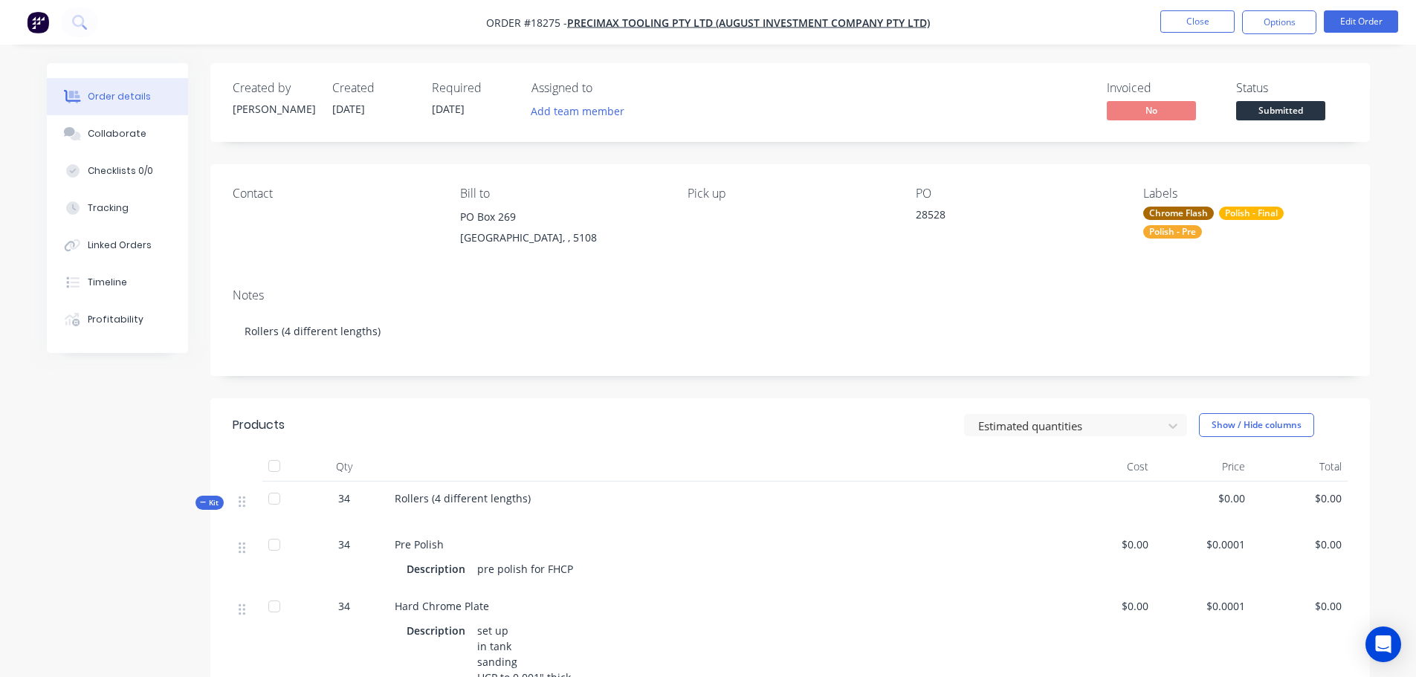
click at [1277, 107] on span "Submitted" at bounding box center [1280, 110] width 89 height 19
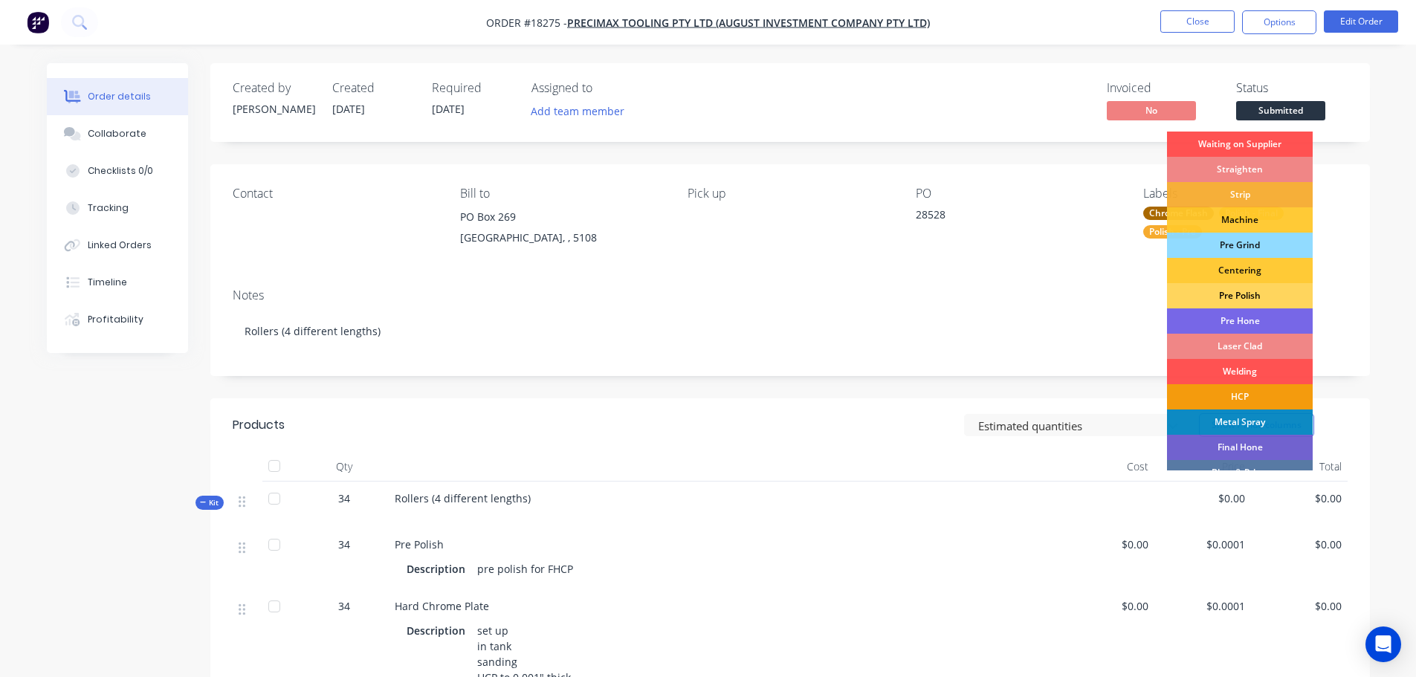
click at [1259, 298] on div "Pre Polish" at bounding box center [1240, 295] width 146 height 25
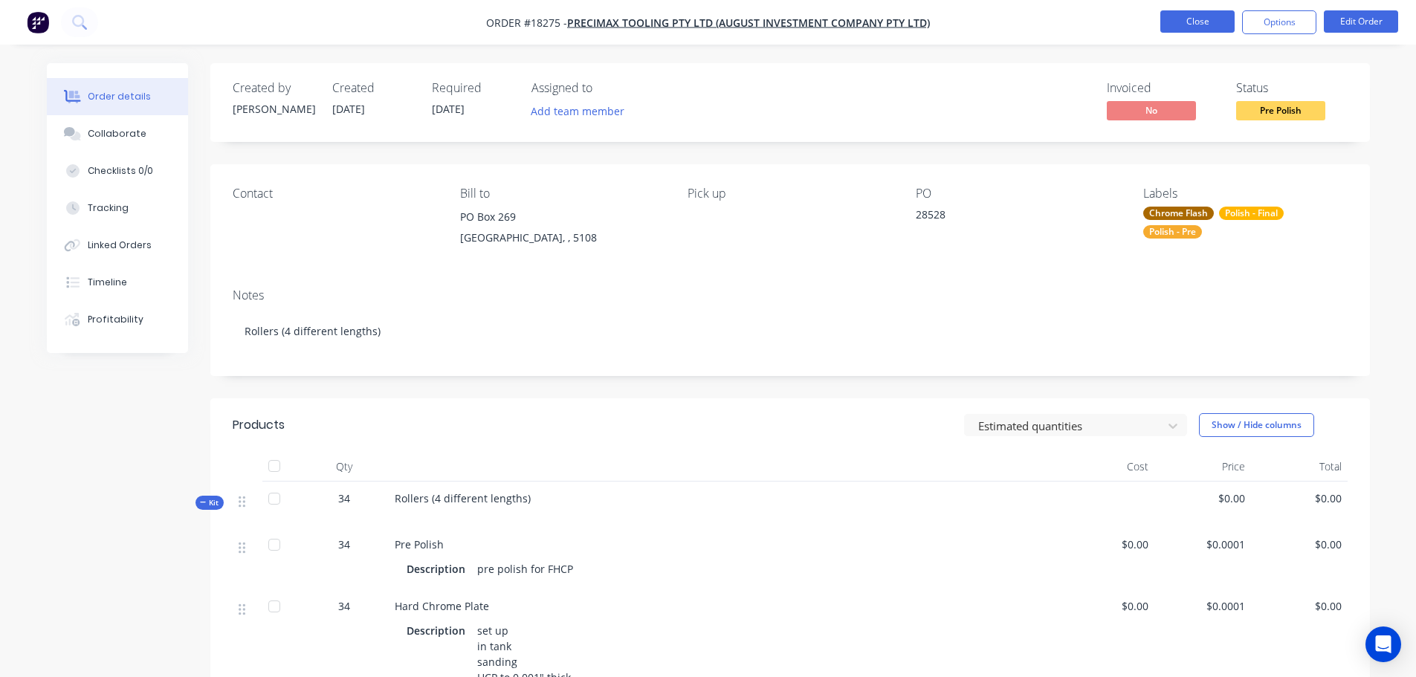
click at [1183, 26] on button "Close" at bounding box center [1197, 21] width 74 height 22
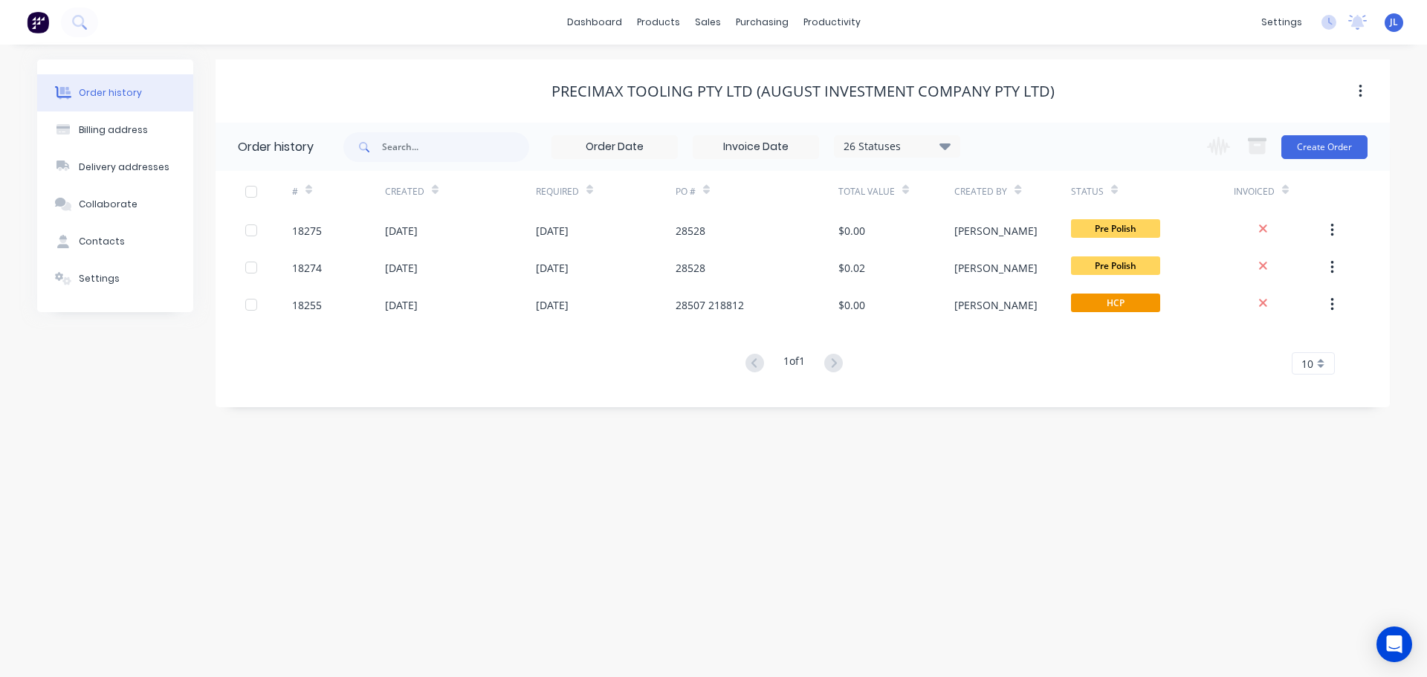
click at [42, 19] on img at bounding box center [38, 22] width 22 height 22
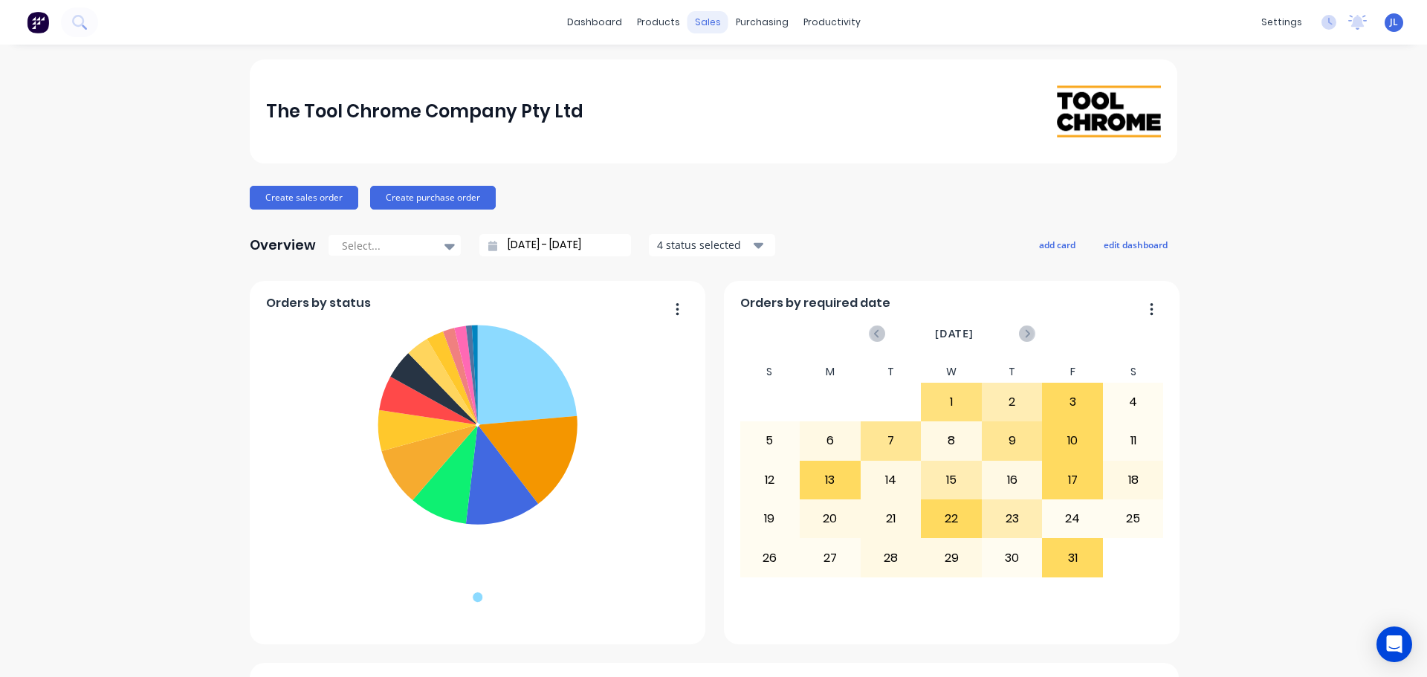
click at [714, 22] on div "sales" at bounding box center [708, 22] width 41 height 22
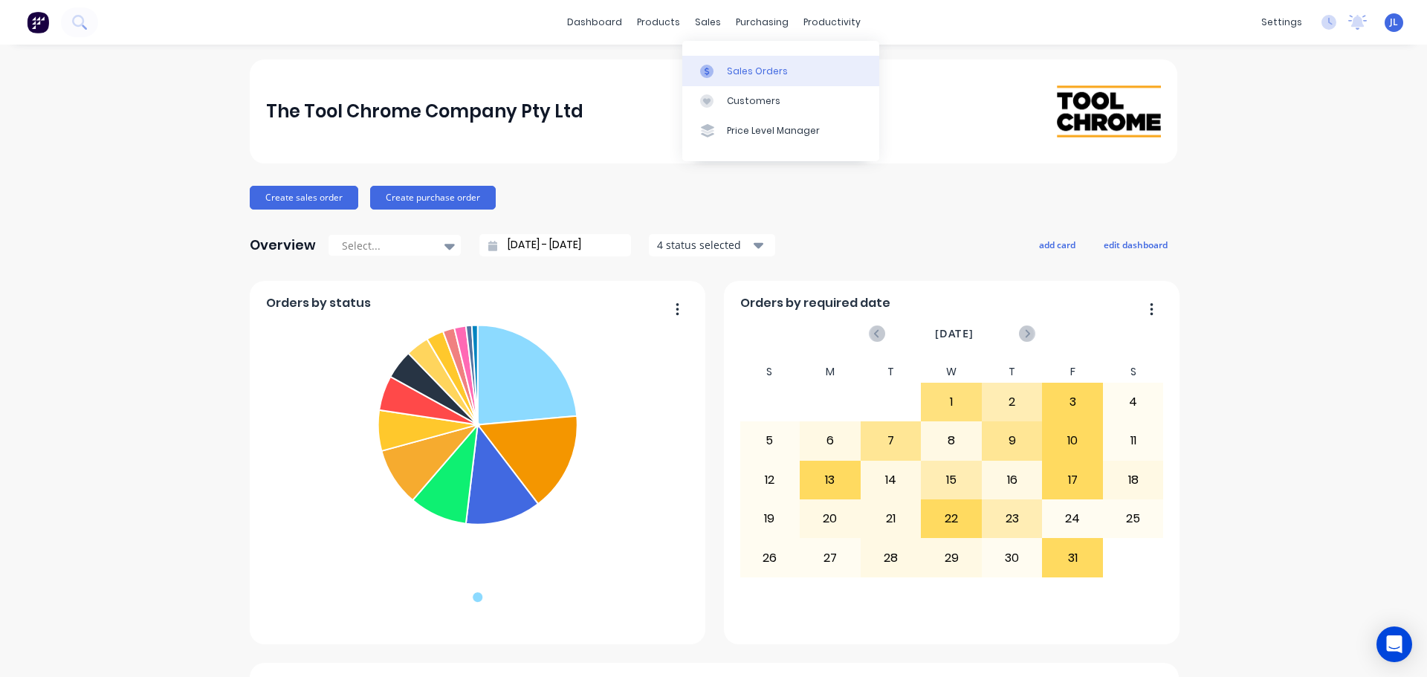
click at [712, 63] on link "Sales Orders" at bounding box center [780, 71] width 197 height 30
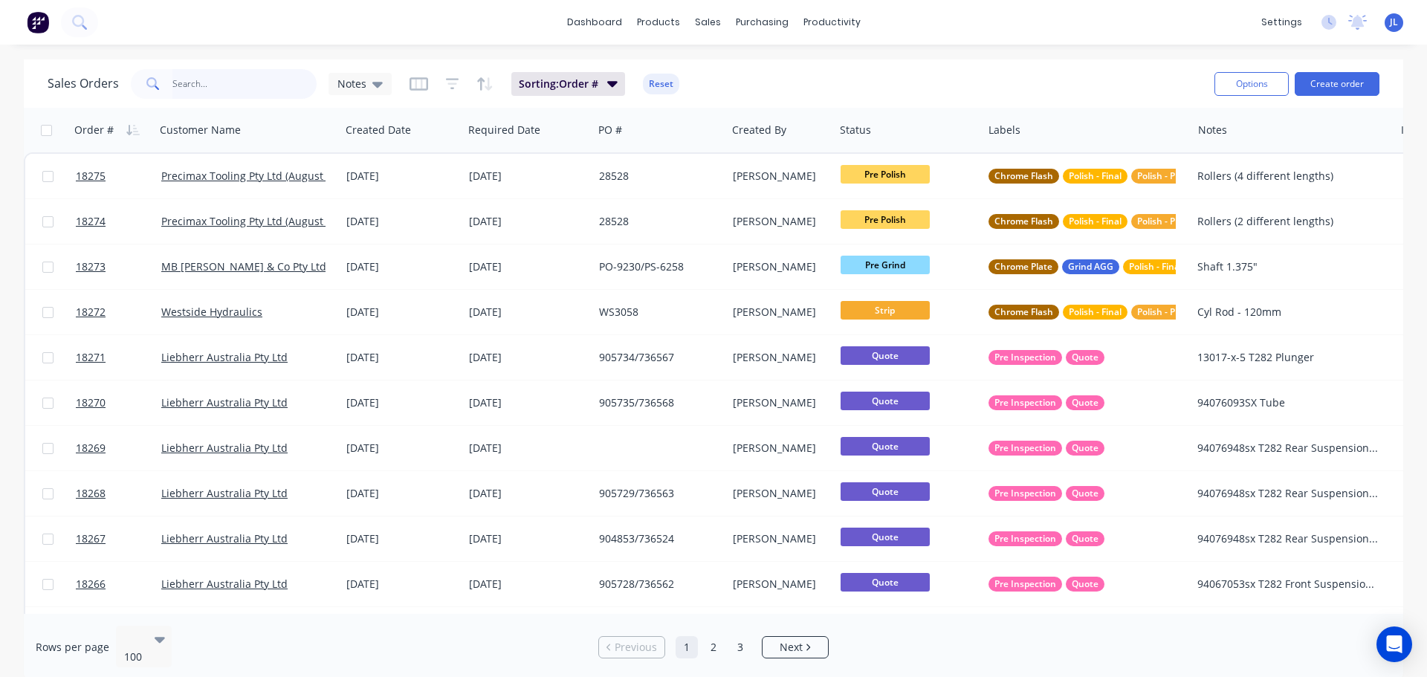
click at [246, 88] on input "text" at bounding box center [244, 84] width 145 height 30
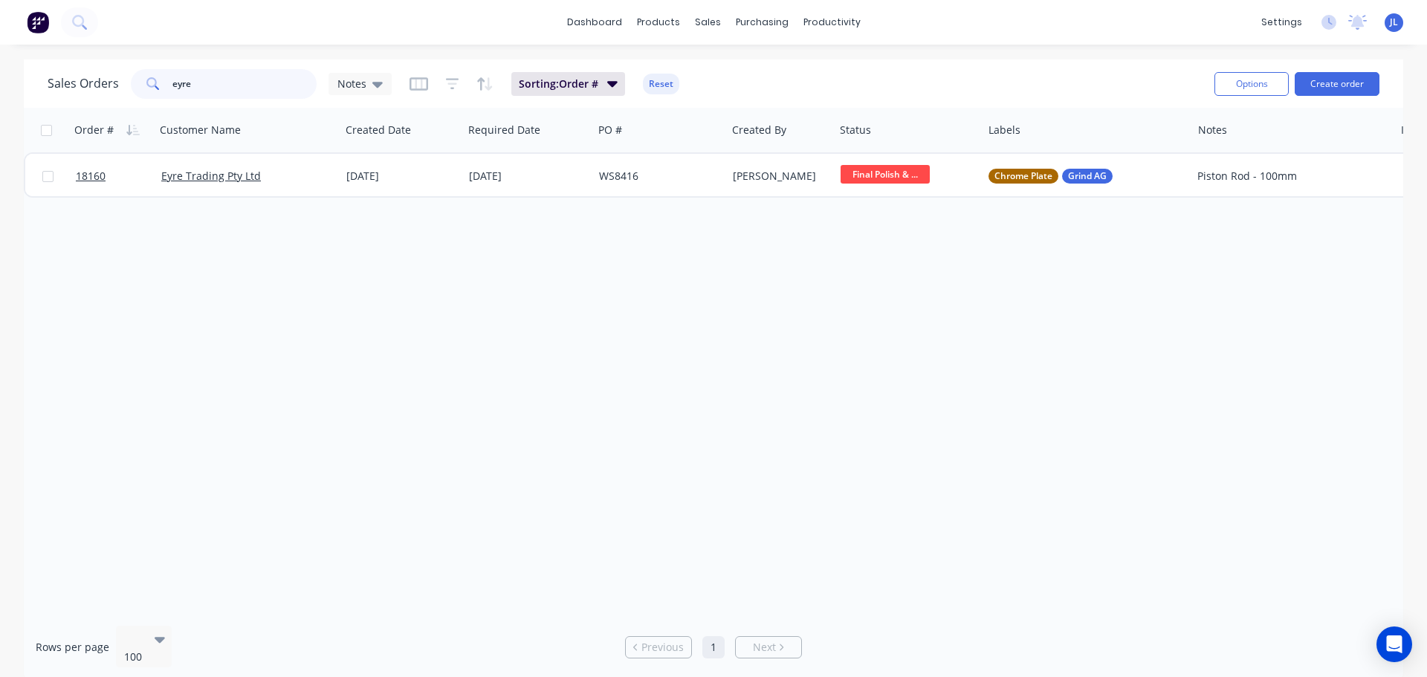
type input "eyre"
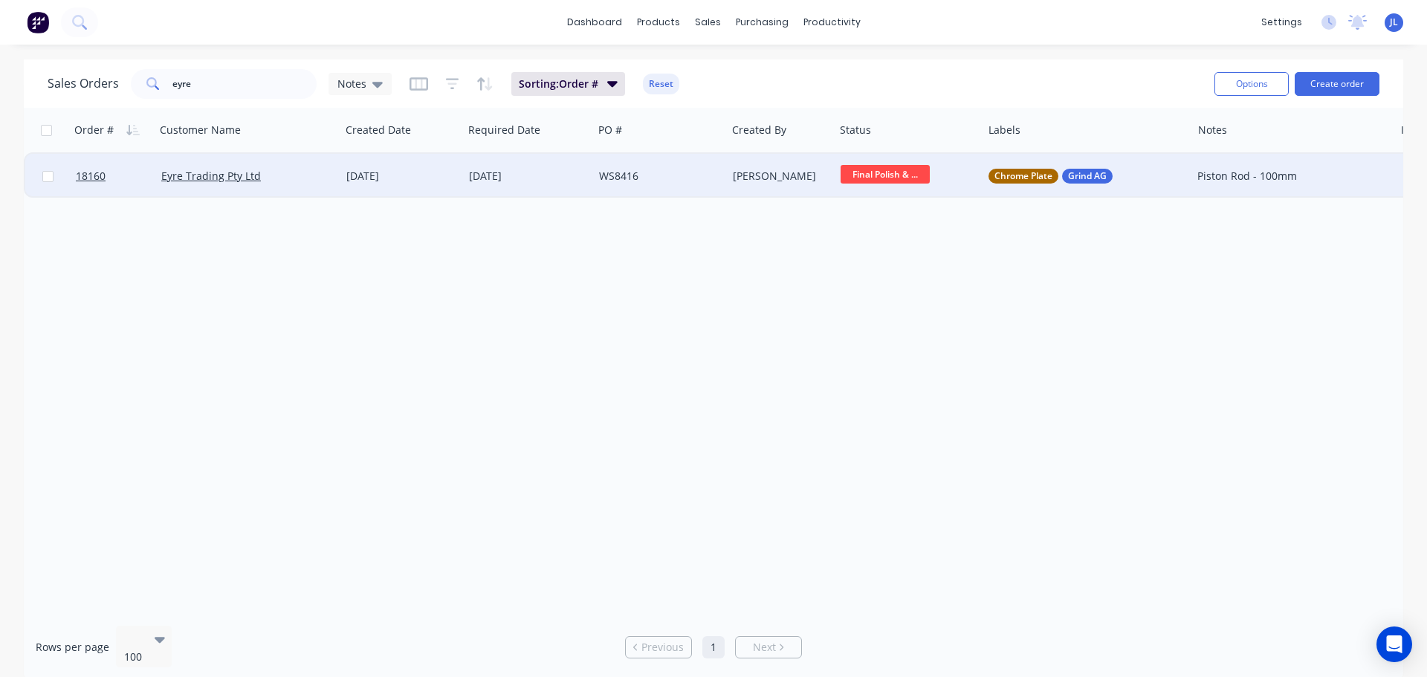
click at [890, 177] on span "Final Polish & ..." at bounding box center [885, 174] width 89 height 19
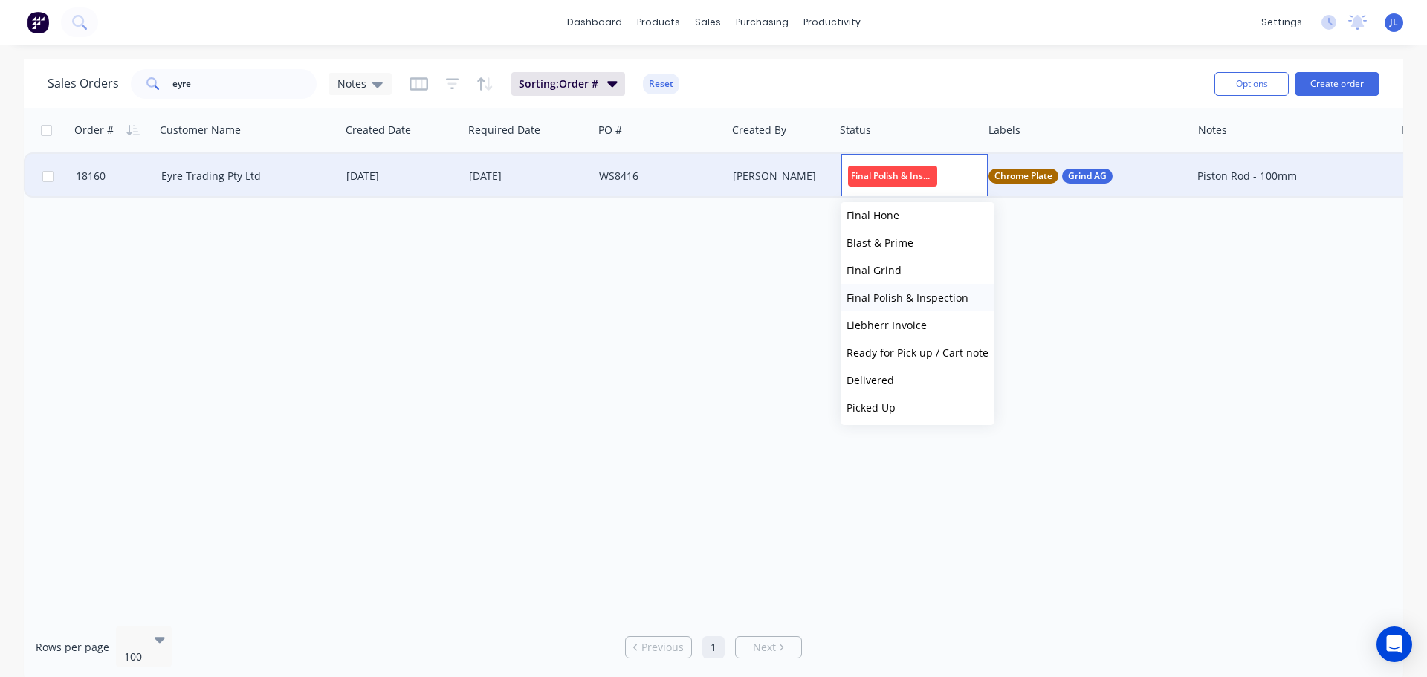
scroll to position [366, 0]
click at [916, 349] on span "Ready for Pick up / Cart note" at bounding box center [918, 350] width 142 height 14
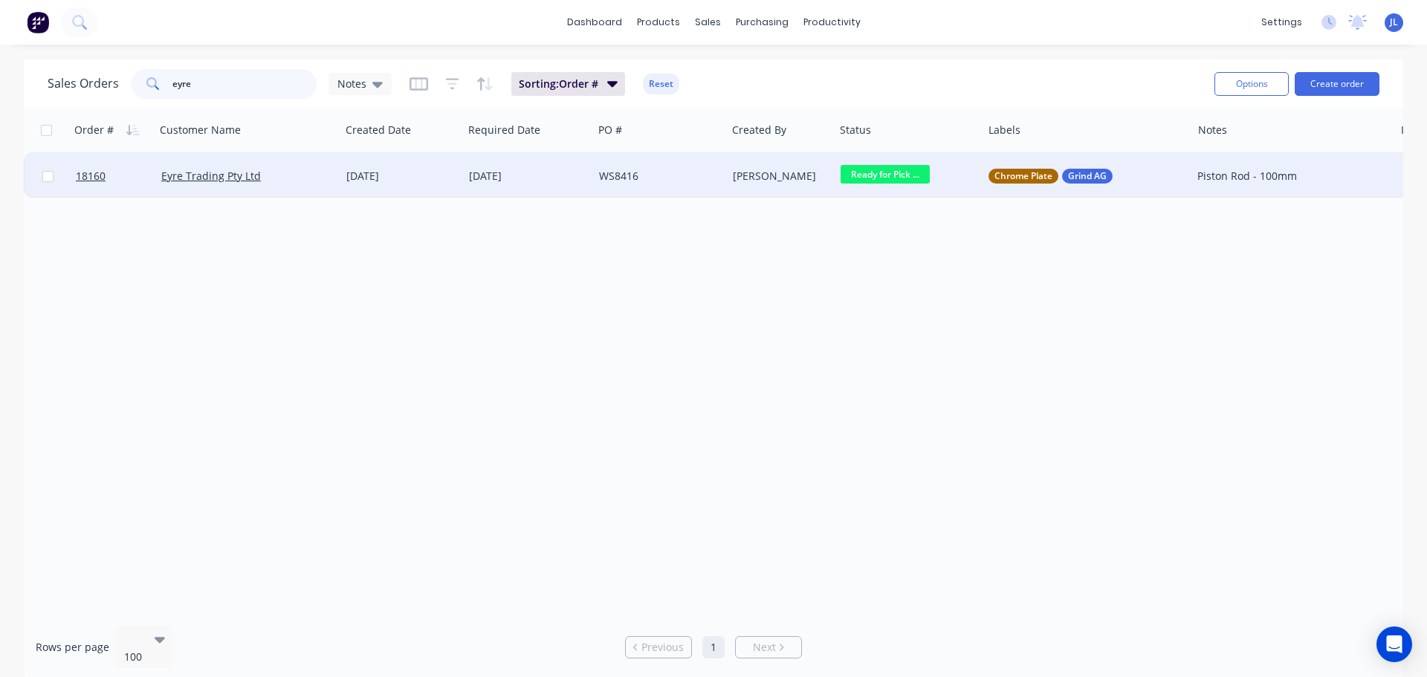
click at [240, 93] on input "eyre" at bounding box center [244, 84] width 145 height 30
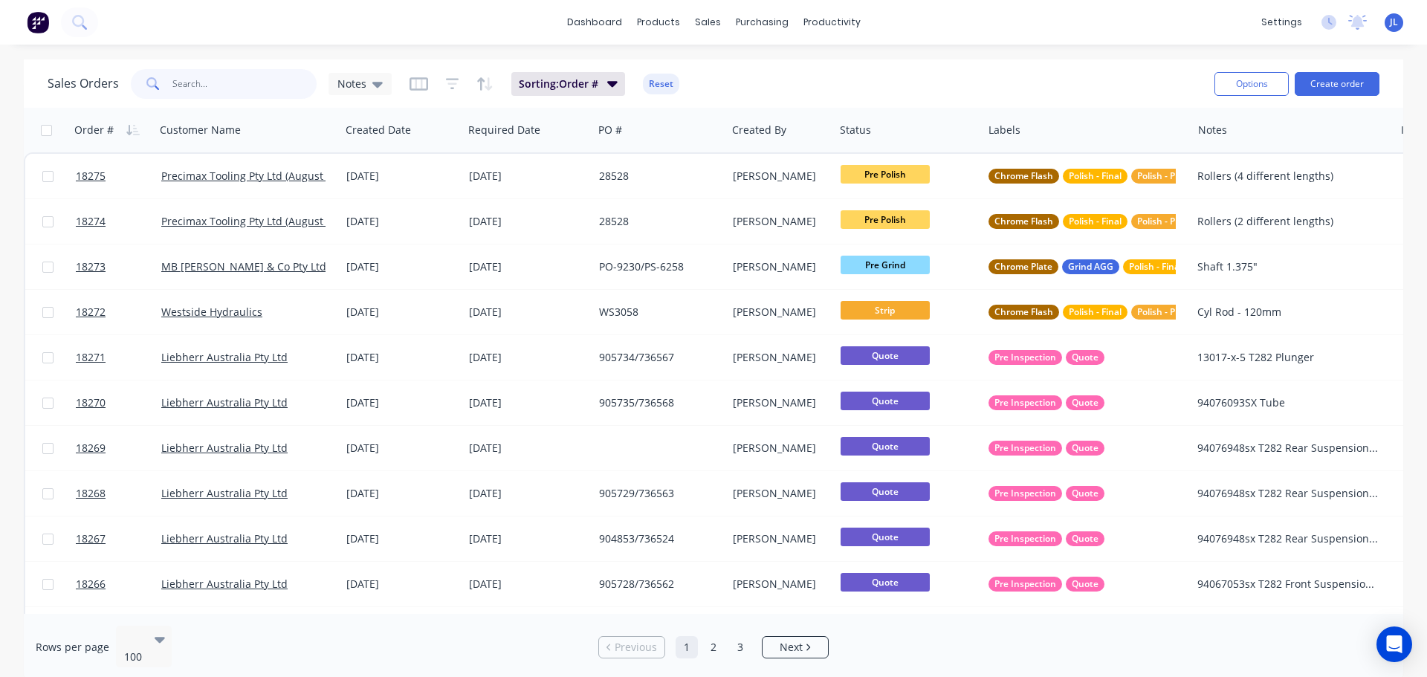
click at [236, 82] on input "text" at bounding box center [244, 84] width 145 height 30
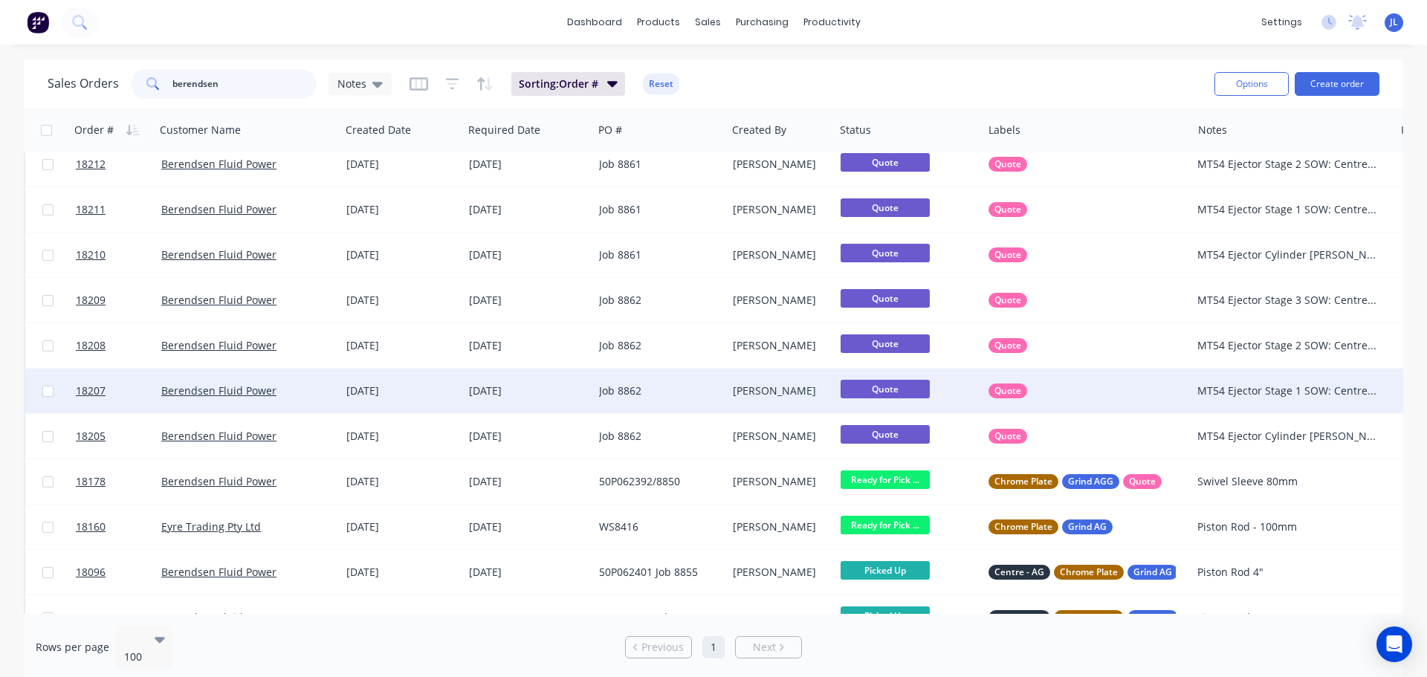
scroll to position [149, 0]
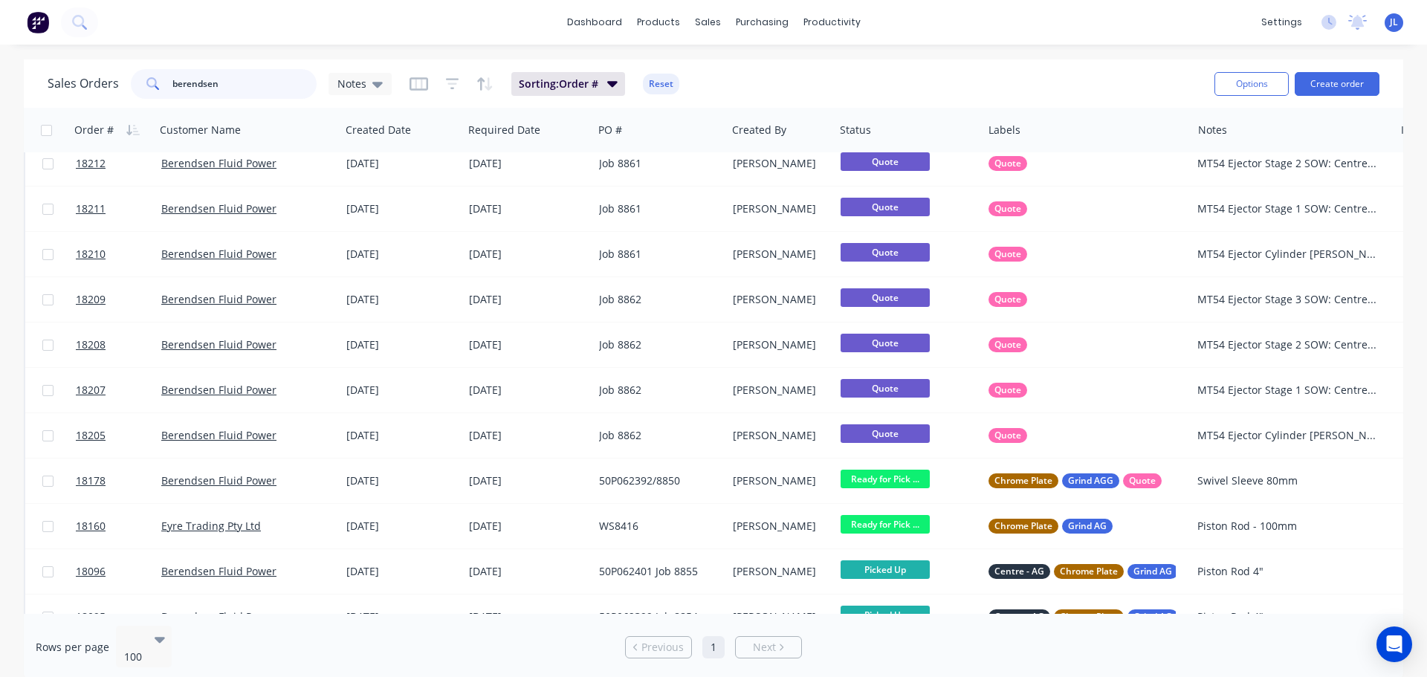
type input "berendsen"
drag, startPoint x: 237, startPoint y: 88, endPoint x: 147, endPoint y: 86, distance: 90.0
click at [147, 86] on div "berendsen" at bounding box center [224, 84] width 186 height 30
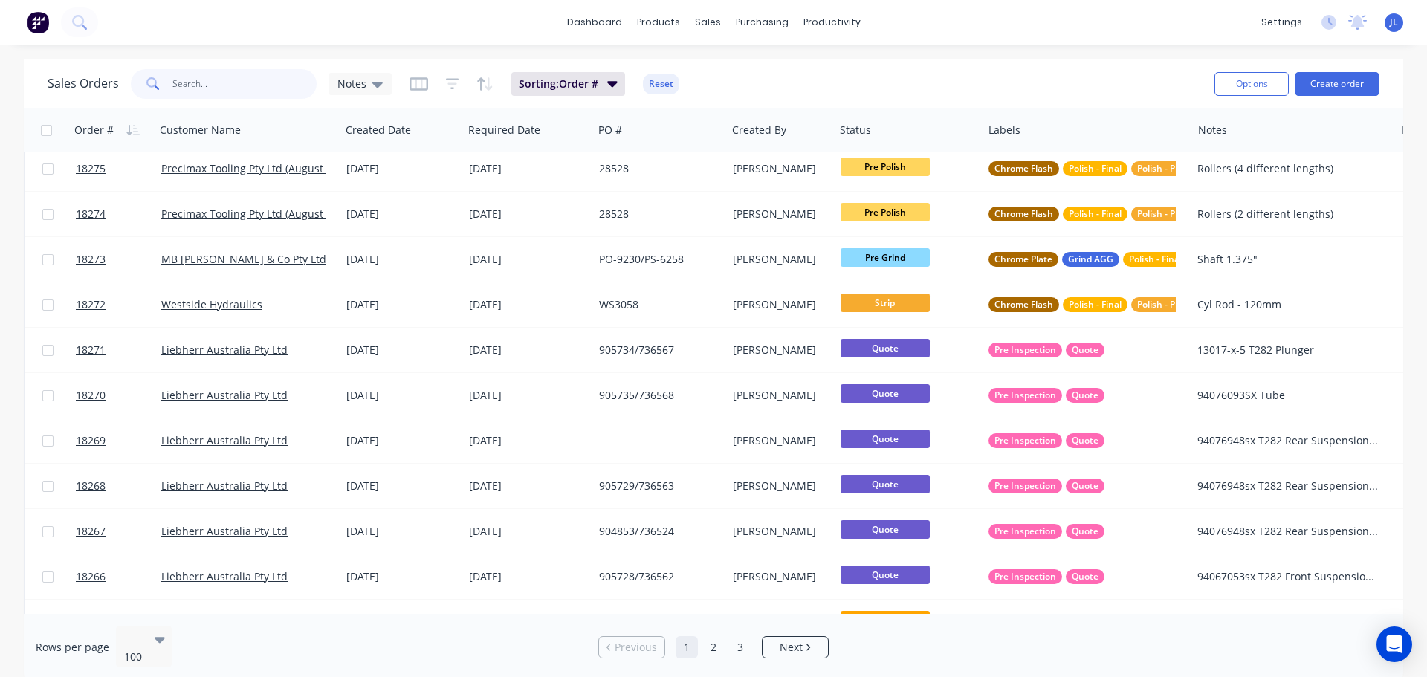
scroll to position [0, 0]
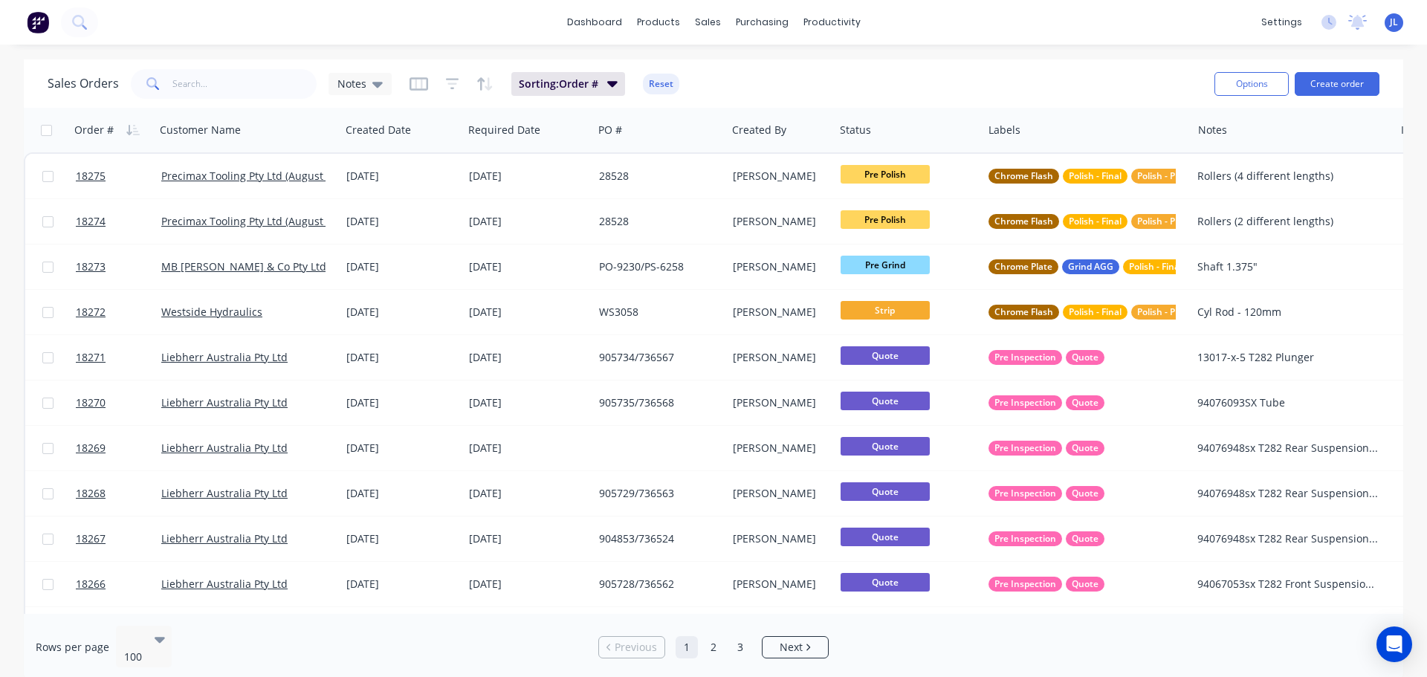
click at [368, 33] on div "dashboard products sales purchasing productivity dashboard products Product Cat…" at bounding box center [713, 22] width 1427 height 45
